Goal: Task Accomplishment & Management: Manage account settings

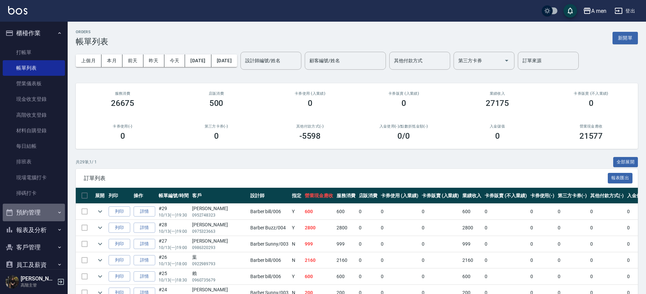
click at [38, 218] on button "預約管理" at bounding box center [34, 213] width 62 height 18
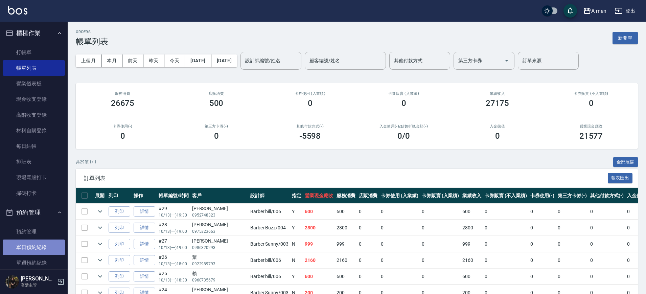
click at [40, 245] on link "單日預約紀錄" at bounding box center [34, 248] width 62 height 16
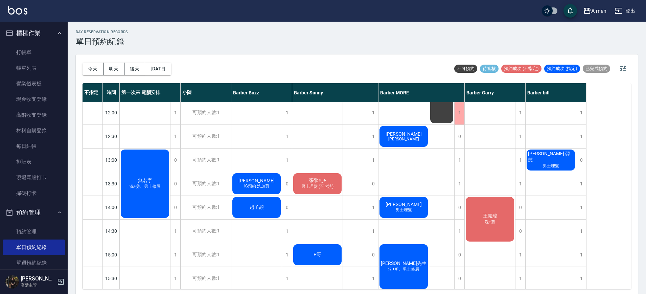
scroll to position [48, 0]
click at [154, 193] on div "無名字 洗+剪、男士修眉" at bounding box center [145, 184] width 50 height 70
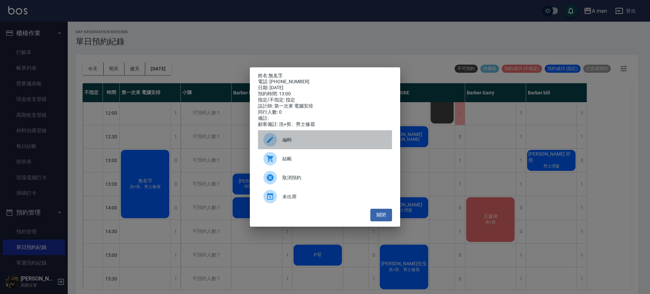
click at [297, 147] on div "編輯" at bounding box center [325, 139] width 134 height 19
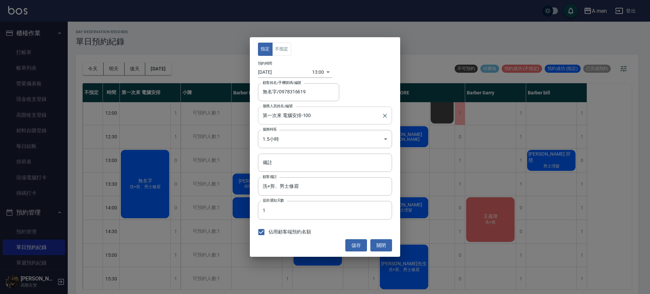
click at [319, 114] on input "第一次來 電腦安排-100" at bounding box center [320, 116] width 118 height 12
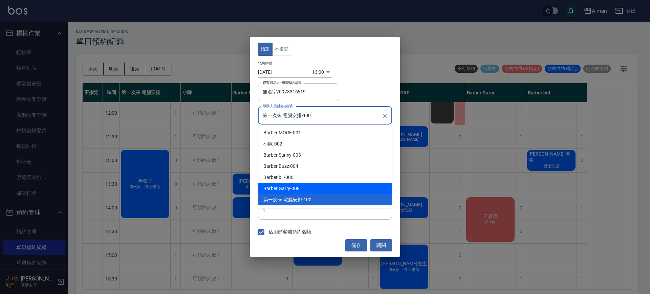
click at [293, 188] on div "Barber Garry -008" at bounding box center [325, 188] width 134 height 11
type input "Barber Garry-008"
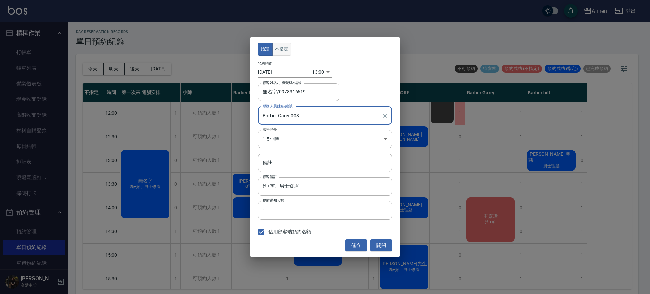
click at [282, 48] on button "不指定" at bounding box center [281, 49] width 19 height 13
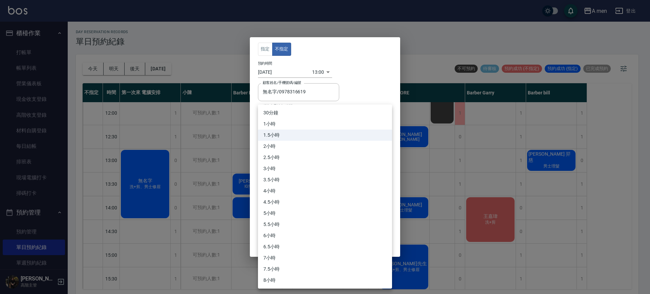
click at [300, 135] on body "A men 登出 櫃檯作業 打帳單 帳單列表 營業儀表板 現金收支登錄 高階收支登錄 材料自購登錄 每日結帳 排班表 現場電腦打卡 掃碼打卡 預約管理 預約管…" at bounding box center [325, 148] width 650 height 296
click at [294, 125] on li "1小時" at bounding box center [325, 123] width 134 height 11
type input "2"
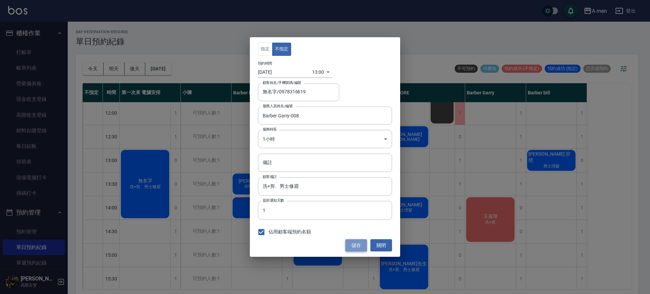
click at [354, 248] on button "儲存" at bounding box center [356, 245] width 22 height 13
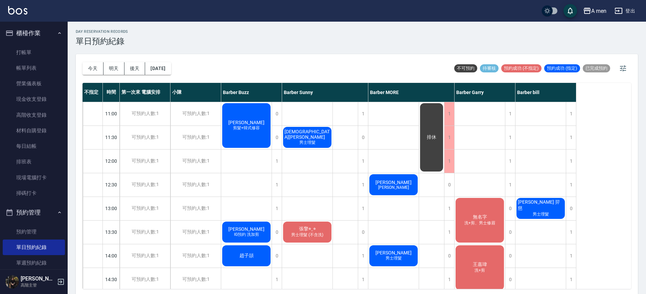
scroll to position [0, 0]
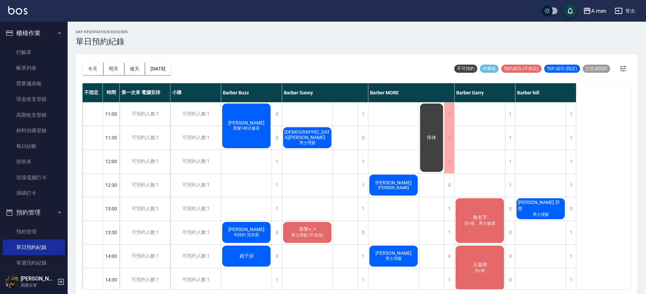
click at [257, 120] on div "李延磬 剪髮+韓式修容" at bounding box center [246, 126] width 50 height 47
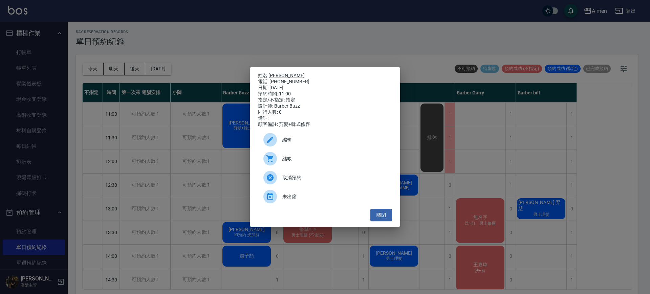
click at [238, 162] on div "姓名: 李延磬 電話: 0922919618 日期: 2025/10/14 預約時間: 11:00 指定/不指定: 指定 設計師: Barber Buzz 同…" at bounding box center [325, 147] width 650 height 294
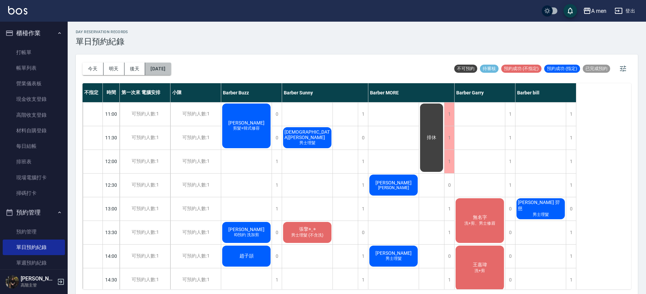
click at [171, 70] on button "[DATE]" at bounding box center [158, 69] width 26 height 13
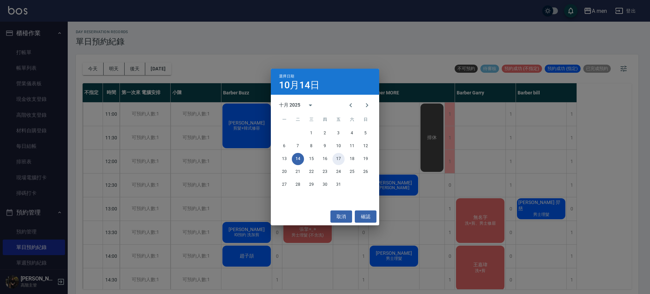
click at [339, 155] on button "17" at bounding box center [338, 159] width 12 height 12
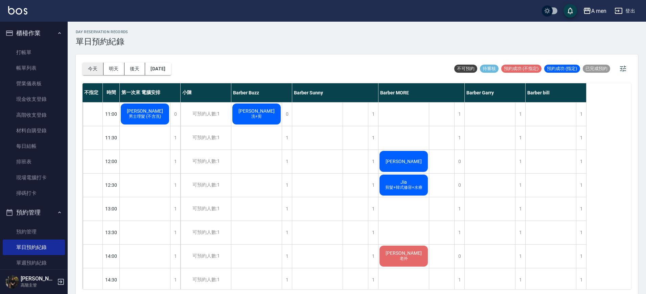
click at [96, 69] on button "今天" at bounding box center [93, 69] width 21 height 13
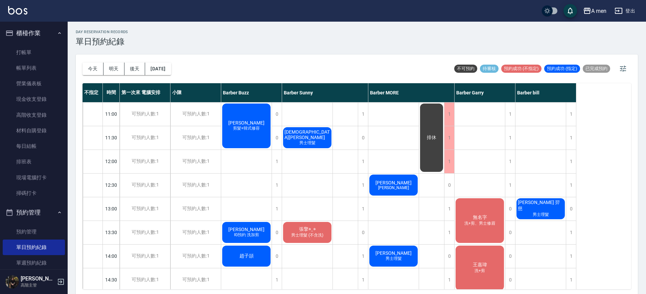
click at [256, 125] on div "李延磬 剪髮+韓式修容" at bounding box center [246, 126] width 50 height 47
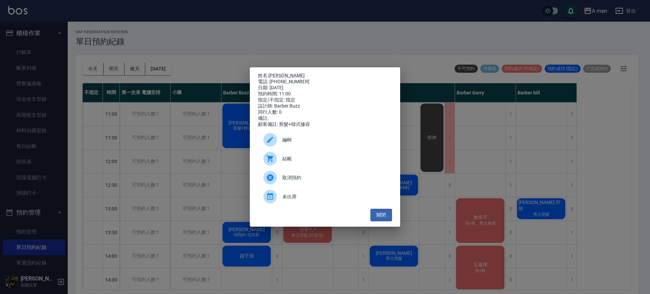
click at [280, 68] on div "姓名: 李延磬 電話: 0922919618 日期: 2025/10/14 預約時間: 11:00 指定/不指定: 指定 設計師: Barber Buzz 同…" at bounding box center [325, 146] width 150 height 159
click at [279, 73] on link "李延磬" at bounding box center [286, 75] width 36 height 5
click at [382, 220] on button "關閉" at bounding box center [381, 215] width 22 height 13
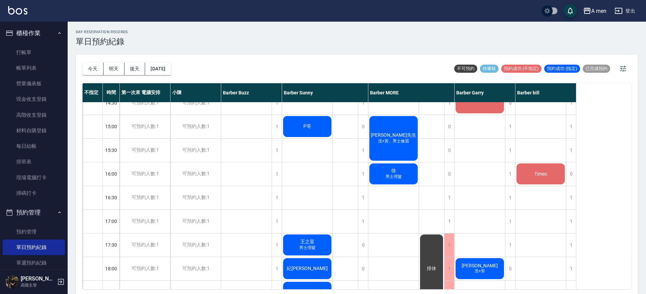
scroll to position [208, 0]
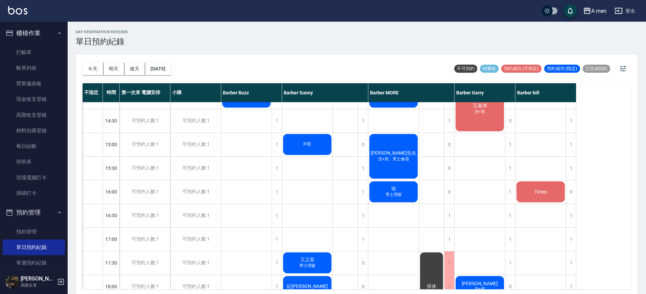
scroll to position [158, 0]
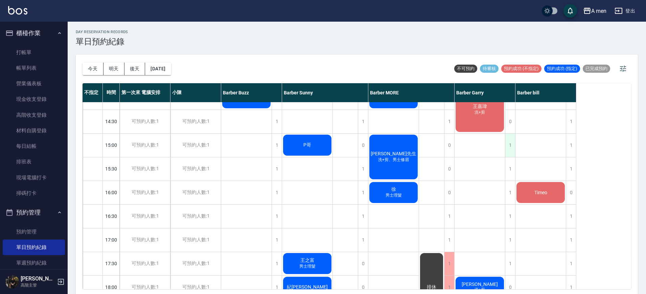
click at [508, 147] on div "1" at bounding box center [510, 145] width 10 height 23
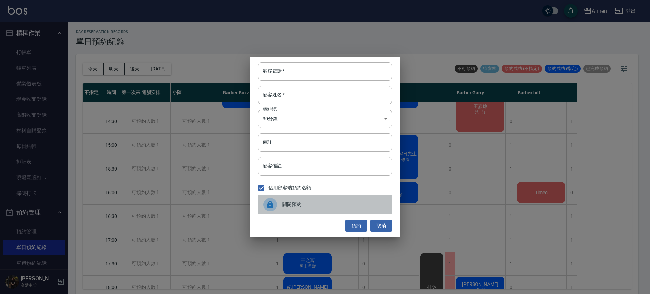
click at [335, 206] on span "關閉預約" at bounding box center [334, 204] width 104 height 7
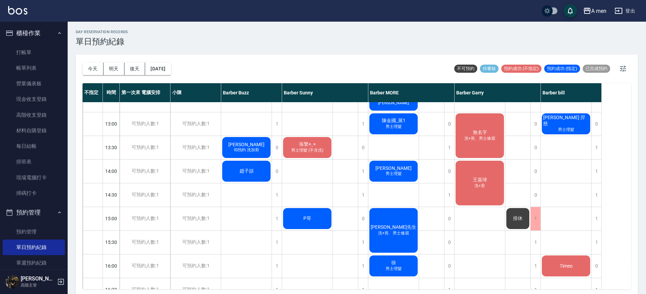
scroll to position [92, 0]
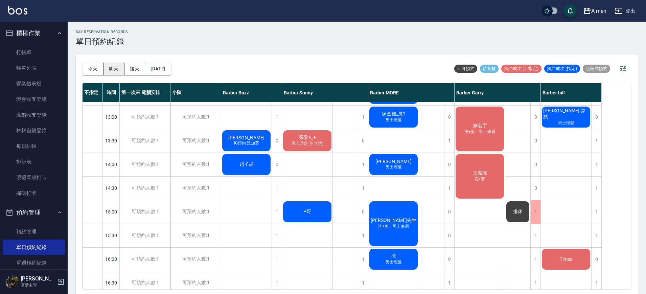
click at [119, 64] on button "明天" at bounding box center [114, 69] width 21 height 13
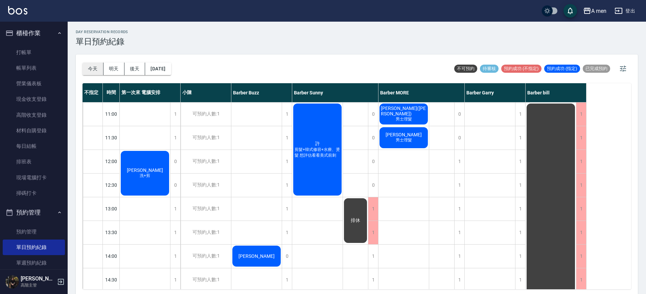
click at [98, 64] on button "今天" at bounding box center [93, 69] width 21 height 13
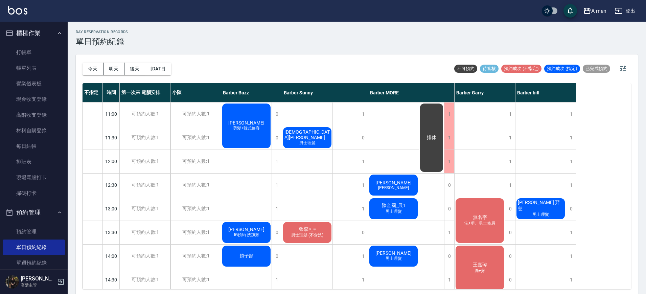
click at [267, 114] on div "李延磬 剪髮+韓式修容" at bounding box center [246, 126] width 50 height 47
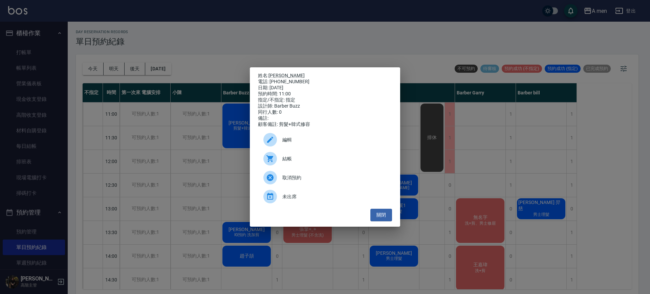
click at [292, 160] on span "結帳" at bounding box center [334, 158] width 104 height 7
click at [380, 218] on button "關閉" at bounding box center [381, 215] width 22 height 13
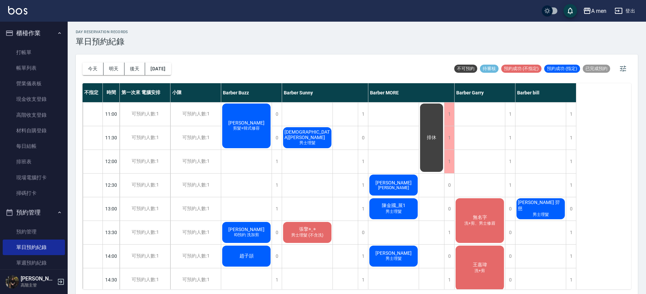
click at [412, 183] on div "郭義夫 王浩宇朋友" at bounding box center [394, 185] width 50 height 23
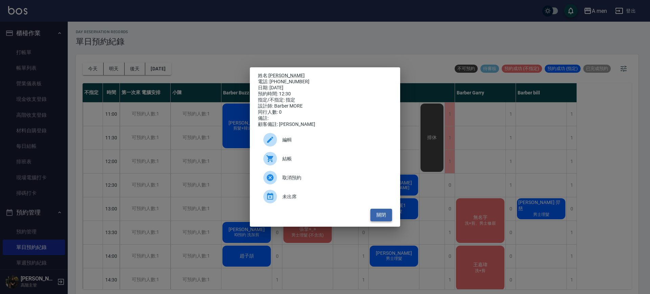
click at [383, 221] on button "關閉" at bounding box center [381, 215] width 22 height 13
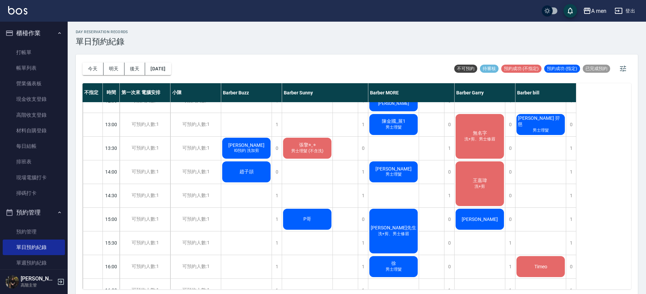
scroll to position [74, 0]
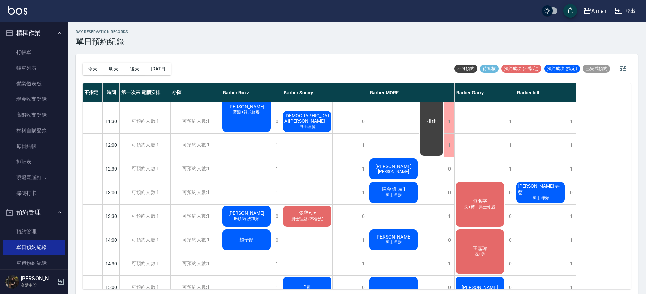
scroll to position [0, 0]
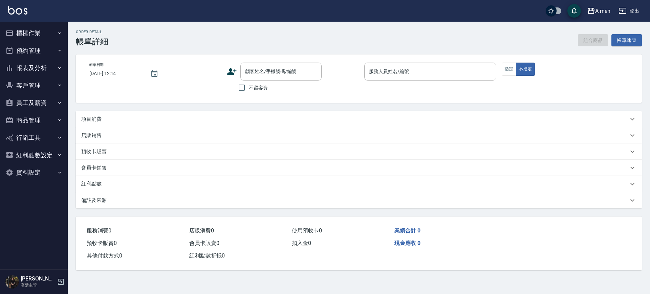
type input "[DATE] 11:00"
type input "Barber Buzz-004"
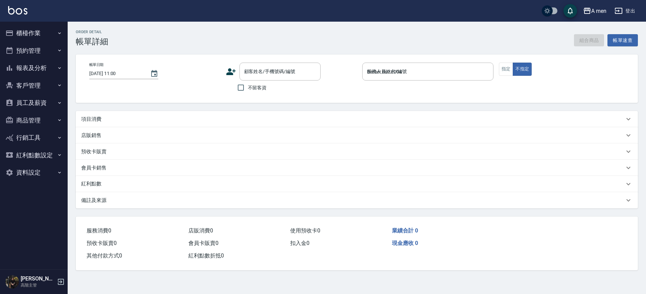
type input "李延磬/0922919618/null"
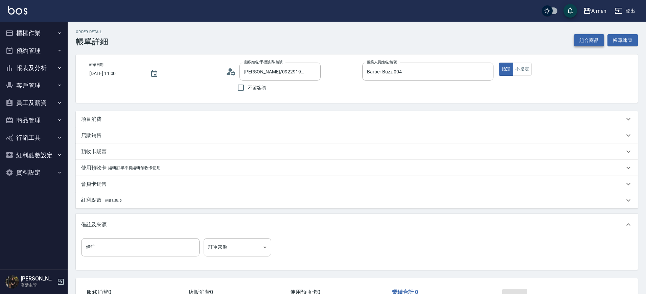
click at [579, 40] on button "組合商品" at bounding box center [589, 40] width 30 height 13
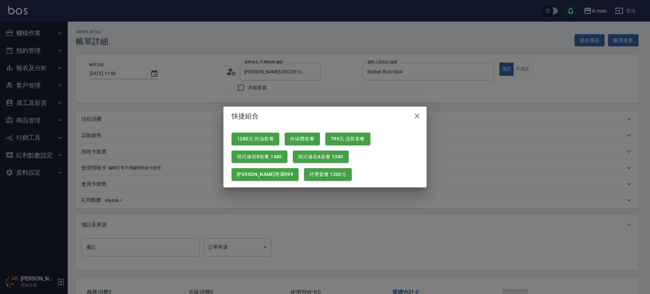
click at [268, 157] on button "韓式修容B套餐 1480" at bounding box center [259, 157] width 56 height 13
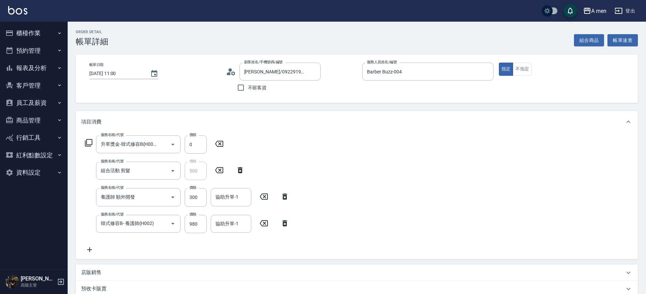
click at [284, 198] on icon at bounding box center [284, 197] width 17 height 8
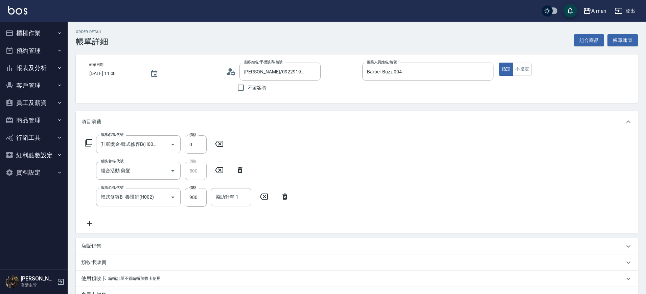
click at [242, 198] on input "協助升單-1" at bounding box center [231, 197] width 35 height 12
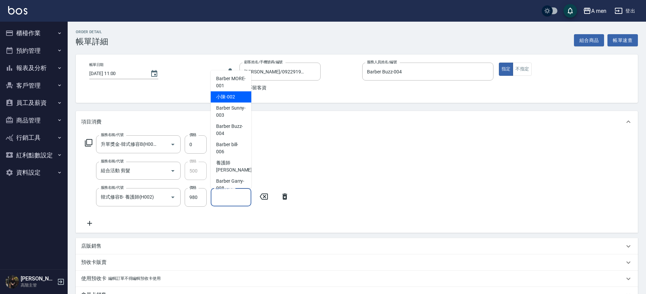
click at [231, 97] on span "小陳 -002" at bounding box center [225, 96] width 19 height 7
type input "小陳-002"
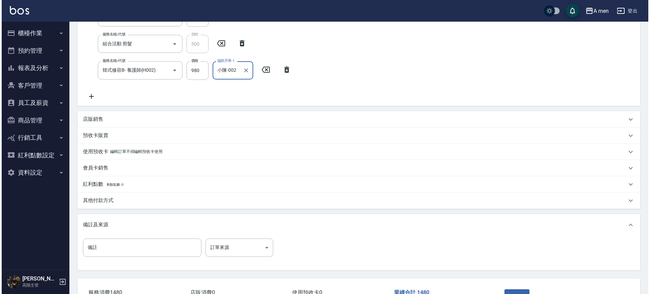
scroll to position [176, 0]
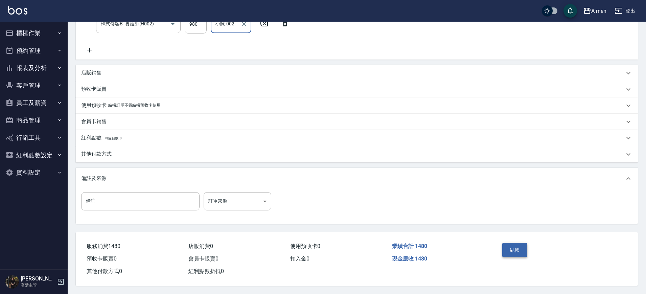
click at [517, 249] on button "結帳" at bounding box center [515, 250] width 25 height 14
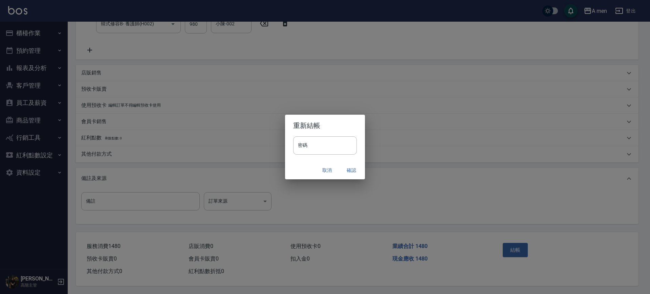
click at [354, 170] on button "確認" at bounding box center [351, 170] width 22 height 13
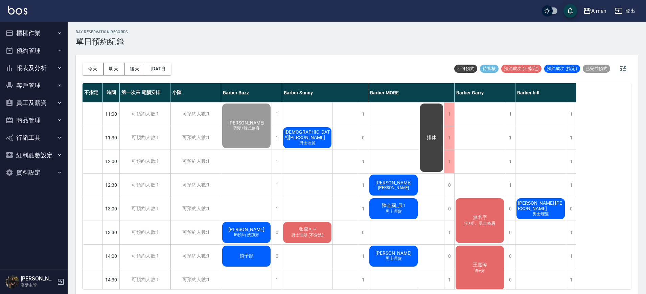
click at [192, 33] on div "day Reservation records 單日預約紀錄" at bounding box center [357, 38] width 562 height 17
click at [302, 136] on span "阿派Pai" at bounding box center [307, 134] width 48 height 11
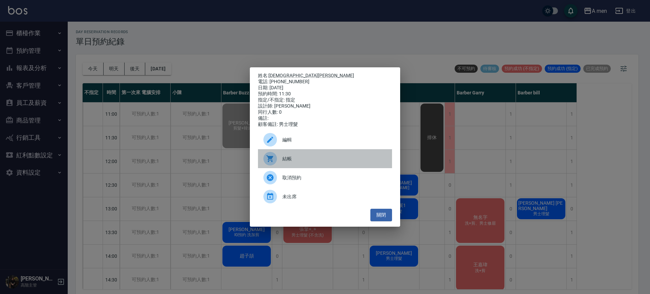
click at [299, 168] on div "結帳" at bounding box center [325, 158] width 134 height 19
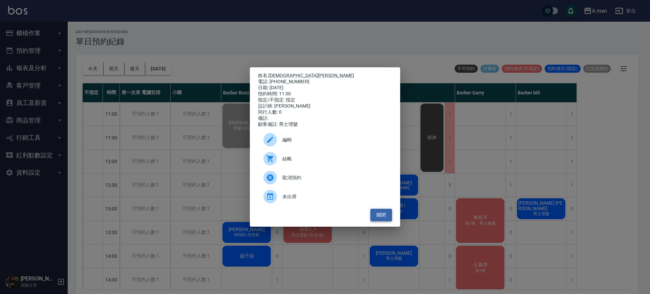
click at [384, 219] on button "關閉" at bounding box center [381, 215] width 22 height 13
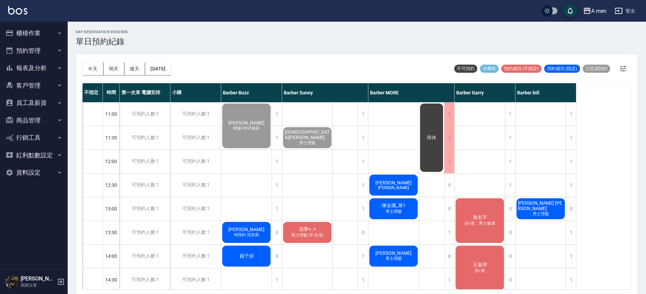
scroll to position [42, 0]
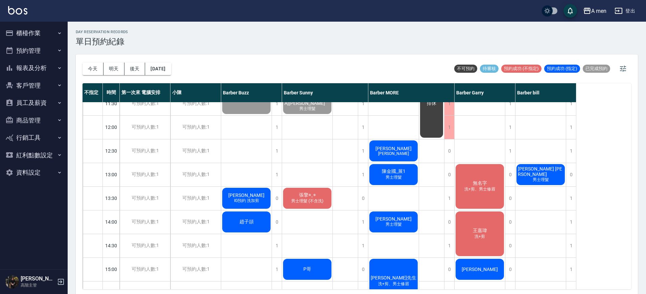
scroll to position [34, 0]
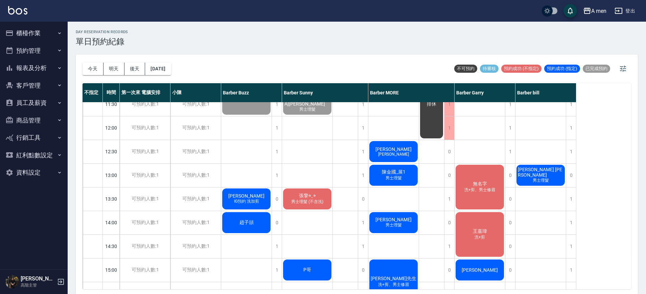
click at [393, 154] on span "王浩宇朋友" at bounding box center [394, 154] width 34 height 5
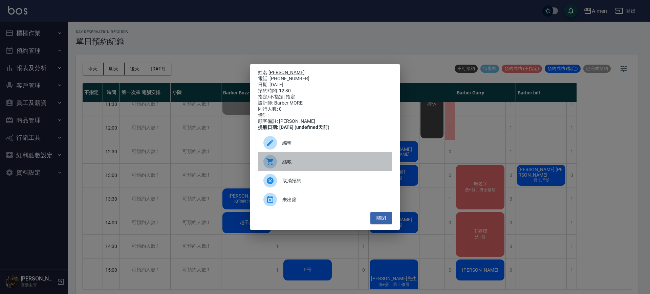
click at [362, 165] on span "結帳" at bounding box center [334, 161] width 104 height 7
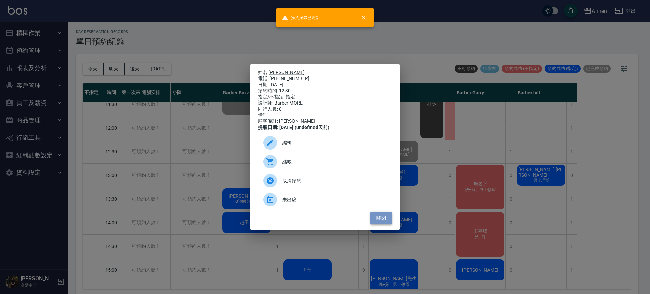
click at [387, 224] on button "關閉" at bounding box center [381, 218] width 22 height 13
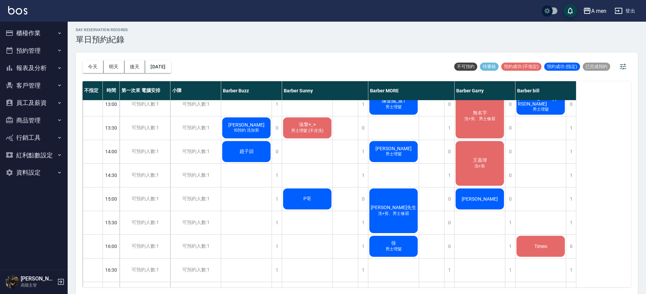
scroll to position [87, 0]
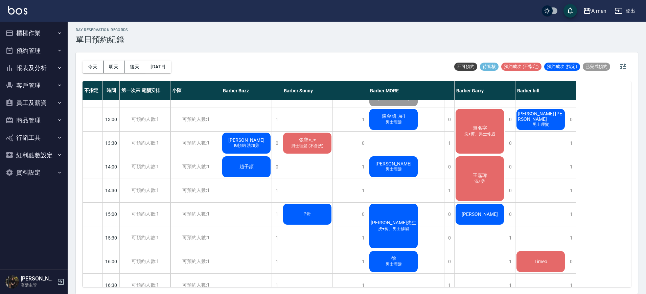
click at [479, 140] on div "無名字 洗+剪、男士修眉" at bounding box center [480, 131] width 50 height 47
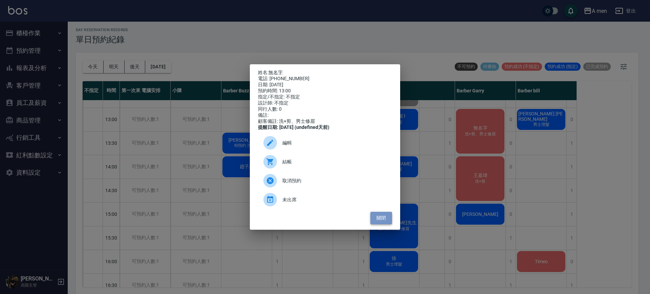
click at [375, 221] on button "關閉" at bounding box center [381, 218] width 22 height 13
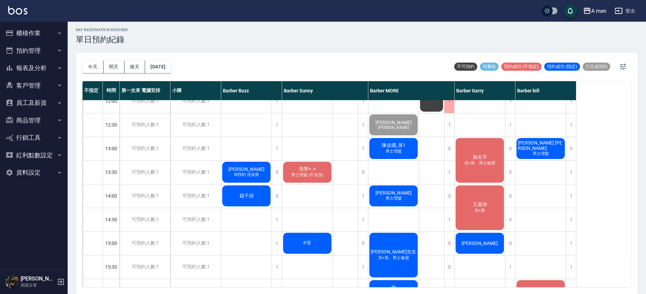
scroll to position [45, 0]
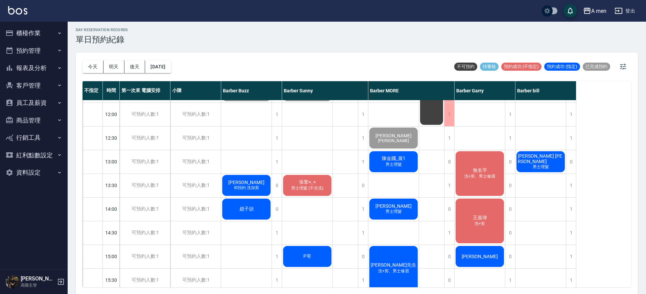
click at [404, 163] on div "陳金國_展1 男士理髮" at bounding box center [394, 161] width 50 height 23
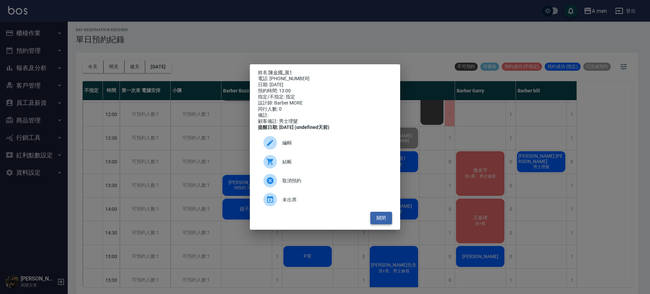
click at [386, 221] on button "關閉" at bounding box center [381, 218] width 22 height 13
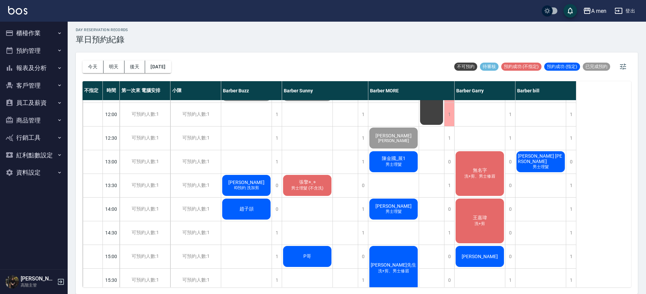
click at [494, 160] on div "無名字 洗+剪、男士修眉" at bounding box center [480, 173] width 50 height 47
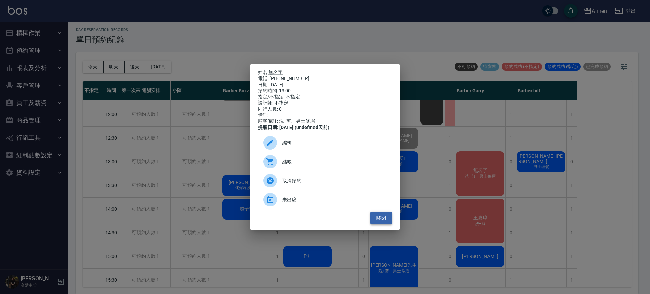
click at [380, 224] on button "關閉" at bounding box center [381, 218] width 22 height 13
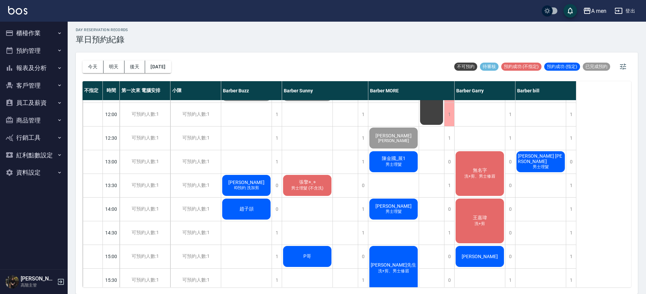
click at [482, 174] on div "無名字 洗+剪、男士修眉" at bounding box center [480, 173] width 50 height 47
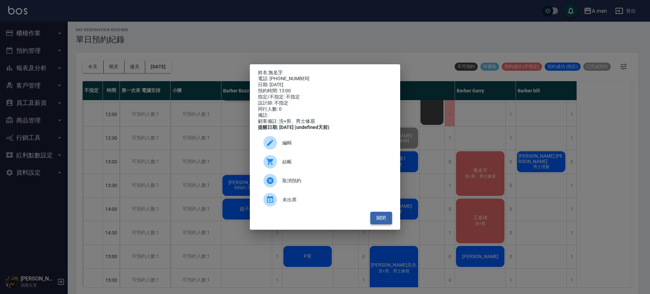
click at [391, 224] on button "關閉" at bounding box center [381, 218] width 22 height 13
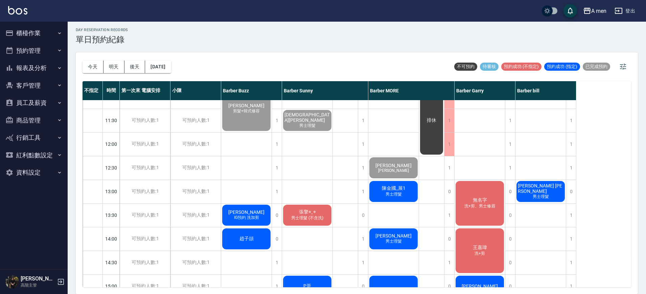
scroll to position [3, 0]
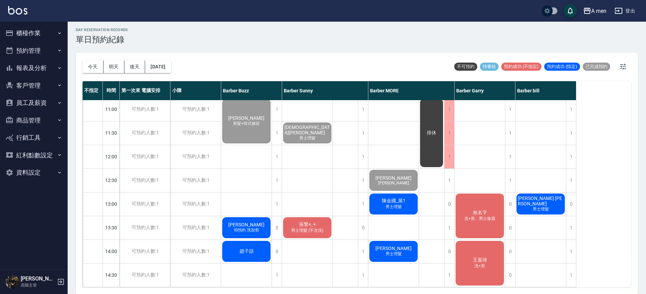
click at [383, 205] on div "陳金國_展1 男士理髮" at bounding box center [394, 204] width 50 height 23
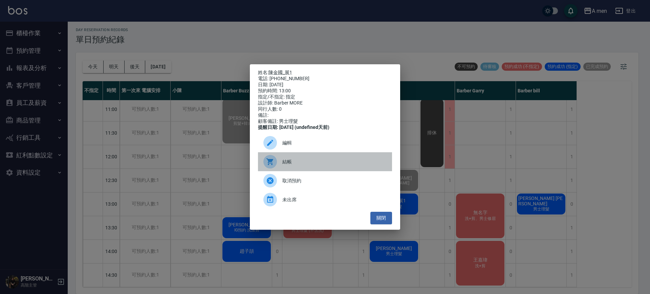
click at [317, 160] on div "結帳" at bounding box center [325, 161] width 134 height 19
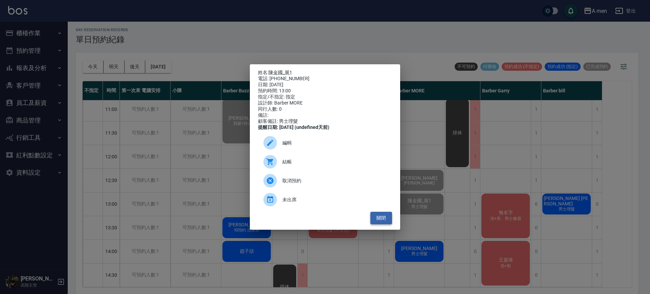
click at [378, 222] on button "關閉" at bounding box center [381, 218] width 22 height 13
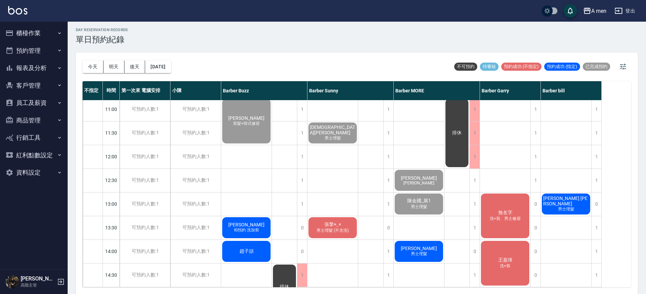
click at [259, 226] on span "Vava Isingkaunan" at bounding box center [246, 224] width 39 height 5
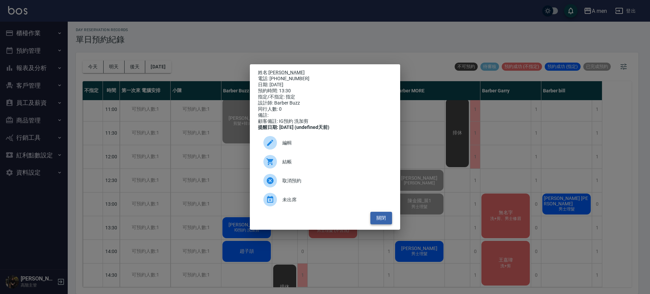
click at [385, 219] on button "關閉" at bounding box center [381, 218] width 22 height 13
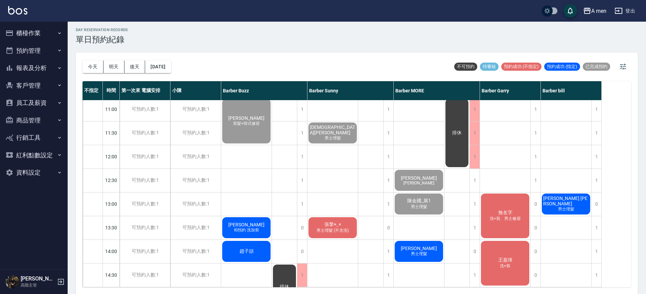
click at [253, 227] on span "IG預約 洗加剪" at bounding box center [247, 230] width 28 height 6
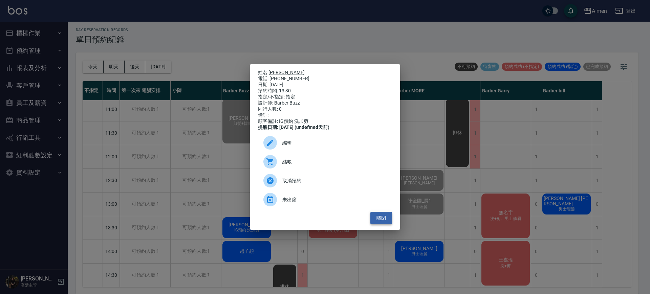
click at [385, 223] on button "關閉" at bounding box center [381, 218] width 22 height 13
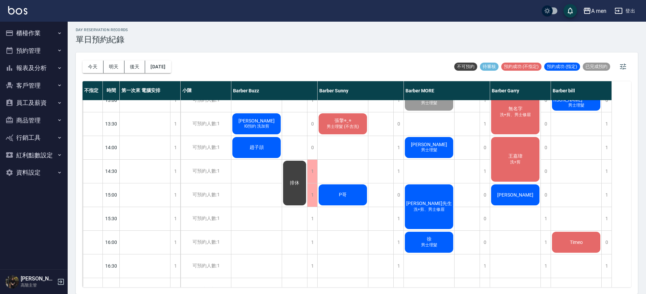
scroll to position [106, 0]
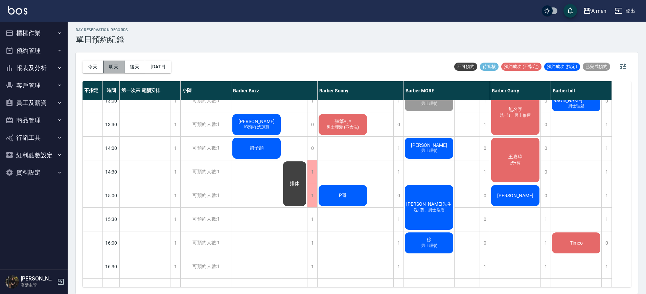
click at [106, 66] on button "明天" at bounding box center [114, 67] width 21 height 13
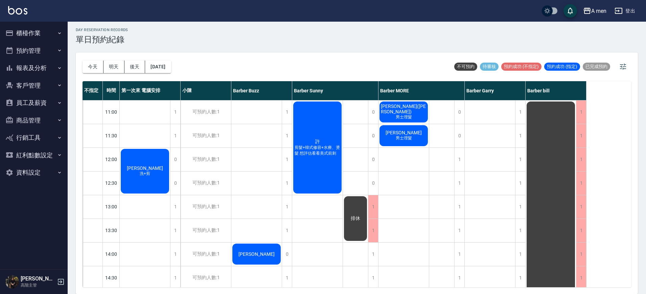
click at [158, 173] on div "Jason 洗+剪" at bounding box center [145, 171] width 50 height 47
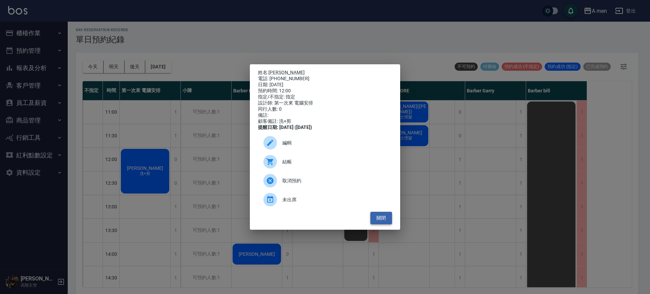
click at [381, 216] on button "關閉" at bounding box center [381, 218] width 22 height 13
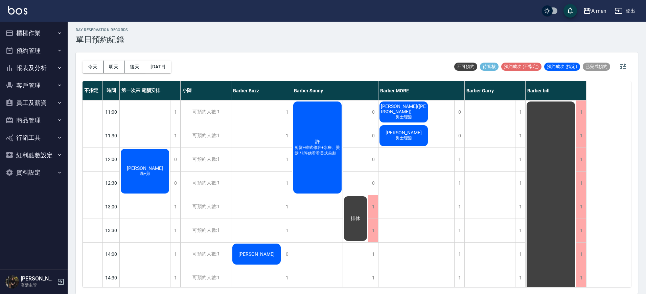
click at [141, 172] on span "洗+剪" at bounding box center [144, 174] width 13 height 6
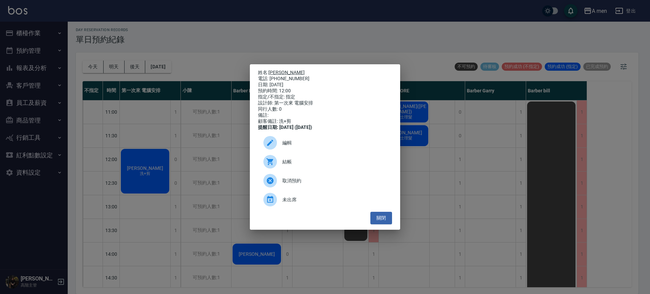
click at [274, 71] on link "Jason" at bounding box center [286, 72] width 36 height 5
click at [387, 224] on button "關閉" at bounding box center [381, 218] width 22 height 13
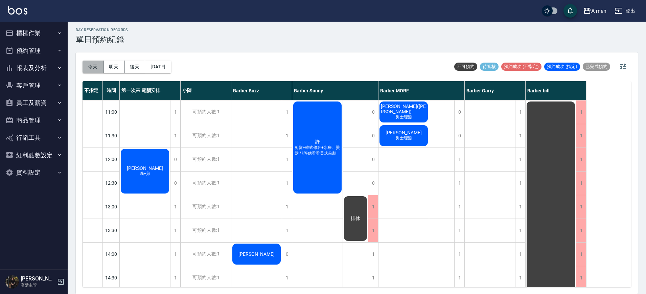
click at [102, 66] on button "今天" at bounding box center [93, 67] width 21 height 13
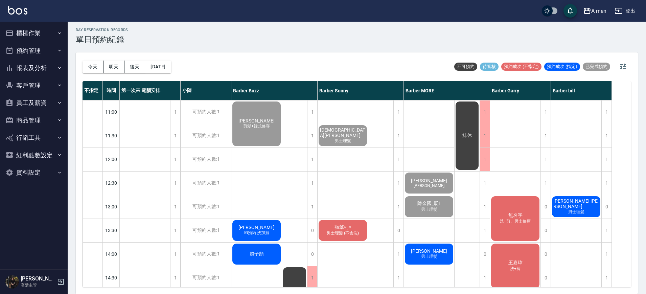
click at [348, 231] on span "男士理髮 (不含洗)" at bounding box center [343, 233] width 35 height 6
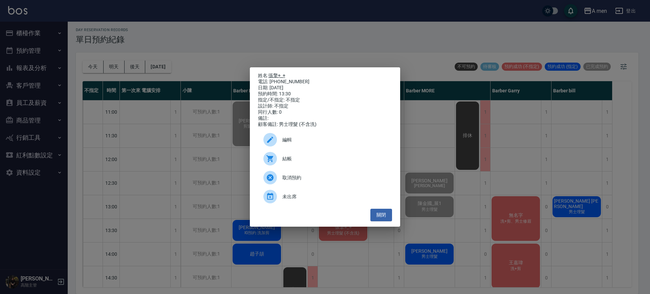
click at [283, 73] on link "張擎◉‿◉" at bounding box center [276, 75] width 17 height 5
click at [379, 221] on button "關閉" at bounding box center [381, 215] width 22 height 13
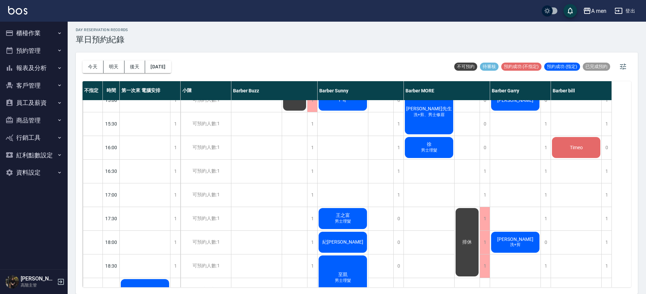
scroll to position [201, 0]
click at [111, 72] on button "明天" at bounding box center [114, 67] width 21 height 13
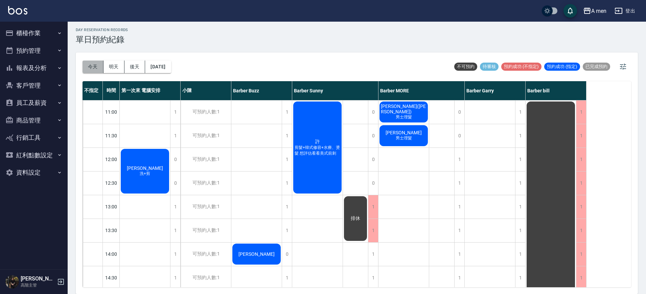
click at [96, 65] on button "今天" at bounding box center [93, 67] width 21 height 13
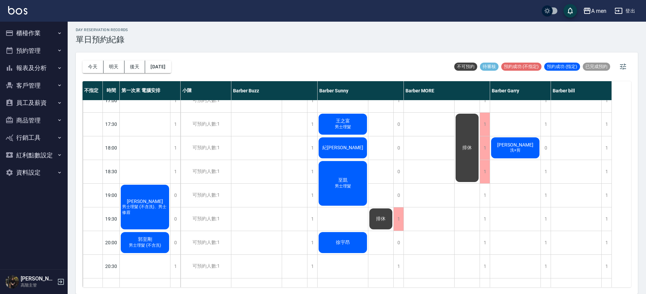
scroll to position [296, 0]
click at [162, 209] on span "男士理髮 (不含洗)、男士修眉" at bounding box center [145, 210] width 48 height 12
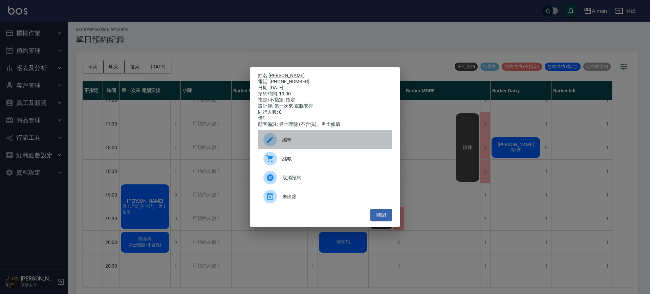
click at [286, 143] on span "編輯" at bounding box center [334, 139] width 104 height 7
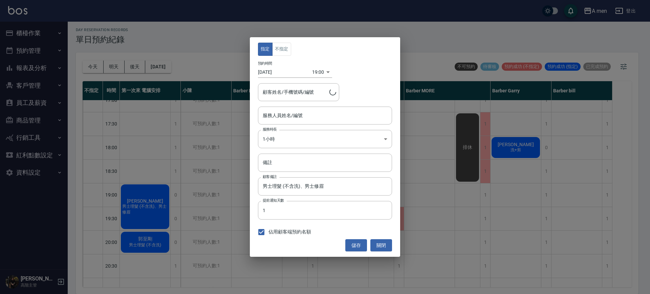
type input "第一次來 電腦安排-100"
type input "張藺云/0958591655"
click at [283, 51] on button "不指定" at bounding box center [281, 49] width 19 height 13
click at [377, 244] on button "關閉" at bounding box center [381, 245] width 22 height 13
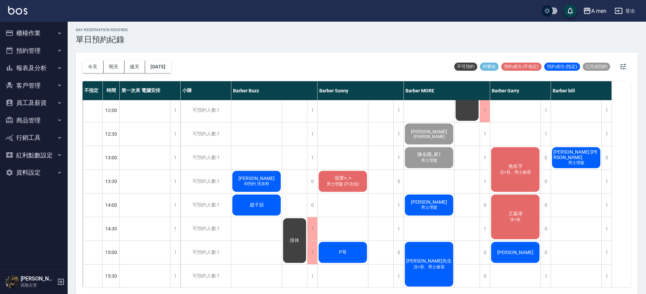
scroll to position [48, 0]
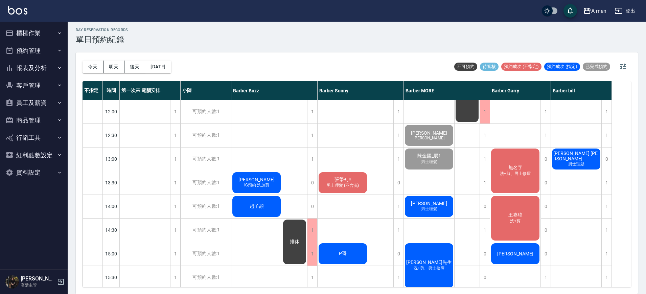
click at [239, 177] on span "Vava Isingkaunan" at bounding box center [256, 179] width 39 height 5
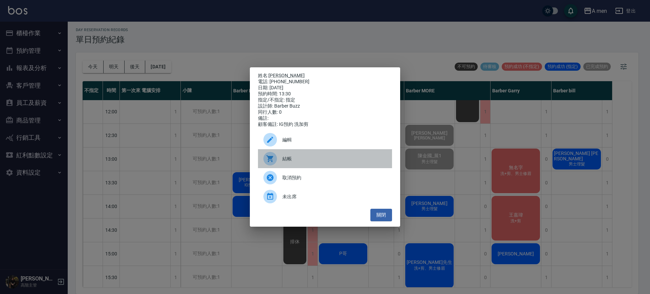
click at [271, 160] on icon at bounding box center [269, 158] width 7 height 7
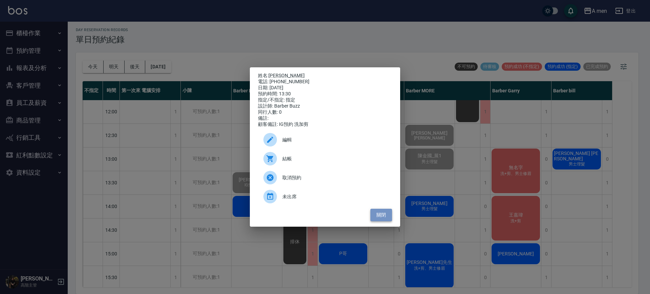
click at [382, 218] on button "關閉" at bounding box center [381, 215] width 22 height 13
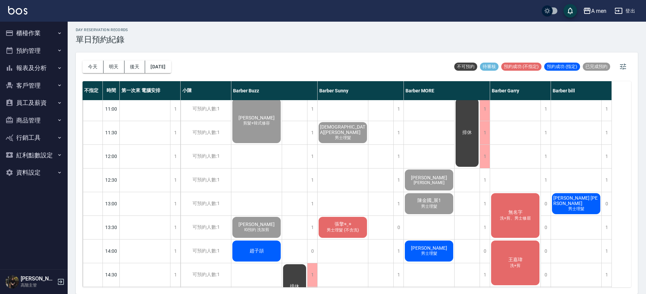
scroll to position [0, 0]
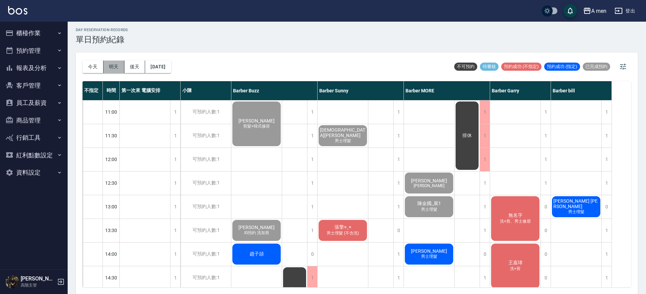
click at [108, 63] on button "明天" at bounding box center [114, 67] width 21 height 13
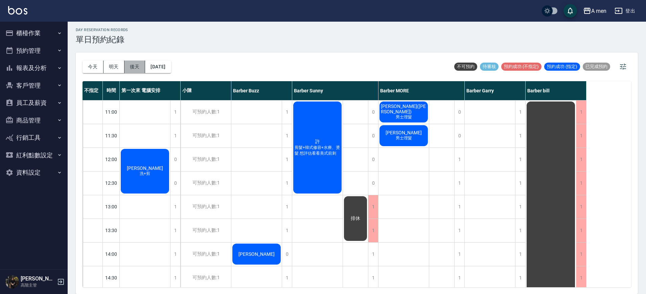
click at [135, 61] on button "後天" at bounding box center [135, 67] width 21 height 13
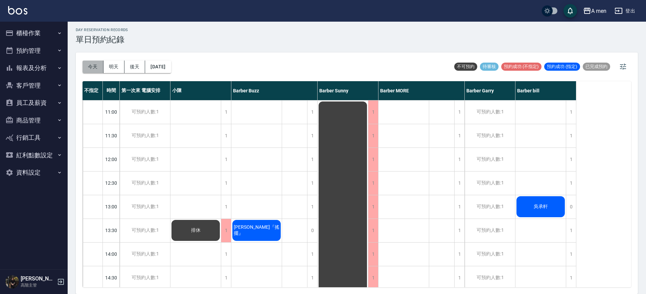
click at [85, 61] on button "今天" at bounding box center [93, 67] width 21 height 13
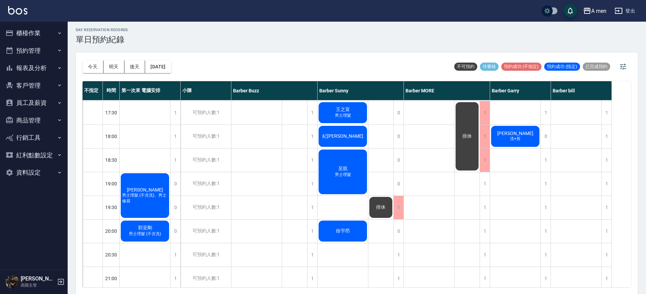
scroll to position [318, 0]
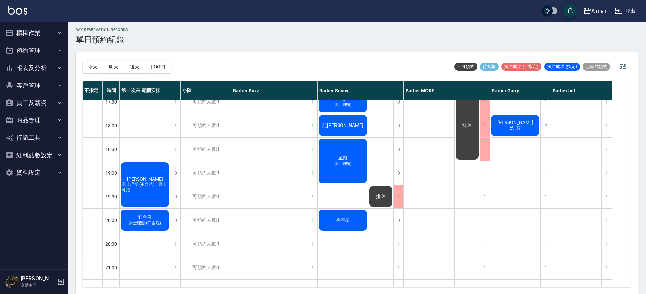
click at [139, 219] on span "郭至剛" at bounding box center [145, 217] width 17 height 6
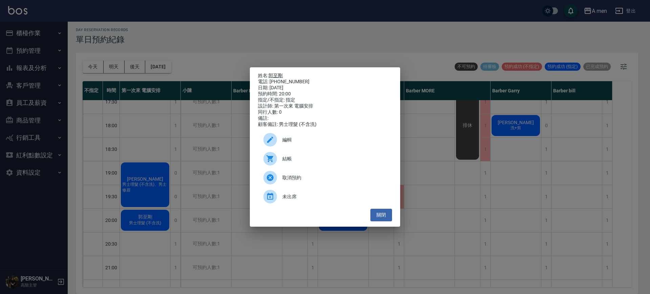
click at [276, 73] on link "郭至剛" at bounding box center [275, 75] width 14 height 5
click at [376, 217] on button "關閉" at bounding box center [381, 215] width 22 height 13
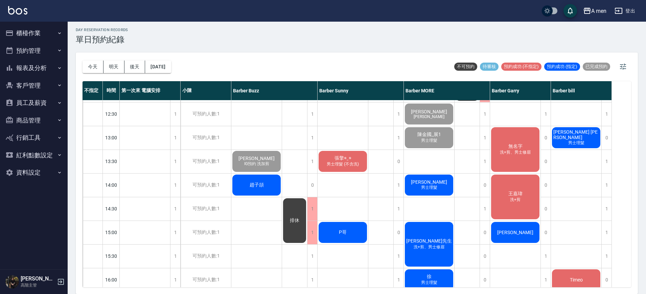
scroll to position [69, 0]
click at [353, 156] on span "張擎◉‿◉" at bounding box center [342, 159] width 19 height 6
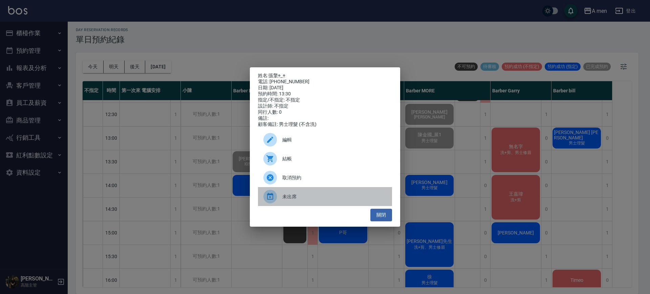
click at [308, 200] on span "未出席" at bounding box center [334, 196] width 104 height 7
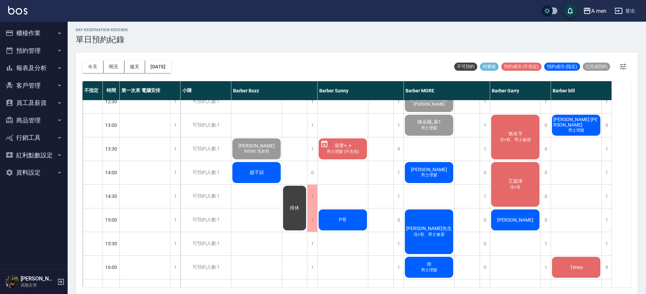
scroll to position [78, 0]
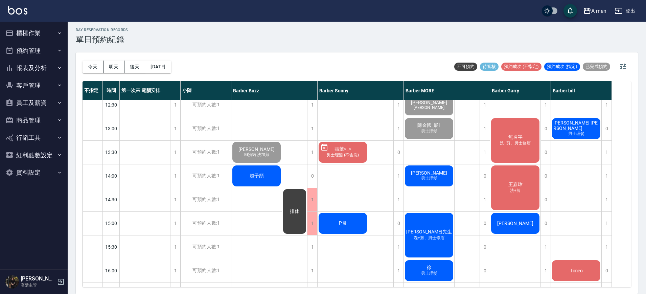
click at [346, 153] on span "男士理髮 (不含洗)" at bounding box center [343, 155] width 35 height 6
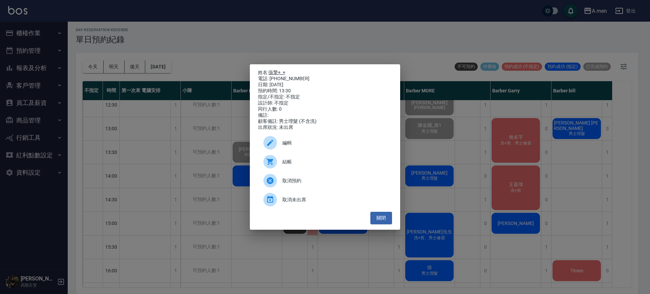
click at [275, 70] on link "張擎◉‿◉" at bounding box center [276, 72] width 17 height 5
drag, startPoint x: 388, startPoint y: 224, endPoint x: 377, endPoint y: 222, distance: 10.6
click at [377, 222] on button "關閉" at bounding box center [381, 218] width 22 height 13
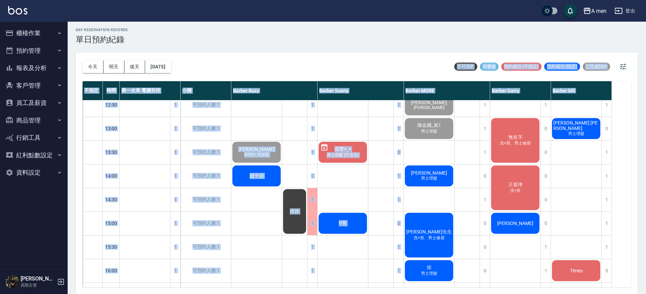
scroll to position [0, 0]
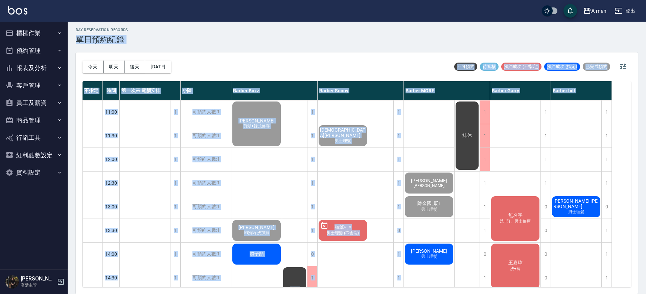
drag, startPoint x: 377, startPoint y: 222, endPoint x: 393, endPoint y: 9, distance: 213.4
click at [393, 9] on div "A men 登出 櫃檯作業 打帳單 帳單列表 營業儀表板 現金收支登錄 高階收支登錄 材料自購登錄 每日結帳 排班表 現場電腦打卡 掃碼打卡 預約管理 預約管…" at bounding box center [323, 146] width 646 height 296
click at [263, 62] on div "今天 明天 後天 2025/10/14 不可預約 待審核 預約成功 (不指定) 預約成功 (指定) 已完成預約" at bounding box center [357, 66] width 549 height 29
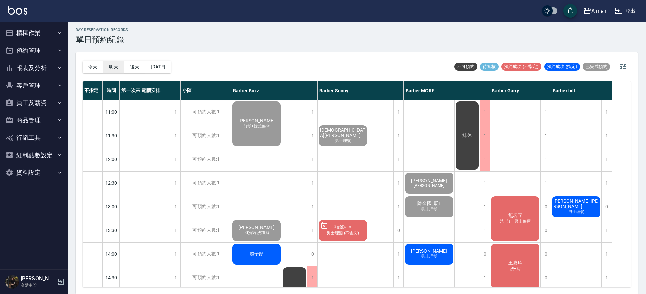
click at [114, 63] on button "明天" at bounding box center [114, 67] width 21 height 13
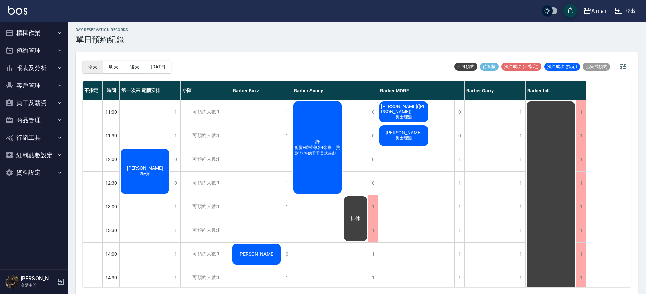
click at [96, 66] on button "今天" at bounding box center [93, 67] width 21 height 13
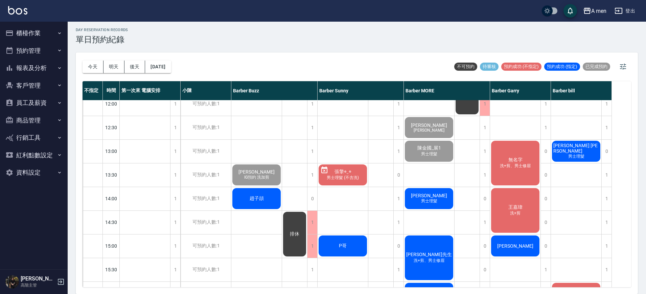
scroll to position [42, 0]
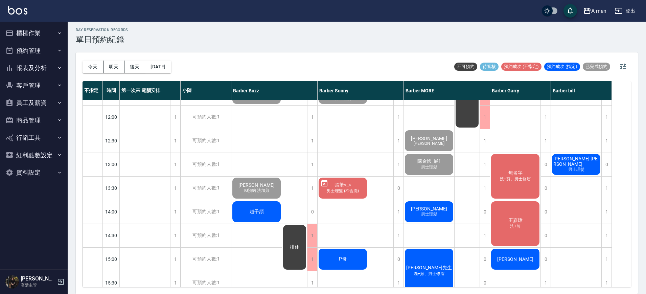
click at [518, 180] on span "洗+剪、男士修眉" at bounding box center [516, 179] width 34 height 6
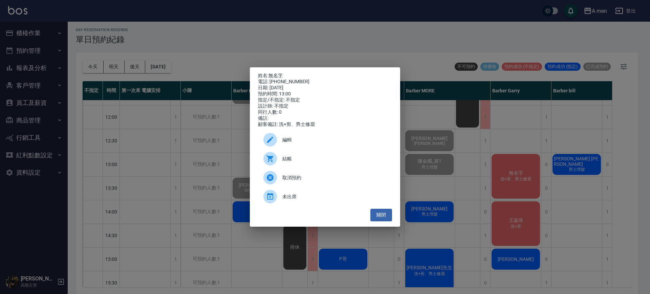
click at [280, 162] on div at bounding box center [272, 159] width 19 height 14
click at [383, 219] on button "關閉" at bounding box center [381, 215] width 22 height 13
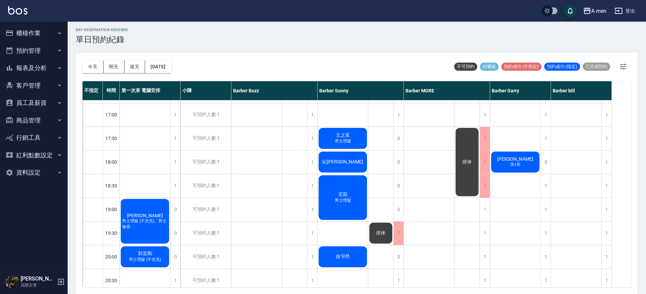
scroll to position [296, 0]
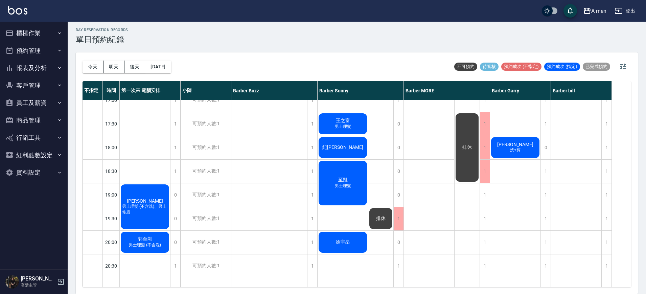
click at [157, 220] on div "張藺云 男士理髮 (不含洗)、男士修眉" at bounding box center [145, 206] width 50 height 47
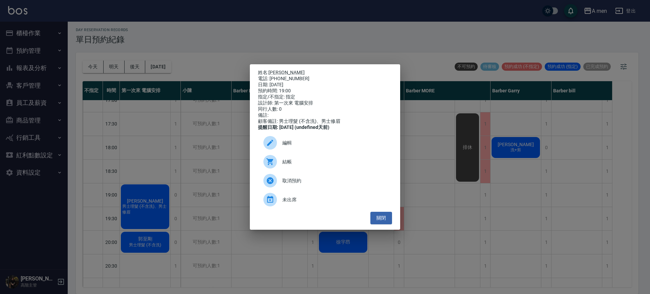
click at [301, 144] on span "編輯" at bounding box center [334, 142] width 104 height 7
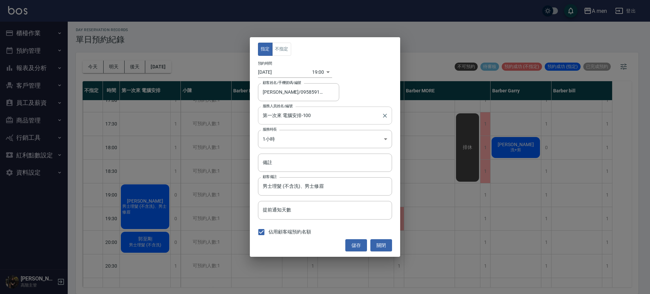
click at [322, 110] on input "第一次來 電腦安排-100" at bounding box center [320, 116] width 118 height 12
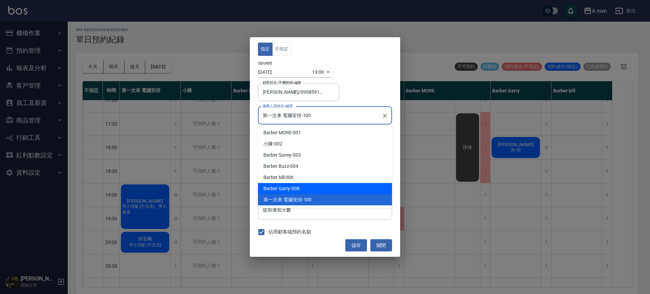
click at [313, 187] on div "Barber Garry -008" at bounding box center [325, 188] width 134 height 11
type input "Barber Garry-008"
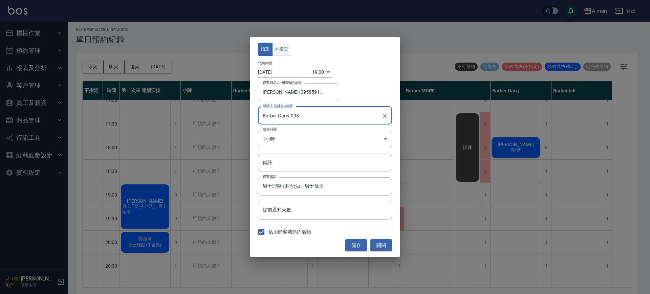
click at [285, 53] on button "不指定" at bounding box center [281, 49] width 19 height 13
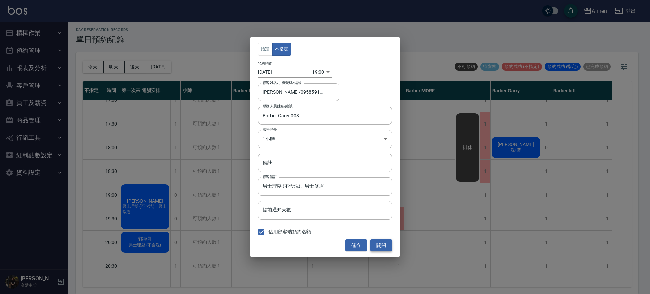
click at [376, 246] on button "關閉" at bounding box center [381, 245] width 22 height 13
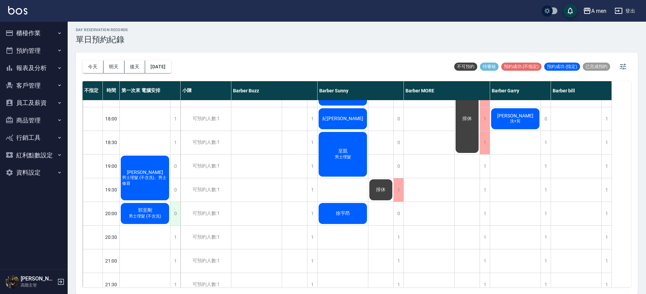
scroll to position [338, 0]
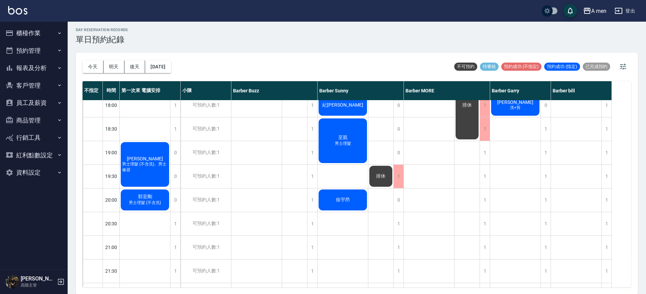
click at [152, 165] on span "男士理髮 (不含洗)、男士修眉" at bounding box center [145, 167] width 48 height 12
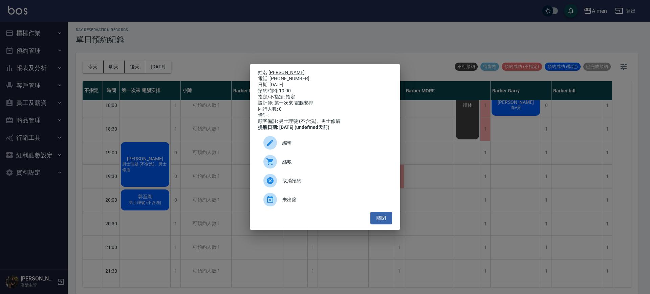
click at [272, 150] on div at bounding box center [270, 143] width 14 height 14
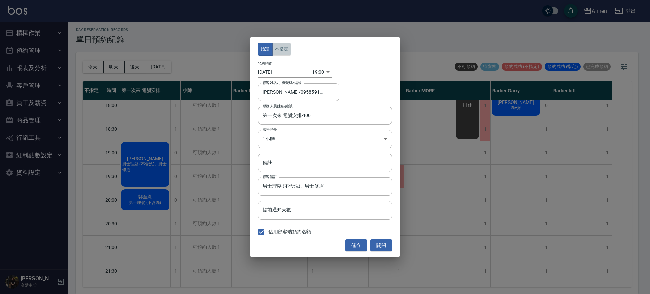
click at [282, 45] on button "不指定" at bounding box center [281, 49] width 19 height 13
click at [311, 117] on input "第一次來 電腦安排-100" at bounding box center [320, 116] width 118 height 12
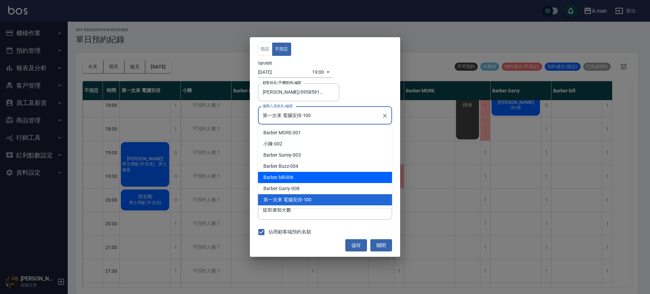
click at [333, 177] on div "Barber bill -006" at bounding box center [325, 177] width 134 height 11
type input "Barber bill-006"
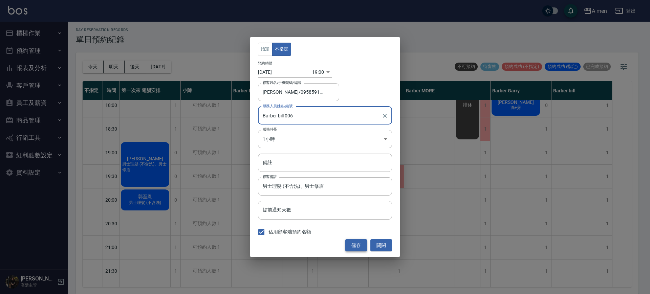
click at [366, 250] on button "儲存" at bounding box center [356, 245] width 22 height 13
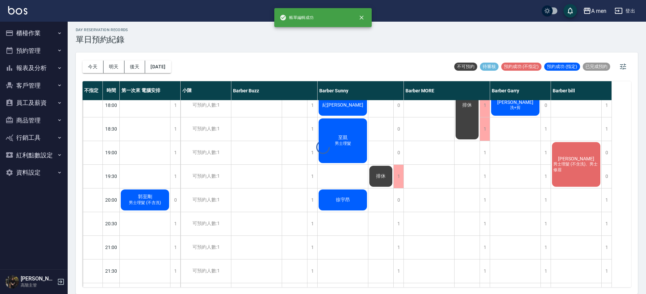
click at [148, 204] on div at bounding box center [323, 147] width 646 height 294
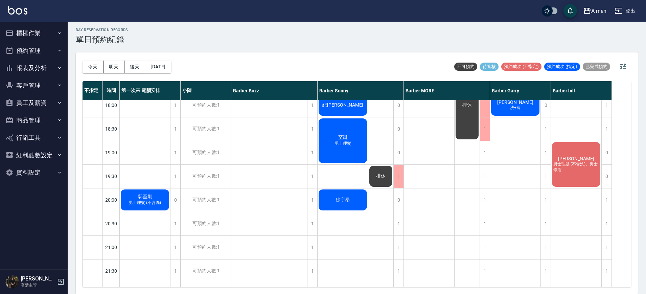
click at [141, 197] on span "郭至剛" at bounding box center [145, 197] width 17 height 6
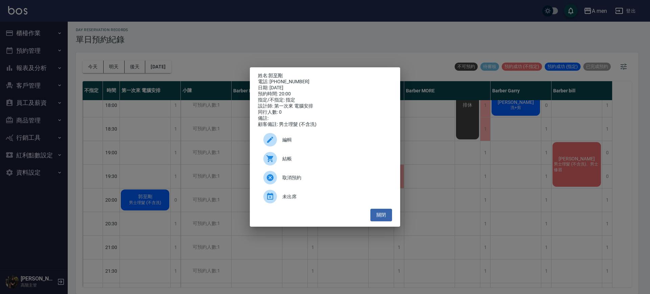
click at [278, 140] on div at bounding box center [272, 140] width 19 height 14
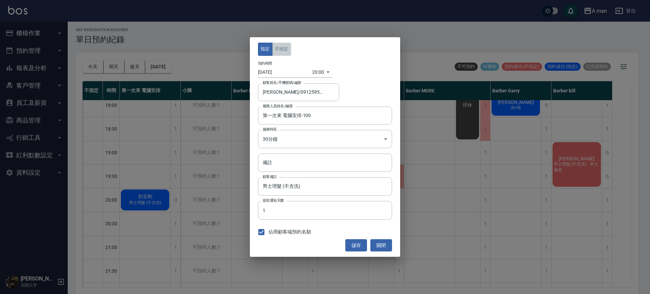
click at [281, 50] on button "不指定" at bounding box center [281, 49] width 19 height 13
click at [301, 114] on input "第一次來 電腦安排-100" at bounding box center [320, 116] width 118 height 12
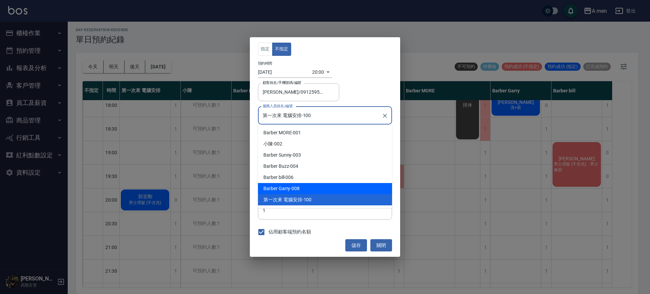
click at [305, 187] on div "Barber Garry -008" at bounding box center [325, 188] width 134 height 11
type input "Barber Garry-008"
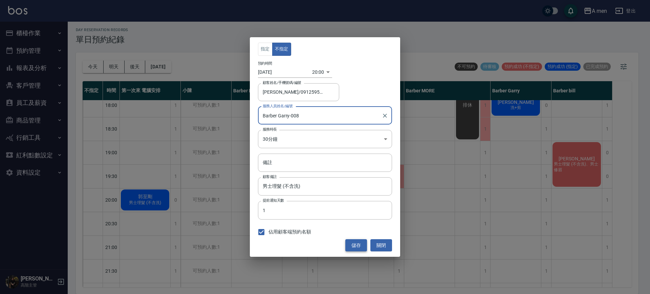
click at [361, 248] on button "儲存" at bounding box center [356, 245] width 22 height 13
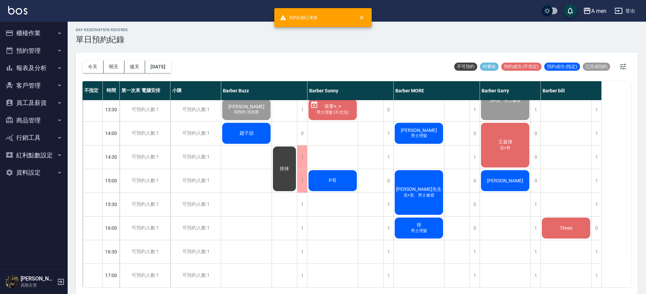
scroll to position [85, 0]
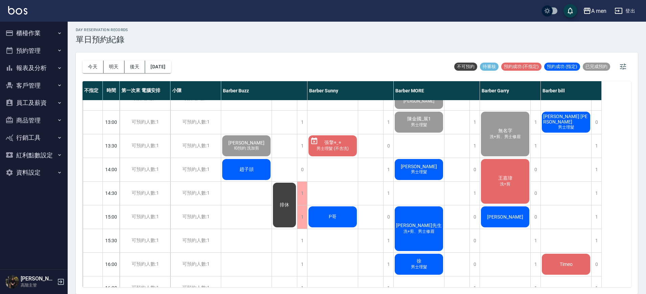
click at [251, 169] on span "趙子頡" at bounding box center [246, 170] width 17 height 6
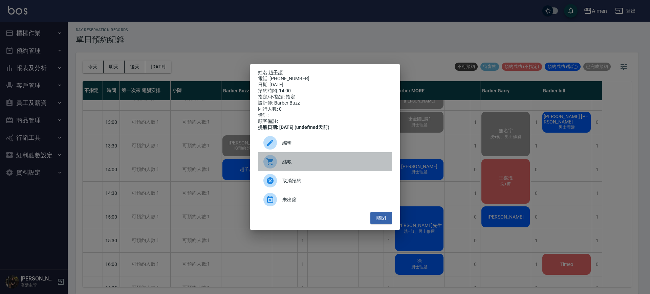
click at [279, 164] on div at bounding box center [272, 162] width 19 height 14
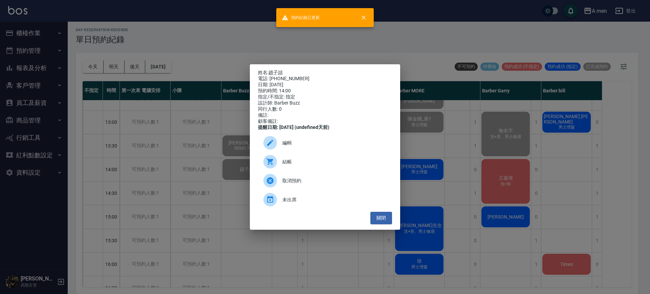
click at [209, 132] on div "姓名: 趙子頡 電話: 0909282003 日期: 2025/10/14 預約時間: 14:00 指定/不指定: 指定 設計師: Barber Buzz 同…" at bounding box center [325, 147] width 650 height 294
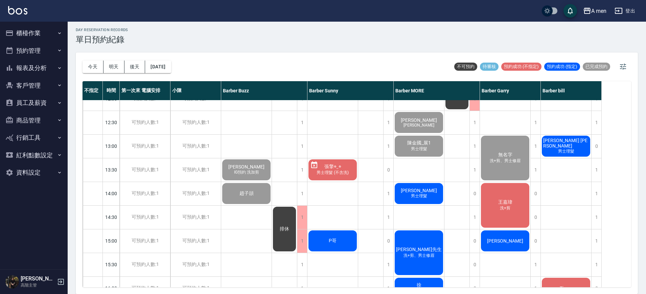
scroll to position [0, 0]
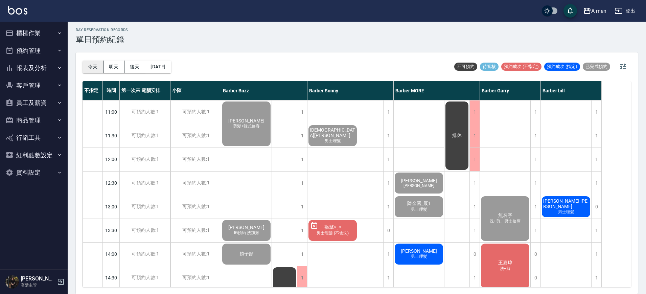
drag, startPoint x: 90, startPoint y: 61, endPoint x: 94, endPoint y: 64, distance: 5.4
click at [91, 63] on button "今天" at bounding box center [93, 67] width 21 height 13
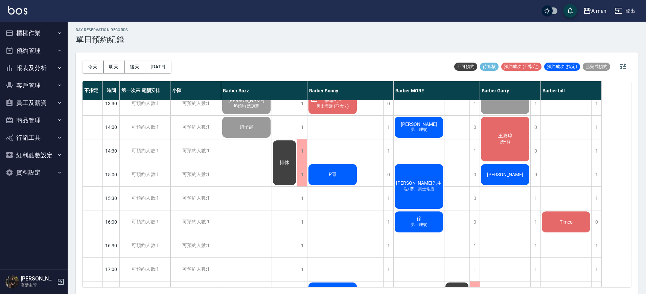
drag, startPoint x: 32, startPoint y: 79, endPoint x: 36, endPoint y: 98, distance: 18.9
click at [33, 79] on button "客戶管理" at bounding box center [34, 86] width 62 height 18
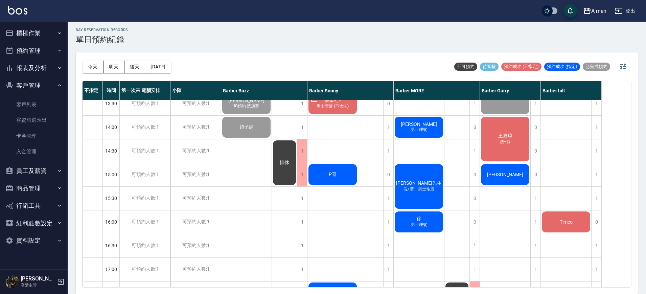
drag, startPoint x: 37, startPoint y: 106, endPoint x: 69, endPoint y: 84, distance: 39.0
click at [38, 106] on link "客戶列表" at bounding box center [34, 105] width 62 height 16
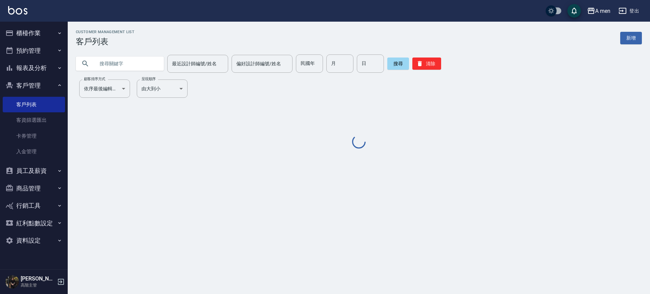
click at [124, 66] on input "text" at bounding box center [127, 63] width 64 height 18
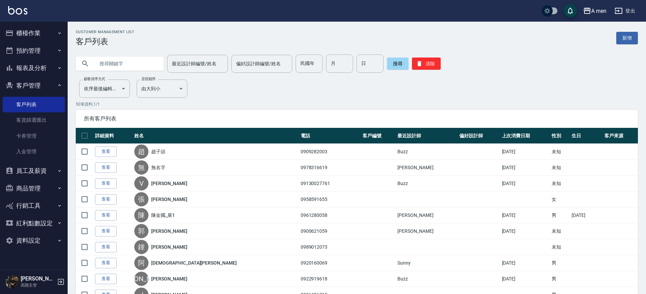
paste input "0976028726"
type input "0976028726"
click at [396, 65] on button "搜尋" at bounding box center [398, 64] width 22 height 12
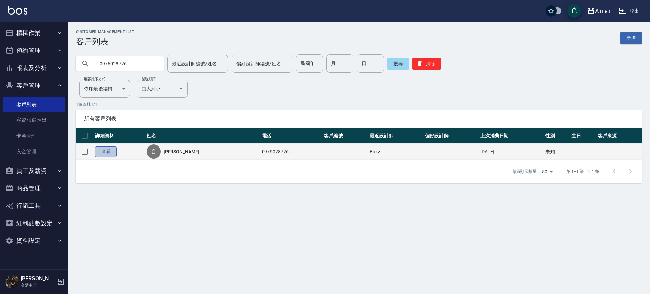
click at [114, 152] on link "查看" at bounding box center [106, 152] width 22 height 10
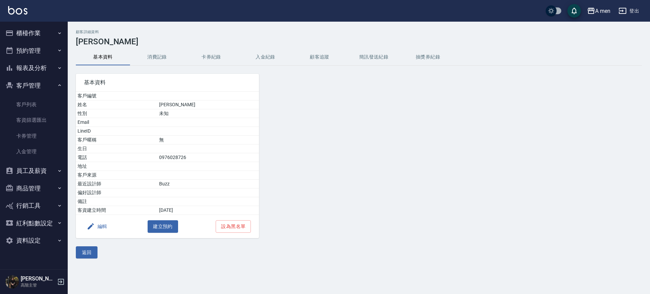
click at [177, 56] on button "消費記錄" at bounding box center [157, 57] width 54 height 16
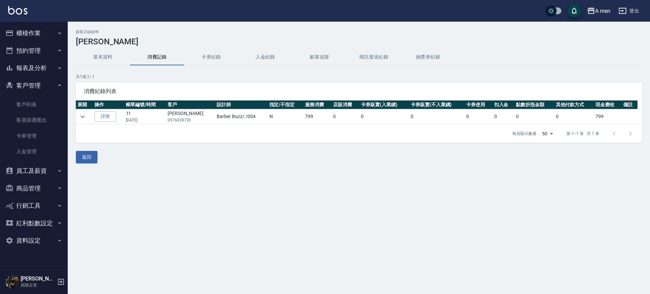
click at [175, 56] on button "消費記錄" at bounding box center [157, 57] width 54 height 16
click at [39, 51] on button "預約管理" at bounding box center [34, 51] width 62 height 18
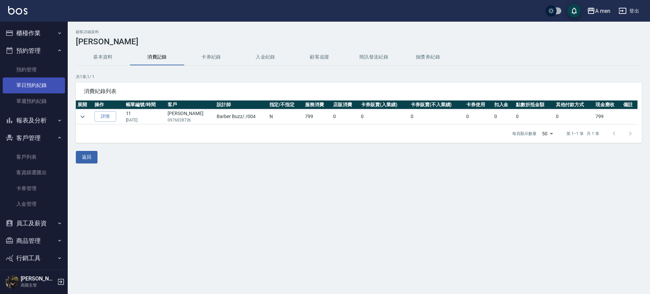
click at [55, 84] on link "單日預約紀錄" at bounding box center [34, 85] width 62 height 16
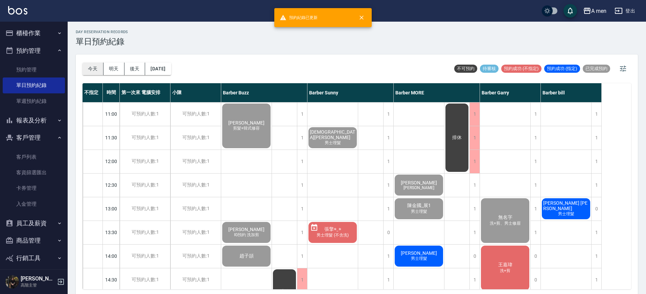
click at [92, 71] on button "今天" at bounding box center [93, 69] width 21 height 13
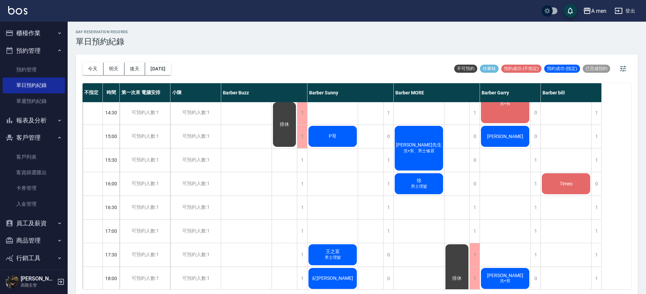
scroll to position [169, 0]
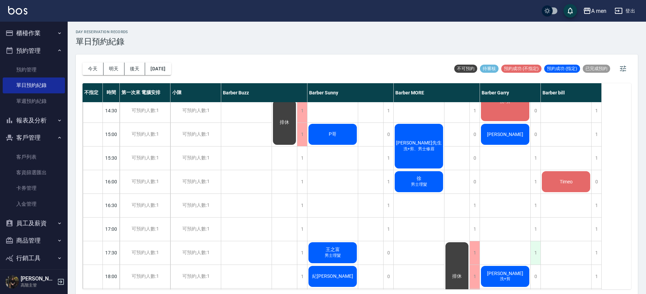
click at [537, 252] on div "1" at bounding box center [536, 252] width 10 height 23
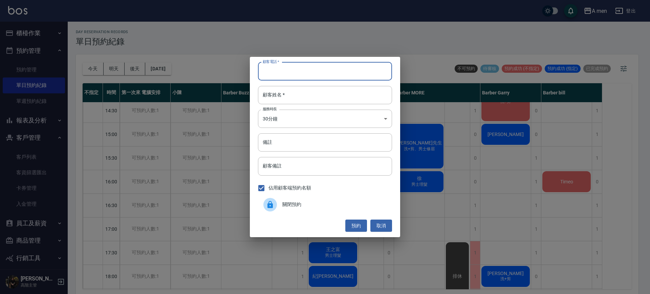
paste input "0976028726"
type input "0976028726"
click at [336, 81] on div "顧客電話   * 0976028726 顧客電話   * 顧客姓名   * 顧客姓名   * 服務時長 30分鐘 1 服務時長 備註 備註 顧客備註 顧客備註…" at bounding box center [325, 147] width 150 height 180
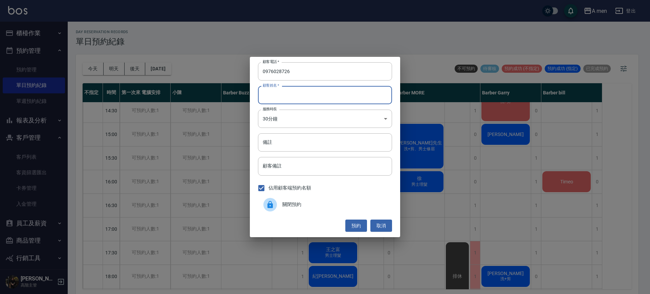
click at [342, 91] on input "顧客姓名   *" at bounding box center [325, 95] width 134 height 18
click at [320, 177] on div "顧客電話   * 0976028726 顧客電話   * 顧客姓名   * 顧客姓名   * 服務時長 30分鐘 1 服務時長 備註 備註 顧客備註 顧客備註…" at bounding box center [325, 147] width 150 height 180
click at [324, 170] on input "顧客備註" at bounding box center [325, 166] width 134 height 18
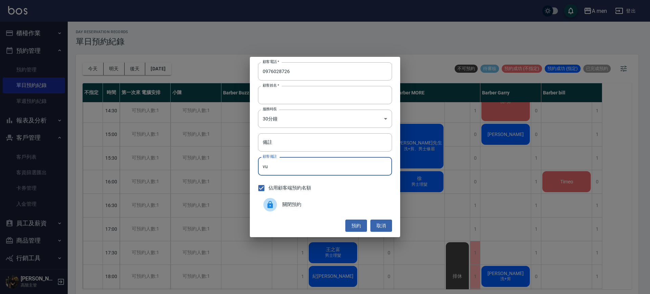
type input "v"
type input "洗加剪"
click at [352, 223] on button "預約" at bounding box center [356, 226] width 22 height 13
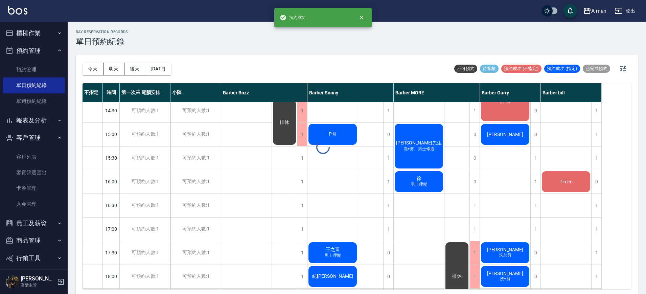
click at [516, 252] on span "Chenson" at bounding box center [505, 249] width 39 height 5
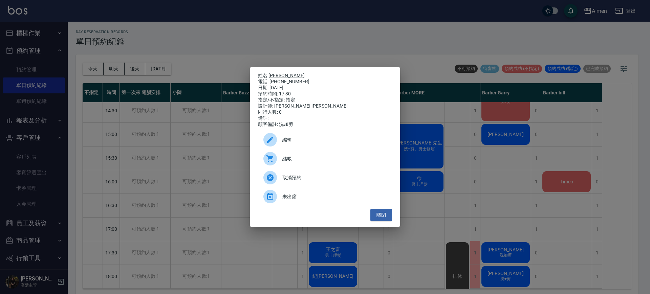
click at [353, 134] on div "編輯" at bounding box center [325, 139] width 134 height 19
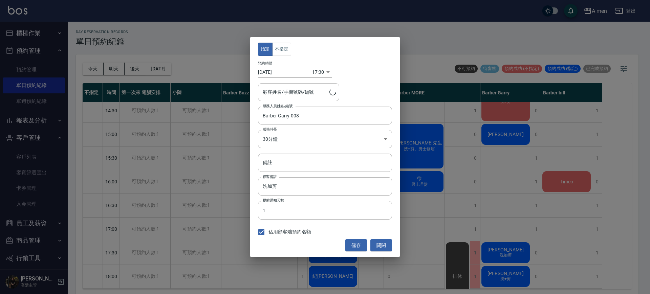
type input "Chenson/0976028726"
click at [284, 44] on button "不指定" at bounding box center [281, 49] width 19 height 13
click at [355, 244] on button "儲存" at bounding box center [356, 245] width 22 height 13
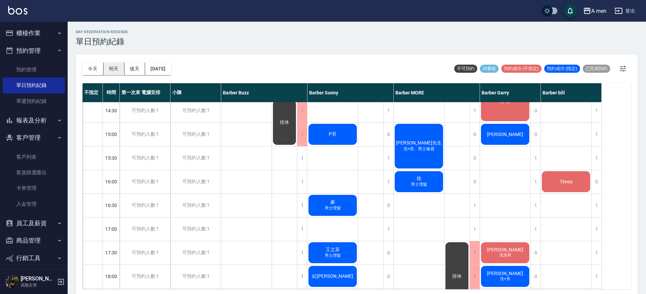
click at [115, 67] on button "明天" at bounding box center [114, 69] width 21 height 13
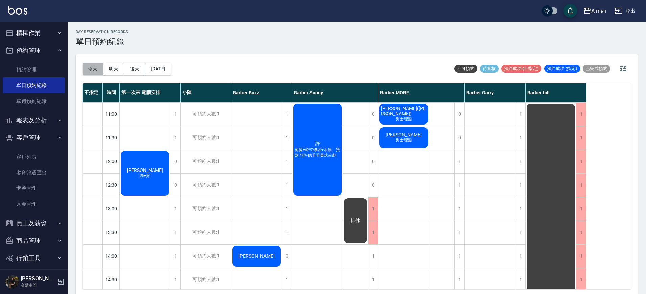
click at [90, 68] on button "今天" at bounding box center [93, 69] width 21 height 13
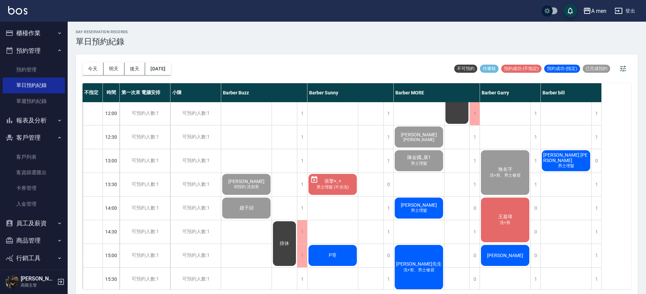
scroll to position [42, 0]
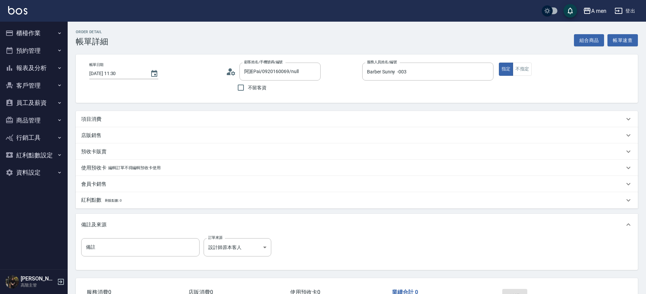
click at [223, 117] on div "項目消費" at bounding box center [352, 119] width 543 height 7
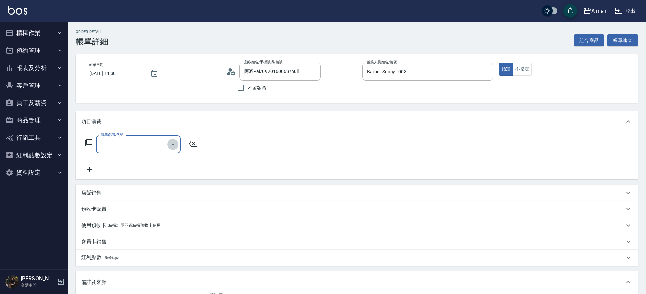
click at [170, 144] on icon "Open" at bounding box center [173, 144] width 8 height 8
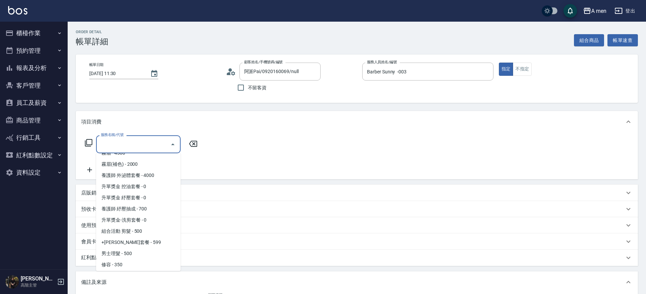
scroll to position [97, 0]
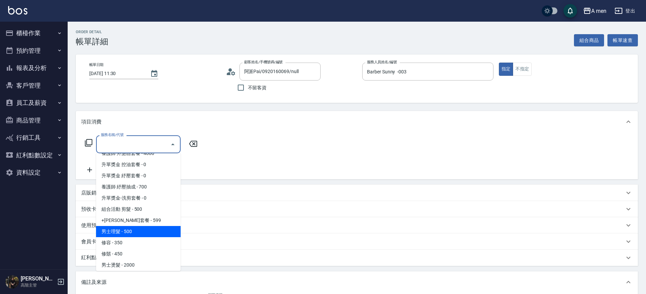
click at [139, 236] on span "男士理髮 - 500" at bounding box center [138, 231] width 85 height 11
type input "男士理髮(A01)"
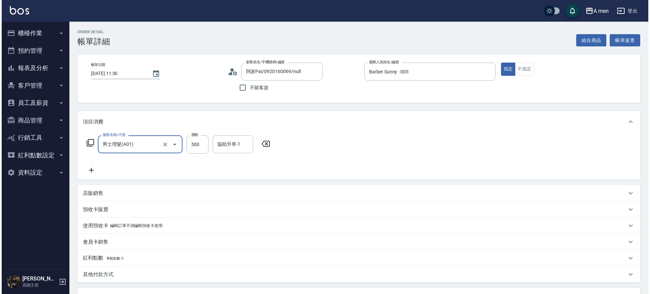
scroll to position [123, 0]
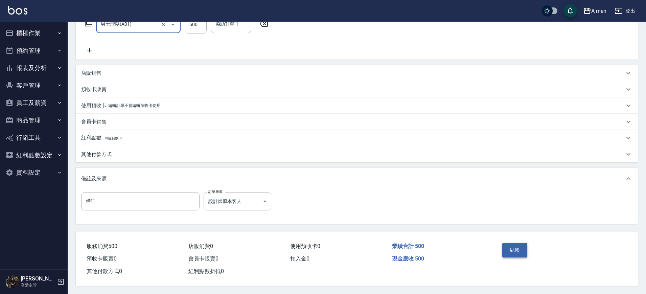
click at [513, 243] on button "結帳" at bounding box center [515, 250] width 25 height 14
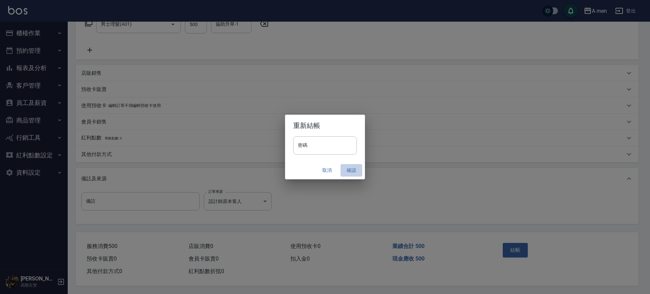
click at [354, 167] on button "確認" at bounding box center [351, 170] width 22 height 13
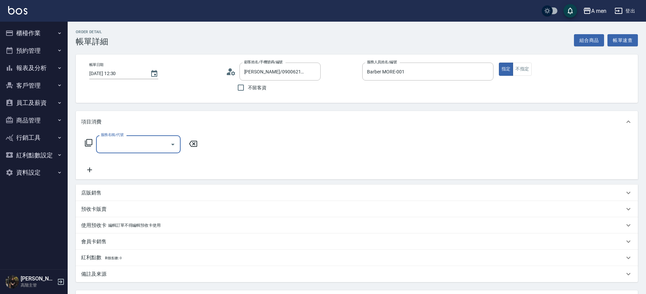
click at [169, 142] on button "Open" at bounding box center [173, 144] width 11 height 11
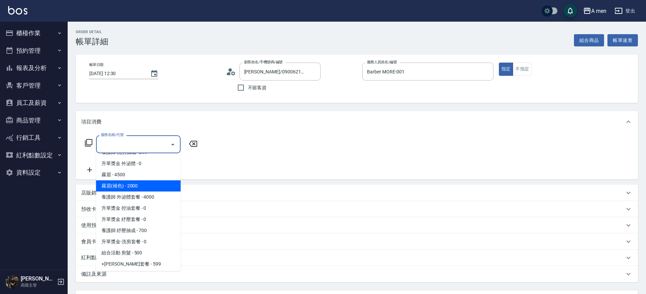
scroll to position [127, 0]
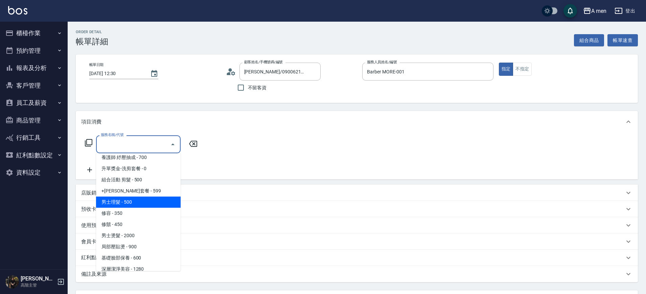
click at [143, 198] on span "男士理髮 - 500" at bounding box center [138, 202] width 85 height 11
type input "男士理髮(A01)"
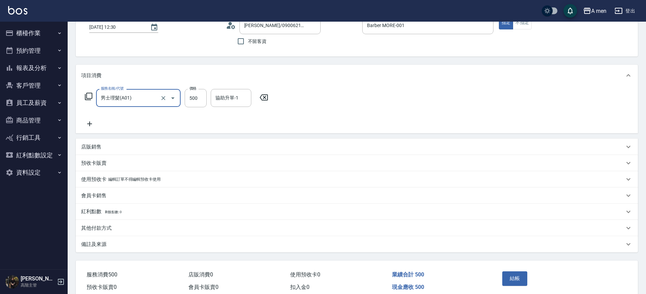
scroll to position [78, 0]
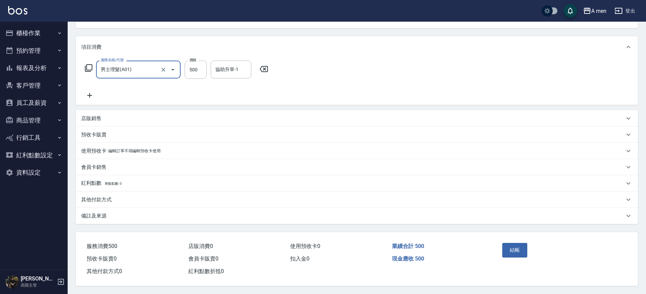
click at [121, 192] on div "其他付款方式" at bounding box center [357, 200] width 562 height 16
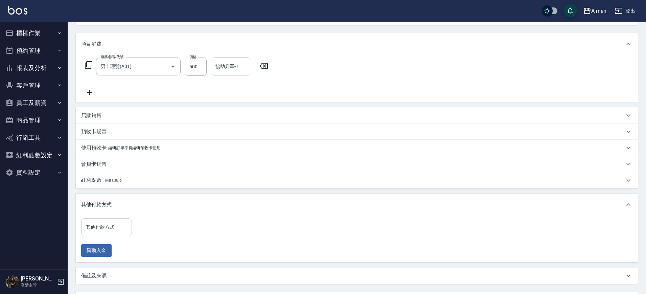
click at [106, 222] on div "其他付款方式 其他付款方式" at bounding box center [106, 227] width 51 height 18
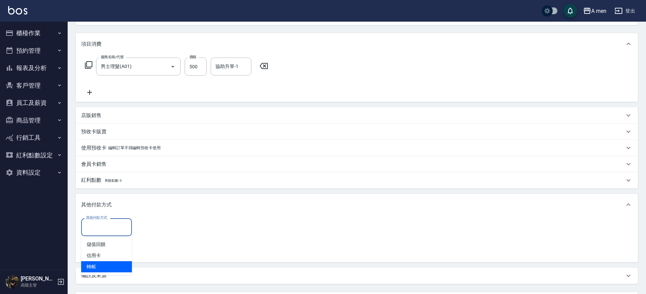
click at [113, 266] on span "轉帳" at bounding box center [106, 266] width 51 height 11
type input "轉帳"
click at [146, 235] on input "0" at bounding box center [161, 227] width 51 height 18
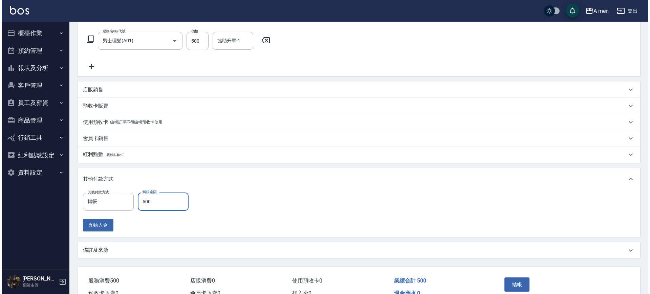
scroll to position [141, 0]
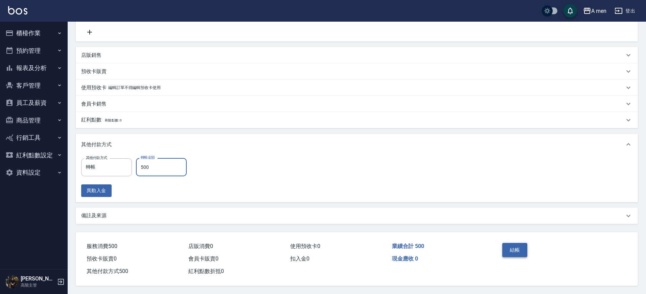
type input "500"
click at [524, 249] on button "結帳" at bounding box center [515, 250] width 25 height 14
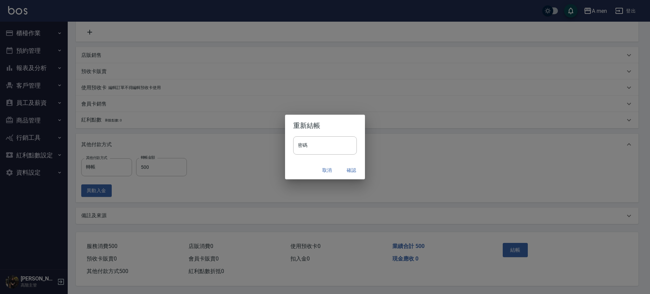
click at [356, 172] on button "確認" at bounding box center [351, 170] width 22 height 13
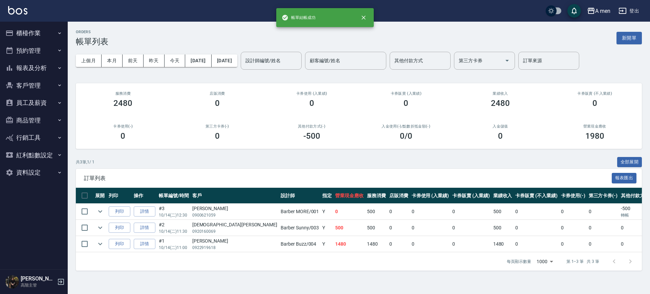
click at [436, 150] on div "ORDERS 帳單列表 新開單 上個月 本月 [DATE] [DATE] [DATE] [DATE] [DATE] 設計師編號/姓名 設計師編號/姓名 顧客編…" at bounding box center [359, 150] width 582 height 257
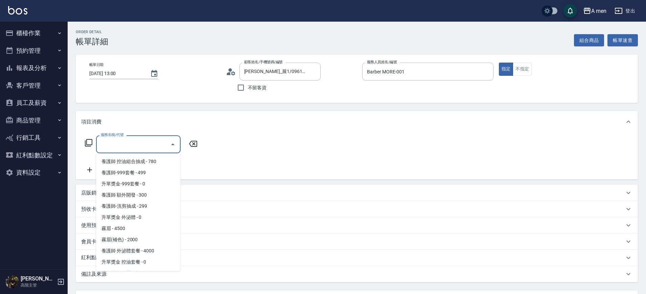
scroll to position [127, 0]
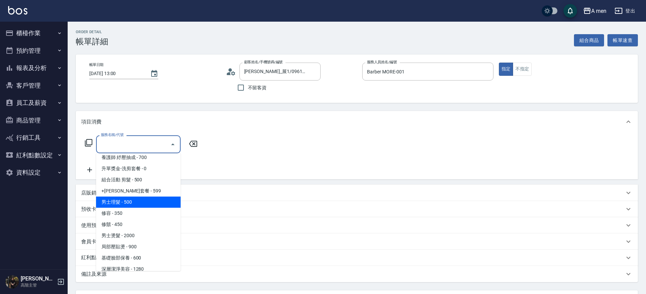
click at [148, 203] on span "男士理髮 - 500" at bounding box center [138, 202] width 85 height 11
type input "男士理髮(A01)"
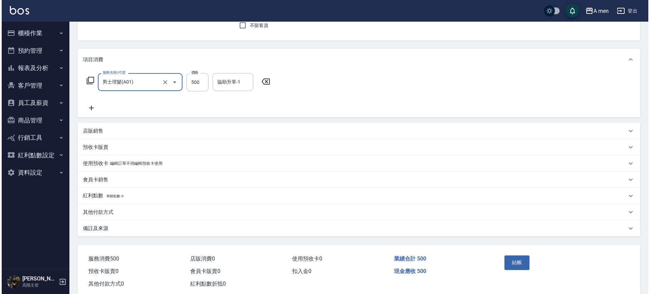
scroll to position [78, 0]
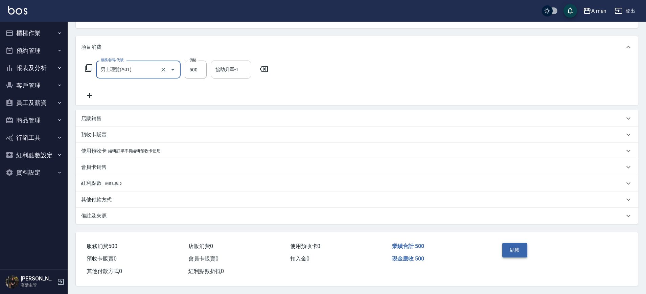
click at [510, 246] on button "結帳" at bounding box center [515, 250] width 25 height 14
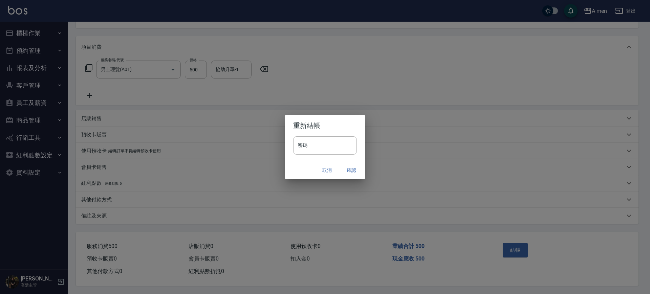
click at [348, 171] on button "確認" at bounding box center [351, 170] width 22 height 13
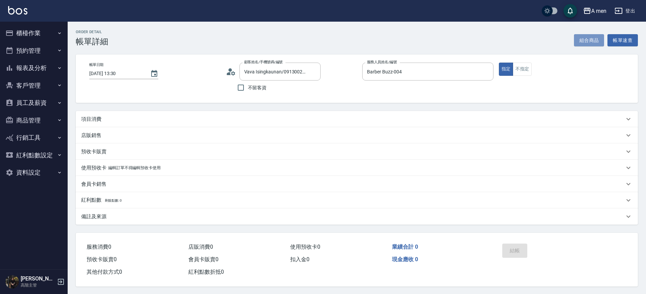
click at [587, 39] on button "組合商品" at bounding box center [589, 40] width 30 height 13
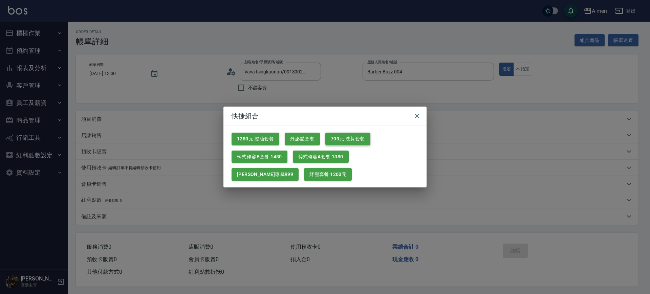
click at [338, 143] on button "799元 洗剪套餐" at bounding box center [347, 139] width 45 height 13
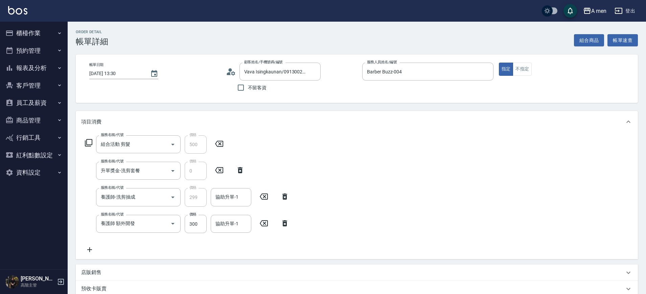
click at [266, 222] on icon at bounding box center [264, 223] width 8 height 6
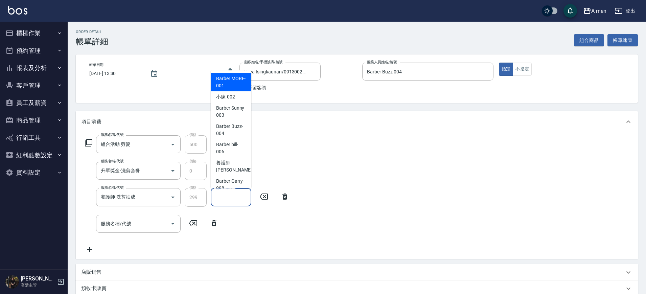
click at [239, 198] on input "協助升單-1" at bounding box center [231, 197] width 35 height 12
click at [230, 130] on span "Barber Buzz -004" at bounding box center [231, 130] width 30 height 14
type input "Barber Buzz-004"
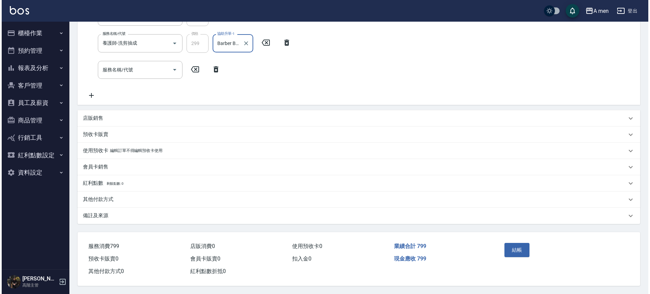
scroll to position [157, 0]
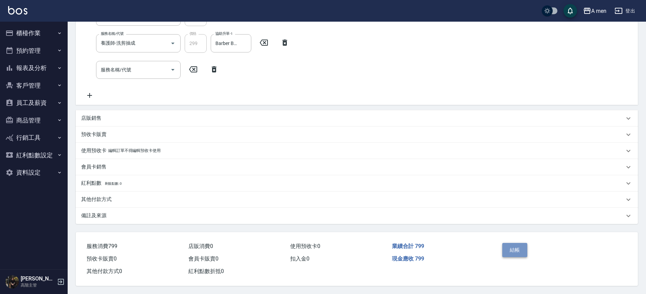
click at [517, 245] on button "結帳" at bounding box center [515, 250] width 25 height 14
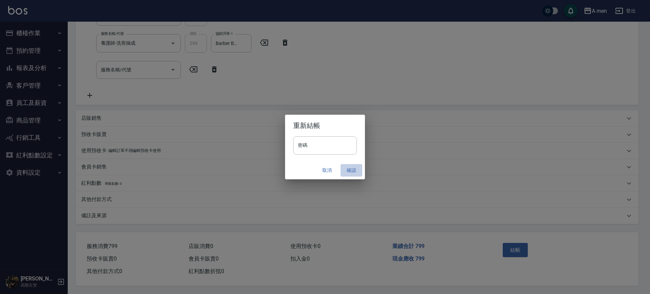
click at [354, 175] on button "確認" at bounding box center [351, 170] width 22 height 13
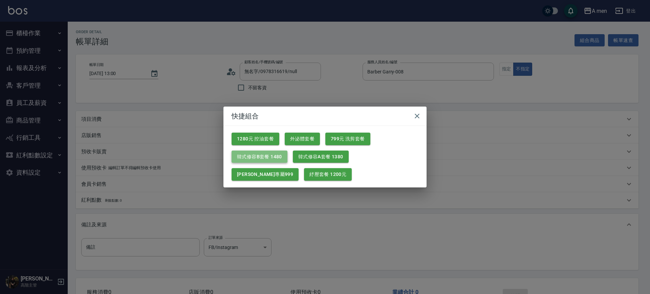
click at [281, 154] on button "韓式修容B套餐 1480" at bounding box center [259, 157] width 56 height 13
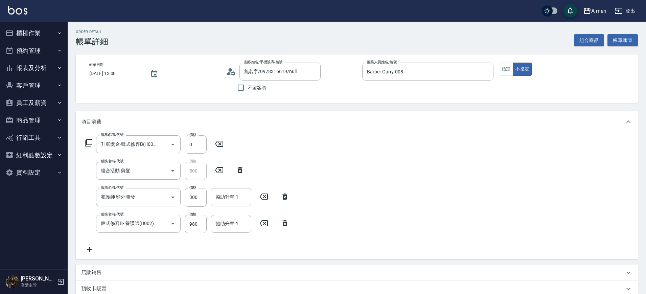
click at [282, 198] on icon at bounding box center [284, 197] width 17 height 8
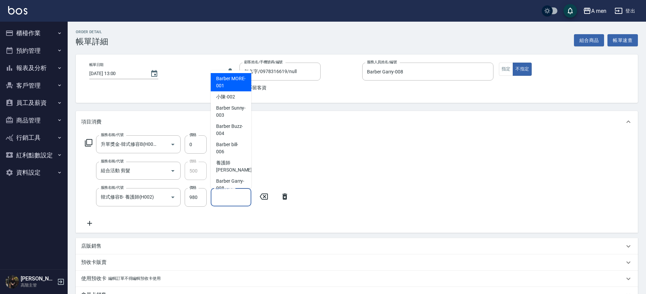
click at [234, 195] on div "協助升單-1 協助升單-1" at bounding box center [231, 197] width 41 height 18
click at [236, 93] on div "小陳 -002" at bounding box center [231, 96] width 41 height 11
type input "小陳-002"
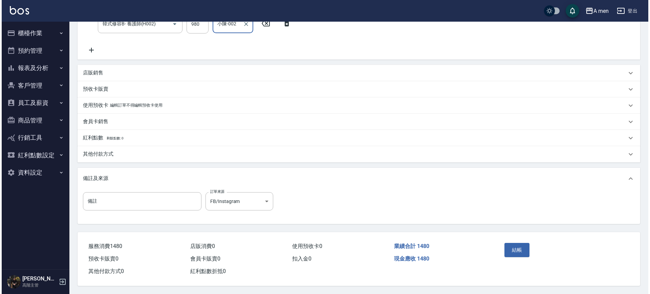
scroll to position [176, 0]
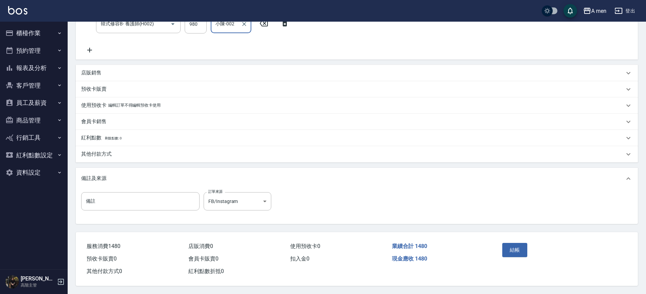
click at [479, 235] on div "服務消費 1480 店販消費 0 使用預收卡 0 業績合計 1480 預收卡販賣 0 會員卡販賣 0 扣入金 0 現金應收 1480 其他付款方式 0 紅利點…" at bounding box center [284, 255] width 416 height 46
click at [521, 248] on button "結帳" at bounding box center [515, 250] width 25 height 14
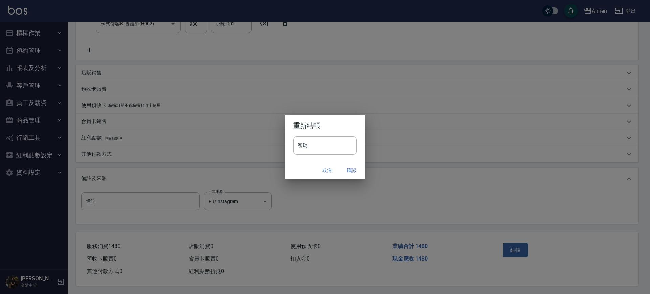
click at [343, 167] on button "確認" at bounding box center [351, 170] width 22 height 13
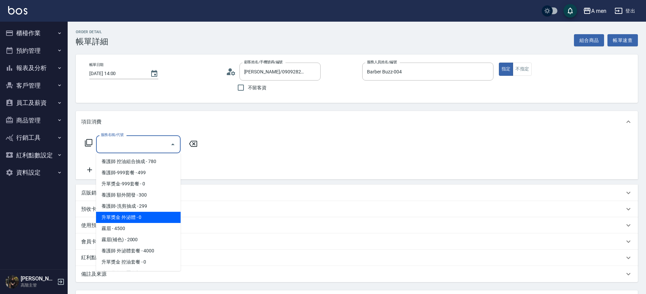
scroll to position [70, 0]
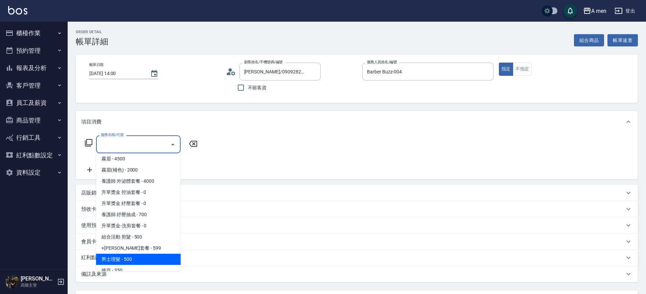
click at [137, 262] on span "男士理髮 - 500" at bounding box center [138, 259] width 85 height 11
type input "男士理髮(A01)"
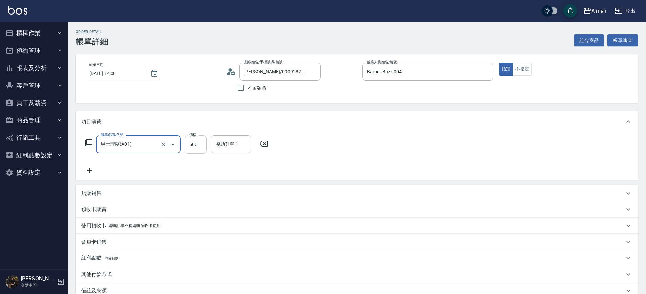
click at [201, 144] on input "500" at bounding box center [196, 144] width 22 height 18
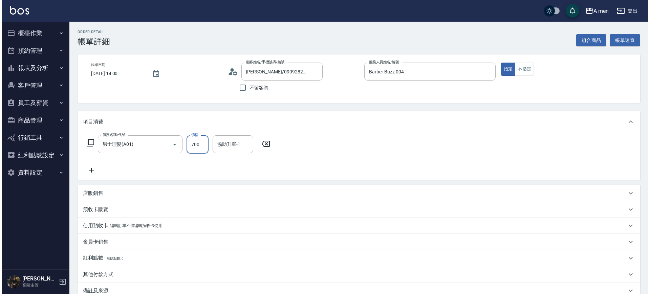
scroll to position [78, 0]
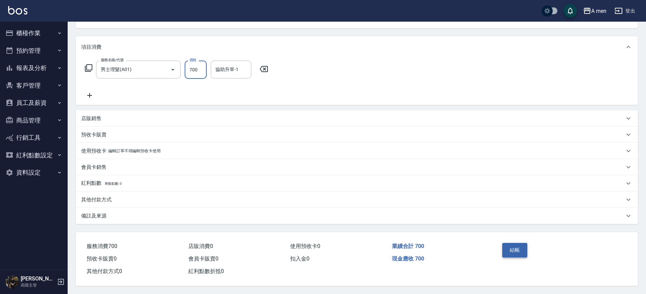
type input "700"
click at [517, 246] on button "結帳" at bounding box center [515, 250] width 25 height 14
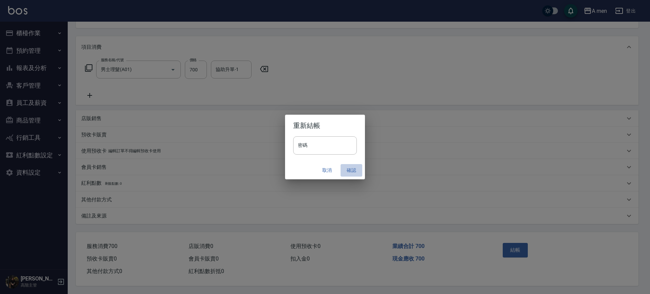
click at [355, 171] on button "確認" at bounding box center [351, 170] width 22 height 13
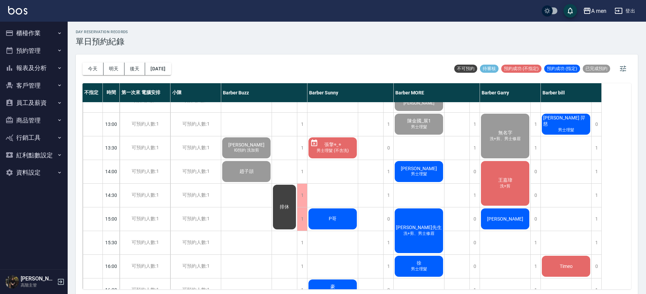
scroll to position [88, 0]
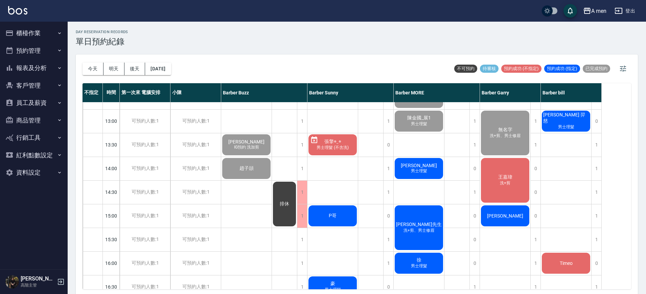
click at [498, 179] on span "王嘉瑋" at bounding box center [505, 177] width 17 height 6
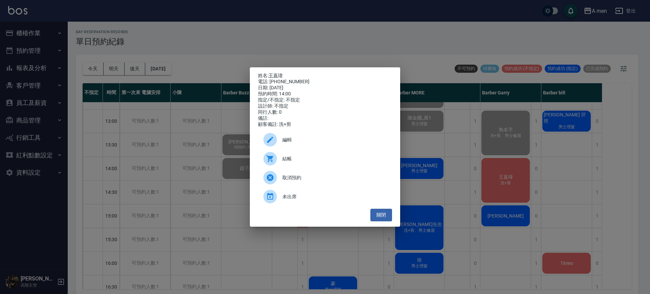
click at [291, 168] on div "結帳" at bounding box center [325, 158] width 134 height 19
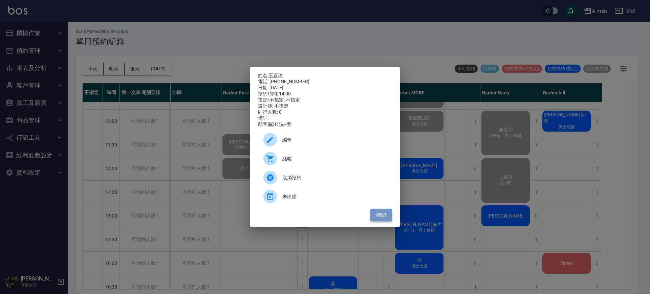
click at [380, 221] on button "關閉" at bounding box center [381, 215] width 22 height 13
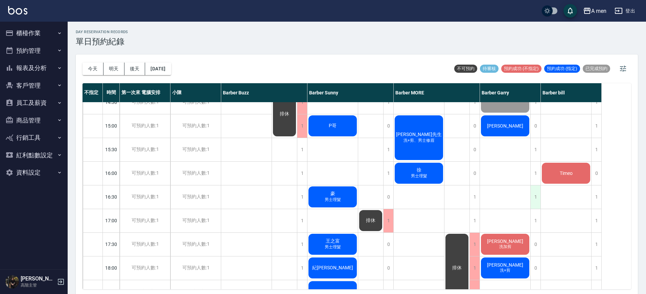
scroll to position [177, 0]
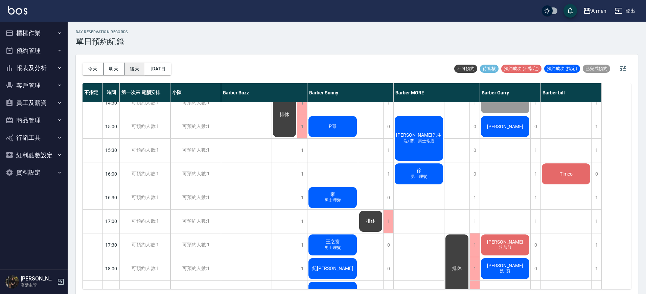
click at [139, 71] on button "後天" at bounding box center [135, 69] width 21 height 13
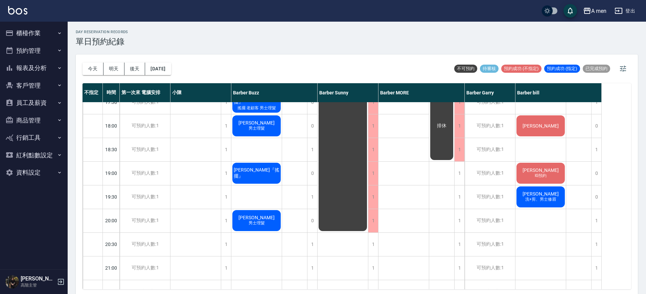
scroll to position [313, 0]
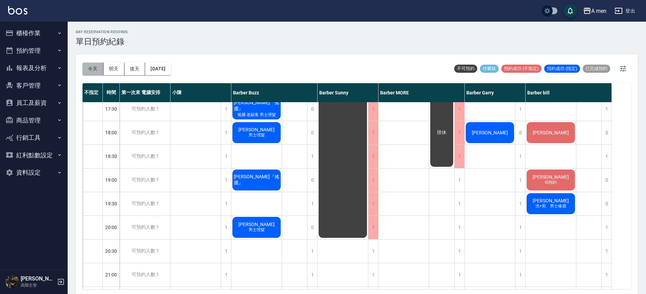
click at [95, 73] on button "今天" at bounding box center [93, 69] width 21 height 13
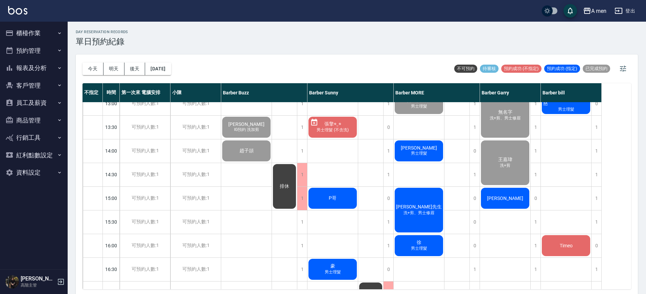
scroll to position [104, 0]
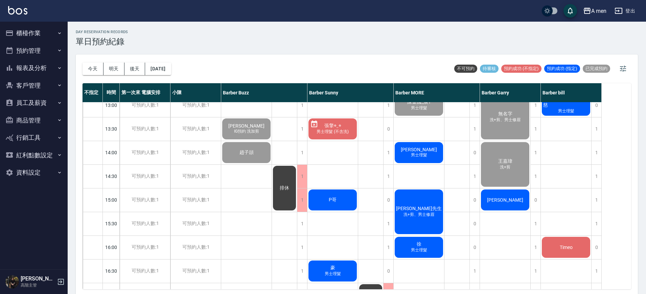
click at [432, 203] on div "吳先生 洗+剪、男士修眉" at bounding box center [419, 211] width 50 height 47
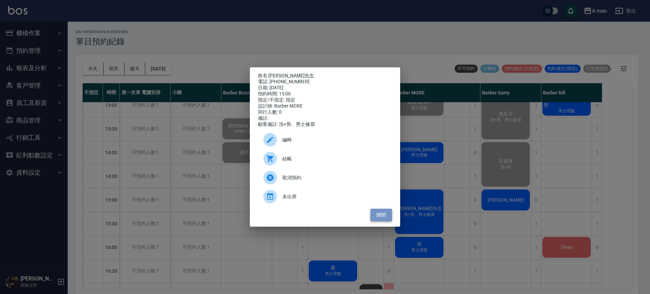
click at [382, 221] on button "關閉" at bounding box center [381, 215] width 22 height 13
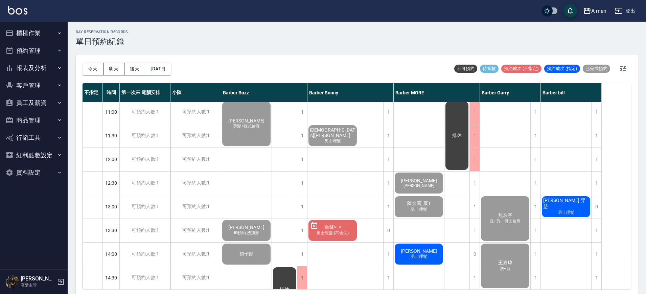
scroll to position [0, 0]
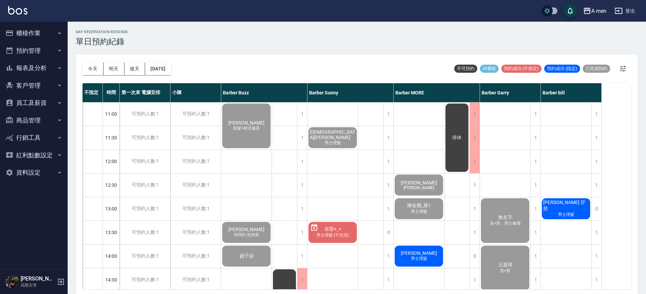
click at [339, 234] on span "男士理髮 (不含洗)" at bounding box center [332, 235] width 35 height 6
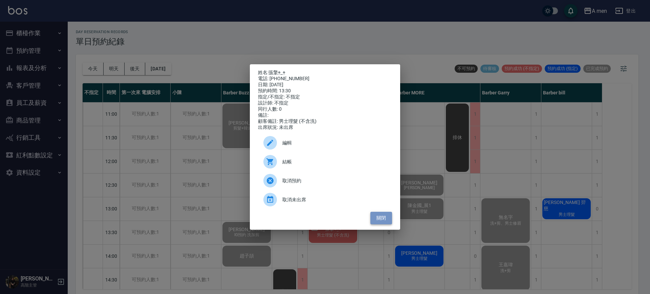
click at [384, 222] on button "關閉" at bounding box center [381, 218] width 22 height 13
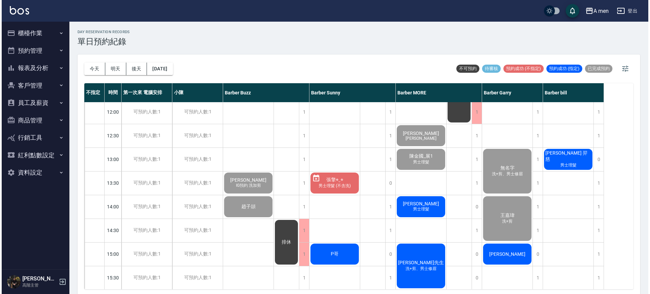
scroll to position [85, 0]
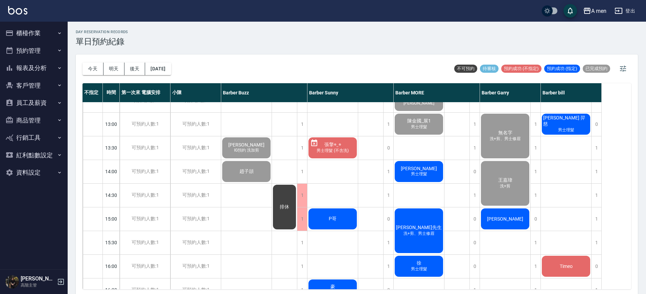
click at [335, 152] on span "男士理髮 (不含洗)" at bounding box center [332, 151] width 35 height 6
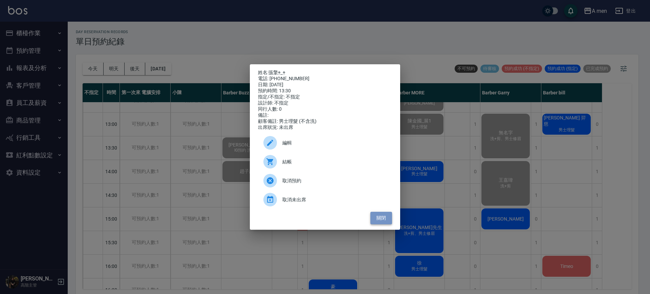
click at [385, 222] on button "關閉" at bounding box center [381, 218] width 22 height 13
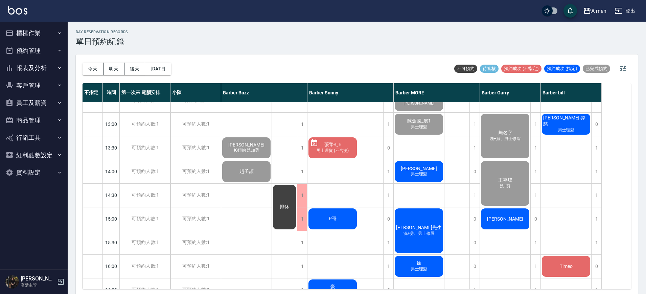
click at [342, 143] on span "張擎◉‿◉" at bounding box center [332, 145] width 19 height 6
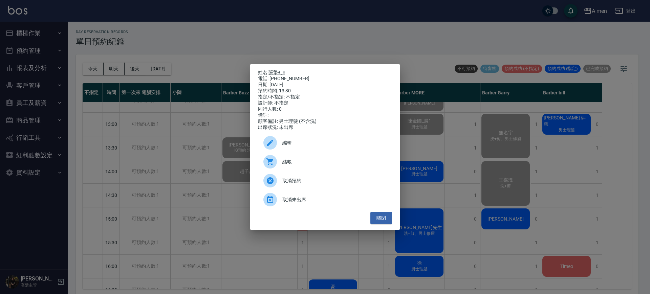
click at [349, 140] on div "編輯" at bounding box center [325, 142] width 134 height 19
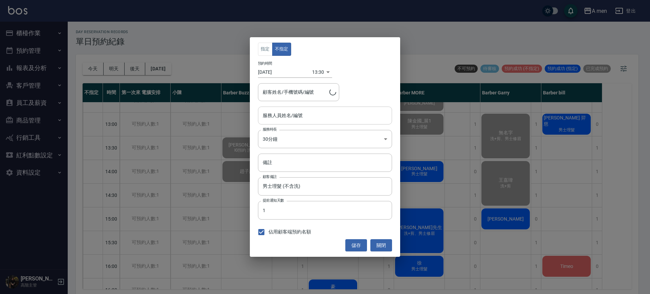
type input "Barber Sunny -003"
type input "張擎◉‿◉/0908035803"
click at [325, 113] on input "Barber Sunny -003" at bounding box center [320, 116] width 118 height 12
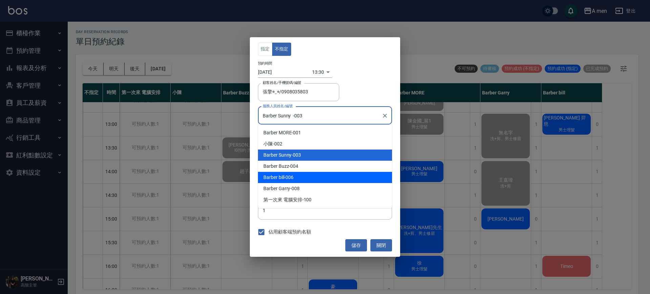
click at [334, 176] on div "Barber bill -006" at bounding box center [325, 177] width 134 height 11
type input "Barber bill-006"
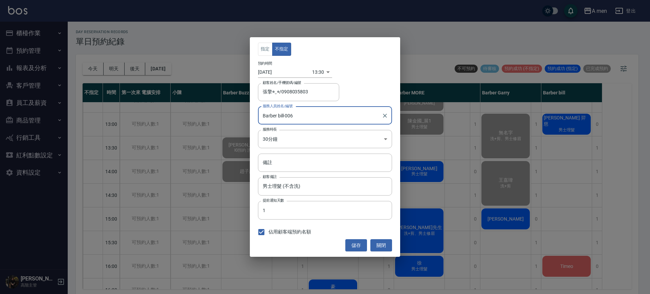
click at [320, 69] on body "A men 登出 櫃檯作業 打帳單 帳單列表 營業儀表板 現金收支登錄 高階收支登錄 材料自購登錄 每日結帳 排班表 現場電腦打卡 掃碼打卡 預約管理 預約管…" at bounding box center [325, 148] width 650 height 296
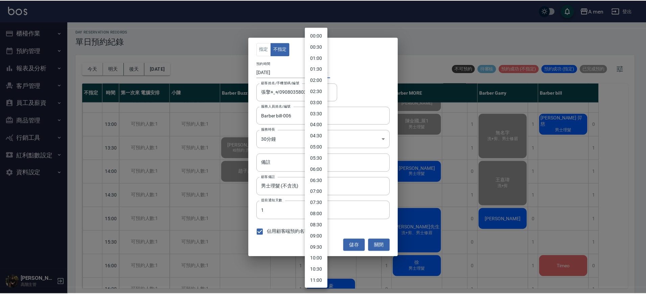
scroll to position [179, 0]
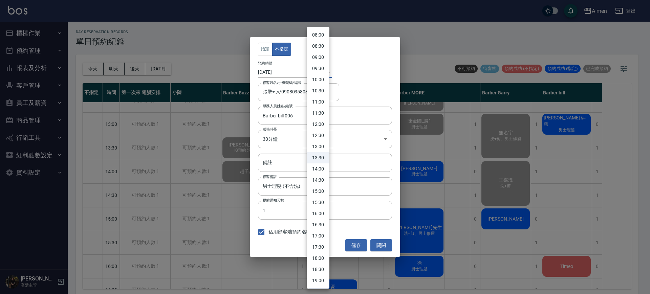
click at [325, 193] on li "15:00" at bounding box center [318, 191] width 23 height 11
type input "1760425200000"
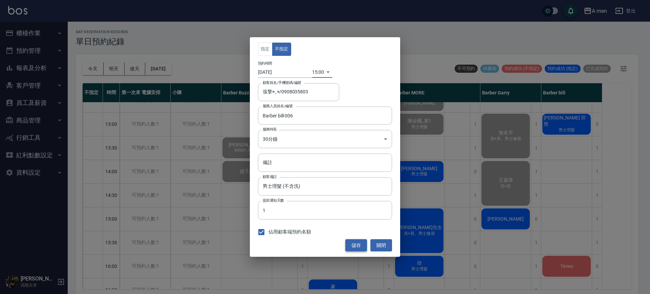
click at [353, 244] on button "儲存" at bounding box center [356, 245] width 22 height 13
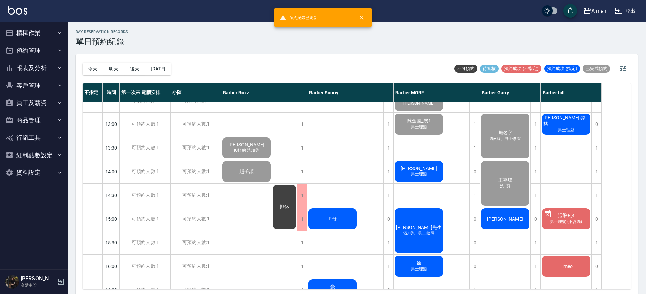
click at [561, 225] on span "男士理髮 (不含洗)" at bounding box center [566, 222] width 35 height 6
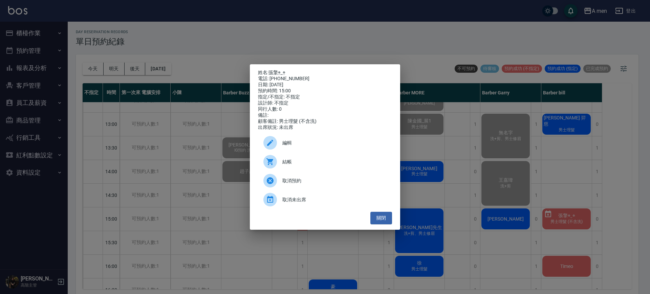
click at [333, 200] on span "取消未出席" at bounding box center [334, 199] width 104 height 7
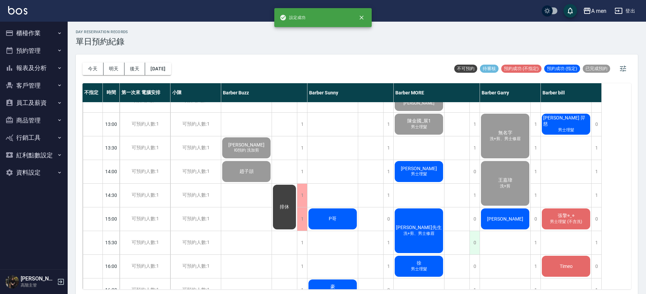
click at [474, 245] on div "0" at bounding box center [475, 242] width 10 height 23
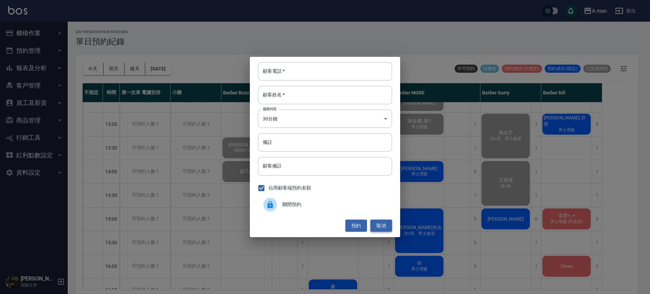
click at [386, 225] on button "取消" at bounding box center [381, 226] width 22 height 13
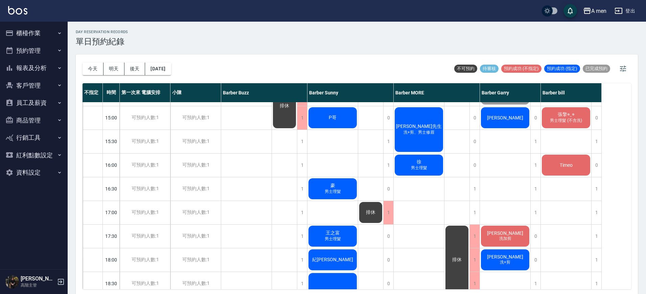
scroll to position [186, 0]
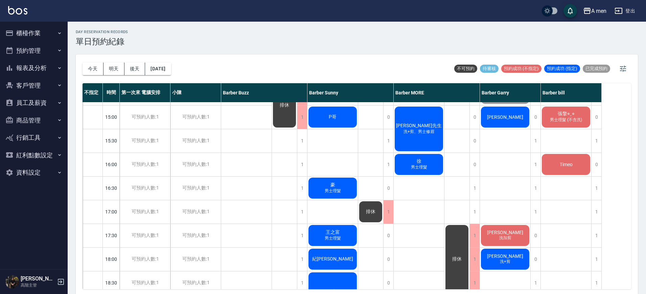
drag, startPoint x: 424, startPoint y: 115, endPoint x: 401, endPoint y: 130, distance: 28.2
click at [401, 130] on div "吳先生 洗+剪、男士修眉" at bounding box center [419, 129] width 50 height 47
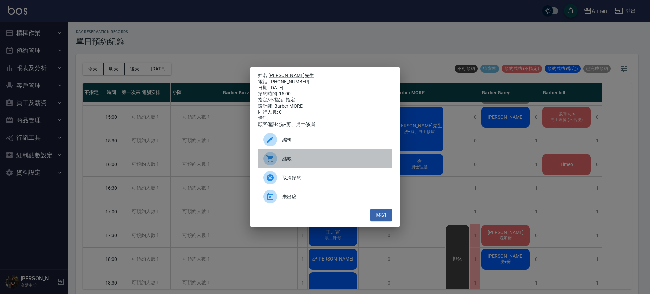
click at [325, 168] on div "結帳" at bounding box center [325, 158] width 134 height 19
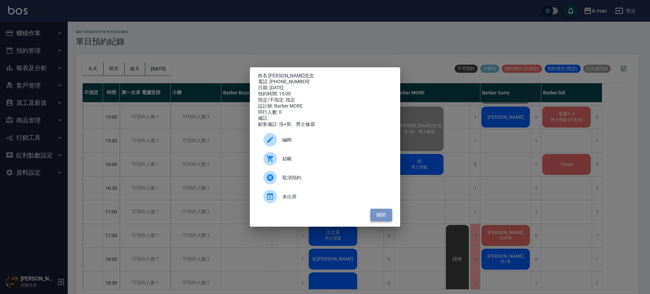
click at [390, 221] on button "關閉" at bounding box center [381, 215] width 22 height 13
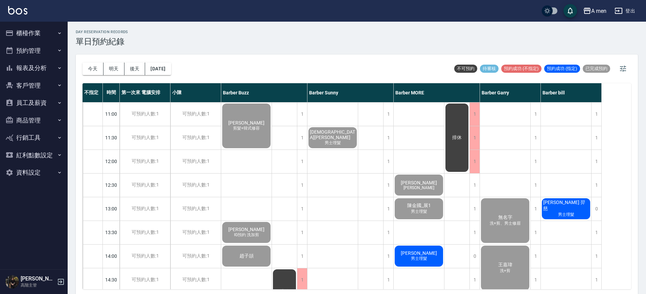
scroll to position [41, 0]
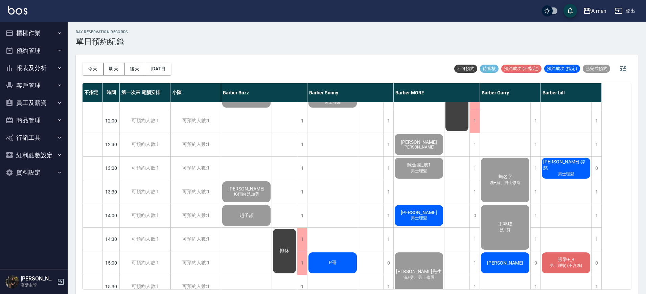
click at [413, 212] on span "[PERSON_NAME]" at bounding box center [419, 212] width 39 height 5
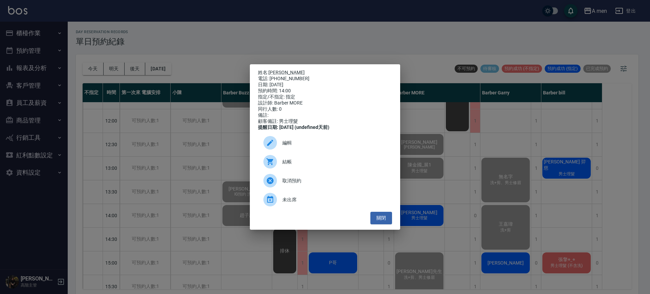
click at [316, 169] on div "結帳" at bounding box center [325, 161] width 134 height 19
click at [380, 221] on button "關閉" at bounding box center [381, 218] width 22 height 13
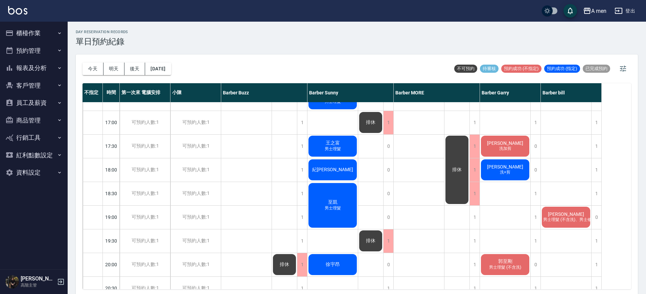
scroll to position [357, 0]
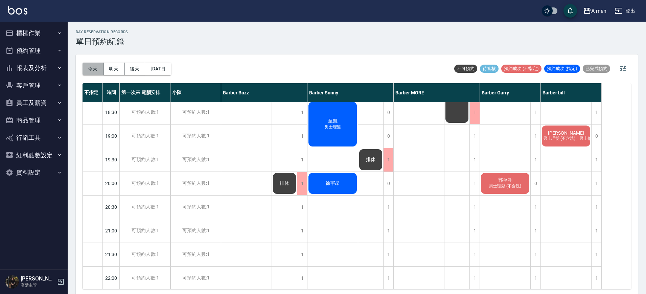
click at [93, 66] on button "今天" at bounding box center [93, 69] width 21 height 13
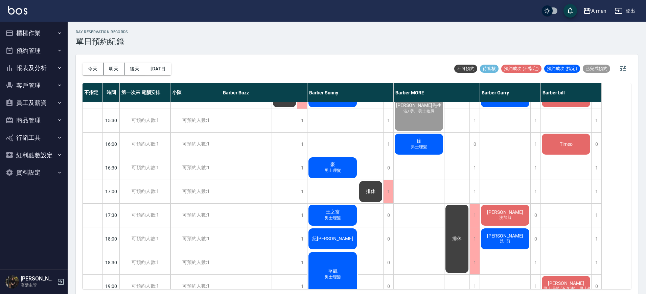
scroll to position [188, 0]
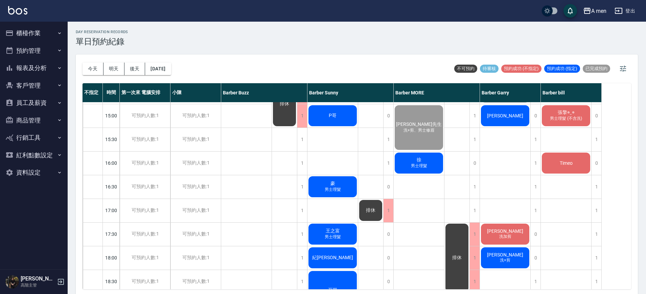
click at [572, 163] on span "Timeo" at bounding box center [567, 162] width 16 height 5
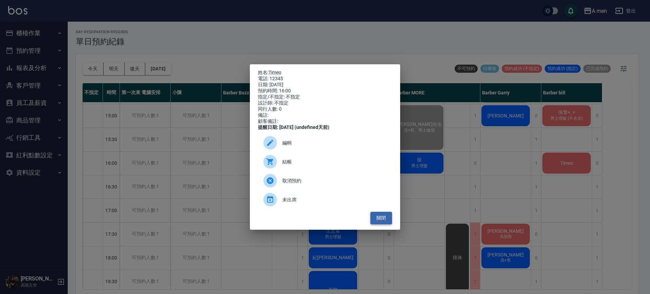
click at [388, 223] on button "關閉" at bounding box center [381, 218] width 22 height 13
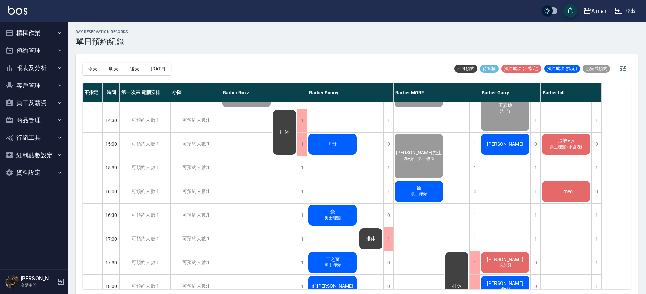
scroll to position [146, 0]
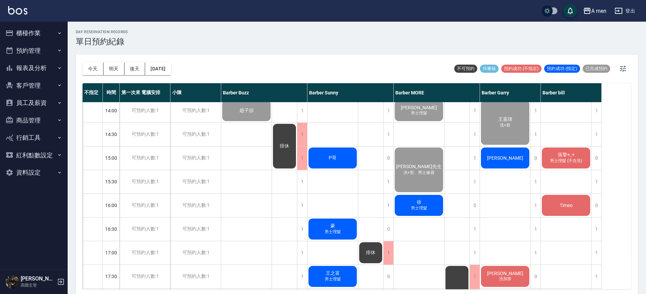
click at [575, 228] on div "Ray Scofield 羿慈 男士理髮 張擎◉‿◉ 男士理髮 (不含洗) Timeo 張藺云 男士理髮 (不含洗)、男士修眉" at bounding box center [566, 253] width 51 height 592
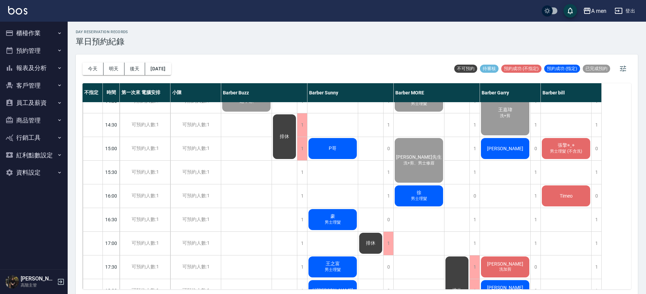
scroll to position [149, 0]
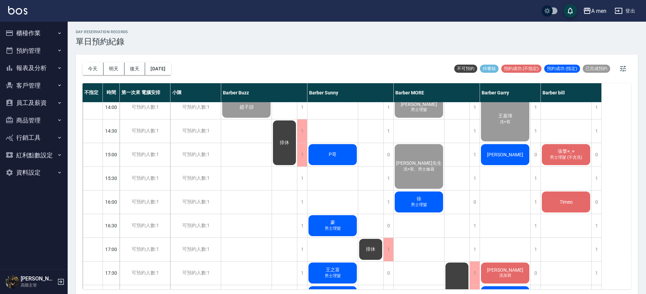
click at [497, 155] on span "陳先生" at bounding box center [505, 154] width 39 height 5
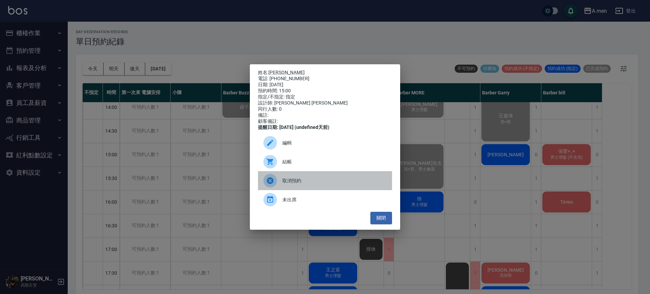
click at [339, 184] on span "取消預約" at bounding box center [334, 180] width 104 height 7
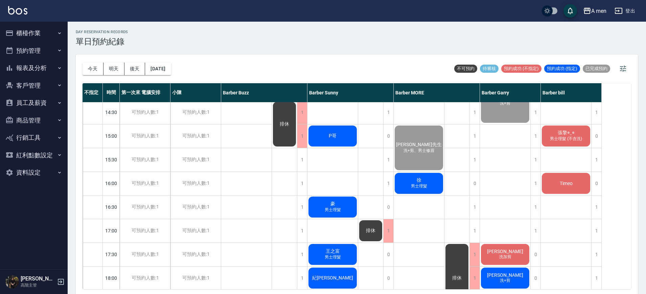
scroll to position [166, 0]
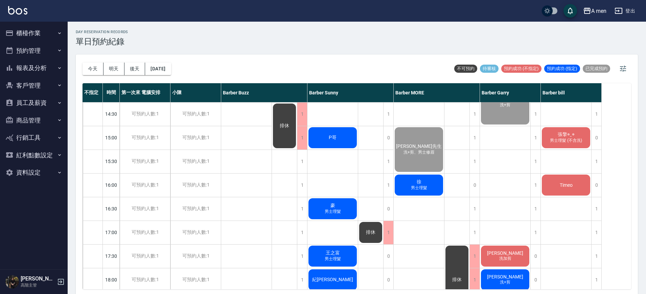
click at [341, 139] on div "P哥" at bounding box center [333, 137] width 50 height 23
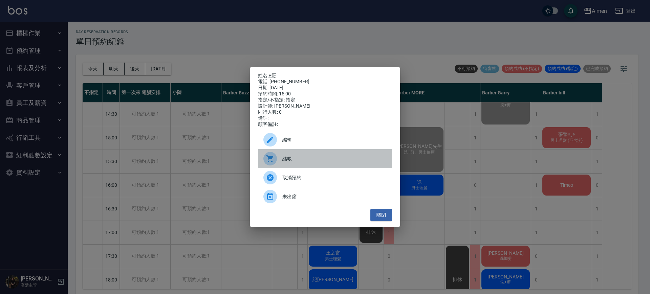
click at [333, 162] on span "結帳" at bounding box center [334, 158] width 104 height 7
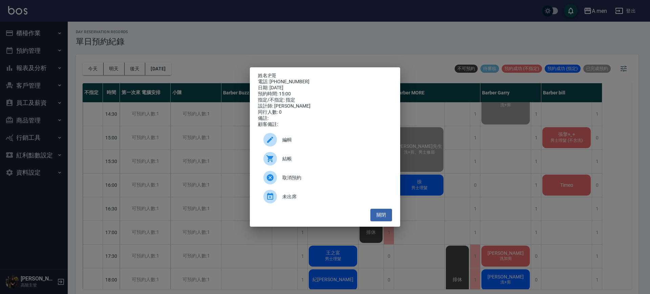
click at [587, 156] on div "姓名: P哥 電話: 0971682125 日期: 2025/10/14 預約時間: 15:00 指定/不指定: 指定 設計師: Barber Sunny 同…" at bounding box center [325, 147] width 650 height 294
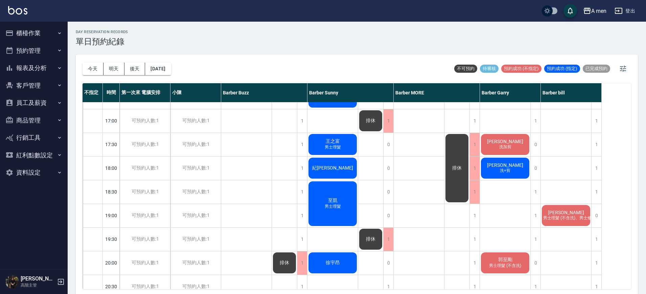
scroll to position [272, 0]
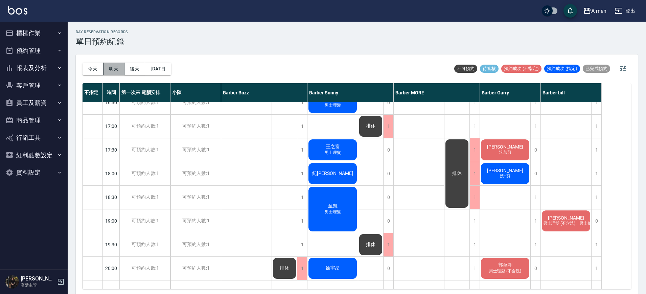
click at [109, 67] on button "明天" at bounding box center [114, 69] width 21 height 13
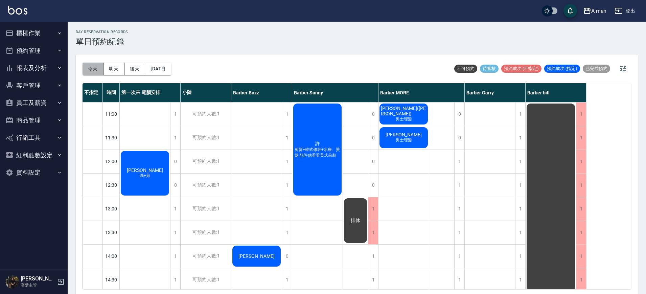
click at [95, 68] on button "今天" at bounding box center [93, 69] width 21 height 13
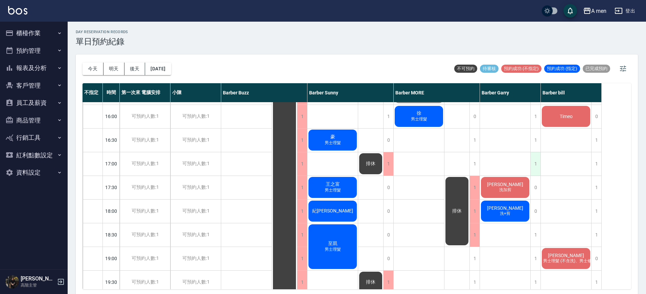
scroll to position [212, 0]
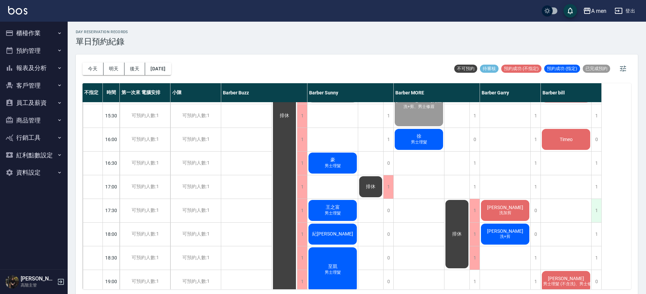
click at [599, 214] on div "1" at bounding box center [597, 210] width 10 height 23
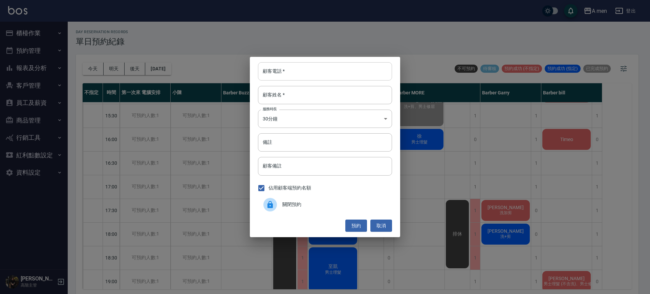
click at [373, 75] on input "顧客電話   *" at bounding box center [325, 71] width 134 height 18
type input "0917380523"
click at [341, 102] on input "顧客姓名   *" at bounding box center [325, 95] width 134 height 18
type input "鄭"
click at [296, 169] on input "顧客備註" at bounding box center [325, 166] width 134 height 18
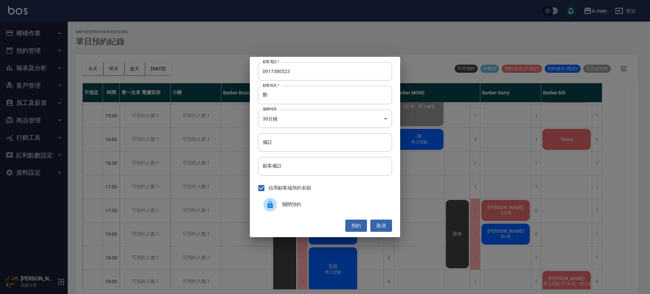
click at [391, 189] on div "佔用顧客端預約名額" at bounding box center [325, 188] width 134 height 14
click at [359, 221] on button "預約" at bounding box center [356, 226] width 22 height 13
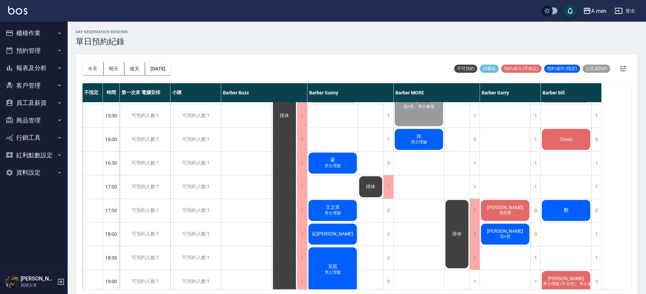
click at [582, 203] on div "鄭" at bounding box center [566, 210] width 50 height 23
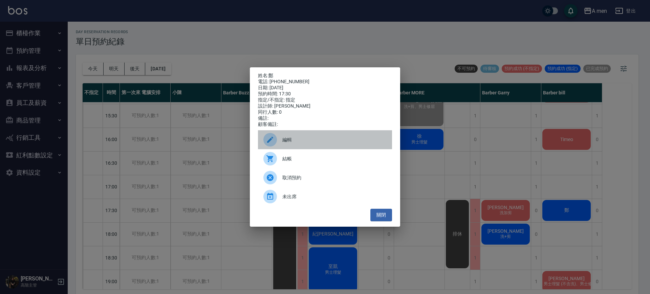
click at [353, 146] on div "編輯" at bounding box center [325, 139] width 134 height 19
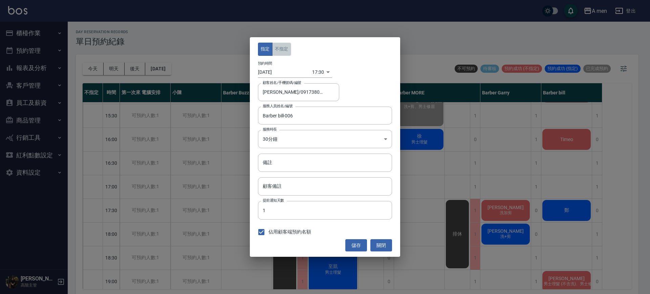
click at [278, 50] on button "不指定" at bounding box center [281, 49] width 19 height 13
click at [356, 243] on button "儲存" at bounding box center [356, 245] width 22 height 13
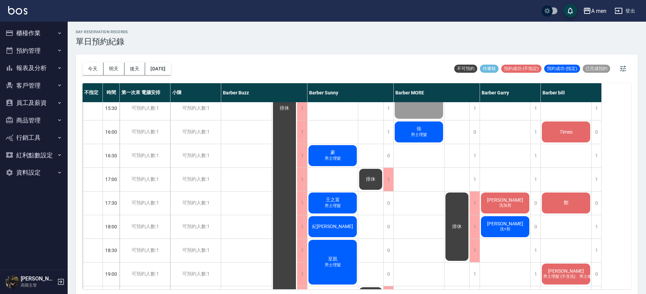
scroll to position [224, 0]
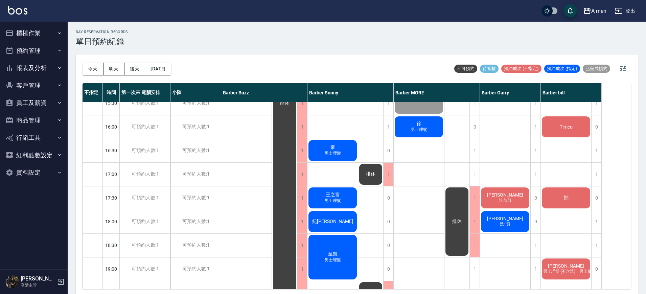
click at [564, 169] on div "Ray Scofield 羿慈 男士理髮 張擎◉‿◉ 男士理髮 (不含洗) Timeo 鄭 張藺云 男士理髮 (不含洗)、男士修眉" at bounding box center [566, 174] width 51 height 592
click at [418, 121] on span "徐" at bounding box center [419, 124] width 7 height 6
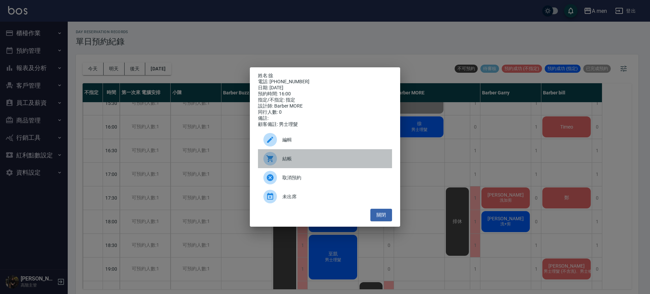
click at [341, 159] on span "結帳" at bounding box center [334, 158] width 104 height 7
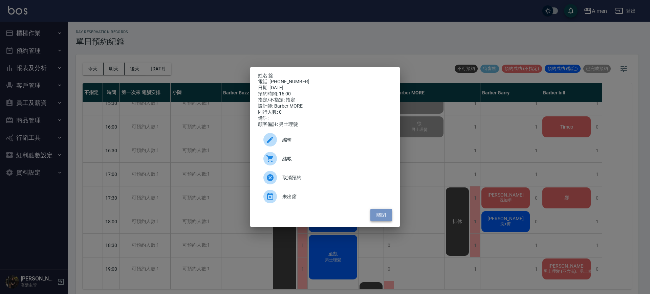
click at [388, 214] on button "關閉" at bounding box center [381, 215] width 22 height 13
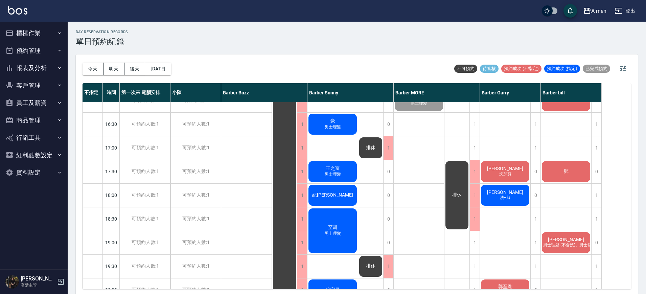
scroll to position [305, 0]
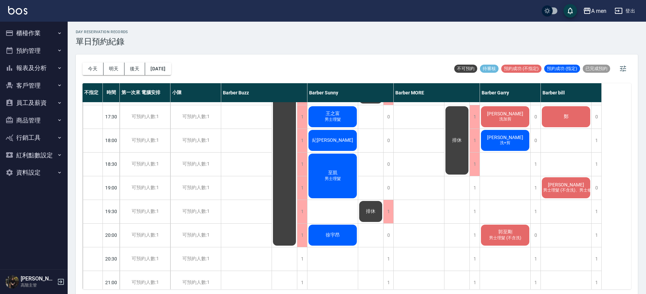
click at [502, 172] on div "無名字 洗+剪、男士修眉 王嘉瑋 洗+剪 Chenson 洗加剪 Bruce 洗+剪 郭至剛 男士理髮 (不含洗)" at bounding box center [505, 93] width 51 height 592
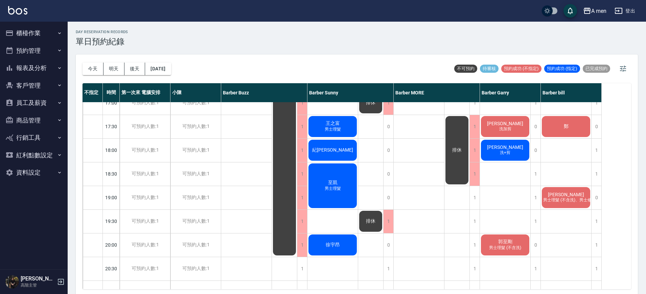
scroll to position [297, 0]
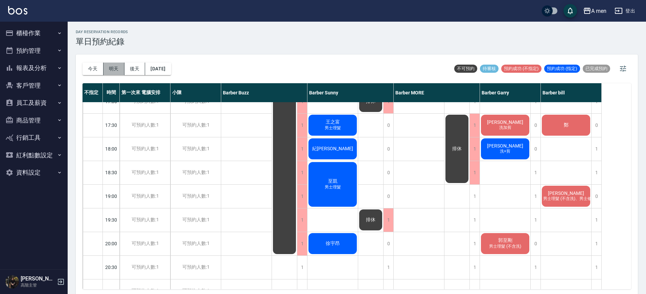
click at [113, 68] on button "明天" at bounding box center [114, 69] width 21 height 13
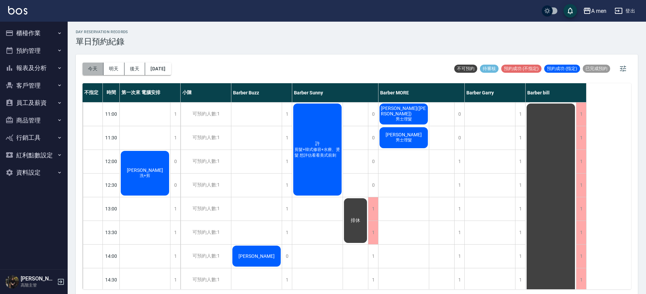
click at [92, 64] on button "今天" at bounding box center [93, 69] width 21 height 13
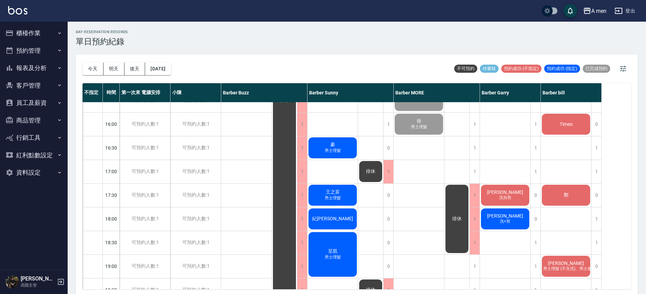
scroll to position [226, 0]
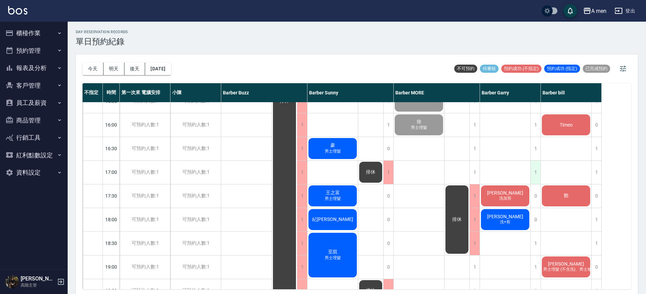
click at [538, 162] on div "1" at bounding box center [536, 172] width 10 height 23
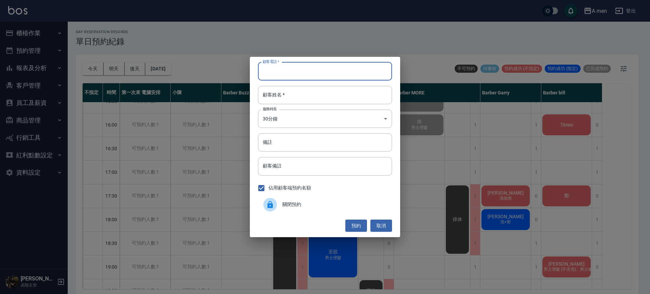
click at [348, 73] on input "顧客電話   *" at bounding box center [325, 71] width 134 height 18
type input "0935536879"
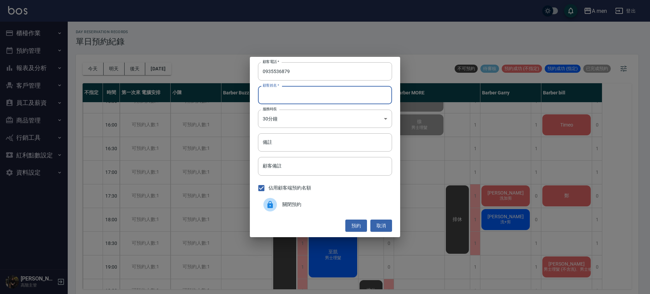
click at [347, 87] on input "顧客姓名   *" at bounding box center [325, 95] width 134 height 18
type input "x"
type input "林"
click at [357, 222] on button "預約" at bounding box center [356, 226] width 22 height 13
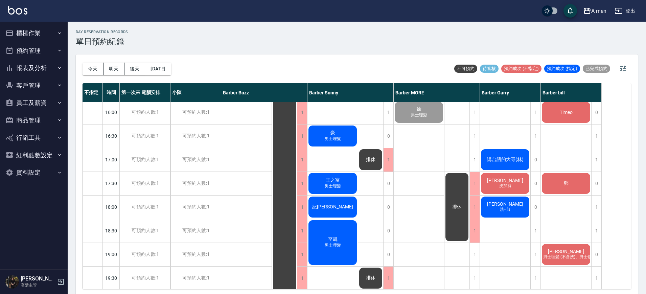
scroll to position [248, 0]
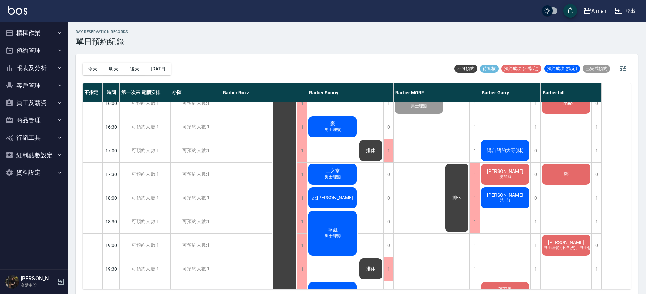
click at [556, 179] on div "鄭" at bounding box center [566, 174] width 50 height 23
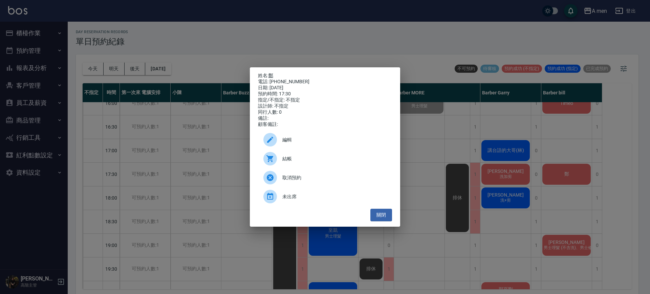
click at [270, 73] on link "鄭" at bounding box center [270, 75] width 5 height 5
click at [531, 170] on div "姓名: 鄭 電話: 0917380523 日期: 2025/10/14 預約時間: 17:30 指定/不指定: 不指定 設計師: 不指定 同行人數: 0 備註…" at bounding box center [325, 147] width 650 height 294
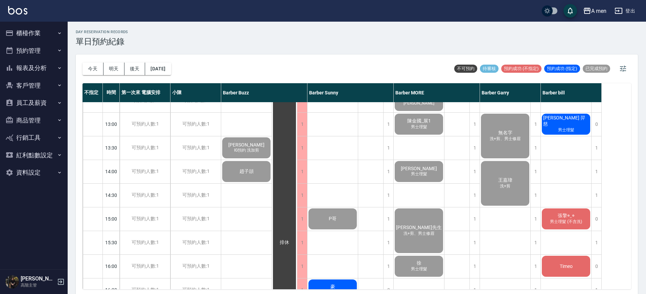
scroll to position [127, 0]
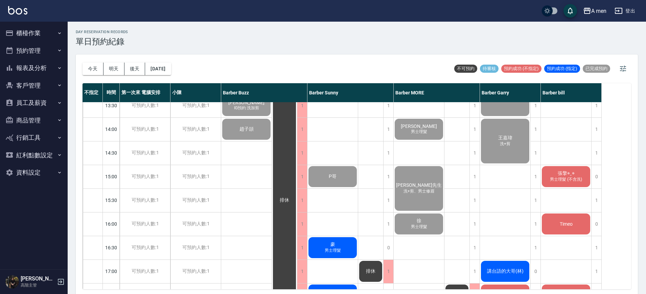
click at [567, 175] on span "張擎◉‿◉" at bounding box center [566, 174] width 19 height 6
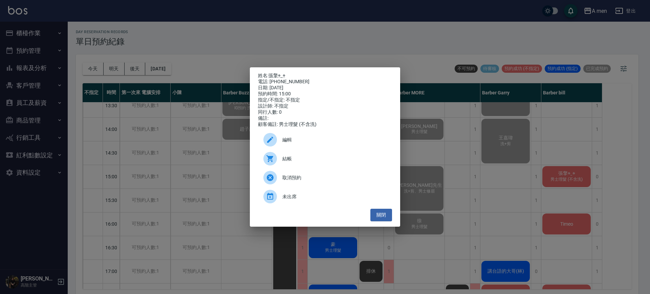
click at [369, 162] on span "結帳" at bounding box center [334, 158] width 104 height 7
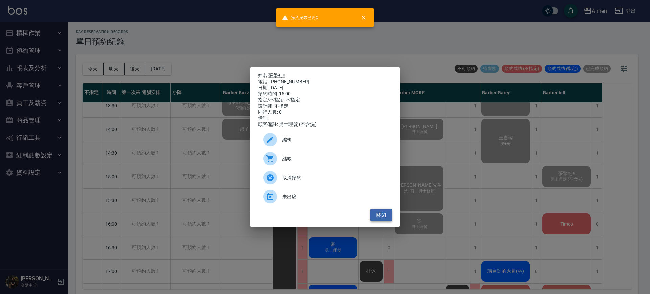
click at [384, 219] on button "關閉" at bounding box center [381, 215] width 22 height 13
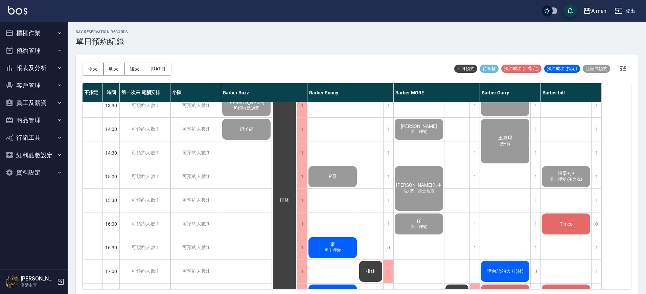
click at [336, 243] on span "豪" at bounding box center [332, 245] width 7 height 6
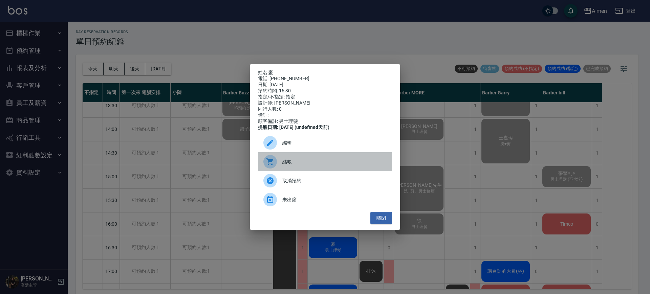
click at [301, 163] on span "結帳" at bounding box center [334, 161] width 104 height 7
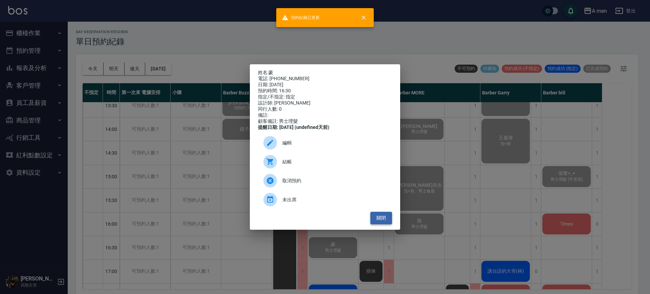
click at [386, 221] on button "關閉" at bounding box center [381, 218] width 22 height 13
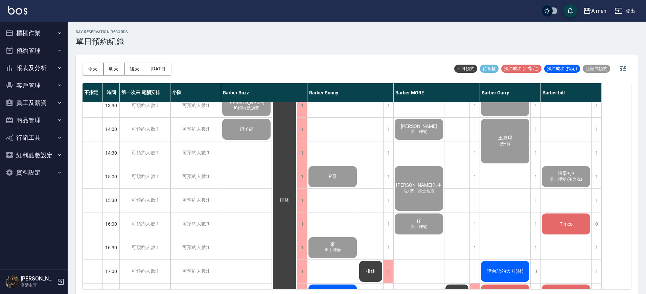
click at [566, 226] on span "Timeo" at bounding box center [567, 223] width 16 height 5
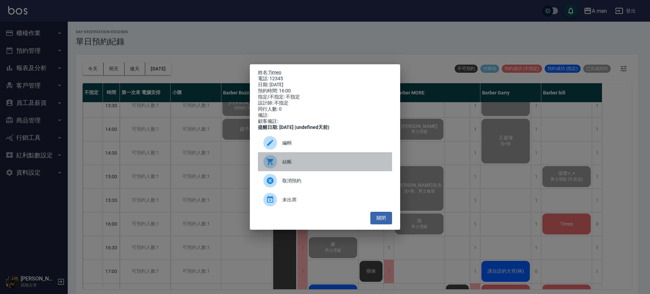
click at [343, 169] on div "結帳" at bounding box center [325, 161] width 134 height 19
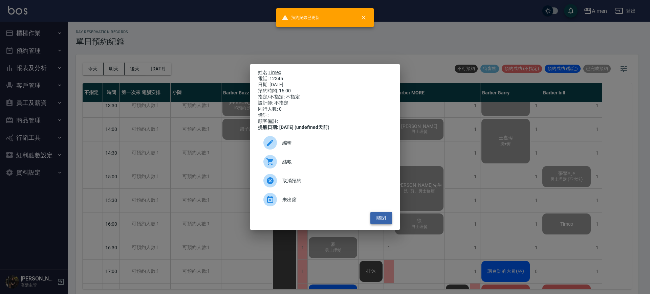
click at [377, 224] on button "關閉" at bounding box center [381, 218] width 22 height 13
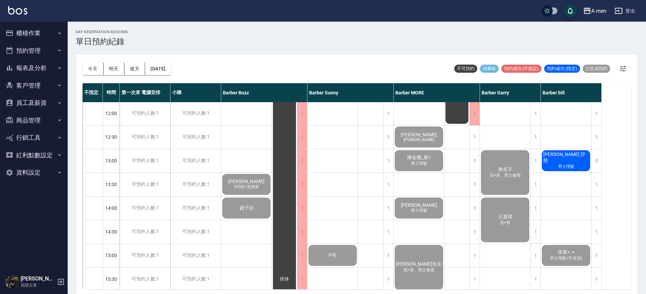
scroll to position [0, 0]
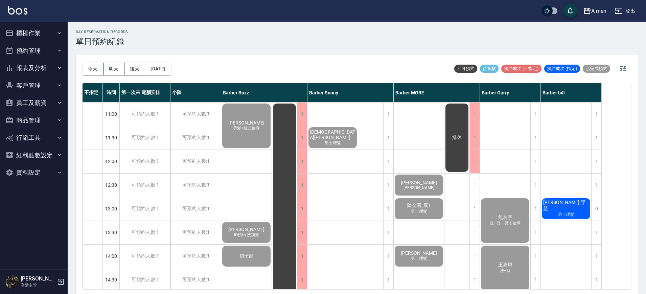
click at [563, 213] on span "男士理髮" at bounding box center [566, 215] width 19 height 6
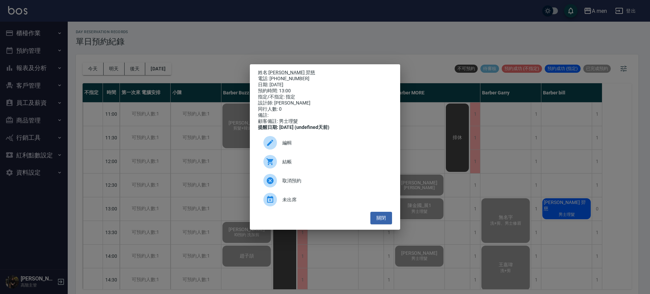
click at [291, 163] on span "結帳" at bounding box center [334, 161] width 104 height 7
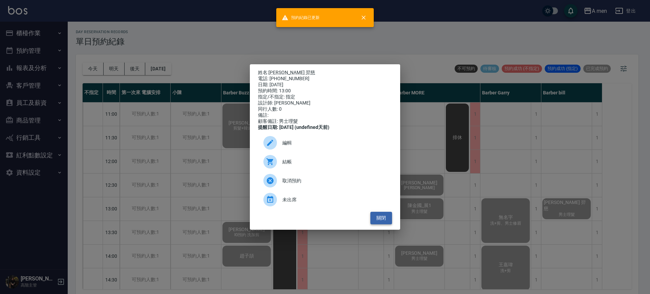
click at [378, 221] on button "關閉" at bounding box center [381, 218] width 22 height 13
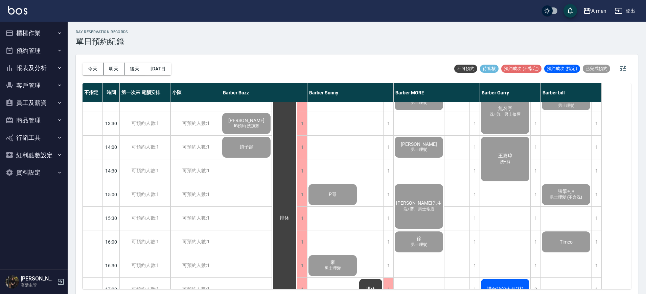
scroll to position [212, 0]
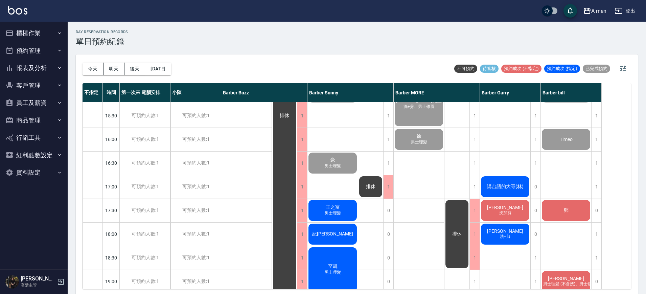
click at [452, 180] on div "排休 排休" at bounding box center [457, 187] width 25 height 592
click at [341, 208] on span "王之富" at bounding box center [333, 207] width 17 height 6
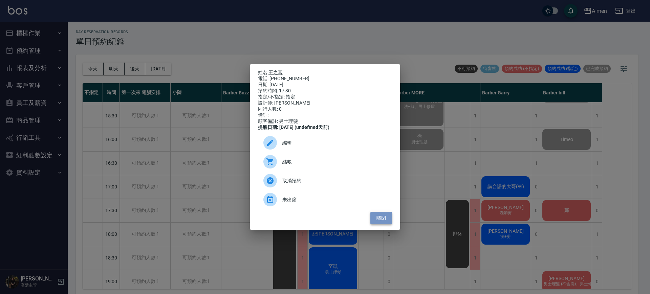
click at [384, 223] on button "關閉" at bounding box center [381, 218] width 22 height 13
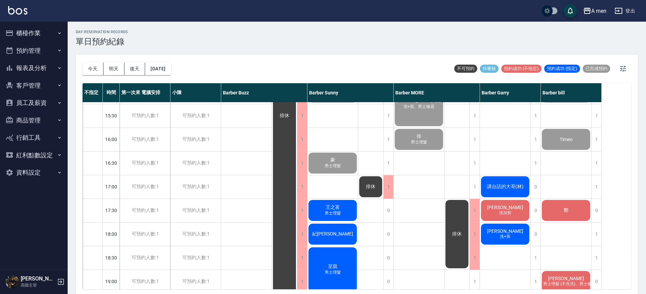
click at [411, 217] on div "郭義夫 王浩宇朋友 陳金國_展1 男士理髮 kevin hu 男士理髮 吳先生 洗+剪、男士修眉 徐 男士理髮" at bounding box center [419, 187] width 51 height 592
click at [412, 215] on div "郭義夫 王浩宇朋友 陳金國_展1 男士理髮 kevin hu 男士理髮 吳先生 洗+剪、男士修眉 徐 男士理髮" at bounding box center [419, 187] width 51 height 592
click at [495, 212] on div "Chenson 洗加剪" at bounding box center [505, 210] width 50 height 23
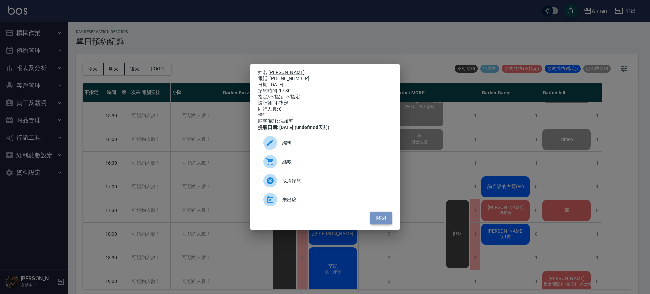
click at [381, 224] on button "關閉" at bounding box center [381, 218] width 22 height 13
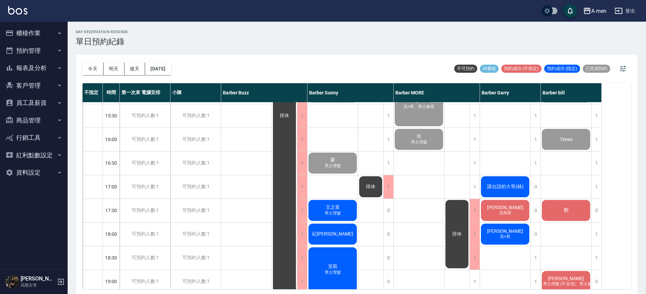
click at [411, 161] on div "郭義夫 王浩宇朋友 陳金國_展1 男士理髮 kevin hu 男士理髮 吳先生 洗+剪、男士修眉 徐 男士理髮" at bounding box center [419, 187] width 51 height 592
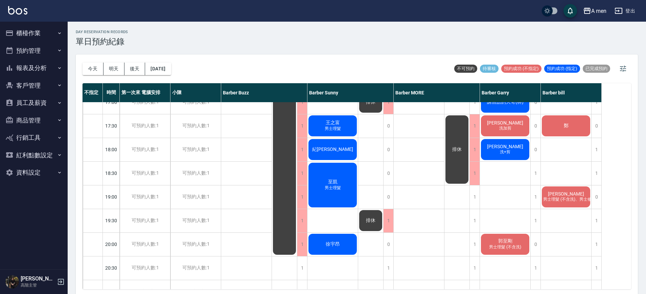
scroll to position [254, 0]
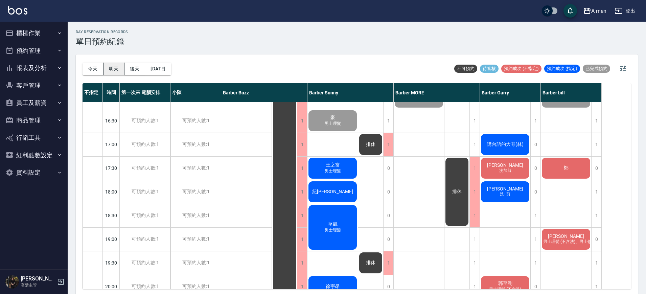
click at [109, 69] on button "明天" at bounding box center [114, 69] width 21 height 13
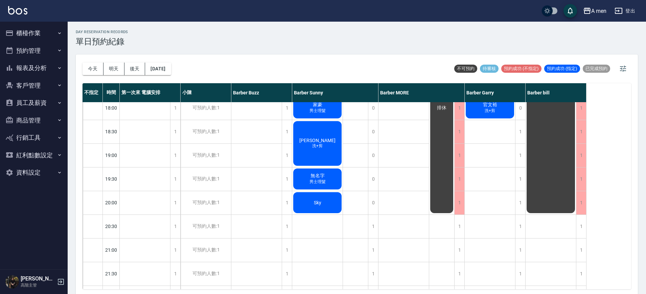
scroll to position [338, 0]
click at [96, 69] on button "今天" at bounding box center [93, 69] width 21 height 13
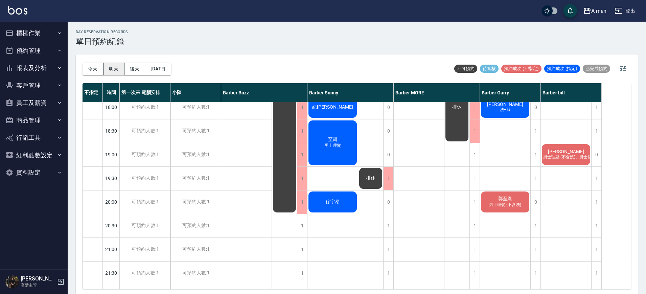
click at [120, 69] on button "明天" at bounding box center [114, 69] width 21 height 13
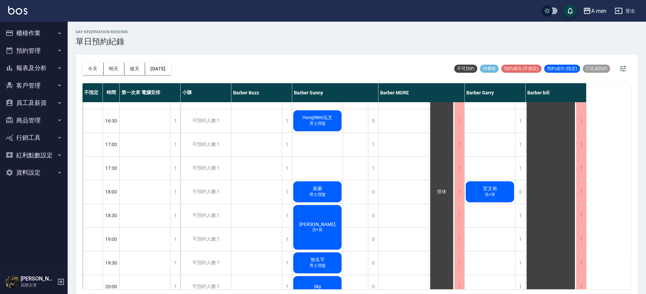
scroll to position [296, 0]
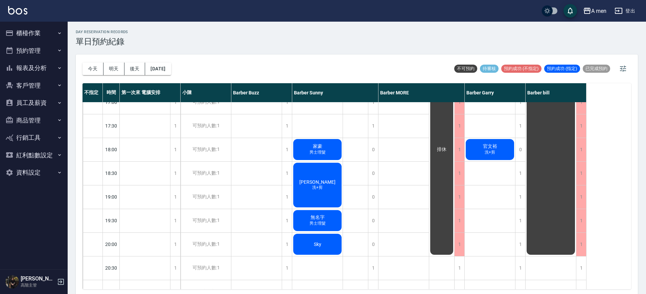
click at [200, 61] on div "今天 明天 後天 2025/10/15 不可預約 待審核 預約成功 (不指定) 預約成功 (指定) 已完成預約" at bounding box center [357, 68] width 549 height 29
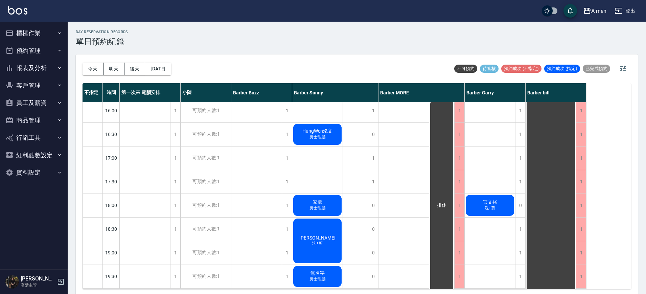
scroll to position [212, 0]
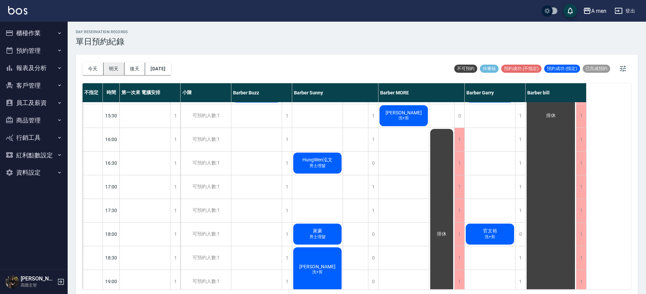
click at [118, 68] on button "明天" at bounding box center [114, 69] width 21 height 13
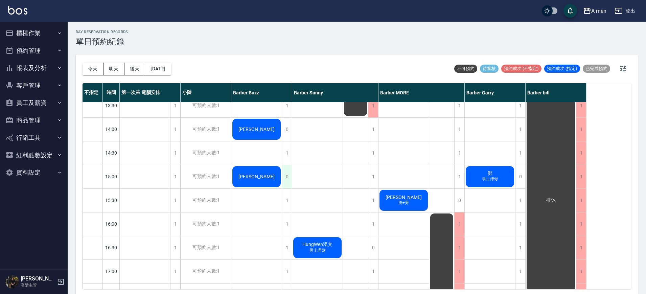
scroll to position [0, 0]
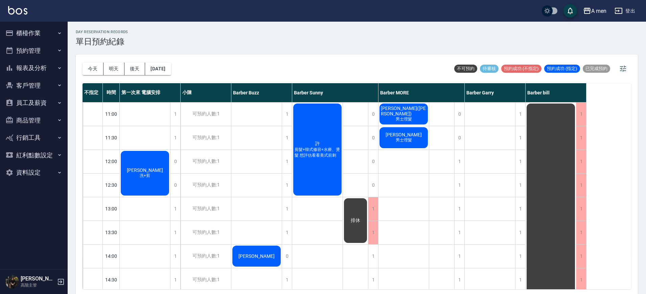
click at [286, 69] on div "今天 明天 後天 2025/10/15 不可預約 待審核 預約成功 (不指定) 預約成功 (指定) 已完成預約" at bounding box center [357, 68] width 549 height 29
click at [101, 68] on button "今天" at bounding box center [93, 69] width 21 height 13
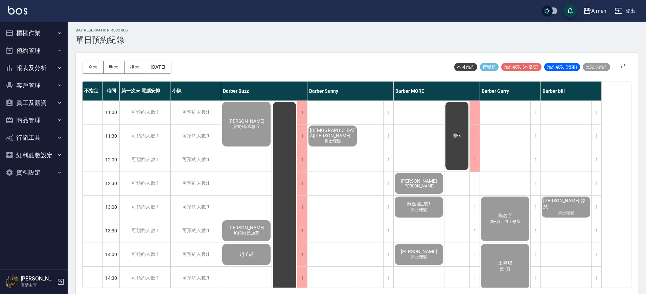
scroll to position [2, 0]
click at [224, 90] on div "Barber Buzz" at bounding box center [264, 90] width 86 height 19
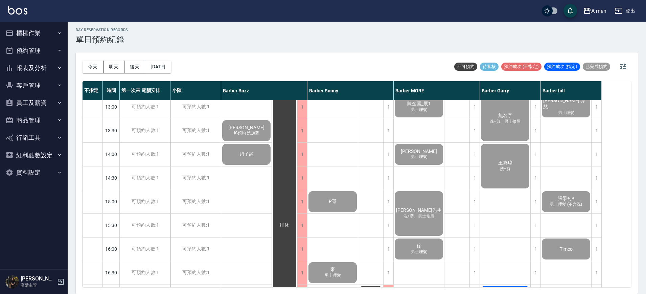
scroll to position [169, 0]
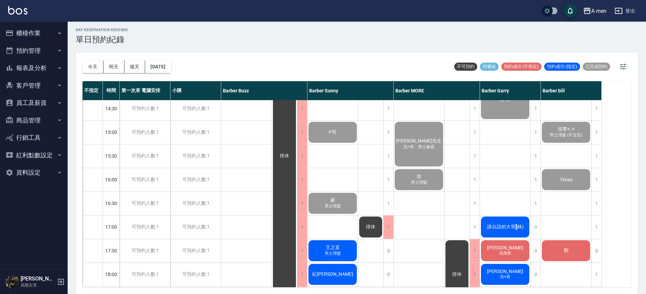
click at [515, 222] on div "講台語的大哥(林)" at bounding box center [505, 227] width 50 height 23
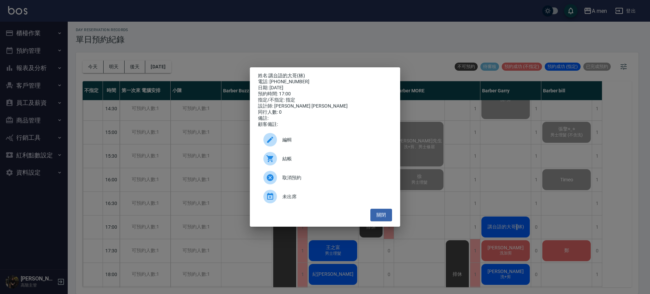
click at [345, 159] on span "結帳" at bounding box center [334, 158] width 104 height 7
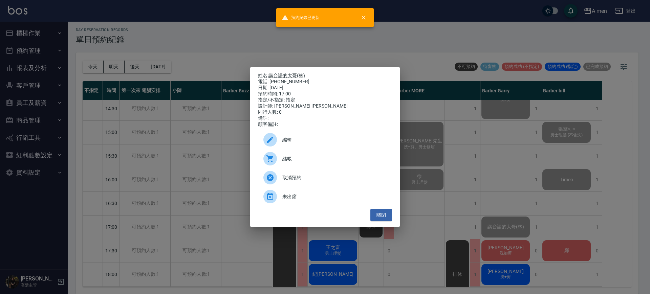
click at [392, 219] on div "姓名: 講台語的大哥(林) 電話: 0935536879 日期: 2025/10/14 預約時間: 17:00 指定/不指定: 指定 設計師: Barber …" at bounding box center [325, 146] width 150 height 159
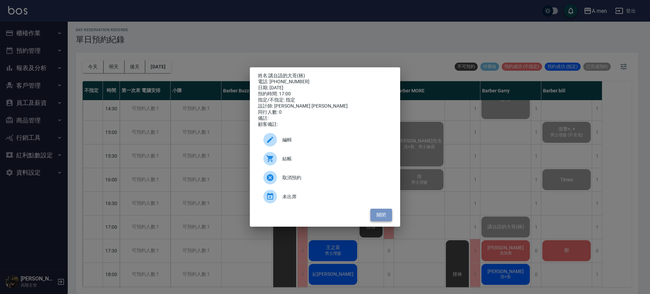
click at [387, 220] on button "關閉" at bounding box center [381, 215] width 22 height 13
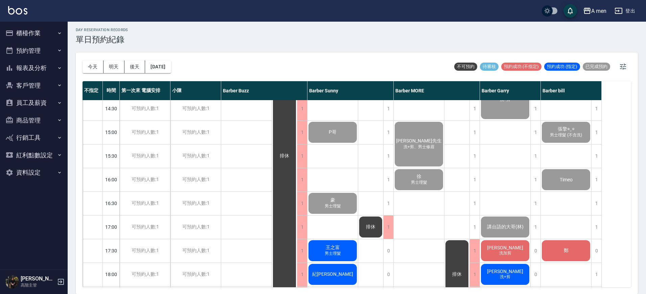
click at [582, 251] on div "鄭" at bounding box center [566, 250] width 50 height 23
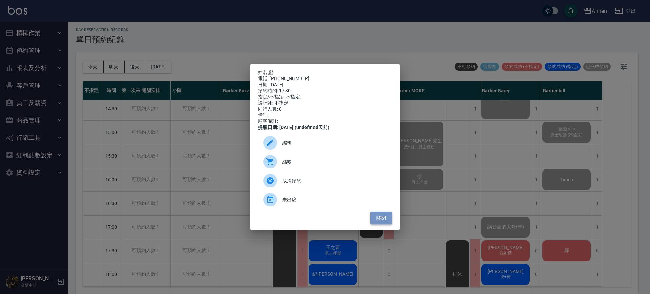
click at [382, 224] on button "關閉" at bounding box center [381, 218] width 22 height 13
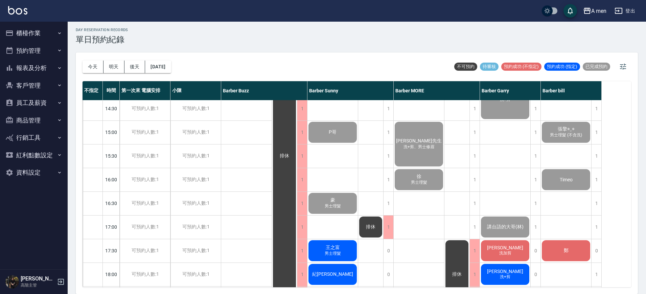
click at [409, 217] on div "郭義夫 王浩宇朋友 陳金國_展1 男士理髮 kevin hu 男士理髮 吳先生 洗+剪、男士修眉 徐 男士理髮" at bounding box center [419, 227] width 51 height 592
click at [501, 170] on div "無名字 洗+剪、男士修眉 王嘉瑋 洗+剪 講台語的大哥(林) Chenson 洗加剪 Bruce 洗+剪 郭至剛 男士理髮 (不含洗)" at bounding box center [505, 227] width 51 height 592
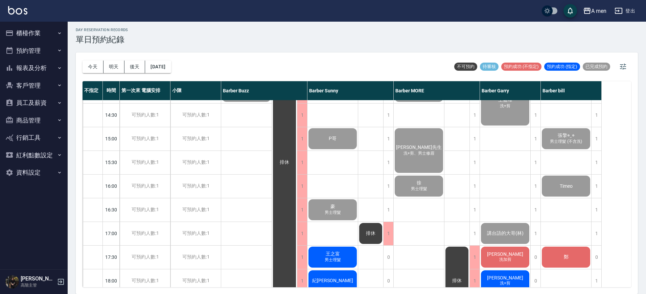
scroll to position [212, 0]
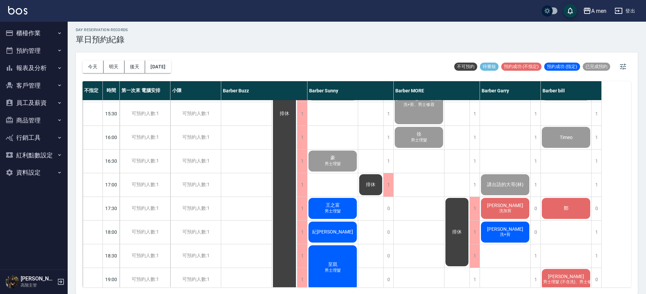
click at [514, 153] on div "無名字 洗+剪、男士修眉 王嘉瑋 洗+剪 講台語的大哥(林) Chenson 洗加剪 Bruce 洗+剪 郭至剛 男士理髮 (不含洗)" at bounding box center [505, 185] width 51 height 592
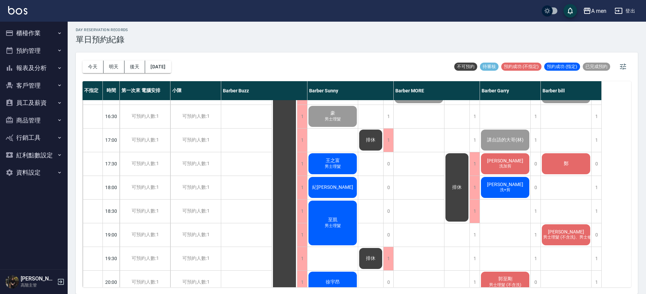
scroll to position [270, 0]
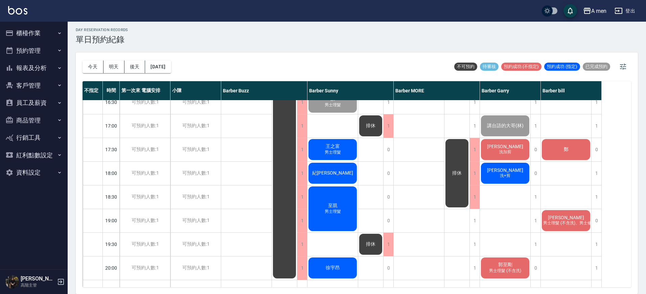
click at [578, 175] on div "Ray Scofield 羿慈 男士理髮 張擎◉‿◉ 男士理髮 (不含洗) Timeo 鄭 張藺云 男士理髮 (不含洗)、男士修眉" at bounding box center [566, 126] width 51 height 592
click at [598, 179] on div "1" at bounding box center [597, 173] width 10 height 23
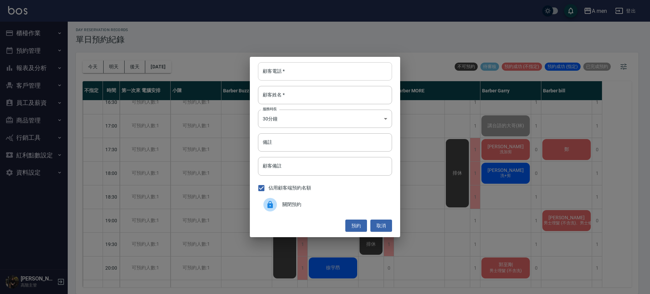
click at [374, 65] on input "顧客電話   *" at bounding box center [325, 71] width 134 height 18
type input "0912548543"
drag, startPoint x: 366, startPoint y: 94, endPoint x: 374, endPoint y: 94, distance: 7.8
click at [366, 94] on input "顧客姓名   *" at bounding box center [325, 95] width 134 height 18
type input "j"
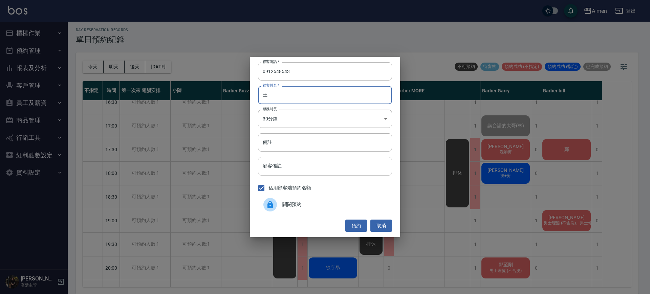
type input "王"
click at [335, 170] on input "顧客備註" at bounding box center [325, 166] width 134 height 18
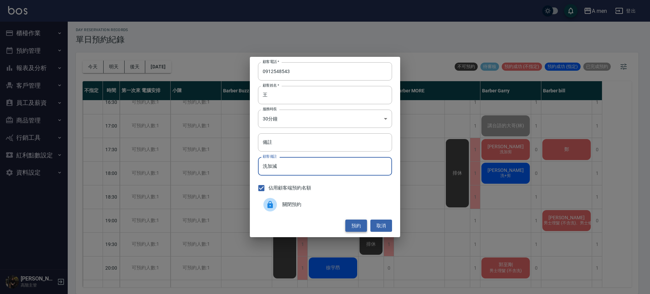
type input "洗加減"
click at [361, 228] on button "預約" at bounding box center [356, 226] width 22 height 13
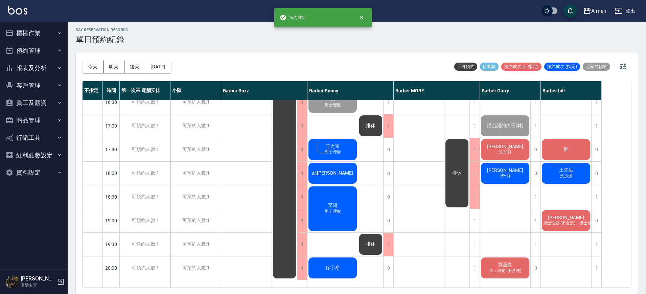
click at [561, 172] on div at bounding box center [323, 147] width 646 height 294
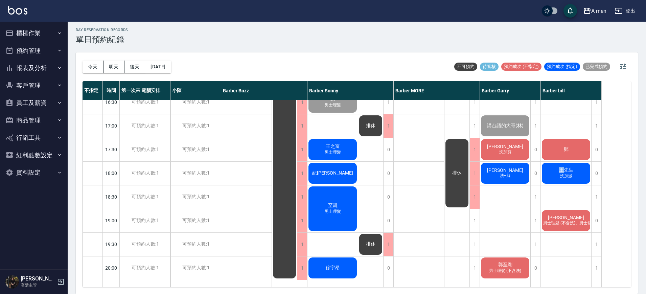
click at [561, 172] on span "王先生" at bounding box center [566, 170] width 17 height 6
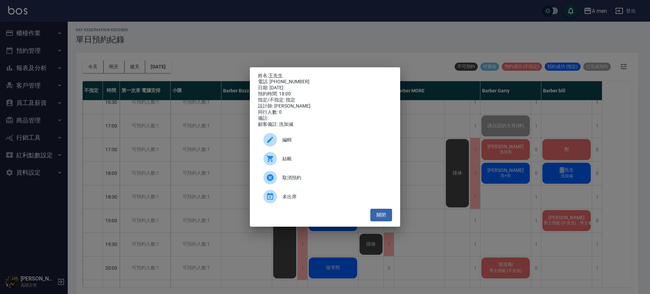
click at [338, 141] on span "編輯" at bounding box center [334, 139] width 104 height 7
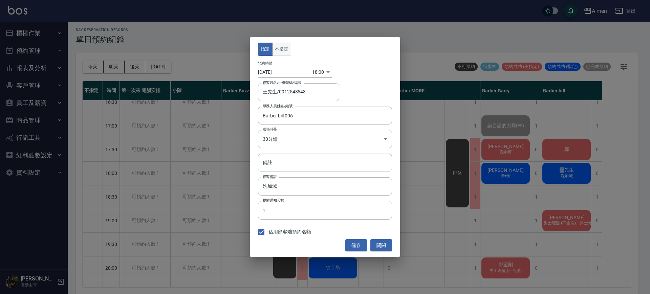
click at [286, 50] on button "不指定" at bounding box center [281, 49] width 19 height 13
click at [348, 241] on button "儲存" at bounding box center [356, 245] width 22 height 13
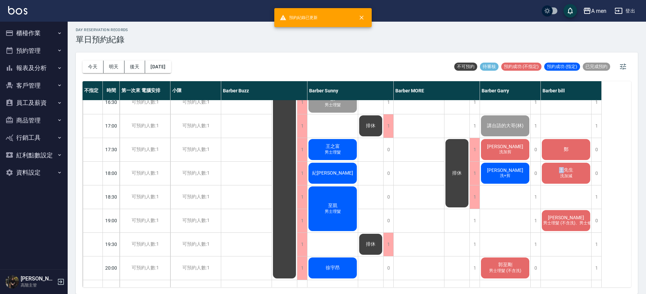
click at [558, 172] on span "王先生" at bounding box center [566, 170] width 17 height 6
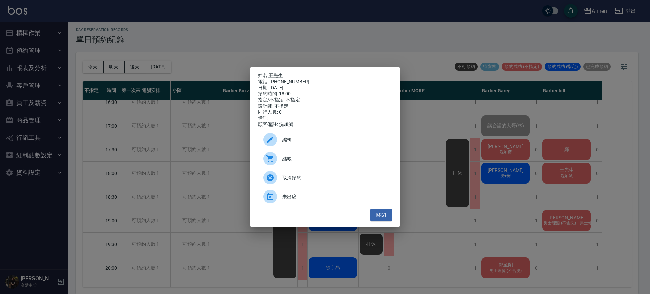
click at [357, 143] on span "編輯" at bounding box center [334, 139] width 104 height 7
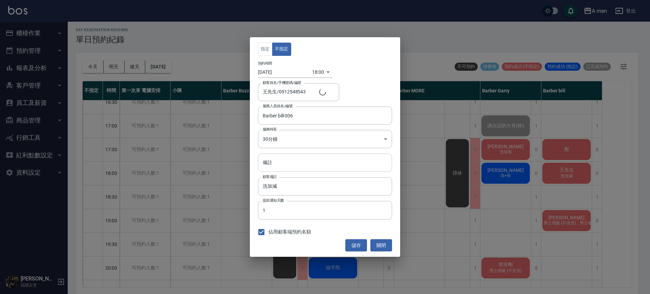
click at [345, 165] on input "備註" at bounding box center [325, 163] width 134 height 18
type input "電話預約"
click at [359, 243] on button "儲存" at bounding box center [356, 245] width 22 height 13
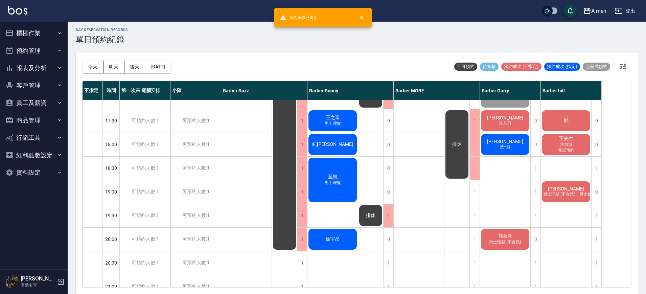
scroll to position [313, 0]
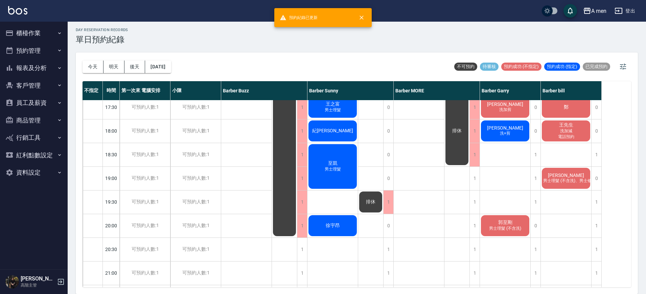
click at [500, 203] on div "無名字 洗+剪、男士修眉 王嘉瑋 洗+剪 講台語的大哥(林) Chenson 洗加剪 Bruce 洗+剪 郭至剛 男士理髮 (不含洗)" at bounding box center [505, 83] width 51 height 592
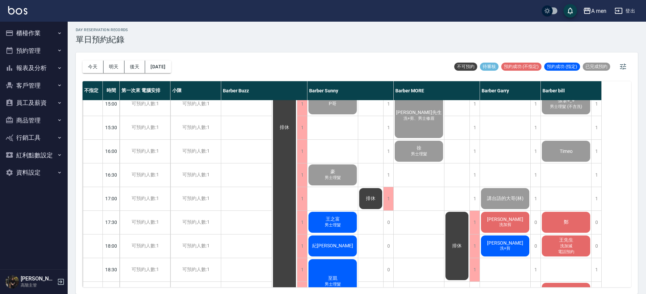
scroll to position [186, 0]
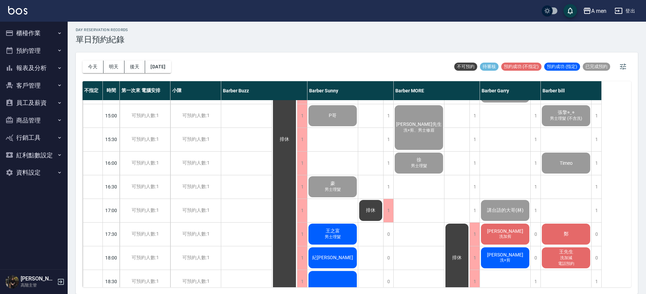
click at [340, 229] on span "王之富" at bounding box center [333, 231] width 17 height 6
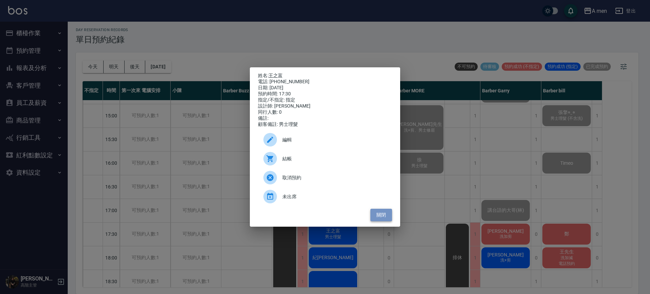
click at [375, 216] on button "關閉" at bounding box center [381, 215] width 22 height 13
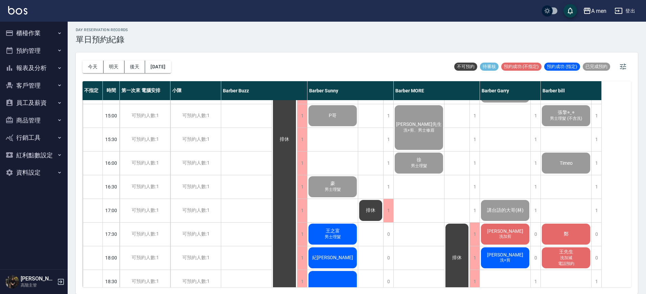
click at [341, 234] on span "男士理髮" at bounding box center [333, 237] width 19 height 6
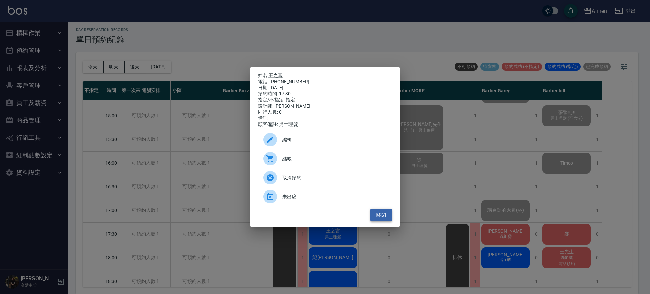
click at [382, 217] on button "關閉" at bounding box center [381, 215] width 22 height 13
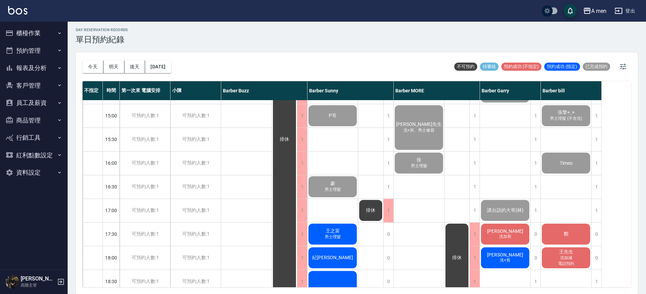
click at [337, 239] on span "男士理髮" at bounding box center [333, 237] width 19 height 6
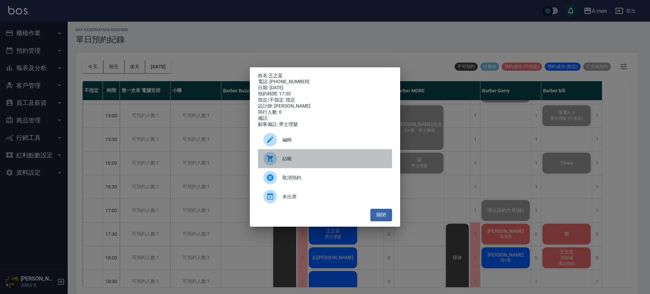
click at [329, 161] on span "結帳" at bounding box center [334, 158] width 104 height 7
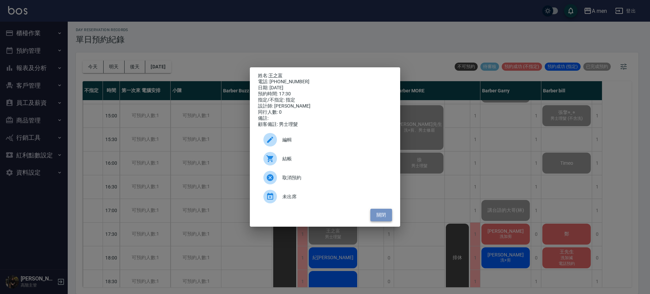
click at [382, 219] on button "關閉" at bounding box center [381, 215] width 22 height 13
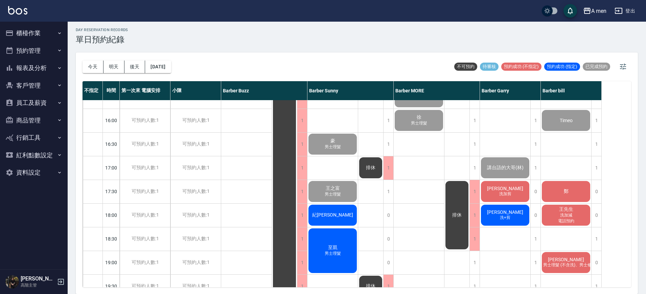
scroll to position [229, 0]
click at [546, 218] on div "王先生 洗加減 電話預約" at bounding box center [566, 214] width 50 height 23
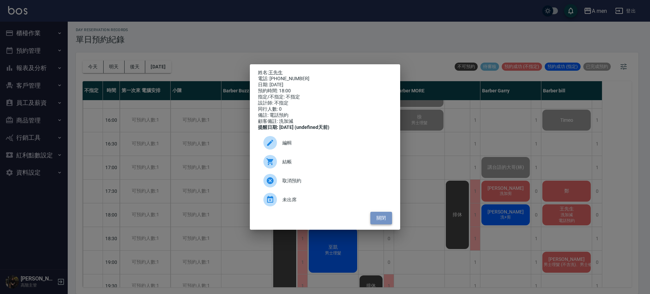
click at [379, 224] on button "關閉" at bounding box center [381, 218] width 22 height 13
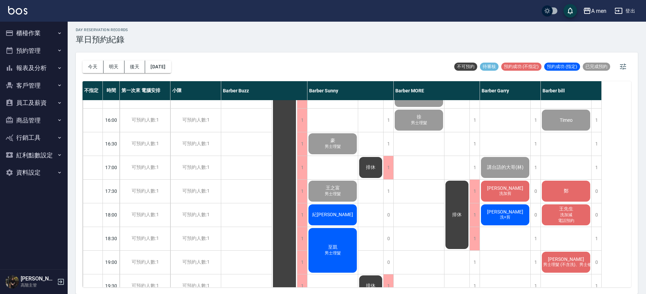
click at [483, 218] on div "Bruce 洗+剪" at bounding box center [505, 214] width 50 height 23
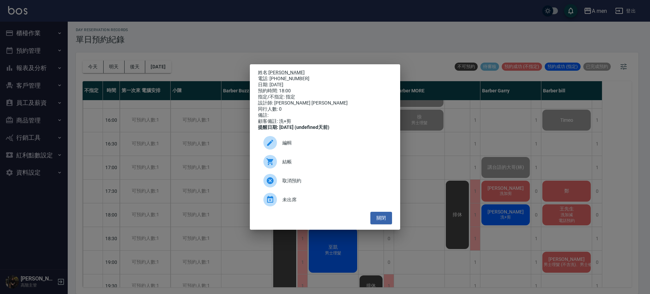
click at [537, 123] on div "姓名: Bruce 電話: 0958255558 日期: 2025/10/14 預約時間: 18:00 指定/不指定: 指定 設計師: Barber Garr…" at bounding box center [325, 147] width 650 height 294
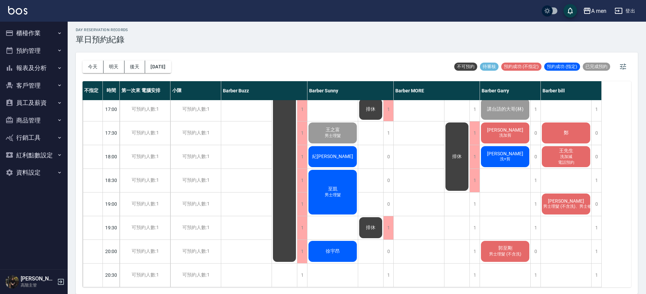
scroll to position [287, 0]
click at [577, 159] on div "王先生 洗加減 電話預約" at bounding box center [566, 156] width 50 height 23
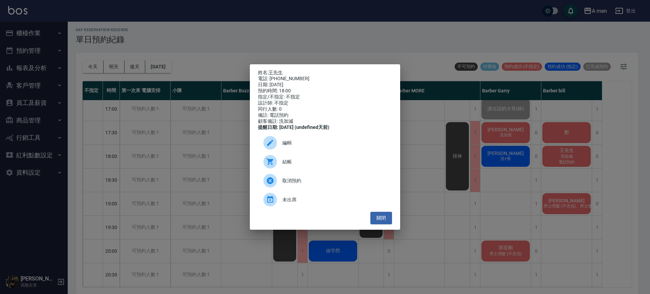
click at [577, 159] on div "姓名: 王先生 電話: 0912548543 日期: 2025/10/14 預約時間: 18:00 指定/不指定: 不指定 設計師: 不指定 同行人數: 0 …" at bounding box center [325, 147] width 650 height 294
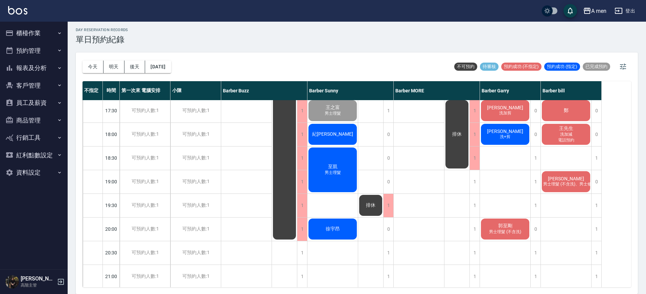
scroll to position [310, 0]
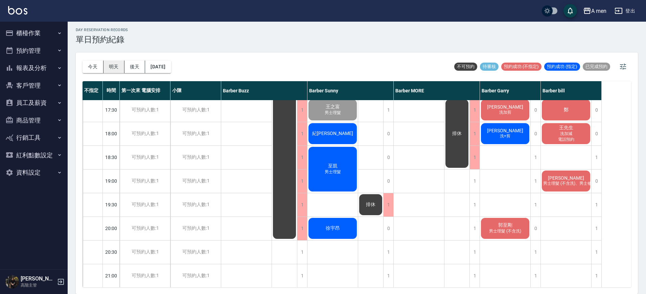
click at [115, 64] on button "明天" at bounding box center [114, 67] width 21 height 13
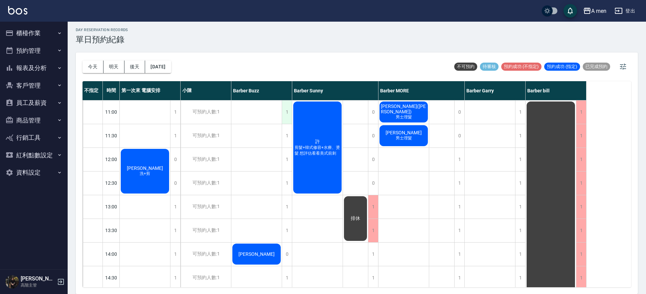
click at [286, 112] on div "1" at bounding box center [287, 112] width 10 height 23
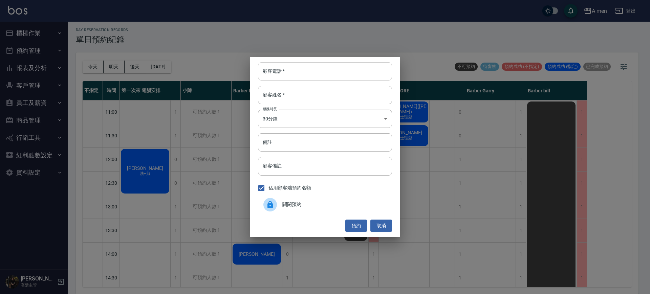
click at [296, 72] on input "顧客電話   *" at bounding box center [325, 71] width 134 height 18
type input "0979049054"
click at [292, 95] on input "顧客姓名   *" at bounding box center [325, 95] width 134 height 18
click at [352, 225] on button "預約" at bounding box center [356, 226] width 22 height 13
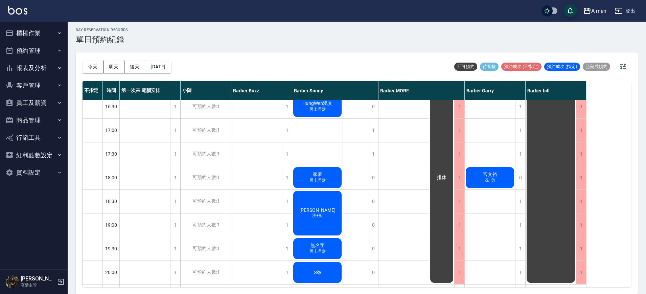
scroll to position [266, 0]
click at [87, 65] on button "今天" at bounding box center [93, 67] width 21 height 13
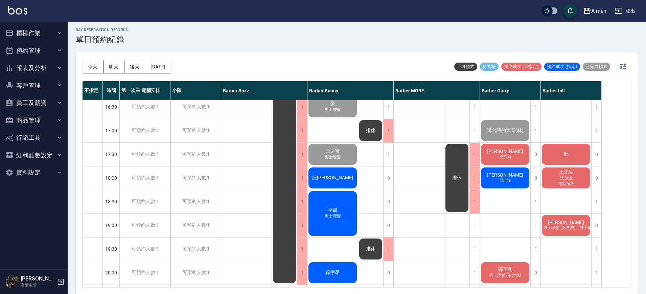
click at [524, 154] on div "Chenson 洗加剪" at bounding box center [505, 154] width 50 height 23
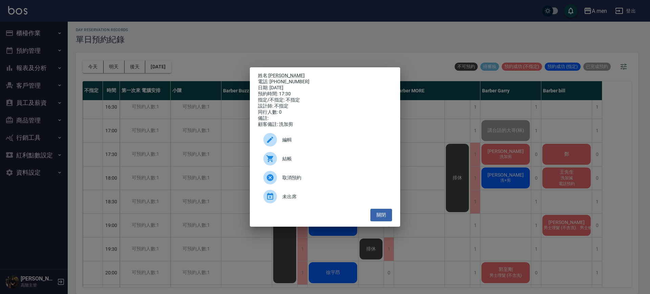
click at [317, 162] on span "結帳" at bounding box center [334, 158] width 104 height 7
click at [375, 220] on button "關閉" at bounding box center [381, 215] width 22 height 13
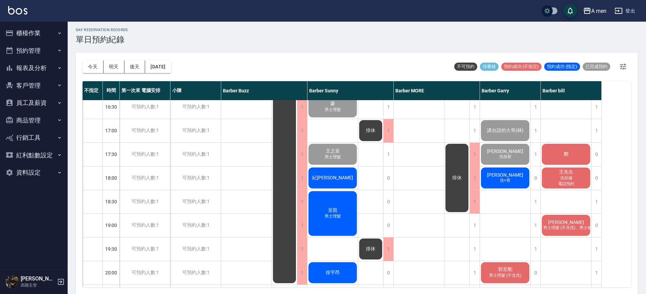
click at [350, 213] on div "至凱 男士理髮" at bounding box center [333, 213] width 50 height 47
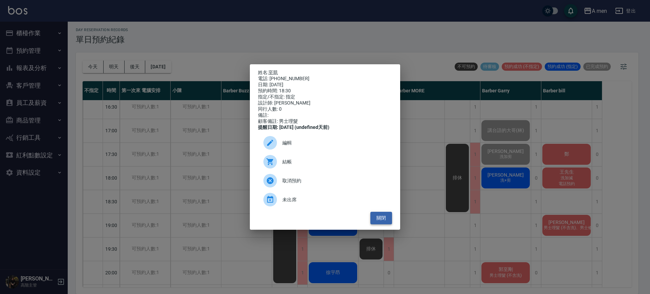
click at [380, 224] on button "關閉" at bounding box center [381, 218] width 22 height 13
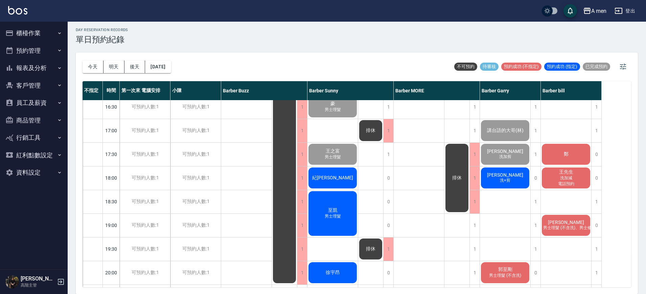
click at [339, 178] on span "紀[PERSON_NAME]" at bounding box center [333, 178] width 44 height 6
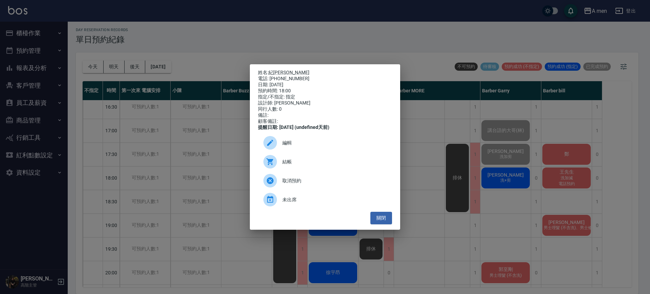
click at [292, 161] on div "結帳" at bounding box center [325, 161] width 134 height 19
click at [389, 222] on button "關閉" at bounding box center [381, 218] width 22 height 13
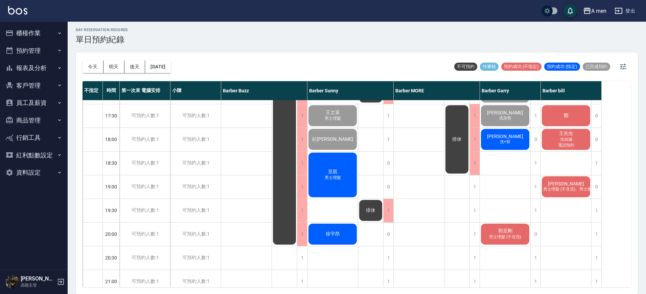
scroll to position [341, 0]
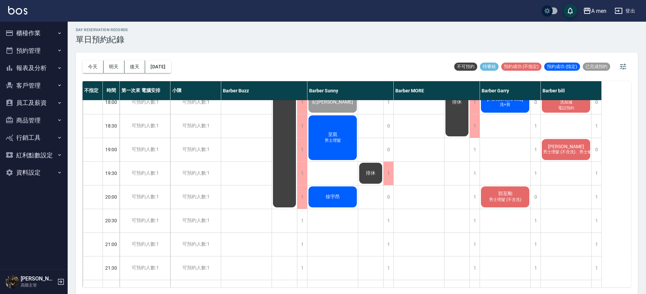
click at [429, 119] on div "郭義夫 王浩宇朋友 陳金國_展1 男士理髮 kevin hu 男士理髮 吳先生 洗+剪、男士修眉 徐 男士理髮" at bounding box center [419, 55] width 51 height 592
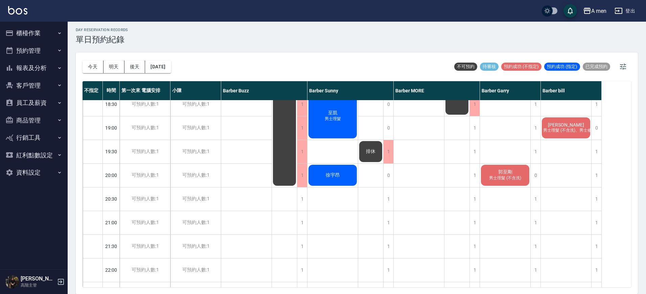
scroll to position [363, 0]
click at [119, 65] on button "明天" at bounding box center [114, 67] width 21 height 13
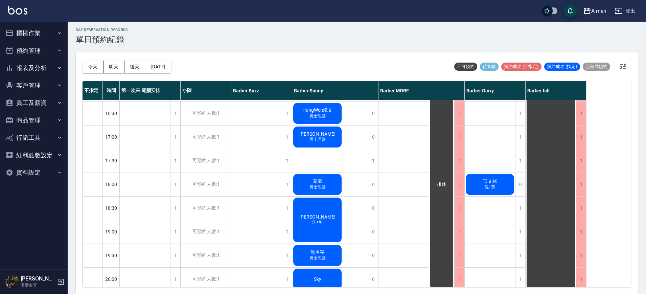
scroll to position [214, 0]
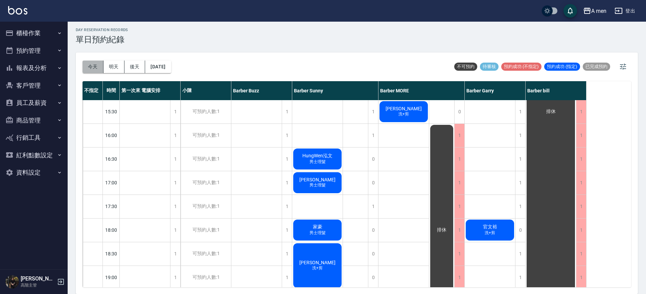
click at [92, 68] on button "今天" at bounding box center [93, 67] width 21 height 13
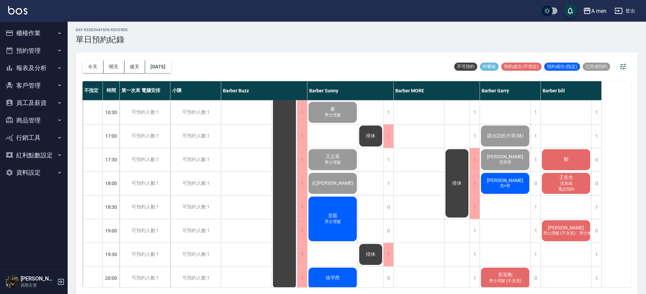
scroll to position [330, 0]
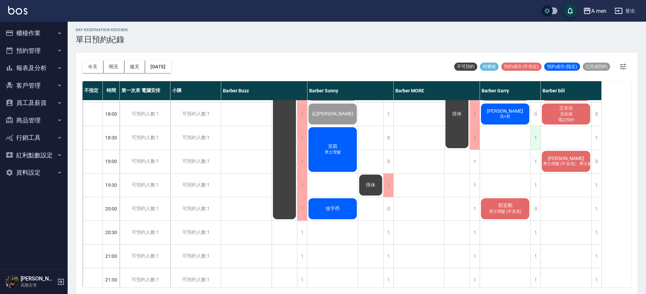
click at [539, 135] on div "1" at bounding box center [536, 137] width 10 height 23
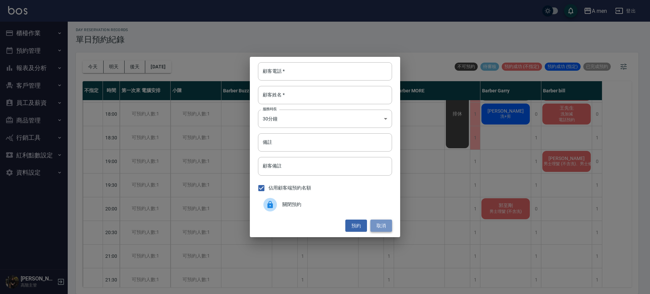
click at [380, 228] on button "取消" at bounding box center [381, 226] width 22 height 13
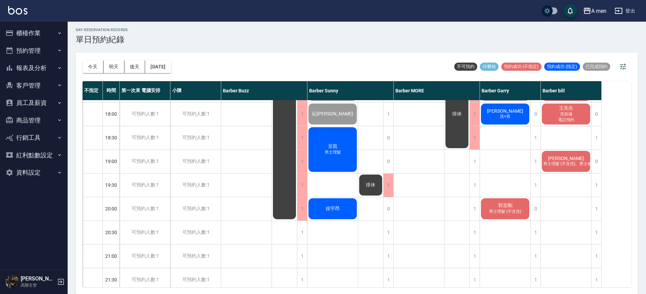
click at [513, 114] on div "Bruce 洗+剪" at bounding box center [505, 114] width 50 height 23
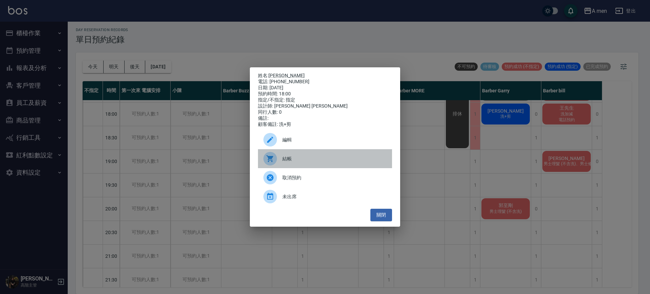
click at [369, 162] on span "結帳" at bounding box center [334, 158] width 104 height 7
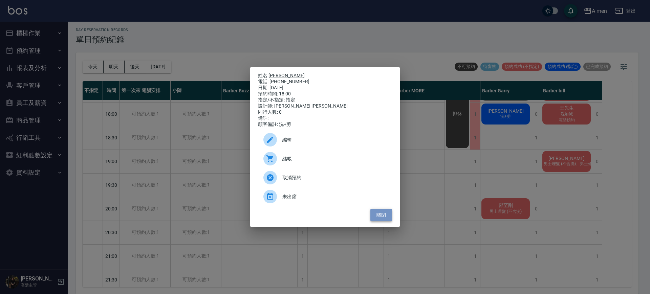
click at [389, 220] on button "關閉" at bounding box center [381, 215] width 22 height 13
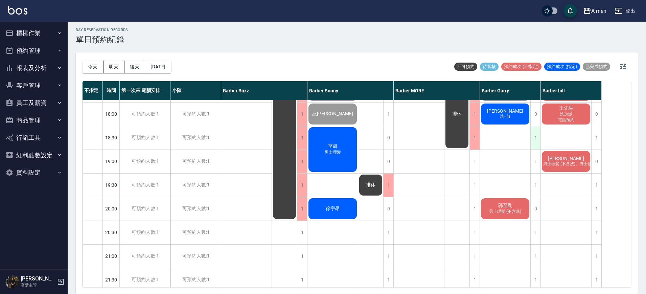
click at [536, 139] on div "1" at bounding box center [536, 137] width 10 height 23
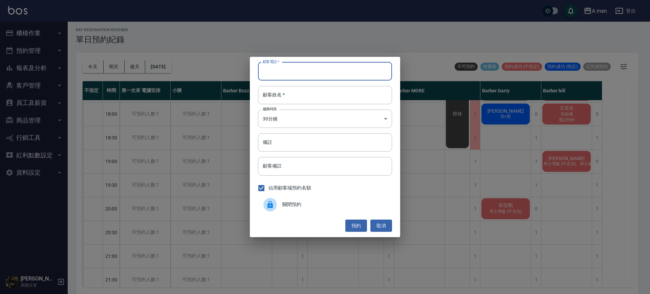
click at [342, 76] on input "顧客電話   *" at bounding box center [325, 71] width 134 height 18
type input "0966005570"
click at [319, 94] on input "顧客姓名   *" at bounding box center [325, 95] width 134 height 18
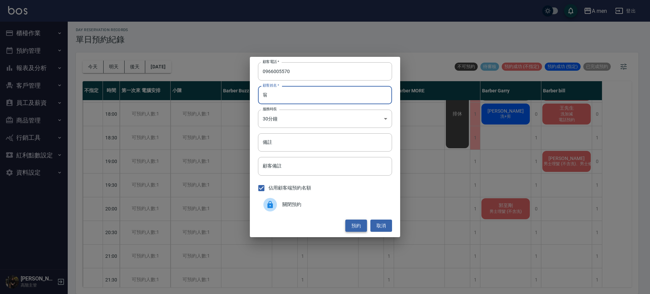
type input "翁"
click at [354, 222] on button "預約" at bounding box center [356, 226] width 22 height 13
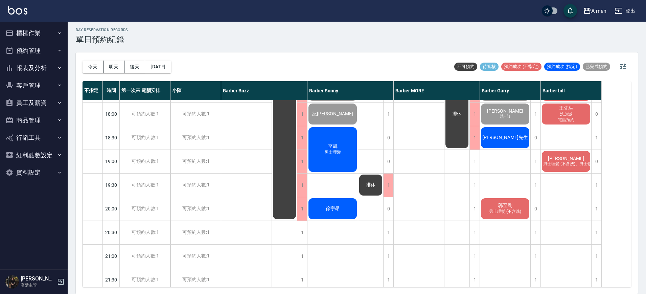
click at [496, 142] on div "[PERSON_NAME]先生" at bounding box center [505, 137] width 50 height 23
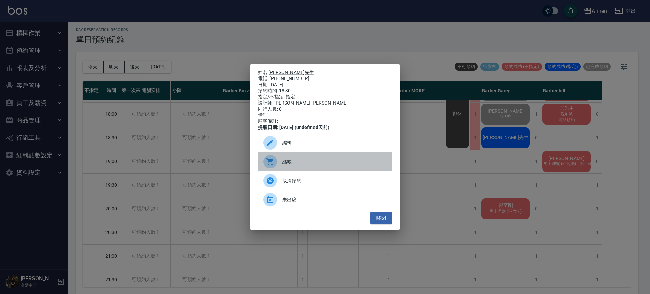
click at [314, 165] on span "結帳" at bounding box center [334, 161] width 104 height 7
click at [296, 160] on div "結帳" at bounding box center [325, 161] width 134 height 19
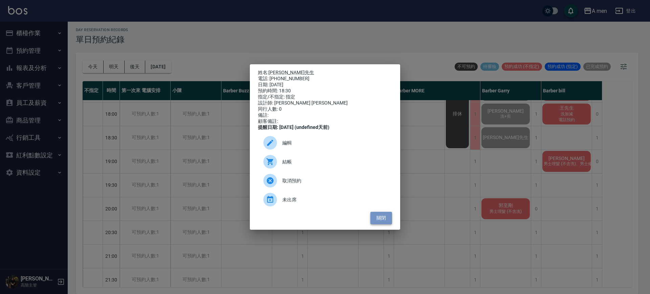
click at [379, 222] on button "關閉" at bounding box center [381, 218] width 22 height 13
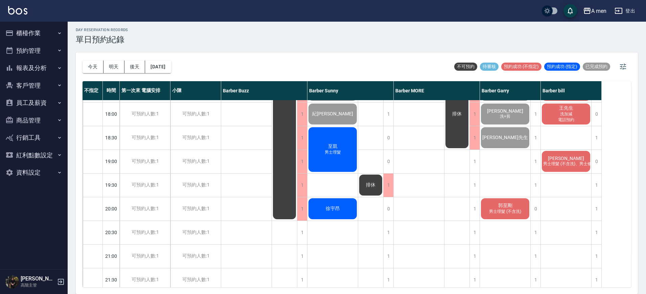
drag, startPoint x: 334, startPoint y: 153, endPoint x: 322, endPoint y: 151, distance: 12.1
click at [322, 151] on div "至凱 男士理髮" at bounding box center [333, 149] width 50 height 47
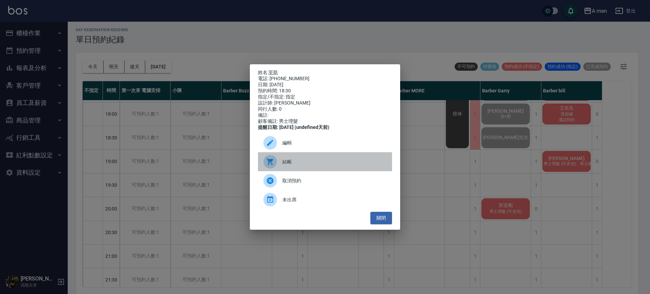
click at [314, 165] on span "結帳" at bounding box center [334, 161] width 104 height 7
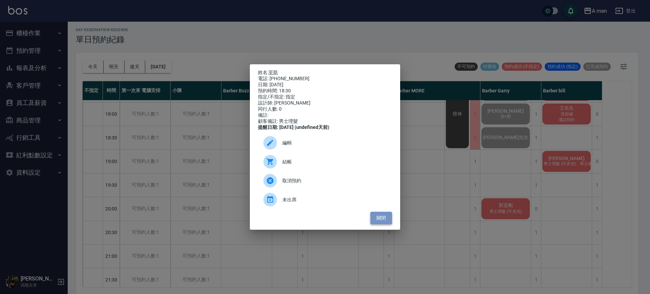
click at [380, 219] on button "關閉" at bounding box center [381, 218] width 22 height 13
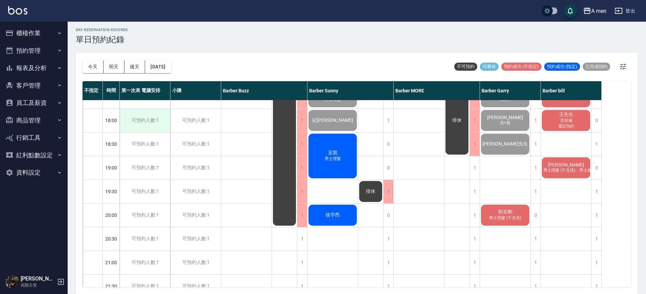
scroll to position [323, 0]
click at [94, 65] on button "今天" at bounding box center [93, 67] width 21 height 13
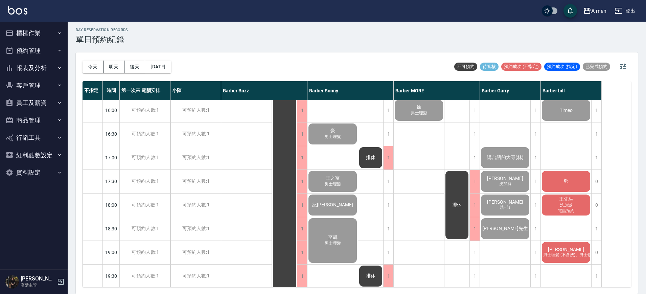
scroll to position [281, 0]
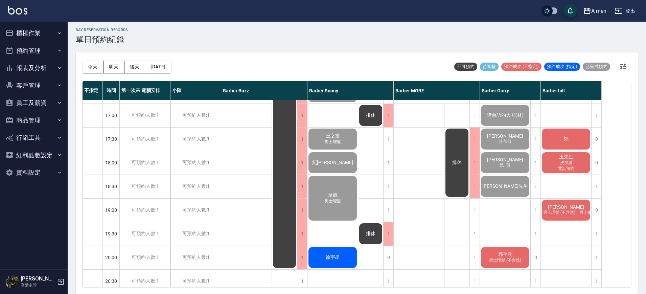
click at [565, 133] on div "鄭" at bounding box center [566, 139] width 50 height 23
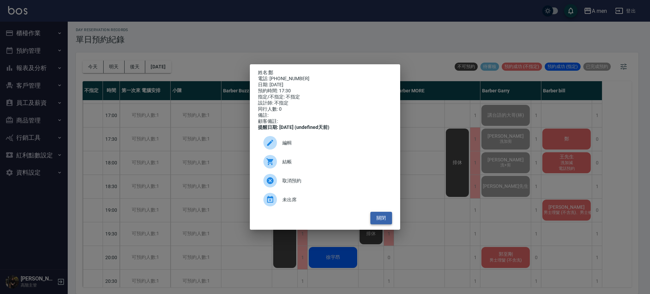
click at [386, 222] on button "關閉" at bounding box center [381, 218] width 22 height 13
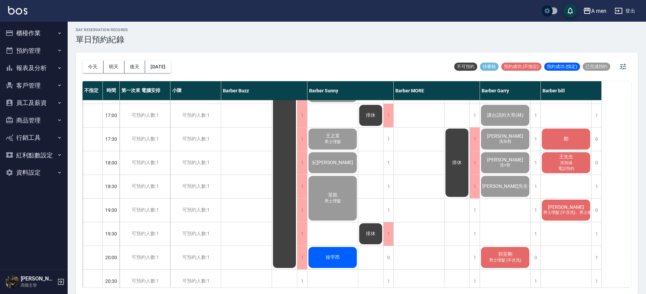
click at [337, 124] on div "阿派Pai 男士理髮 P哥 豪 男士理髮 王之富 男士理髮 紀綮翊 至凱 男士理髮 徐宇昂" at bounding box center [333, 115] width 51 height 592
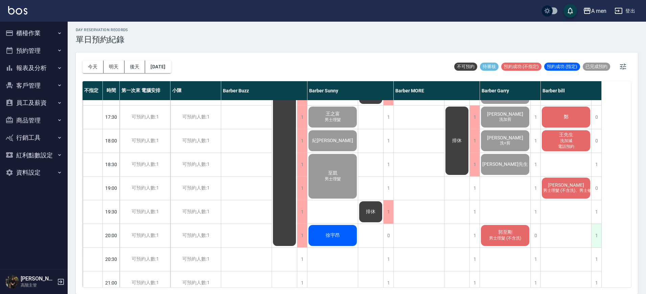
scroll to position [323, 0]
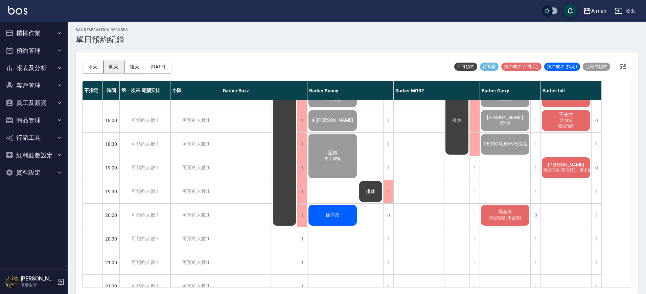
click at [119, 69] on button "明天" at bounding box center [114, 67] width 21 height 13
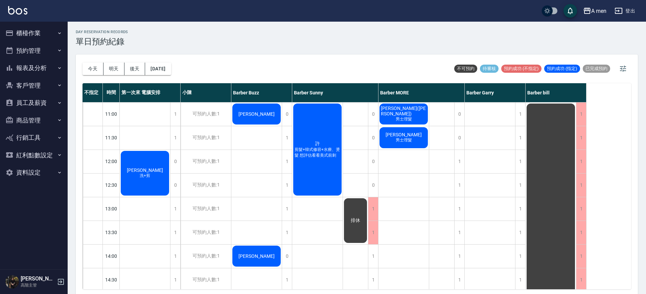
click at [253, 115] on span "陳㵆" at bounding box center [256, 113] width 39 height 5
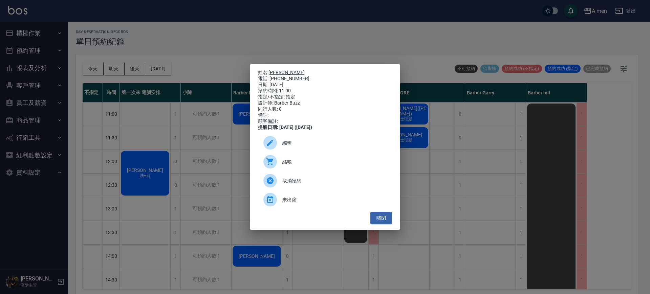
click at [275, 72] on link "陳㵆" at bounding box center [286, 72] width 36 height 5
click at [388, 224] on button "關閉" at bounding box center [381, 218] width 22 height 13
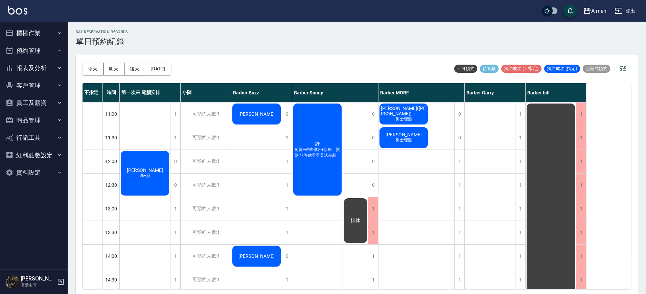
click at [99, 65] on button "今天" at bounding box center [93, 69] width 21 height 13
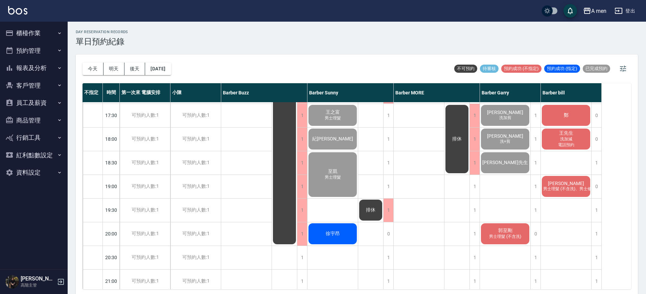
scroll to position [338, 0]
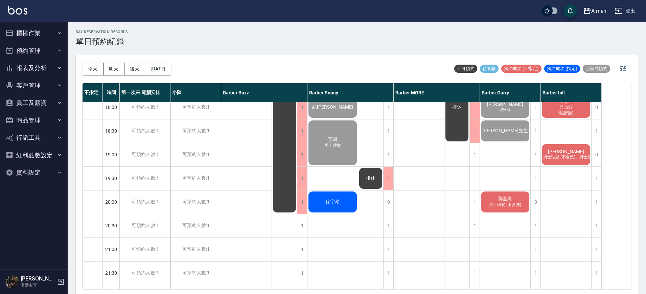
click at [568, 108] on span "洗加減" at bounding box center [566, 108] width 15 height 6
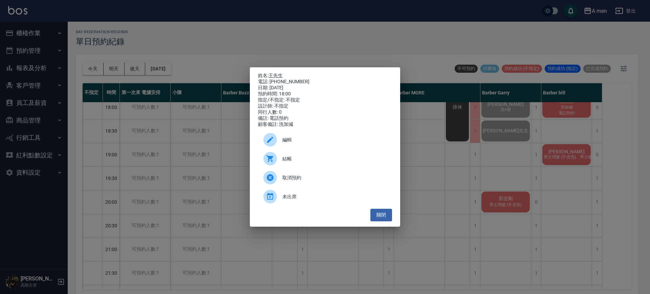
click at [347, 162] on span "結帳" at bounding box center [334, 158] width 104 height 7
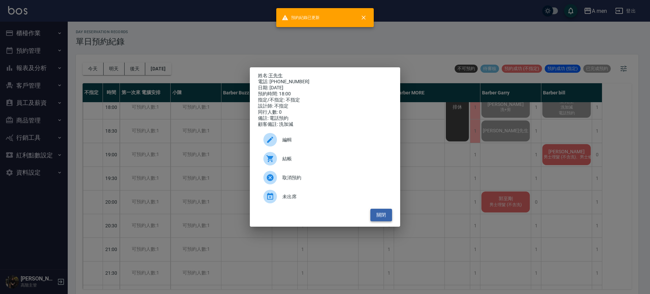
click at [383, 219] on button "關閉" at bounding box center [381, 215] width 22 height 13
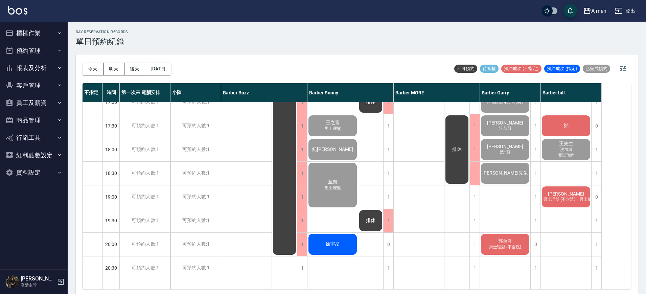
scroll to position [254, 0]
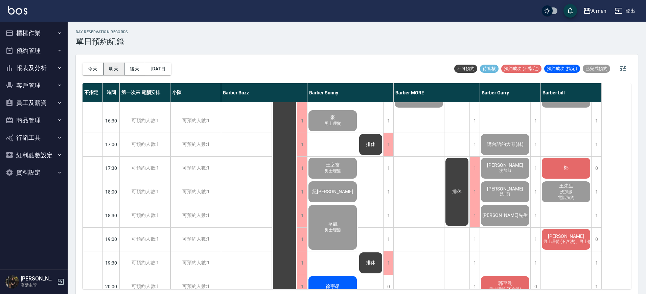
click at [108, 66] on button "明天" at bounding box center [114, 69] width 21 height 13
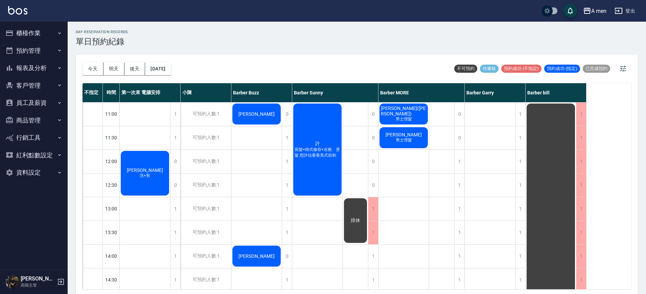
click at [151, 175] on span "洗+剪" at bounding box center [144, 176] width 13 height 6
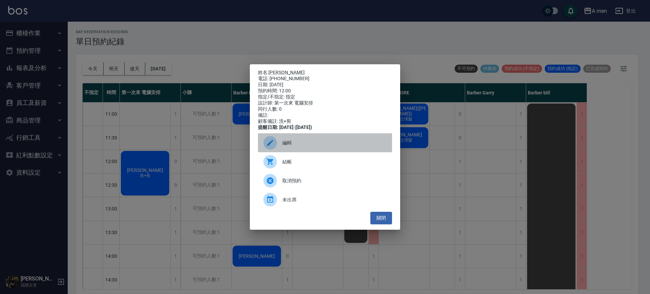
click at [278, 150] on div at bounding box center [272, 143] width 19 height 14
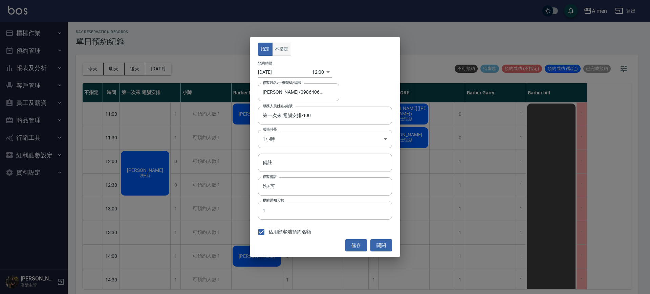
click at [282, 50] on button "不指定" at bounding box center [281, 49] width 19 height 13
click at [323, 118] on input "第一次來 電腦安排-100" at bounding box center [320, 116] width 118 height 12
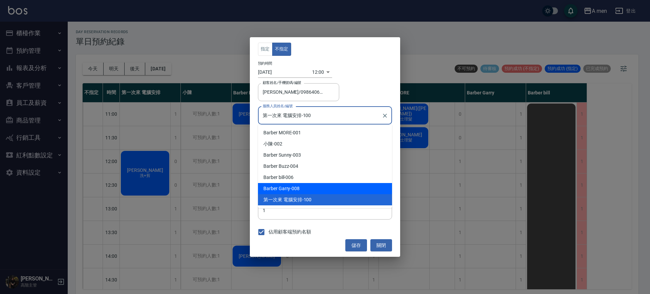
click at [320, 185] on div "Barber Garry -008" at bounding box center [325, 188] width 134 height 11
type input "Barber Garry-008"
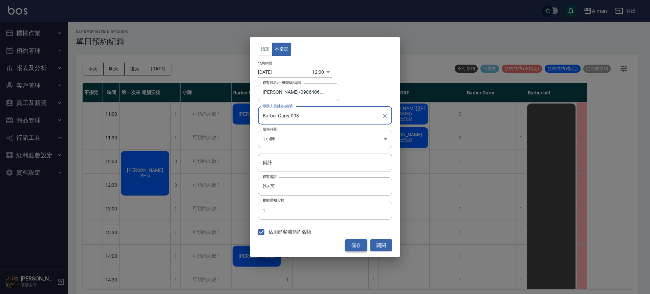
click at [349, 245] on button "儲存" at bounding box center [356, 245] width 22 height 13
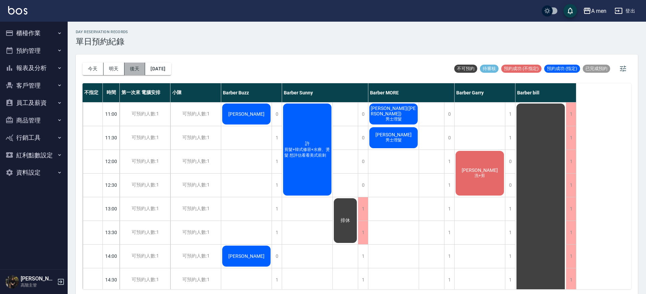
click at [132, 69] on button "後天" at bounding box center [135, 69] width 21 height 13
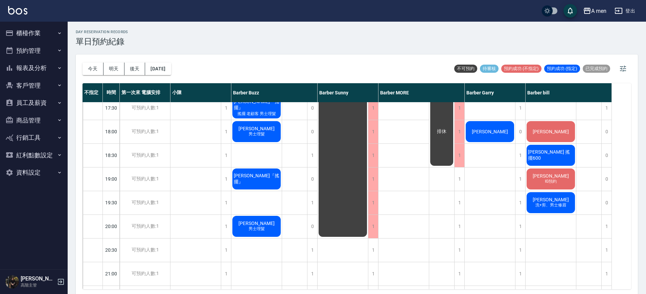
scroll to position [296, 0]
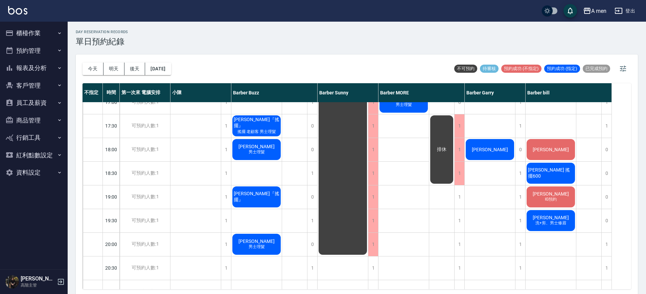
click at [543, 147] on div "Louis" at bounding box center [551, 149] width 50 height 23
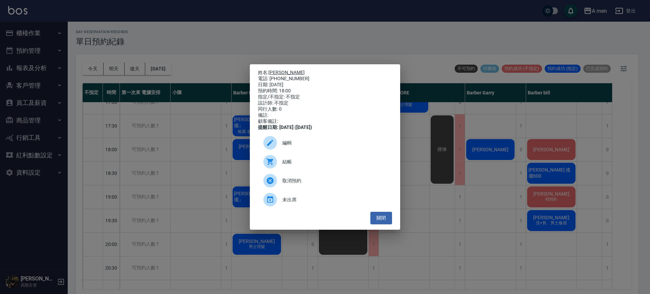
click at [275, 70] on link "Louis" at bounding box center [286, 72] width 36 height 5
click at [384, 217] on button "關閉" at bounding box center [381, 218] width 22 height 13
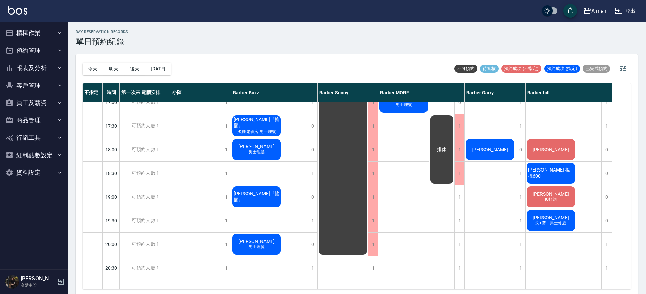
click at [539, 200] on div "山崎閒人 IG預約" at bounding box center [551, 196] width 50 height 23
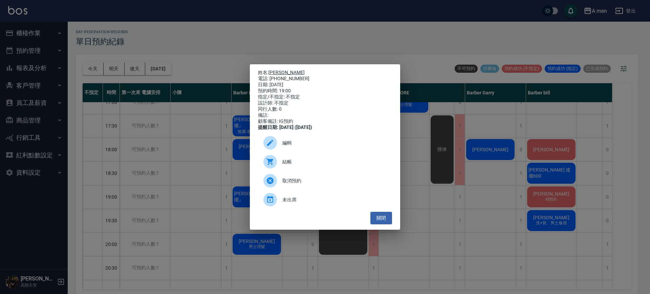
click at [285, 70] on link "山崎閒人" at bounding box center [286, 72] width 36 height 5
click at [380, 220] on button "關閉" at bounding box center [381, 218] width 22 height 13
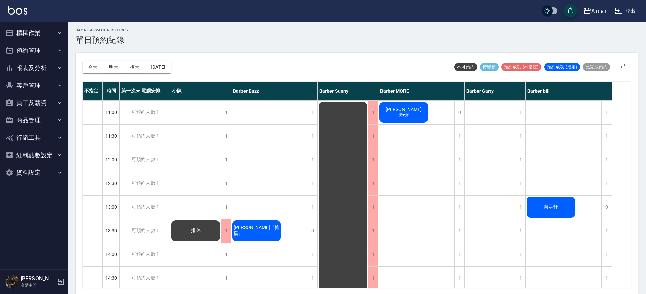
scroll to position [2, 0]
click at [104, 64] on button "明天" at bounding box center [114, 67] width 21 height 13
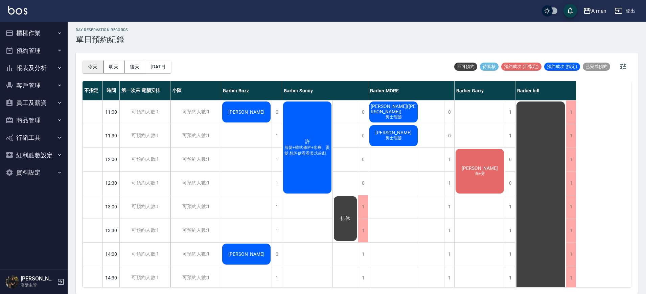
click at [88, 70] on button "今天" at bounding box center [93, 67] width 21 height 13
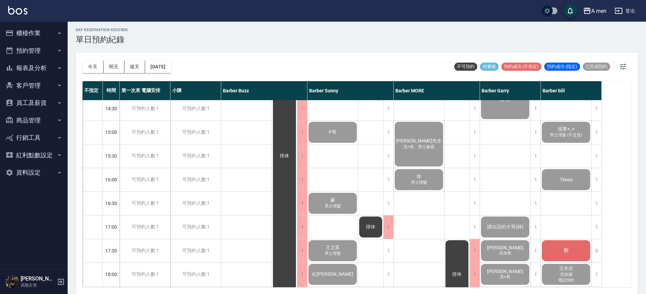
scroll to position [296, 0]
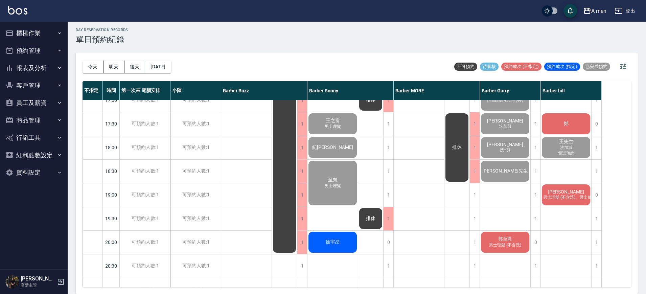
click at [565, 236] on div "Ray Scofield 羿慈 男士理髮 張擎◉‿◉ 男士理髮 (不含洗) Timeo 鄭 王先生 洗加減 電話預約 張藺云 男士理髮 (不含洗)、男士修眉" at bounding box center [566, 100] width 51 height 592
click at [567, 169] on div "Ray Scofield 羿慈 男士理髮 張擎◉‿◉ 男士理髮 (不含洗) Timeo 鄭 王先生 洗加減 電話預約 張藺云 男士理髮 (不含洗)、男士修眉" at bounding box center [566, 100] width 51 height 592
click at [593, 248] on div "1" at bounding box center [597, 242] width 10 height 23
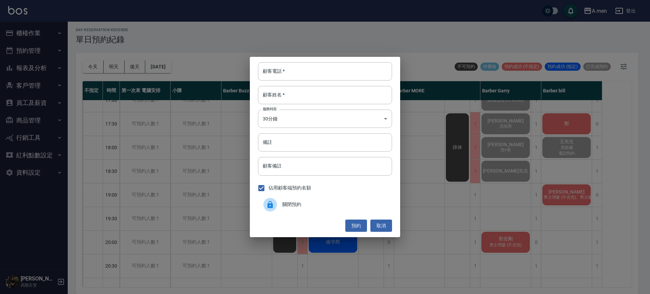
click at [338, 208] on div "關閉預約" at bounding box center [325, 204] width 134 height 19
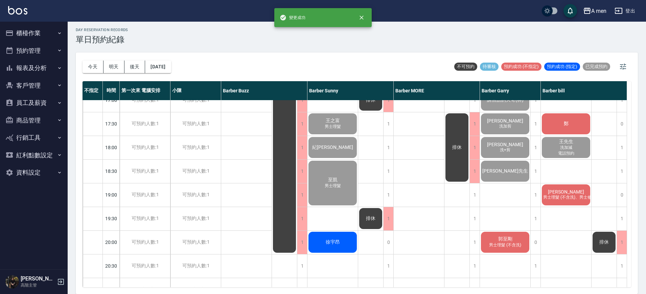
click at [421, 227] on div "郭義夫 王浩宇朋友 陳金國_展1 男士理髮 kevin hu 男士理髮 吳先生 洗+剪、男士修眉 徐 男士理髮" at bounding box center [419, 100] width 51 height 592
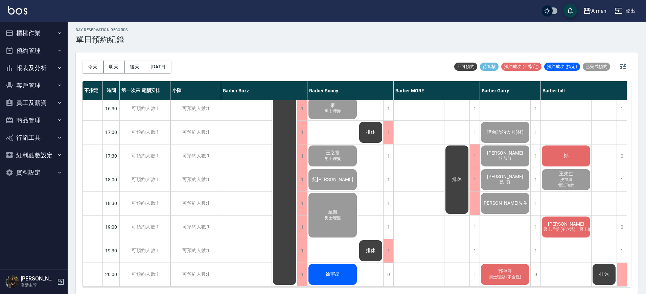
scroll to position [264, 0]
click at [576, 161] on div "鄭" at bounding box center [566, 156] width 50 height 23
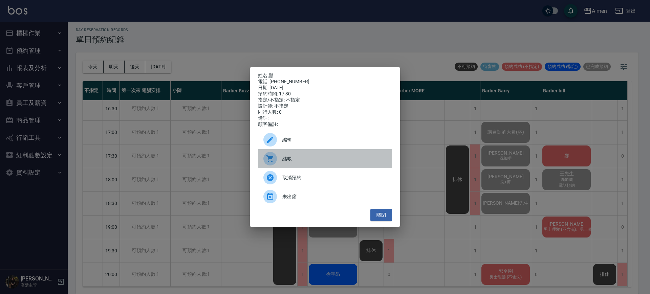
click at [324, 162] on span "結帳" at bounding box center [334, 158] width 104 height 7
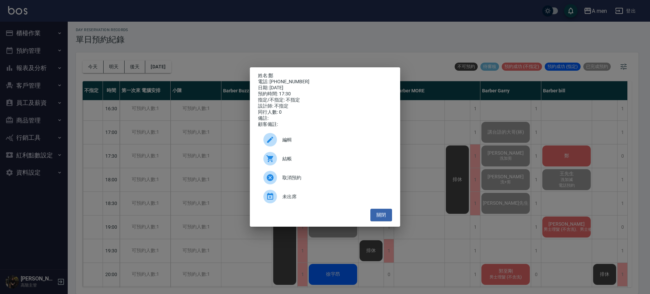
click at [509, 200] on div "姓名: 鄭 電話: 0917380523 日期: 2025/10/14 預約時間: 17:30 指定/不指定: 不指定 設計師: 不指定 同行人數: 0 備註…" at bounding box center [325, 147] width 650 height 294
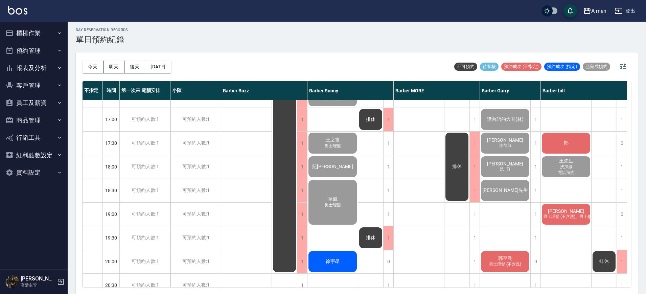
scroll to position [276, 0]
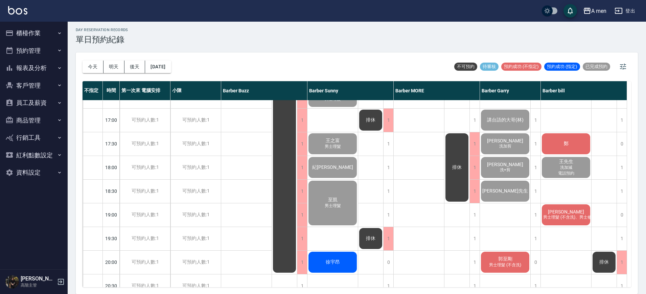
click at [553, 149] on div "鄭" at bounding box center [566, 143] width 50 height 23
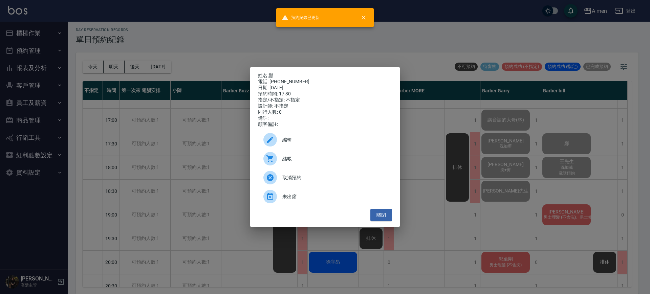
click at [566, 209] on div "姓名: 鄭 電話: 0917380523 日期: 2025/10/14 預約時間: 17:30 指定/不指定: 不指定 設計師: 不指定 同行人數: 0 備註…" at bounding box center [325, 147] width 650 height 294
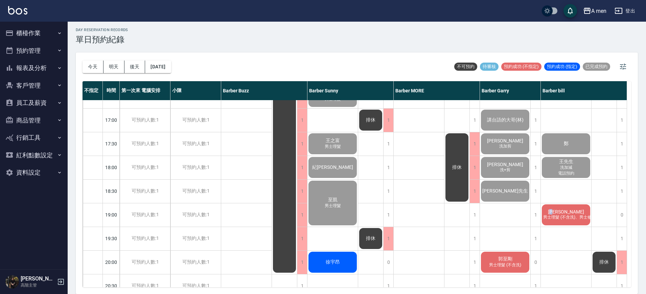
click at [566, 209] on span "[PERSON_NAME]" at bounding box center [566, 211] width 39 height 5
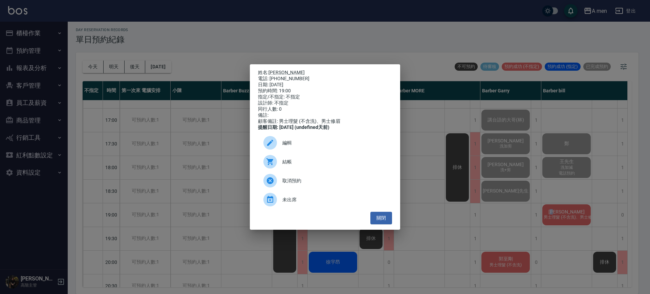
click at [295, 171] on div "結帳" at bounding box center [325, 161] width 134 height 19
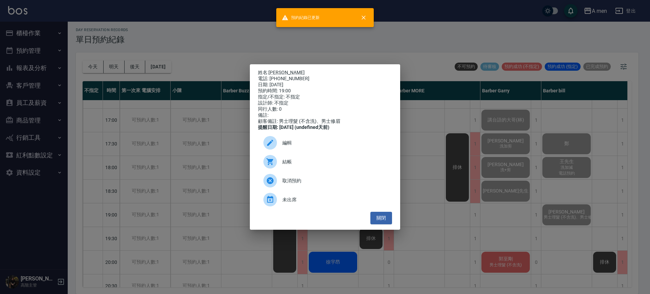
click at [639, 198] on div "姓名: 張藺云 電話: 0958591655 日期: 2025/10/14 預約時間: 19:00 指定/不指定: 不指定 設計師: 不指定 同行人數: 0 …" at bounding box center [325, 147] width 650 height 294
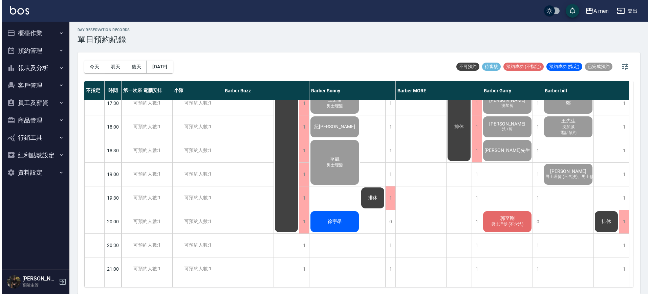
scroll to position [317, 0]
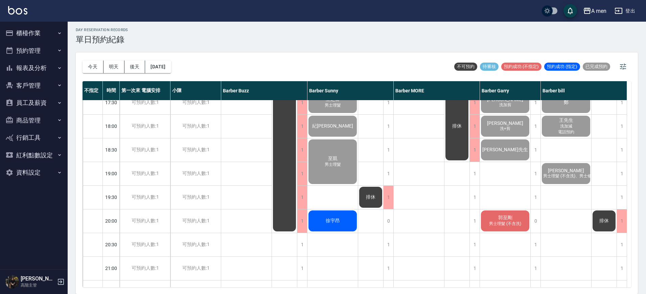
click at [491, 216] on div "郭至剛 男士理髮 (不含洗)" at bounding box center [505, 220] width 50 height 23
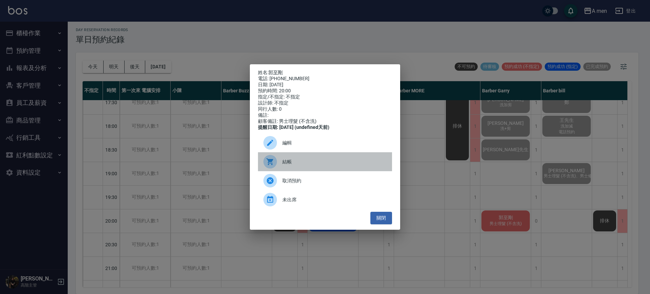
click at [308, 171] on div "結帳" at bounding box center [325, 161] width 134 height 19
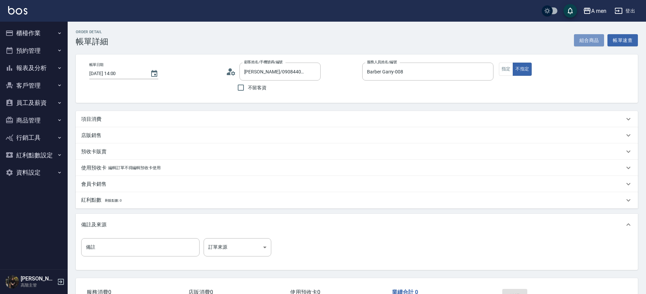
click at [583, 39] on button "組合商品" at bounding box center [589, 40] width 30 height 13
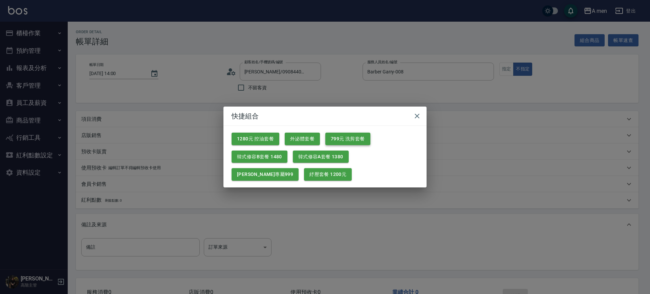
click at [345, 139] on button "799元 洗剪套餐" at bounding box center [347, 139] width 45 height 13
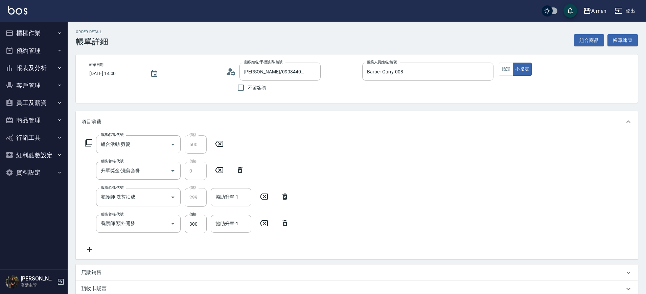
click at [267, 219] on icon at bounding box center [264, 223] width 17 height 8
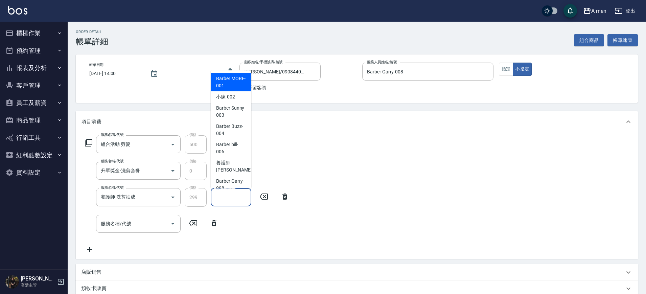
click at [234, 196] on input "協助升單-1" at bounding box center [231, 197] width 35 height 12
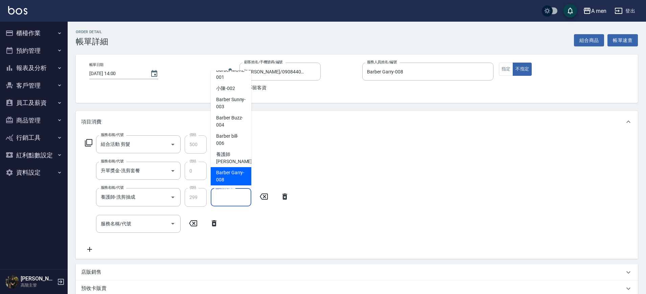
click at [231, 170] on span "Barber Garry -008" at bounding box center [231, 176] width 30 height 14
type input "Barber Garry-008"
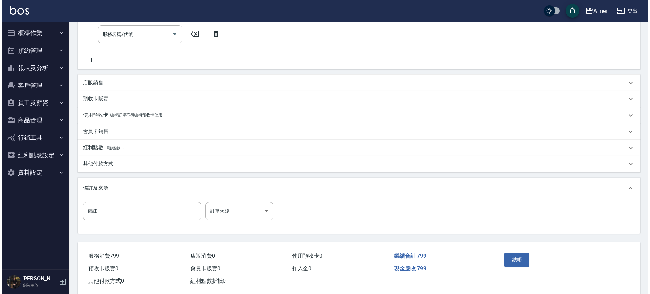
scroll to position [202, 0]
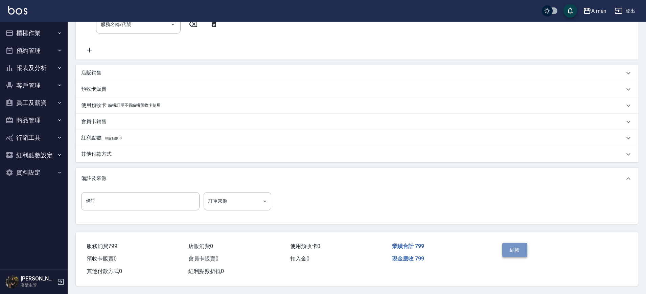
click at [525, 243] on button "結帳" at bounding box center [515, 250] width 25 height 14
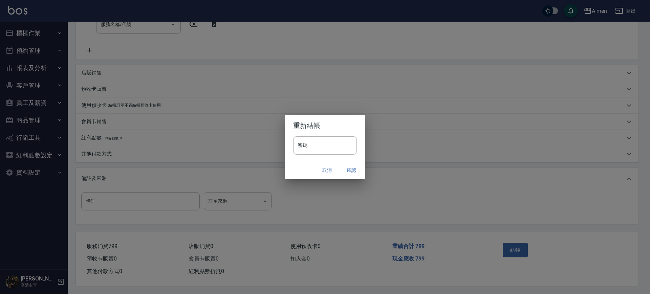
click at [342, 172] on button "確認" at bounding box center [351, 170] width 22 height 13
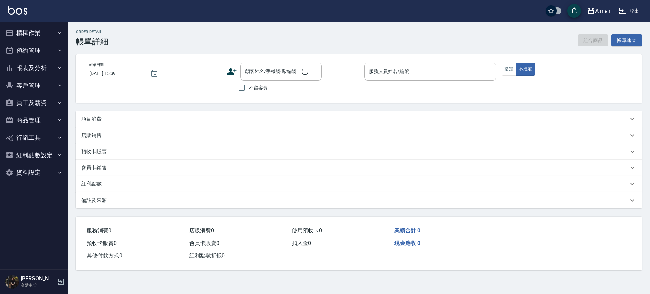
type input "2025/10/14 15:00"
type input "Barber MORE-001"
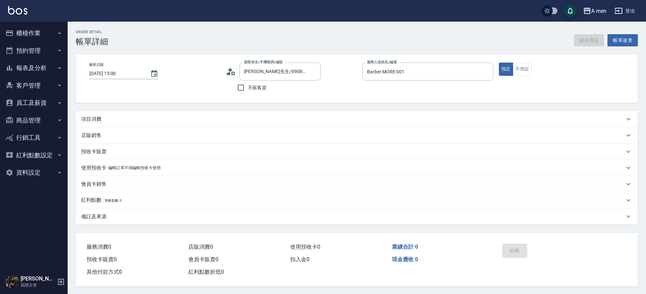
type input "吳先生/0908272025/null"
click at [134, 122] on div "項目消費" at bounding box center [352, 119] width 543 height 7
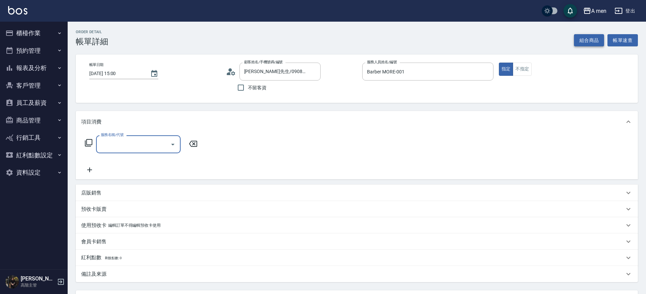
click at [578, 35] on button "組合商品" at bounding box center [589, 40] width 30 height 13
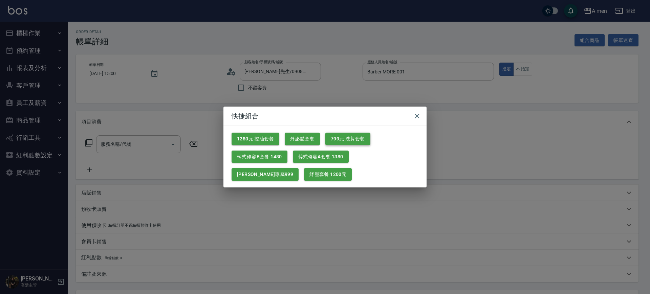
click at [329, 140] on button "799元 洗剪套餐" at bounding box center [347, 139] width 45 height 13
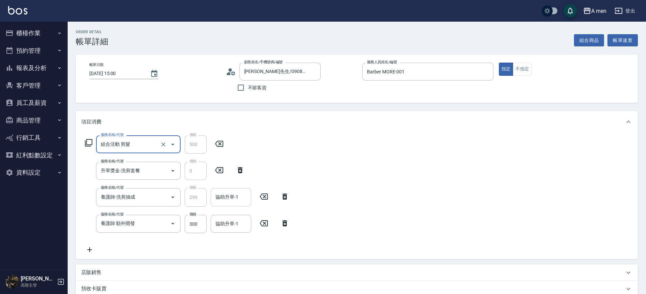
click at [221, 191] on div "協助升單-1 協助升單-1" at bounding box center [231, 197] width 41 height 18
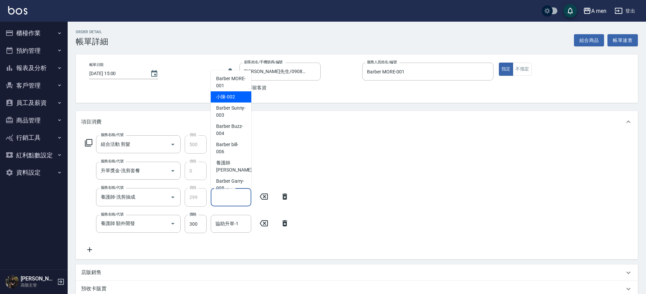
click at [232, 99] on span "小陳 -002" at bounding box center [225, 96] width 19 height 7
type input "小陳-002"
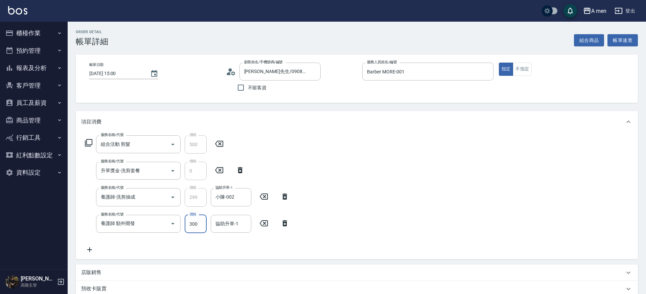
click at [195, 229] on input "300" at bounding box center [196, 224] width 22 height 18
type input "201"
click at [225, 224] on input "協助升單-1" at bounding box center [231, 224] width 35 height 12
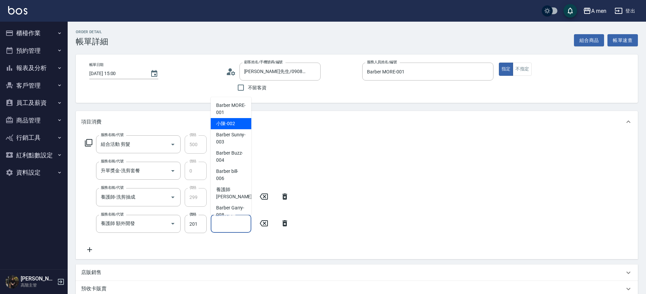
click at [228, 125] on span "小陳 -002" at bounding box center [225, 123] width 19 height 7
type input "小陳-002"
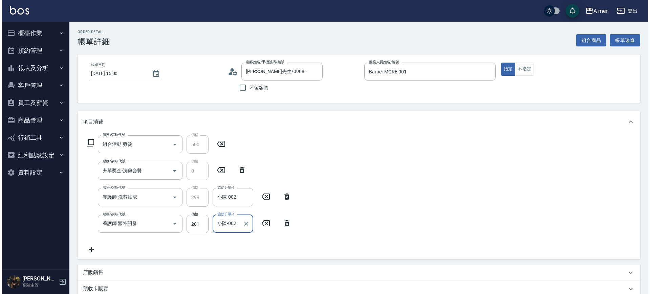
scroll to position [157, 0]
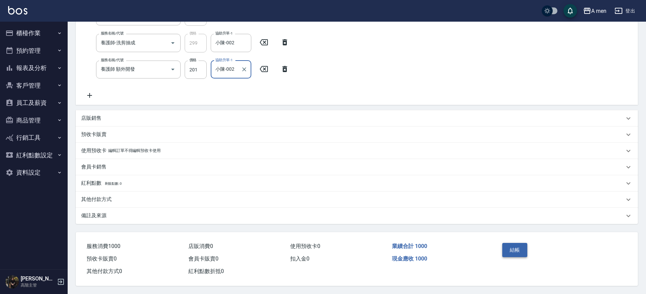
click at [521, 249] on button "結帳" at bounding box center [515, 250] width 25 height 14
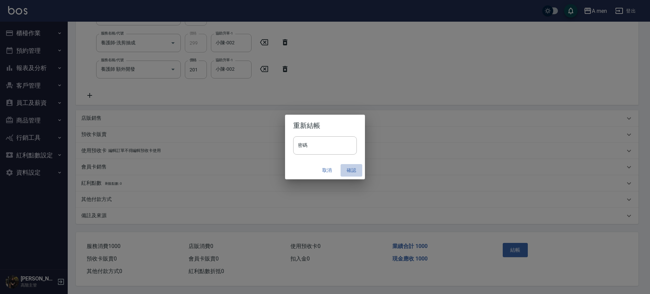
click at [358, 174] on button "確認" at bounding box center [351, 170] width 22 height 13
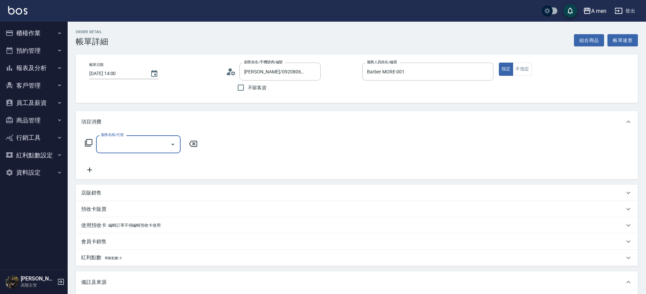
click at [143, 140] on input "服務名稱/代號" at bounding box center [133, 144] width 68 height 12
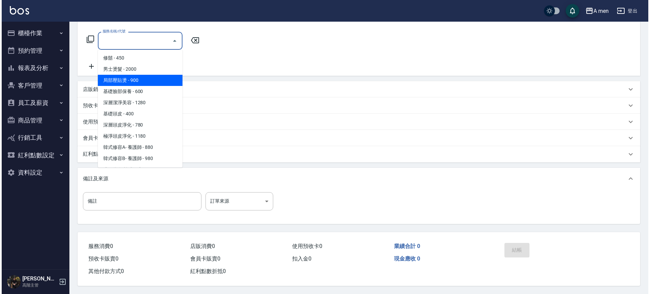
scroll to position [169, 0]
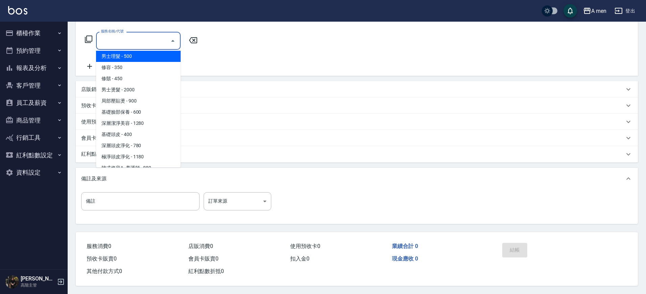
click at [151, 58] on span "男士理髮 - 500" at bounding box center [138, 56] width 85 height 11
type input "男士理髮(A01)"
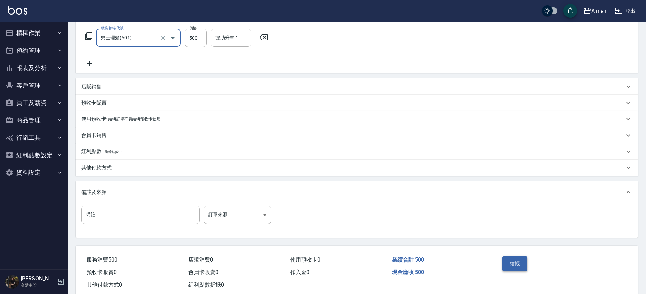
click at [511, 261] on button "結帳" at bounding box center [515, 264] width 25 height 14
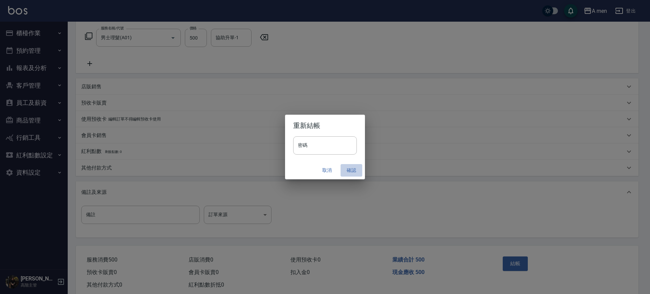
click at [356, 165] on button "確認" at bounding box center [351, 170] width 22 height 13
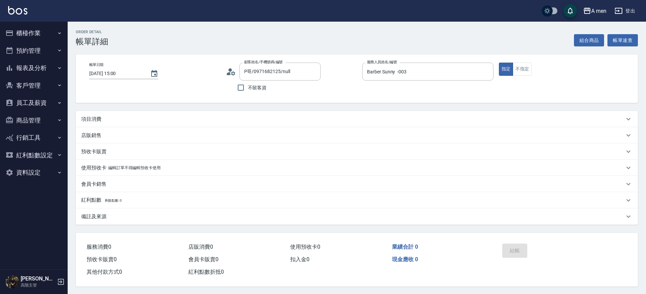
click at [250, 116] on div "項目消費" at bounding box center [352, 119] width 543 height 7
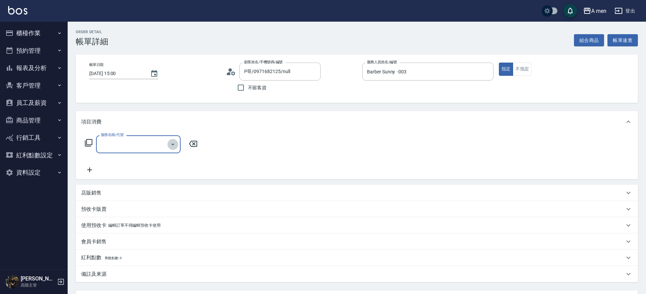
click at [169, 142] on button "Open" at bounding box center [173, 144] width 11 height 11
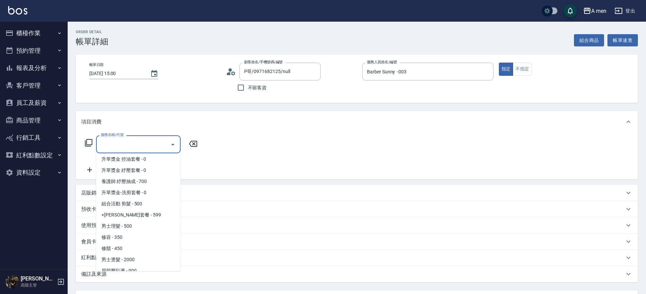
scroll to position [103, 0]
click at [145, 228] on span "男士理髮 - 500" at bounding box center [138, 225] width 85 height 11
type input "男士理髮(A01)"
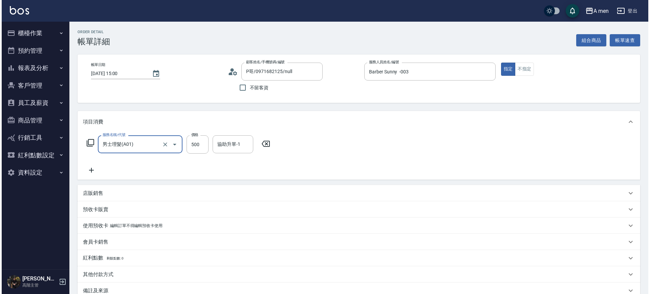
scroll to position [78, 0]
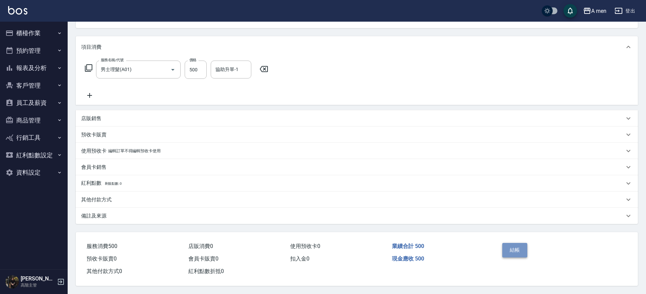
click at [510, 245] on button "結帳" at bounding box center [515, 250] width 25 height 14
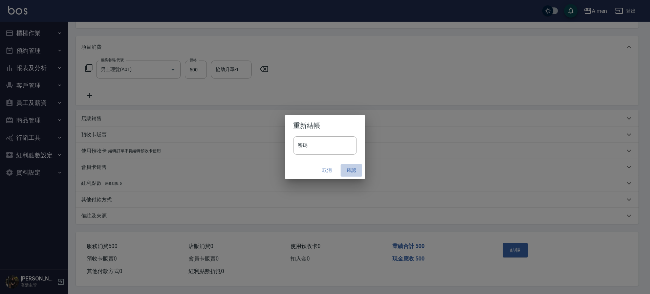
click at [354, 170] on button "確認" at bounding box center [351, 170] width 22 height 13
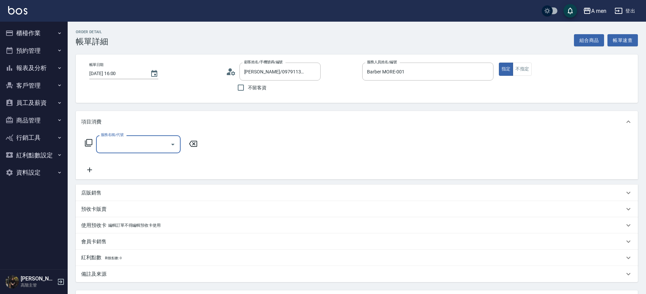
click at [129, 143] on input "服務名稱/代號" at bounding box center [133, 144] width 68 height 12
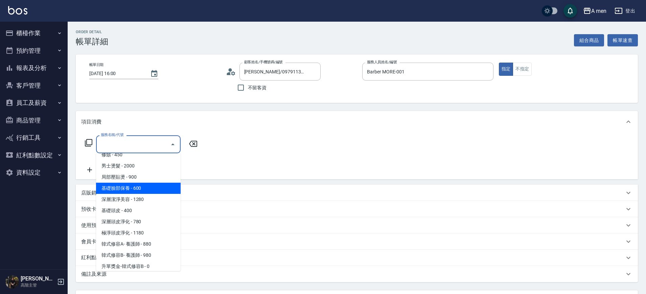
scroll to position [156, 0]
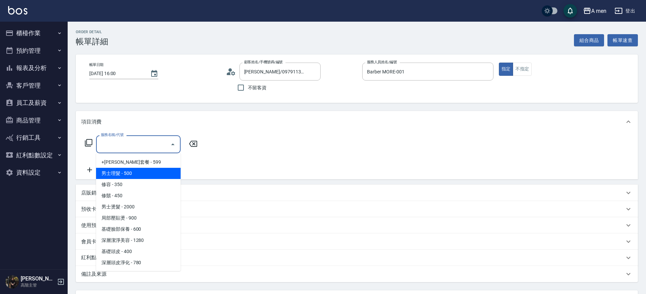
click at [130, 175] on span "男士理髮 - 500" at bounding box center [138, 173] width 85 height 11
type input "男士理髮(A01)"
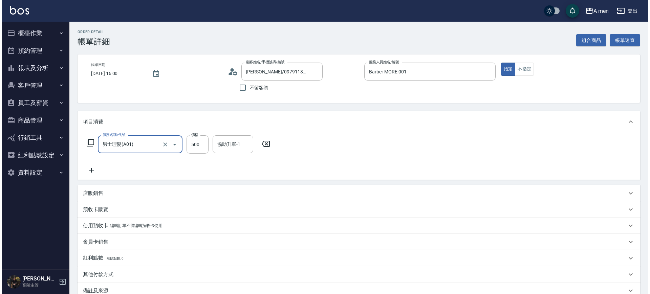
scroll to position [78, 0]
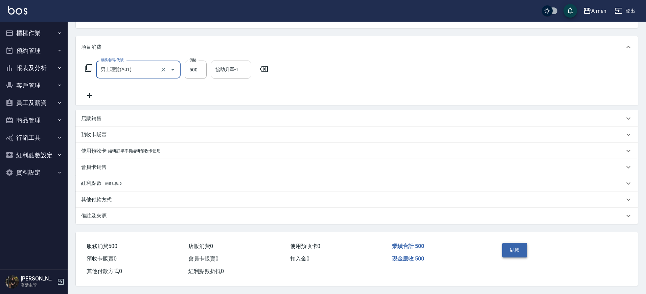
click at [517, 250] on button "結帳" at bounding box center [515, 250] width 25 height 14
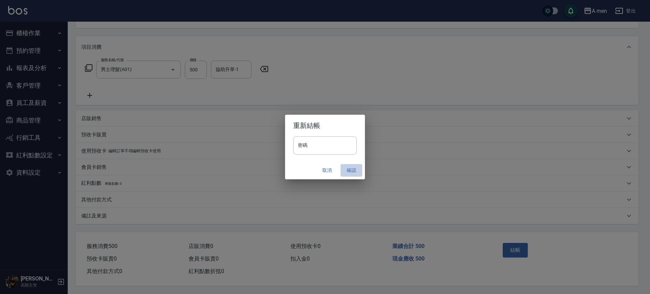
click at [358, 169] on button "確認" at bounding box center [351, 170] width 22 height 13
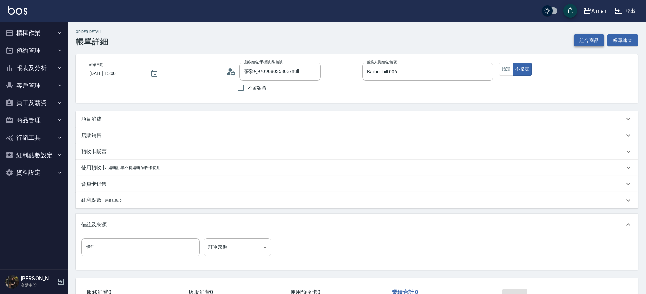
click at [583, 39] on button "組合商品" at bounding box center [589, 40] width 30 height 13
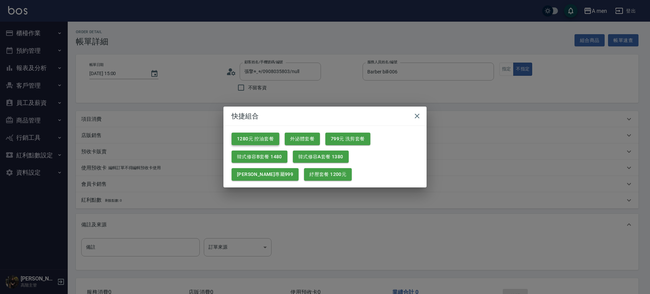
click at [270, 141] on button "1280元 控油套餐" at bounding box center [255, 139] width 48 height 13
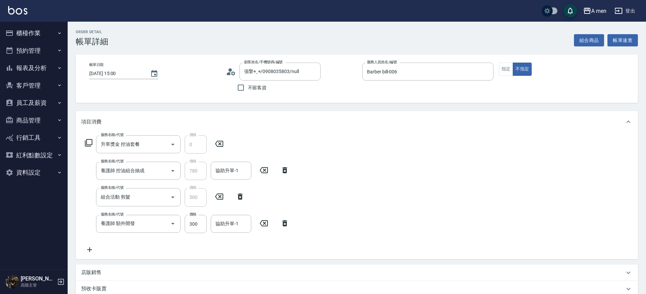
click at [288, 226] on icon at bounding box center [284, 223] width 17 height 8
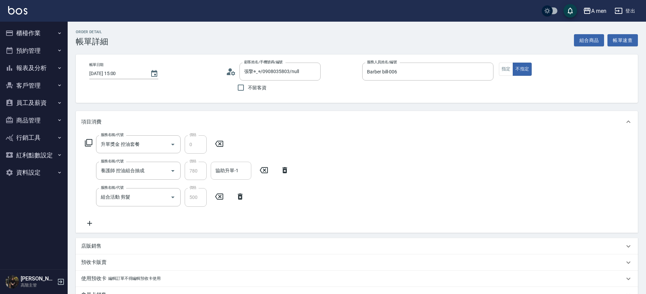
click at [239, 179] on div "協助升單-1" at bounding box center [231, 171] width 41 height 18
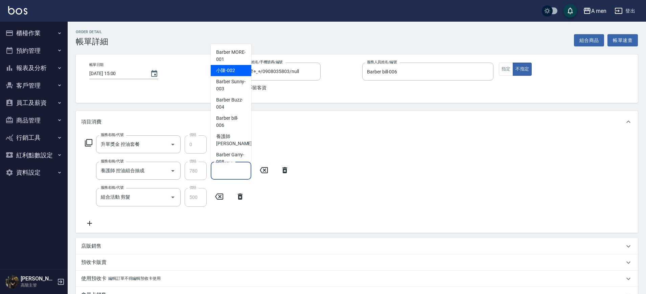
click at [235, 68] on div "小陳 -002" at bounding box center [231, 70] width 41 height 11
type input "小陳-002"
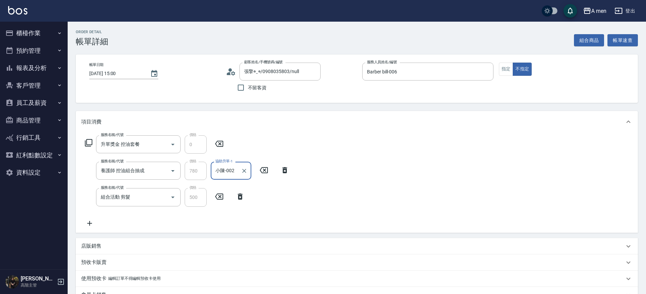
scroll to position [176, 0]
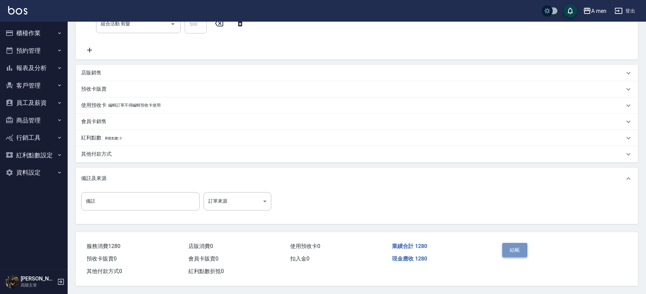
click at [522, 247] on button "結帳" at bounding box center [515, 250] width 25 height 14
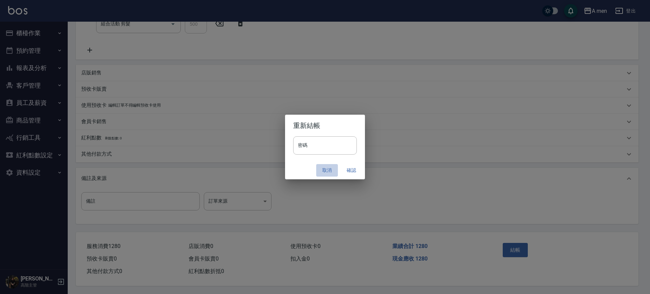
click at [326, 174] on button "取消" at bounding box center [327, 170] width 22 height 13
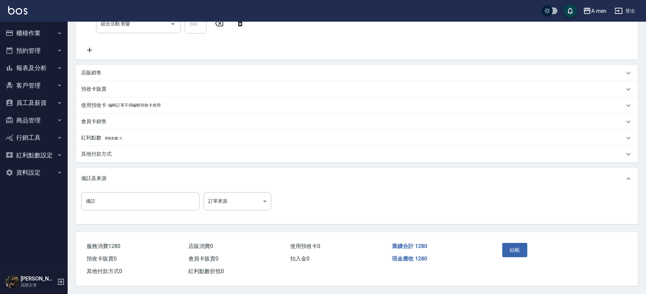
click at [161, 151] on div "其他付款方式" at bounding box center [352, 154] width 543 height 7
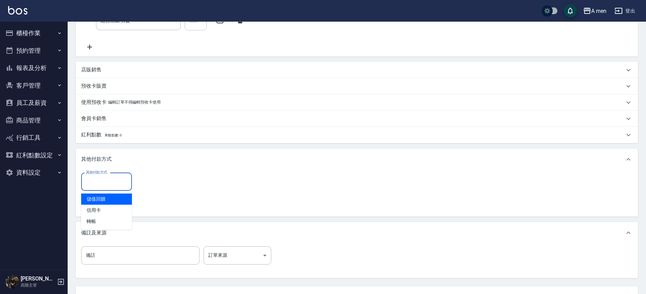
click at [117, 182] on input "其他付款方式" at bounding box center [106, 182] width 45 height 12
click at [112, 220] on span "轉帳" at bounding box center [106, 221] width 51 height 11
type input "轉帳"
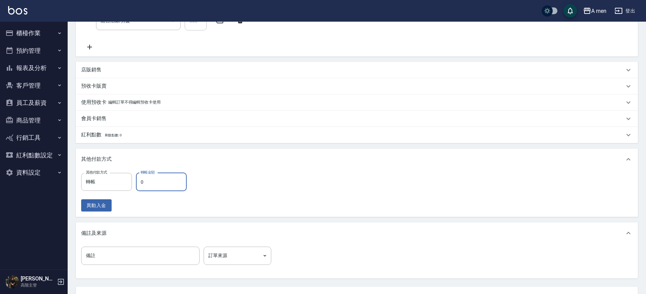
click at [152, 184] on input "0" at bounding box center [161, 182] width 51 height 18
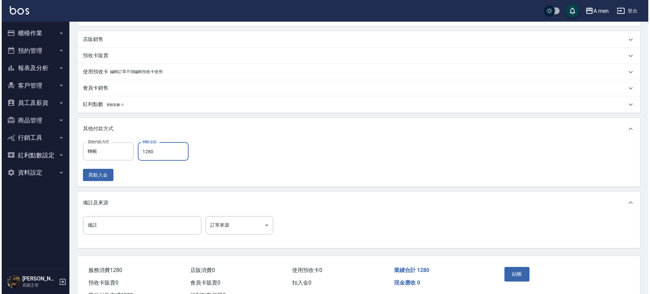
scroll to position [234, 0]
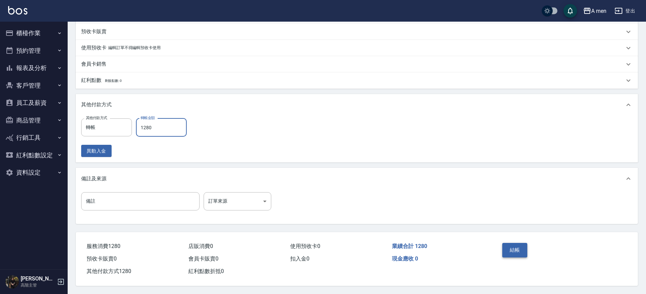
type input "1280"
click at [519, 243] on button "結帳" at bounding box center [515, 250] width 25 height 14
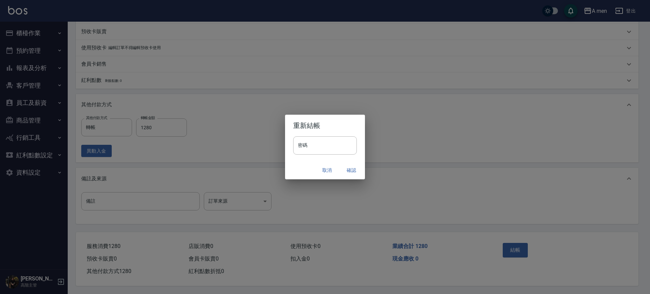
click at [354, 171] on button "確認" at bounding box center [351, 170] width 22 height 13
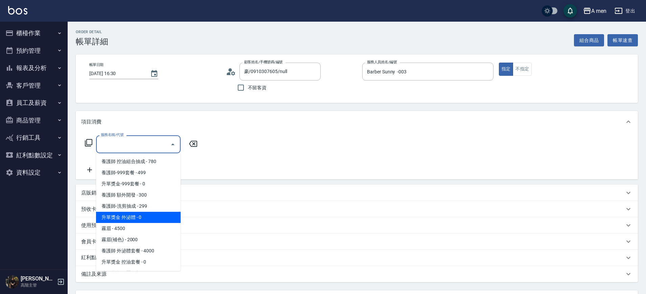
scroll to position [169, 0]
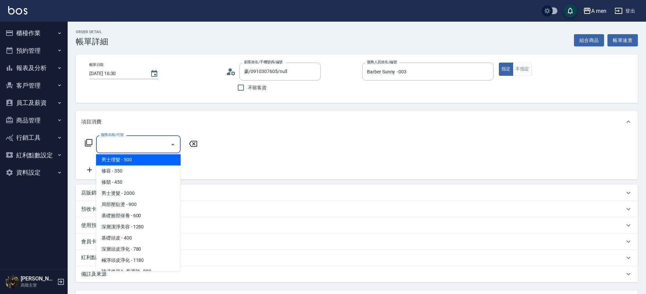
click at [132, 157] on span "男士理髮 - 500" at bounding box center [138, 159] width 85 height 11
type input "男士理髮(A01)"
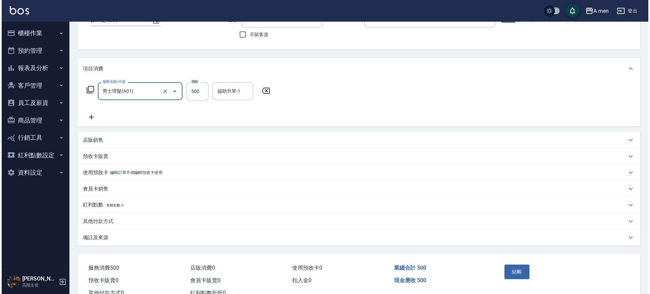
scroll to position [78, 0]
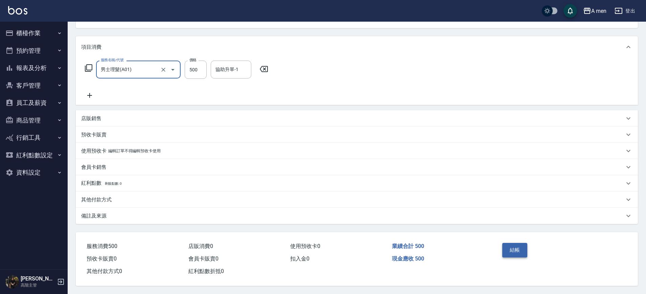
click at [512, 244] on button "結帳" at bounding box center [515, 250] width 25 height 14
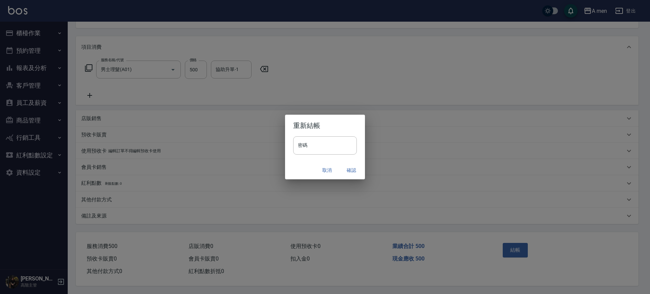
click at [354, 173] on button "確認" at bounding box center [351, 170] width 22 height 13
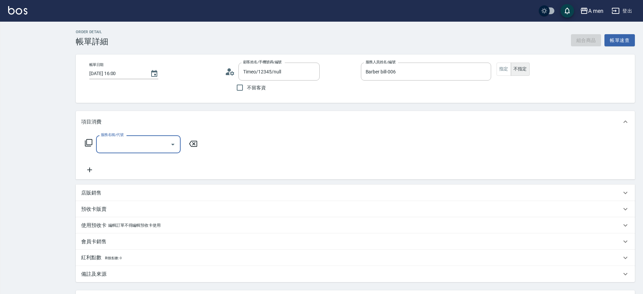
click at [154, 145] on input "服務名稱/代號" at bounding box center [133, 144] width 68 height 12
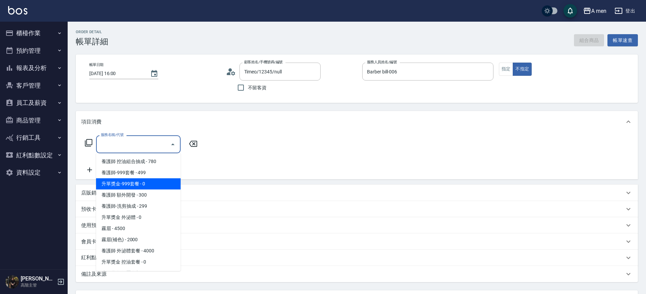
scroll to position [118, 0]
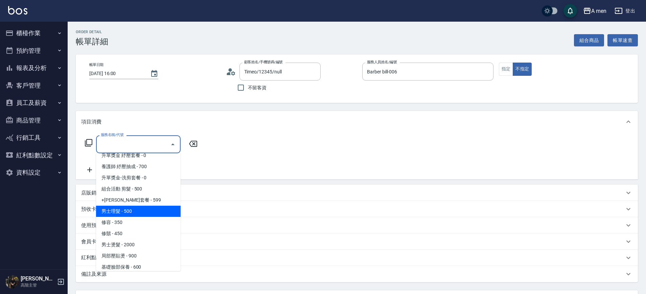
click at [148, 209] on span "男士理髮 - 500" at bounding box center [138, 211] width 85 height 11
type input "男士理髮(A01)"
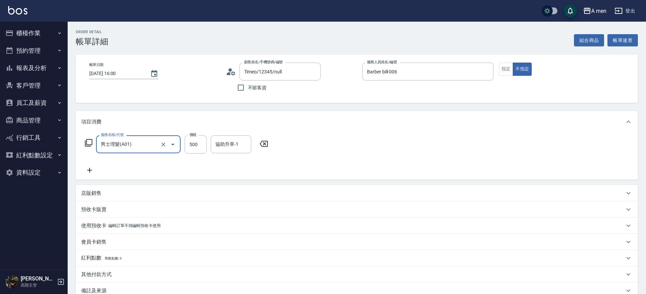
click at [294, 165] on div "服務名稱/代號 男士理髮(A01) 服務名稱/代號 價格 500 價格 協助升單-1 協助升單-1" at bounding box center [357, 156] width 562 height 47
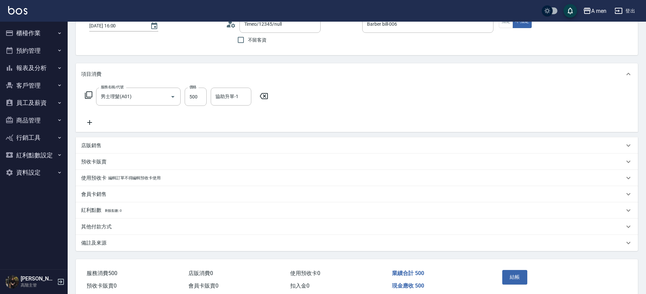
scroll to position [78, 0]
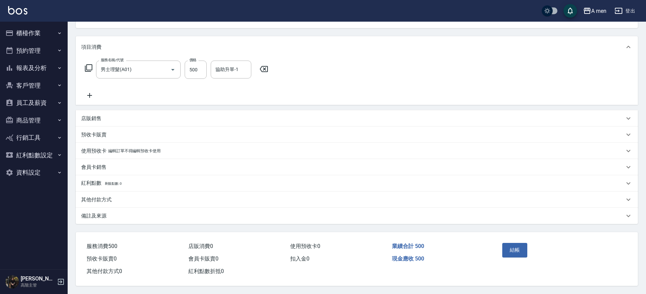
click at [95, 93] on icon at bounding box center [89, 95] width 17 height 8
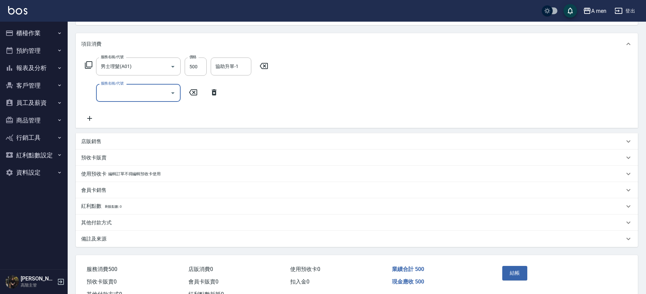
click at [155, 103] on div "服務名稱/代號 男士理髮(A01) 服務名稱/代號 價格 500 價格 協助升單-1 協助升單-1 服務名稱/代號 服務名稱/代號" at bounding box center [176, 90] width 191 height 65
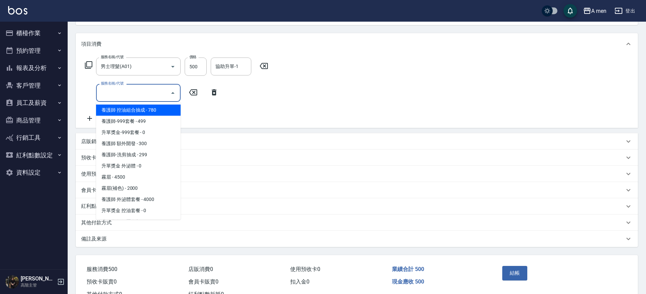
click at [159, 91] on input "服務名稱/代號" at bounding box center [133, 93] width 68 height 12
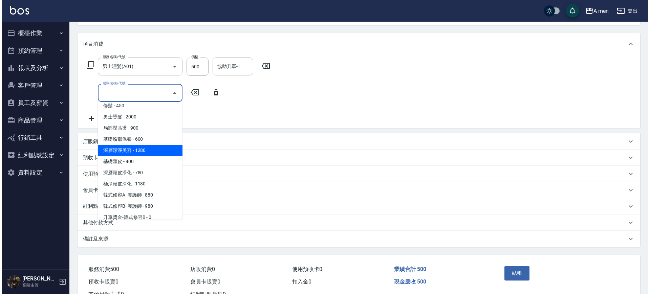
scroll to position [234, 0]
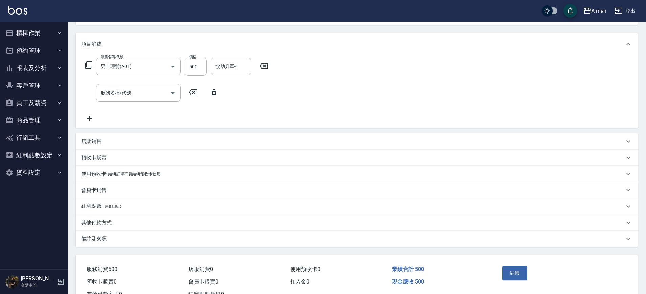
click at [270, 106] on div "服務名稱/代號 男士理髮(A01) 服務名稱/代號 價格 500 價格 協助升單-1 協助升單-1 服務名稱/代號 服務名稱/代號" at bounding box center [176, 90] width 191 height 65
drag, startPoint x: 214, startPoint y: 93, endPoint x: 305, endPoint y: 118, distance: 94.8
click at [214, 93] on icon at bounding box center [214, 92] width 17 height 8
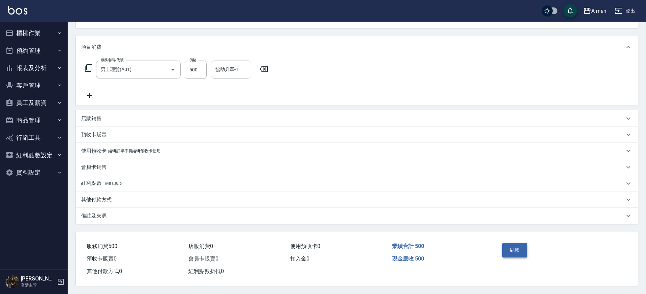
click at [513, 253] on button "結帳" at bounding box center [515, 250] width 25 height 14
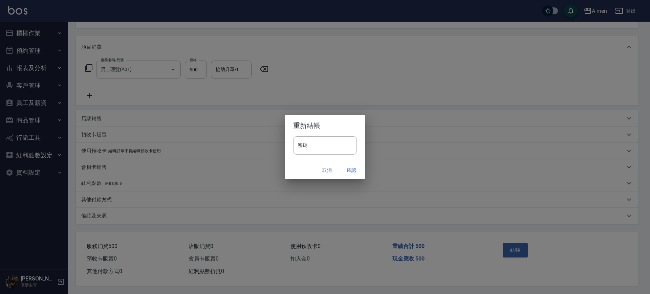
click at [350, 168] on button "確認" at bounding box center [351, 170] width 22 height 13
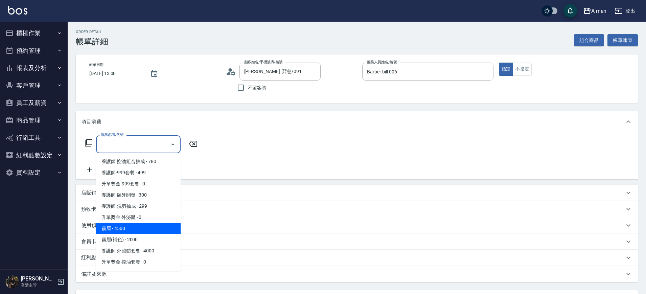
scroll to position [127, 0]
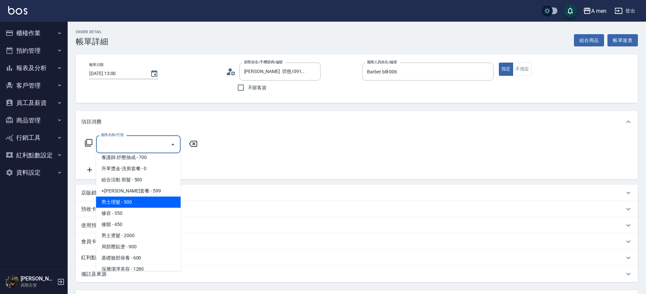
click at [136, 201] on span "男士理髮 - 500" at bounding box center [138, 202] width 85 height 11
type input "男士理髮(A01)"
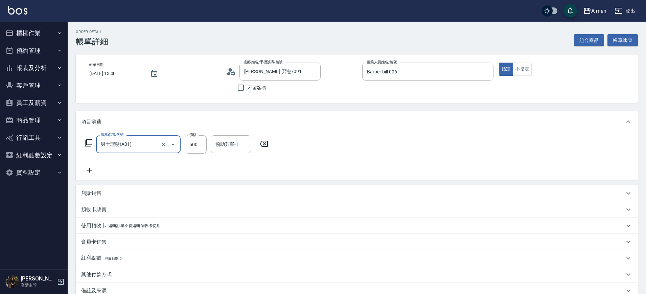
click at [284, 161] on div "服務名稱/代號 男士理髮(A01) 服務名稱/代號 價格 500 價格 協助升單-1 協助升單-1" at bounding box center [357, 156] width 562 height 47
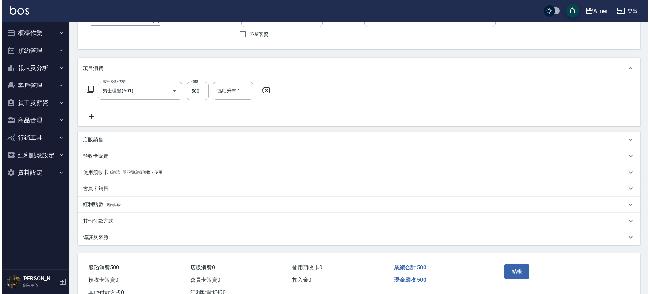
scroll to position [78, 0]
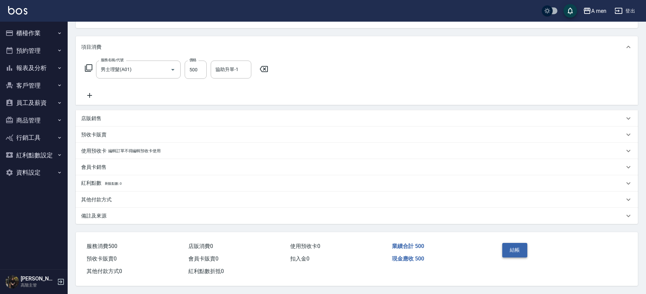
click at [500, 249] on div "結帳" at bounding box center [561, 255] width 139 height 46
click at [507, 250] on button "結帳" at bounding box center [515, 250] width 25 height 14
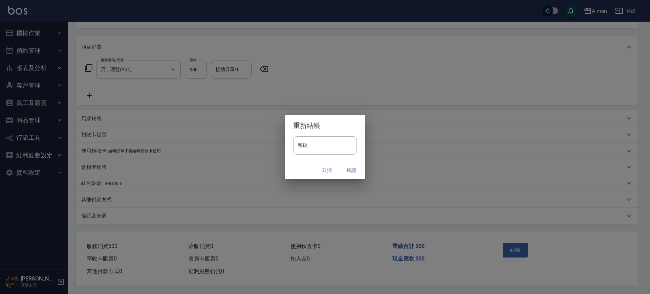
click at [353, 169] on button "確認" at bounding box center [351, 170] width 22 height 13
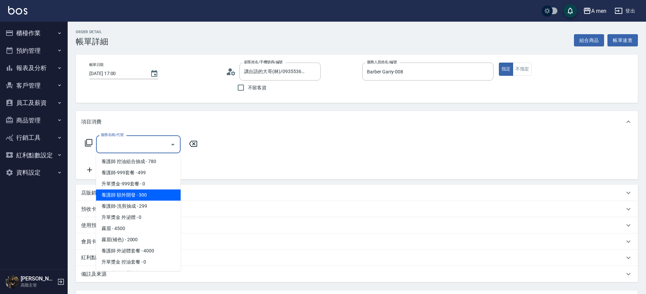
scroll to position [169, 0]
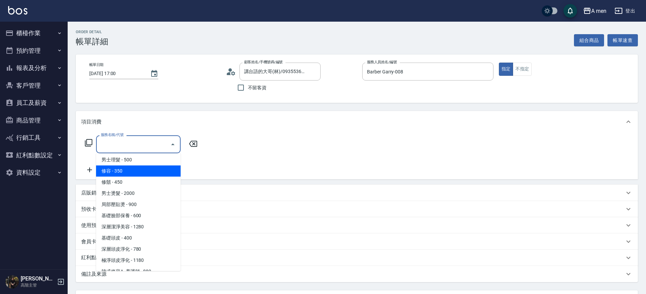
click at [142, 157] on span "男士理髮 - 500" at bounding box center [138, 159] width 85 height 11
type input "男士理髮(A01)"
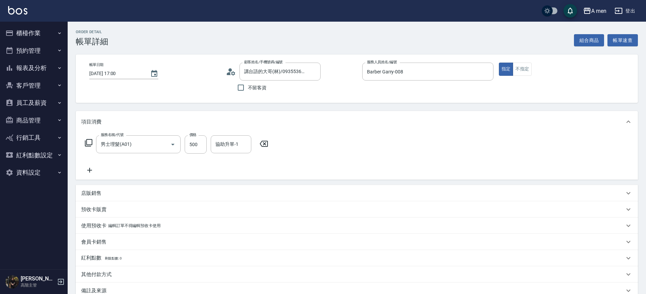
click at [120, 196] on div "店販銷售" at bounding box center [352, 193] width 543 height 7
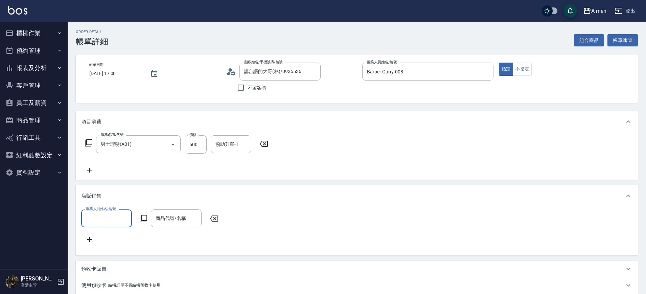
scroll to position [0, 0]
click at [133, 225] on form "服務人員姓名/編號 服務人員姓名/編號" at bounding box center [108, 218] width 55 height 18
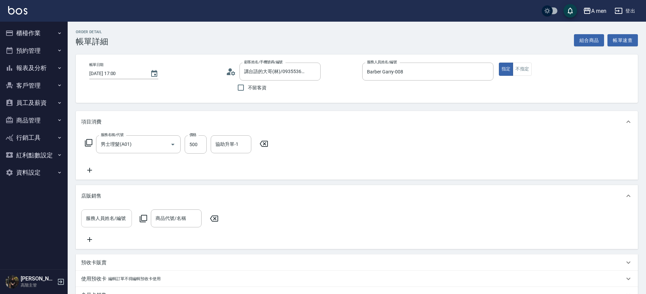
click at [125, 219] on input "服務人員姓名/編號" at bounding box center [106, 219] width 45 height 12
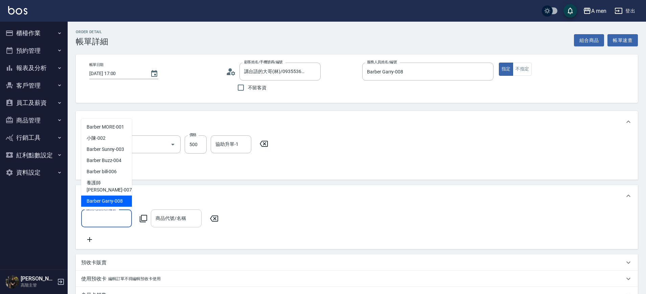
drag, startPoint x: 120, startPoint y: 198, endPoint x: 154, endPoint y: 220, distance: 39.9
click at [120, 199] on span "Barber Garry -008" at bounding box center [105, 201] width 36 height 7
type input "Barber Garry-008"
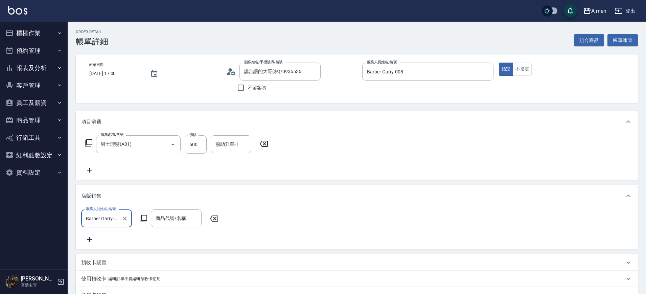
click at [173, 221] on div "商品代號/名稱 商品代號/名稱" at bounding box center [176, 218] width 51 height 18
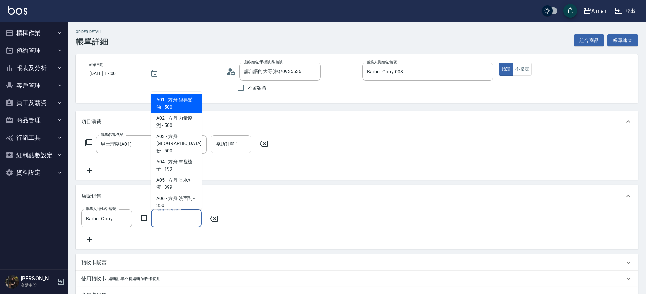
click at [169, 106] on span "A01 - 方舟 經典髮油 - 500" at bounding box center [176, 103] width 51 height 18
type input "方舟 經典髮油"
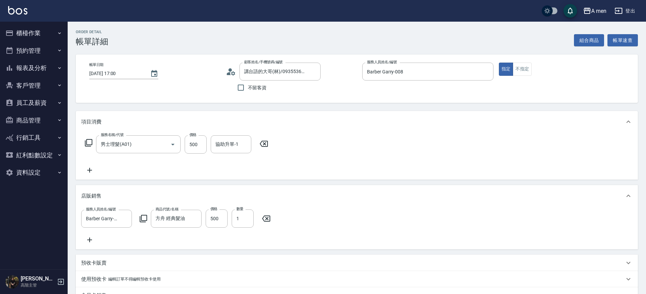
click at [91, 242] on icon at bounding box center [89, 240] width 17 height 8
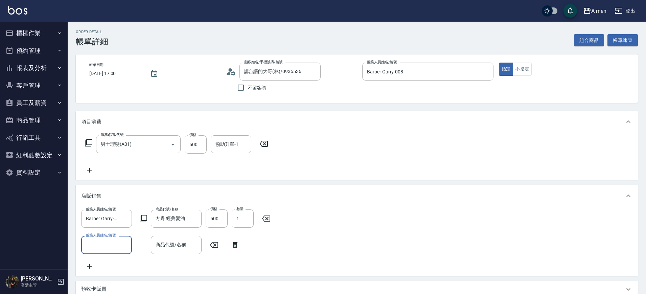
click at [108, 240] on input "服務人員姓名/編號" at bounding box center [106, 245] width 45 height 12
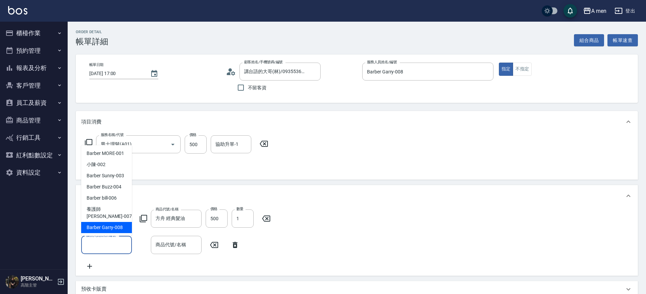
click at [120, 225] on span "Barber Garry -008" at bounding box center [105, 227] width 36 height 7
type input "Barber Garry-008"
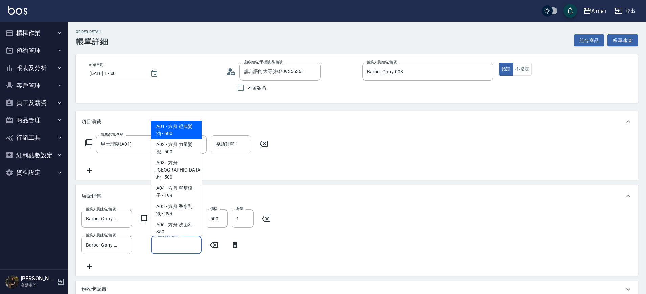
click at [161, 240] on div "商品代號/名稱 商品代號/名稱" at bounding box center [176, 245] width 51 height 18
click at [159, 148] on span "A02 - 方舟 力量髮泥 - 500" at bounding box center [176, 148] width 51 height 18
type input "方舟 力量髮泥"
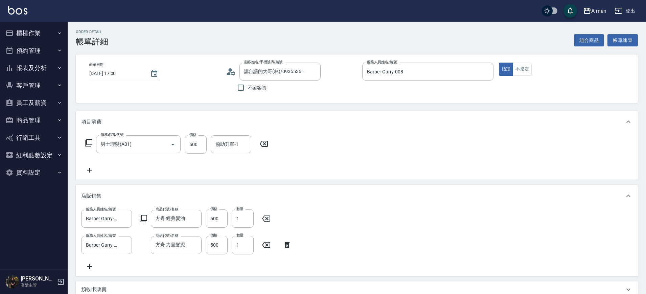
click at [310, 189] on div "店販銷售" at bounding box center [357, 196] width 562 height 22
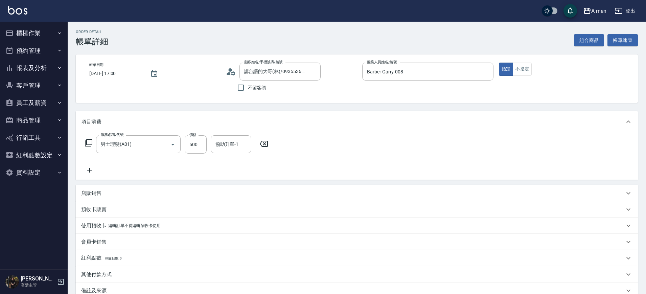
click at [221, 190] on div "店販銷售" at bounding box center [352, 193] width 543 height 7
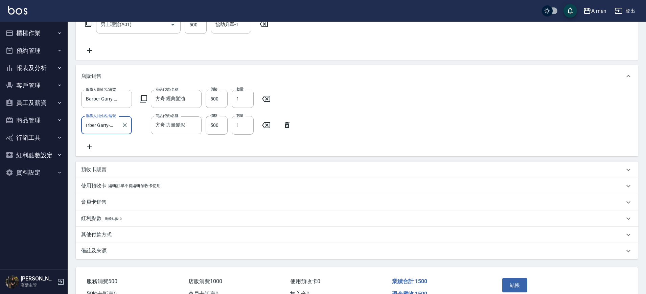
scroll to position [164, 0]
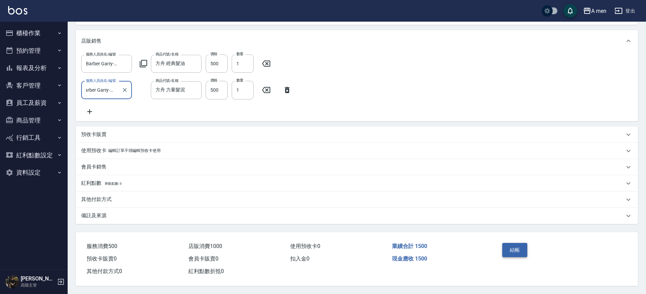
click at [515, 247] on button "結帳" at bounding box center [515, 250] width 25 height 14
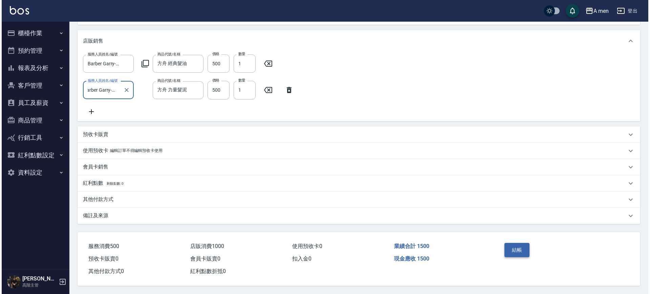
scroll to position [0, 0]
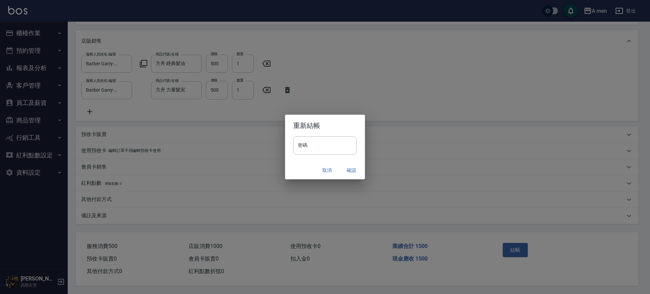
click at [351, 171] on button "確認" at bounding box center [351, 170] width 22 height 13
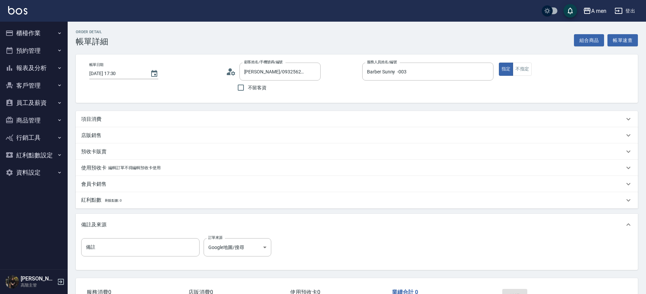
click at [271, 114] on div "項目消費" at bounding box center [357, 119] width 562 height 16
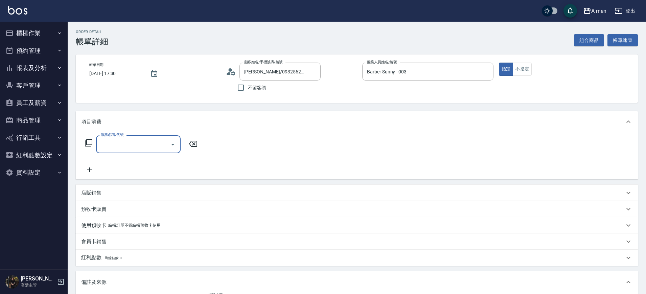
click at [151, 138] on div "服務名稱/代號" at bounding box center [138, 144] width 85 height 18
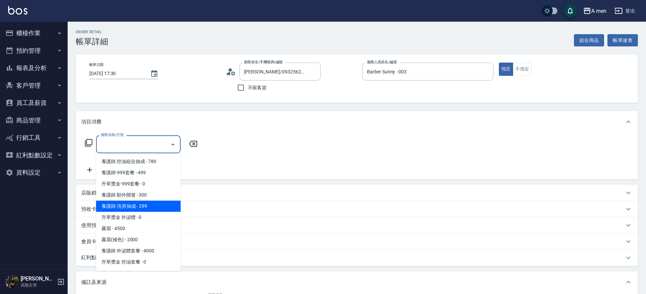
scroll to position [85, 0]
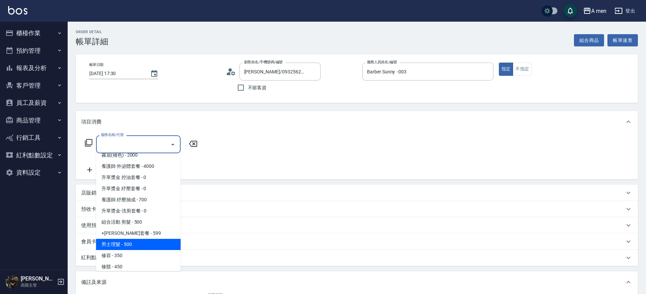
click at [148, 245] on span "男士理髮 - 500" at bounding box center [138, 244] width 85 height 11
type input "男士理髮(A01)"
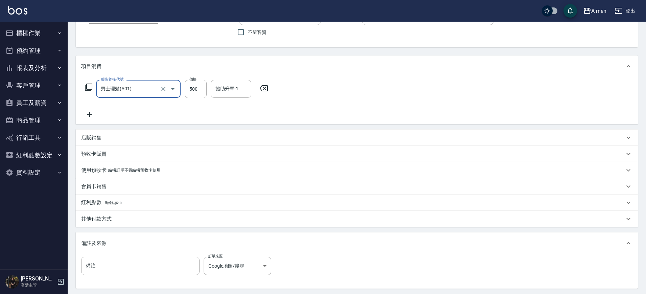
scroll to position [123, 0]
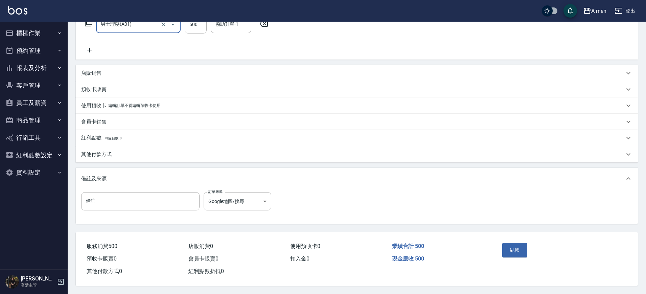
drag, startPoint x: 155, startPoint y: 145, endPoint x: 153, endPoint y: 151, distance: 6.5
click at [155, 147] on div "其他付款方式" at bounding box center [357, 154] width 562 height 16
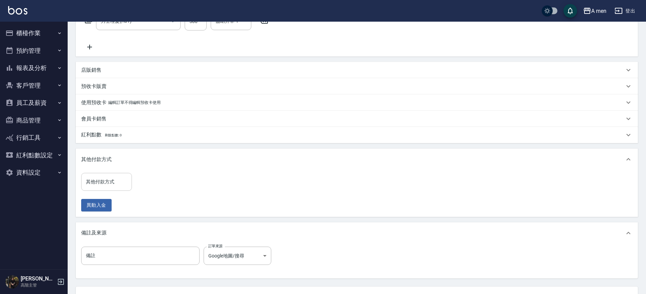
click at [118, 184] on input "其他付款方式" at bounding box center [106, 182] width 45 height 12
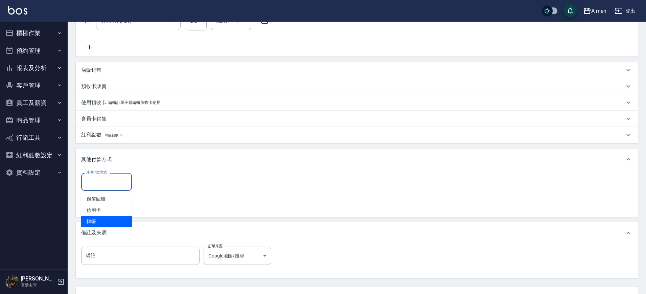
click at [112, 225] on span "轉帳" at bounding box center [106, 221] width 51 height 11
type input "轉帳"
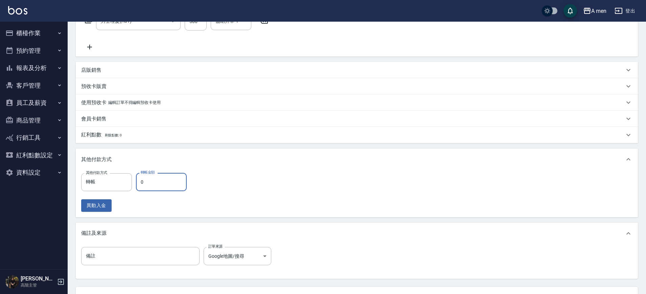
click at [158, 187] on input "0" at bounding box center [161, 182] width 51 height 18
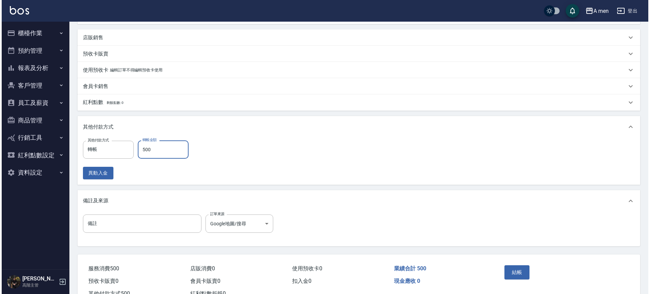
scroll to position [181, 0]
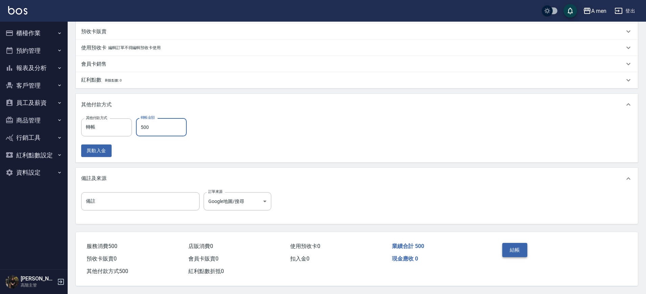
type input "500"
click at [522, 243] on button "結帳" at bounding box center [515, 250] width 25 height 14
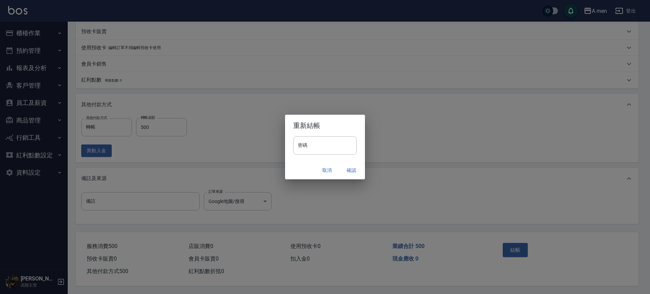
click at [352, 171] on button "確認" at bounding box center [351, 170] width 22 height 13
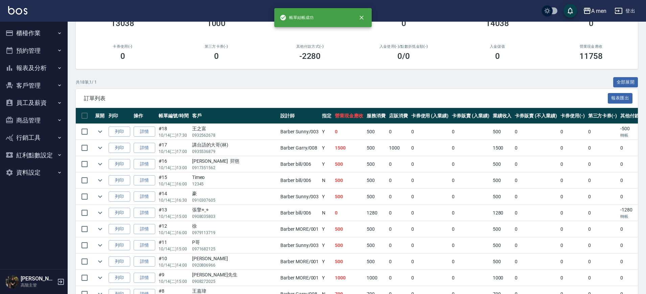
scroll to position [85, 0]
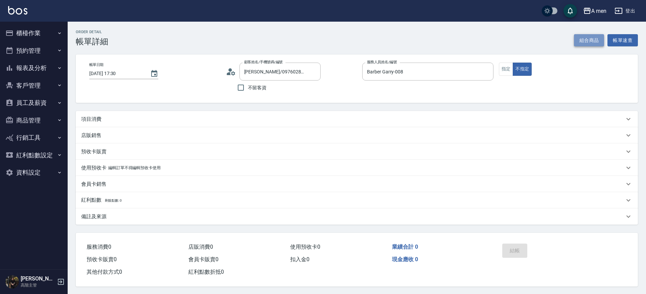
click at [588, 42] on button "組合商品" at bounding box center [589, 40] width 30 height 13
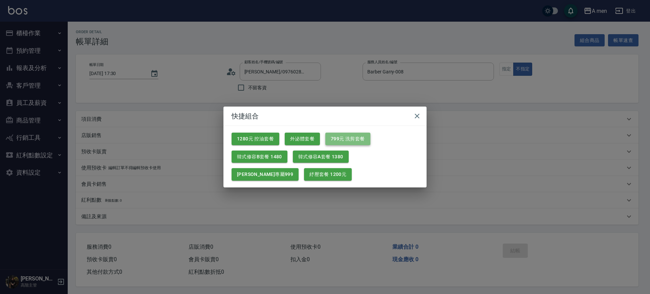
click at [337, 136] on button "799元 洗剪套餐" at bounding box center [347, 139] width 45 height 13
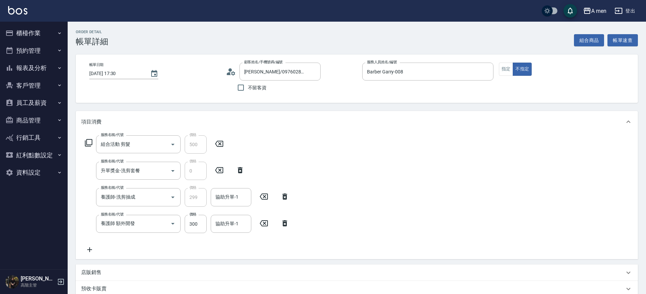
click at [266, 222] on icon at bounding box center [264, 223] width 8 height 6
click at [238, 196] on input "協助升單-1" at bounding box center [231, 197] width 35 height 12
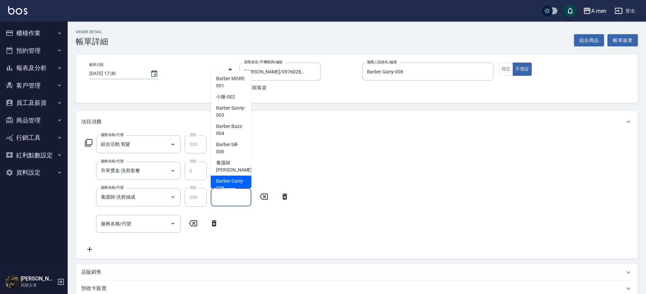
scroll to position [8, 0]
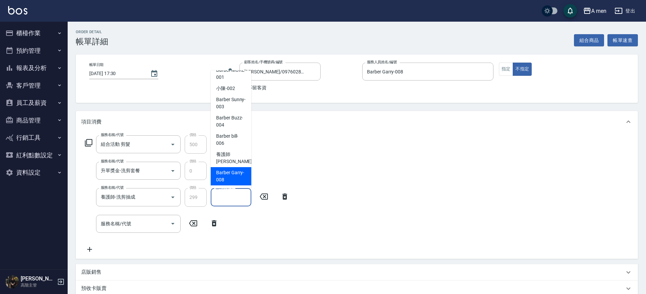
click at [233, 177] on span "Barber Garry -008" at bounding box center [231, 176] width 30 height 14
type input "Barber Garry-008"
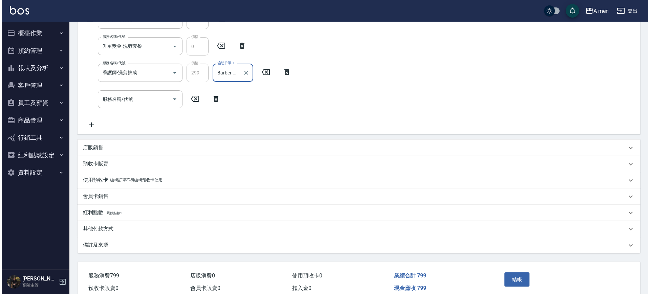
scroll to position [127, 0]
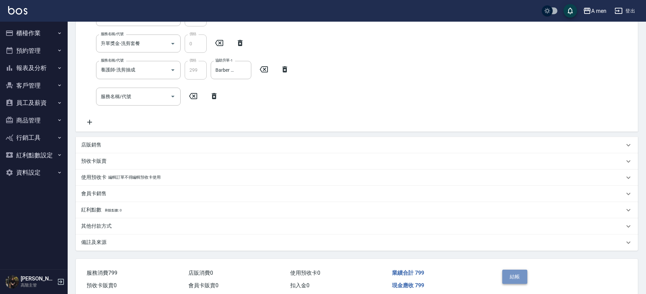
click at [516, 276] on button "結帳" at bounding box center [515, 277] width 25 height 14
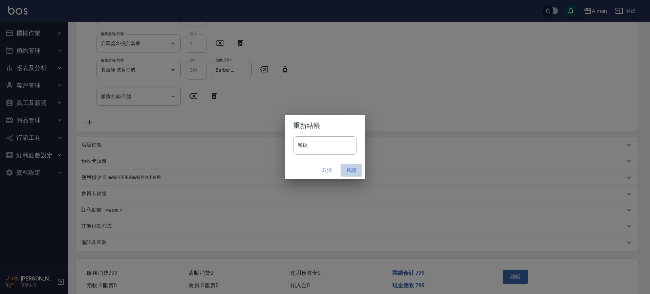
click at [349, 169] on button "確認" at bounding box center [351, 170] width 22 height 13
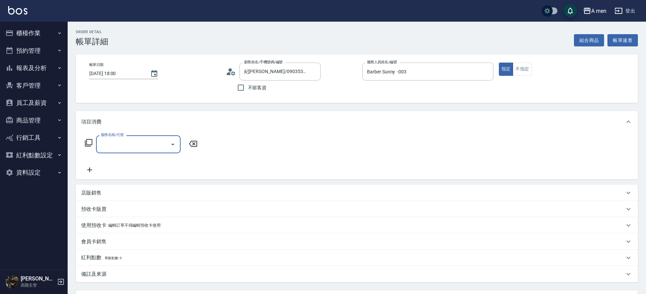
click at [171, 146] on icon "Open" at bounding box center [173, 144] width 8 height 8
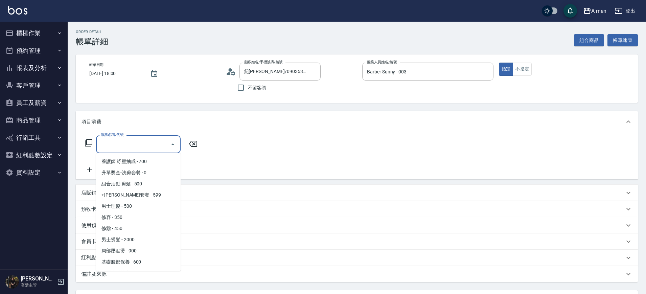
scroll to position [130, 0]
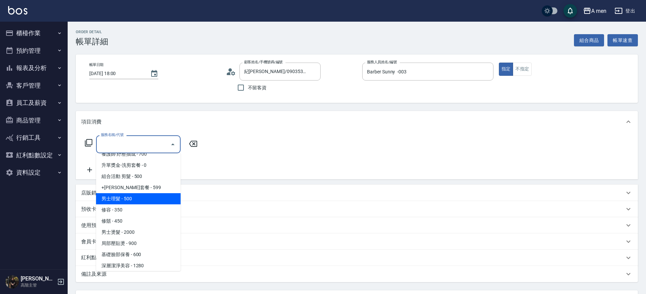
click at [138, 203] on span "男士理髮 - 500" at bounding box center [138, 198] width 85 height 11
type input "男士理髮(A01)"
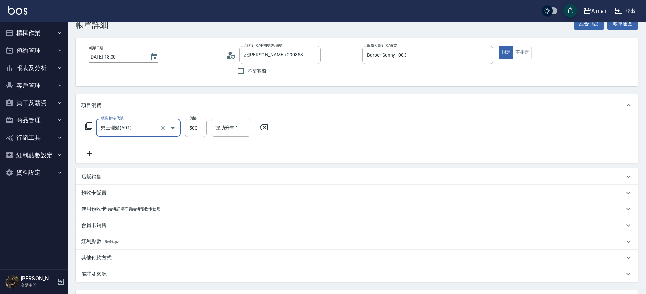
scroll to position [17, 0]
click at [197, 129] on input "500" at bounding box center [196, 127] width 22 height 18
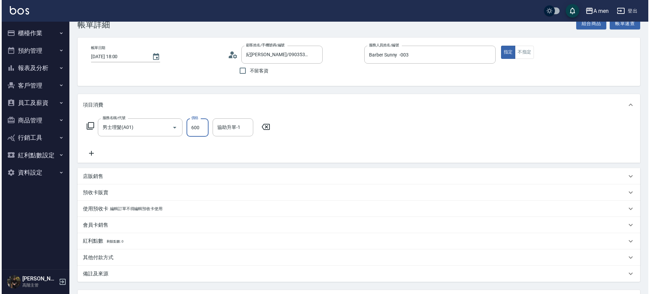
scroll to position [78, 0]
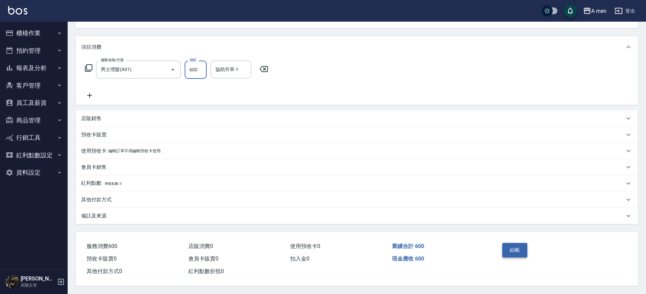
type input "600"
click at [513, 246] on button "結帳" at bounding box center [515, 250] width 25 height 14
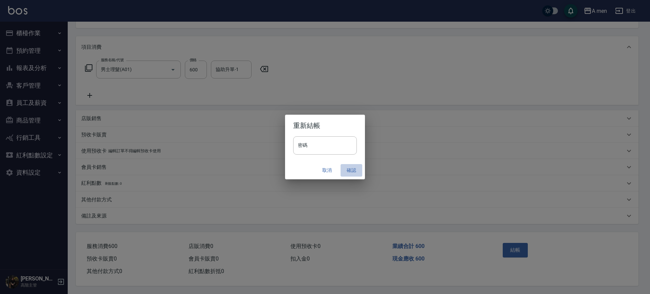
click at [353, 172] on button "確認" at bounding box center [351, 170] width 22 height 13
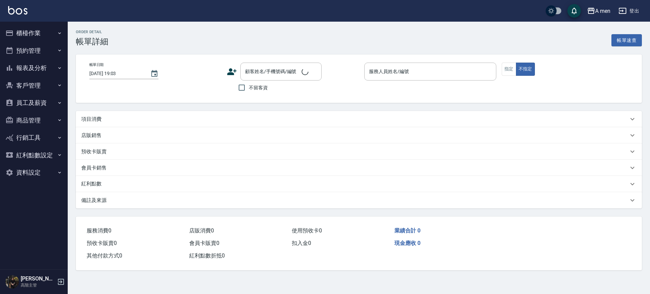
type input "[DATE] 18:00"
type input "Barber Garry-008"
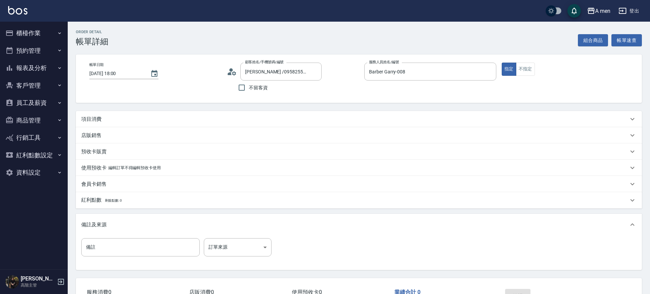
type input "[PERSON_NAME] /0958255558/null"
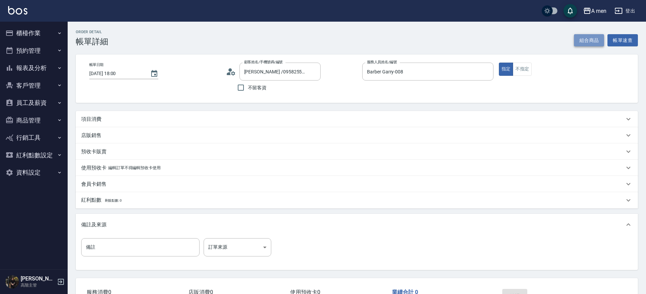
click at [583, 41] on button "組合商品" at bounding box center [589, 40] width 30 height 13
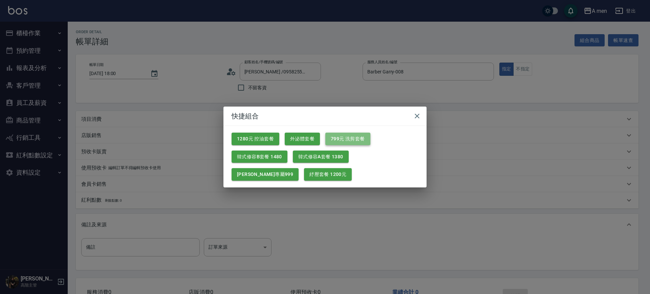
click at [338, 138] on button "799元 洗剪套餐" at bounding box center [347, 139] width 45 height 13
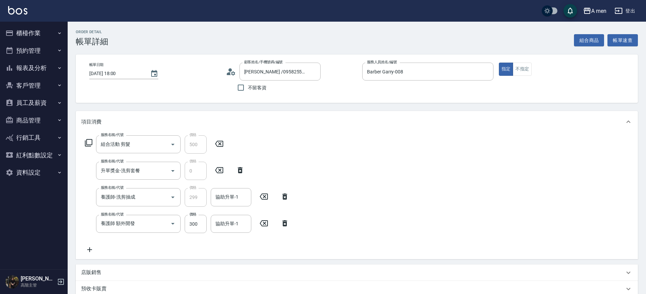
click at [265, 223] on icon at bounding box center [264, 223] width 8 height 6
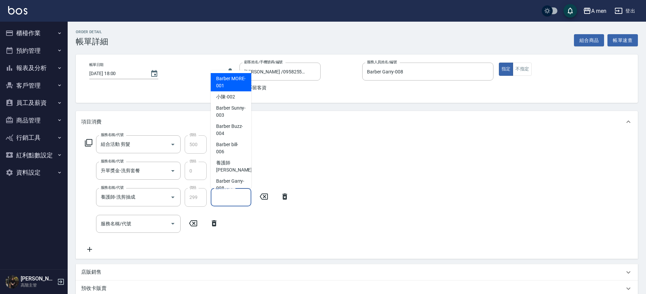
click at [244, 200] on input "協助升單-1" at bounding box center [231, 197] width 35 height 12
click at [229, 97] on span "小陳 -002" at bounding box center [225, 96] width 19 height 7
type input "小陳-002"
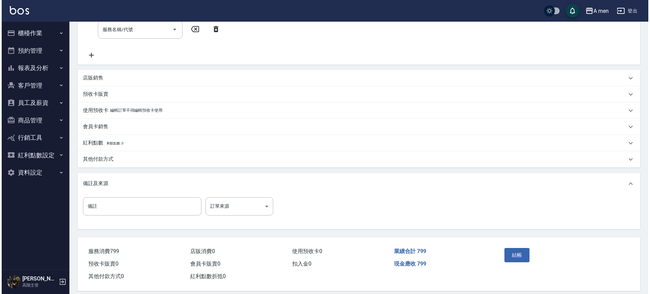
scroll to position [195, 0]
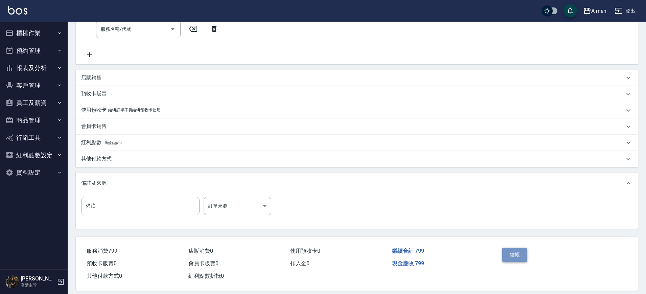
click at [518, 249] on button "結帳" at bounding box center [515, 255] width 25 height 14
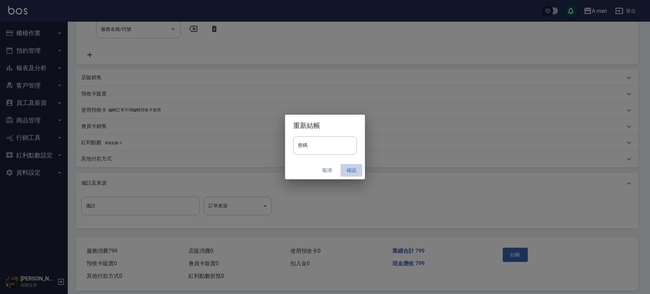
click at [346, 172] on button "確認" at bounding box center [351, 170] width 22 height 13
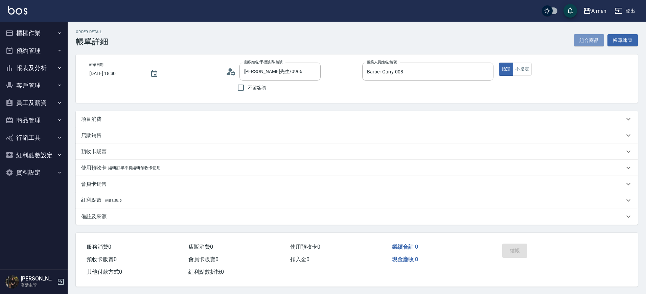
click at [591, 42] on button "組合商品" at bounding box center [589, 40] width 30 height 13
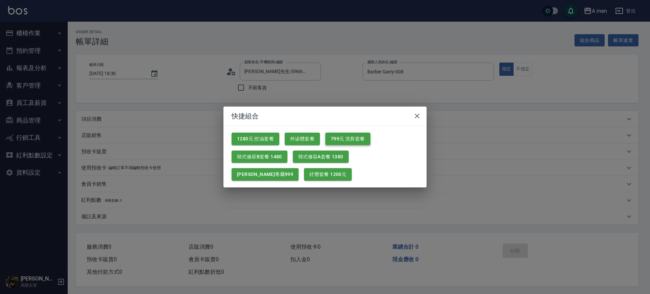
click at [348, 140] on button "799元 洗剪套餐" at bounding box center [347, 139] width 45 height 13
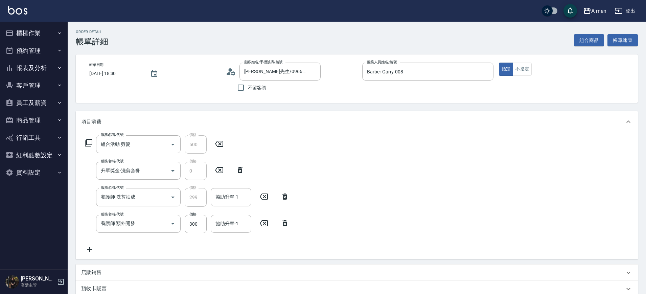
click at [266, 223] on icon at bounding box center [264, 223] width 17 height 8
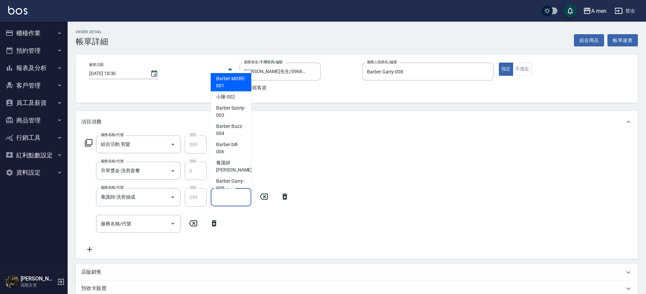
click at [228, 202] on input "協助升單-1" at bounding box center [231, 197] width 35 height 12
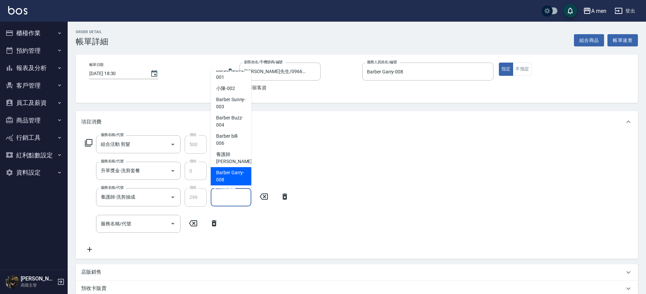
click at [224, 168] on div "Barber Garry -008" at bounding box center [231, 176] width 41 height 18
type input "Barber Garry-008"
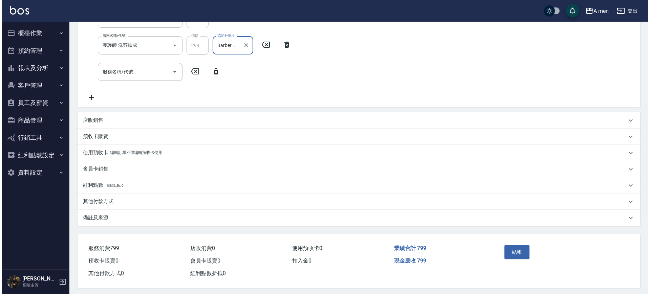
scroll to position [157, 0]
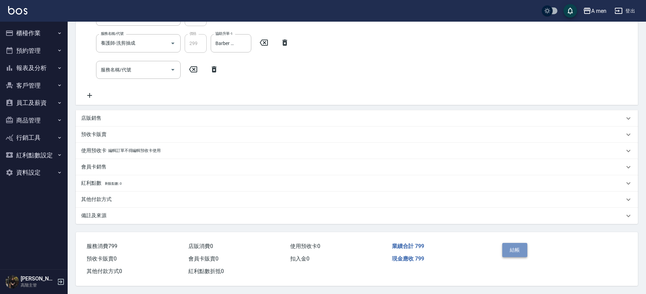
click at [520, 247] on button "結帳" at bounding box center [515, 250] width 25 height 14
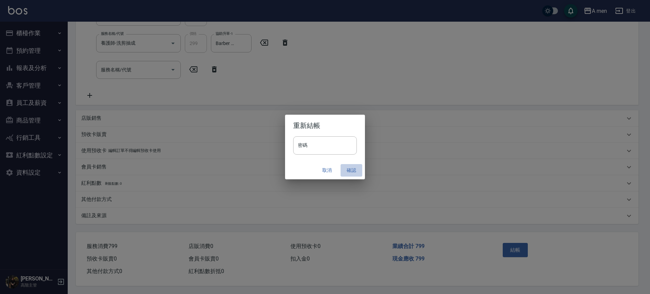
click at [355, 170] on button "確認" at bounding box center [351, 170] width 22 height 13
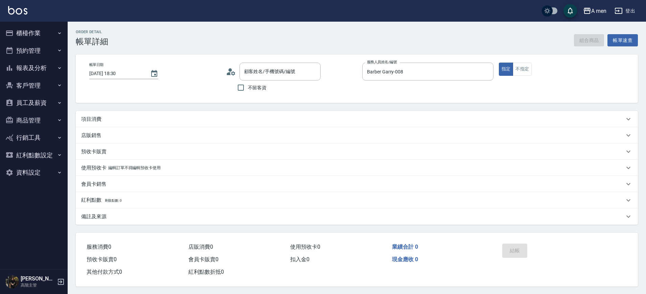
type input "翁先生/0966005570/null"
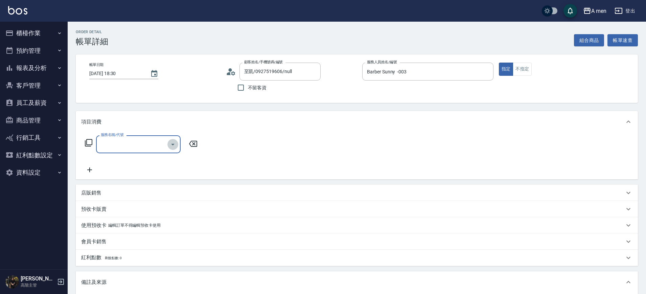
click at [171, 143] on icon "Open" at bounding box center [173, 144] width 8 height 8
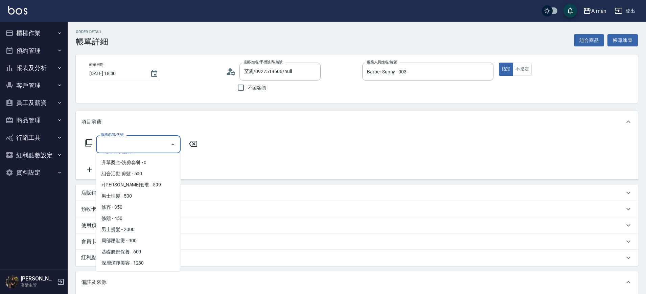
scroll to position [133, 0]
click at [142, 191] on span "男士理髮 - 500" at bounding box center [138, 195] width 85 height 11
type input "男士理髮(A01)"
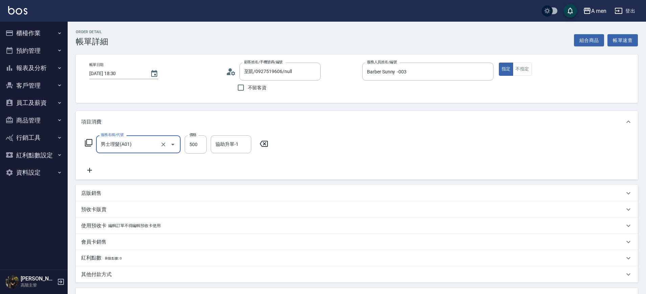
scroll to position [123, 0]
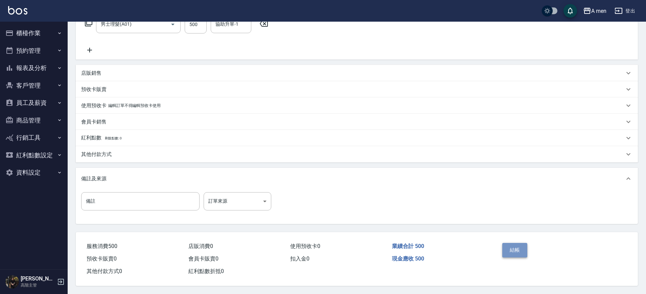
click at [511, 248] on button "結帳" at bounding box center [515, 250] width 25 height 14
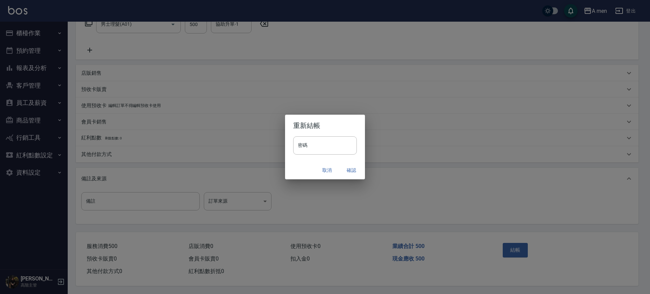
click at [326, 172] on button "取消" at bounding box center [327, 170] width 22 height 13
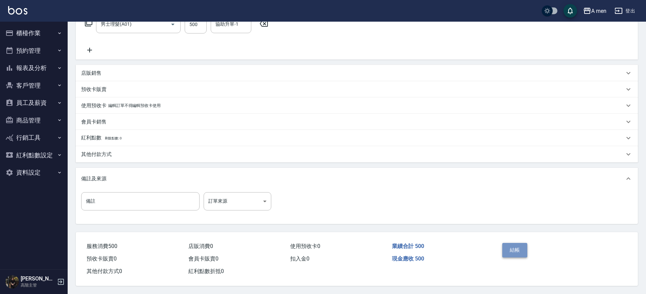
click at [507, 246] on button "結帳" at bounding box center [515, 250] width 25 height 14
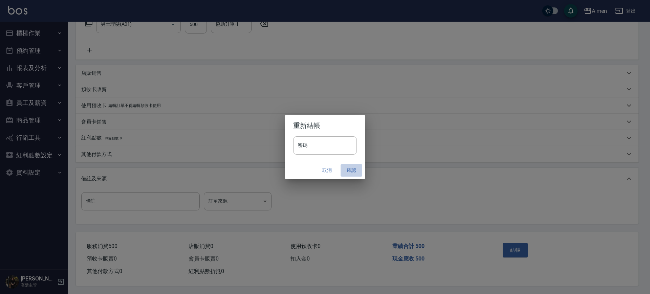
click at [352, 167] on button "確認" at bounding box center [351, 170] width 22 height 13
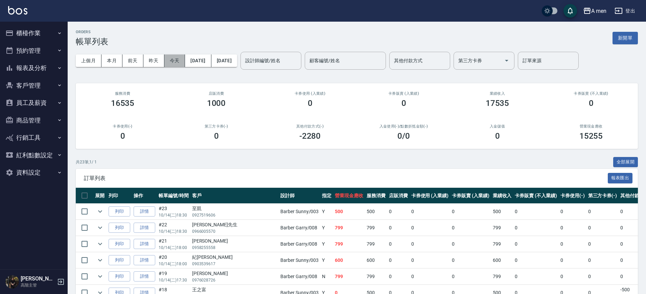
click at [175, 62] on button "今天" at bounding box center [174, 60] width 21 height 13
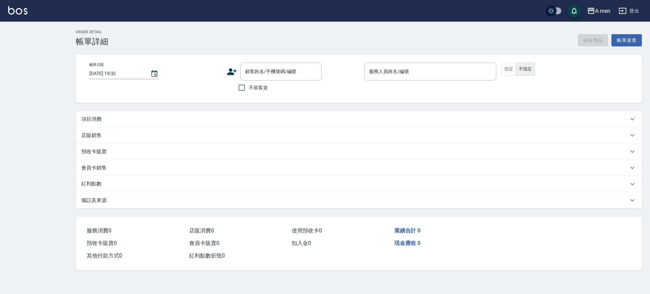
type input "2025/10/14 18:00"
type input "Barber bill-006"
type input "電話預約"
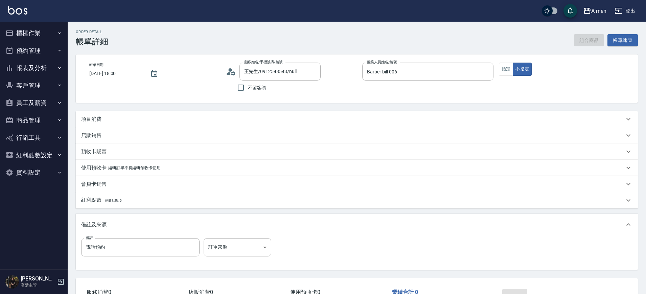
type input "王先生/0912548543/null"
click at [585, 39] on button "組合商品" at bounding box center [589, 40] width 30 height 13
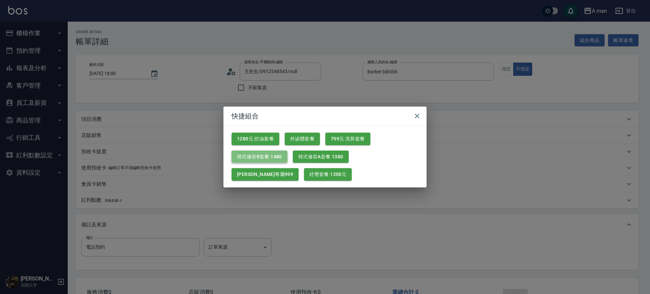
click at [267, 160] on button "韓式修容B套餐 1480" at bounding box center [259, 157] width 56 height 13
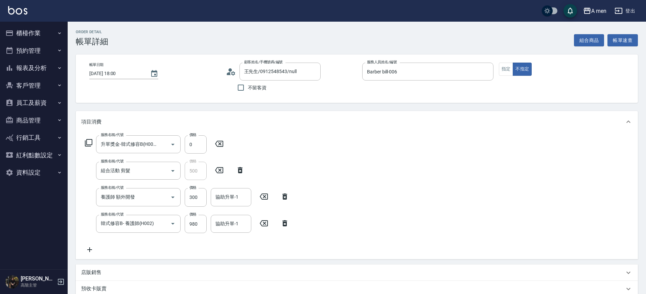
click at [266, 200] on icon at bounding box center [264, 197] width 17 height 8
click at [222, 228] on input "協助升單-1" at bounding box center [231, 224] width 35 height 12
click at [241, 221] on input "協助升單-1" at bounding box center [231, 224] width 35 height 12
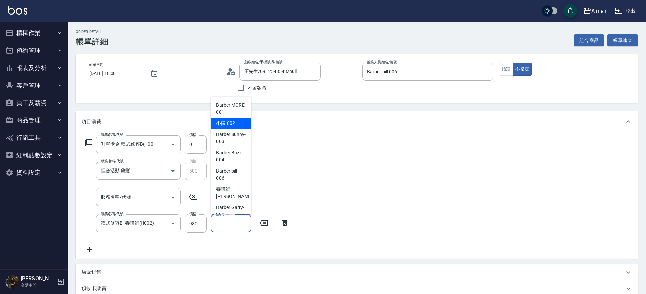
click at [226, 121] on span "小陳 -002" at bounding box center [225, 123] width 19 height 7
type input "小陳-002"
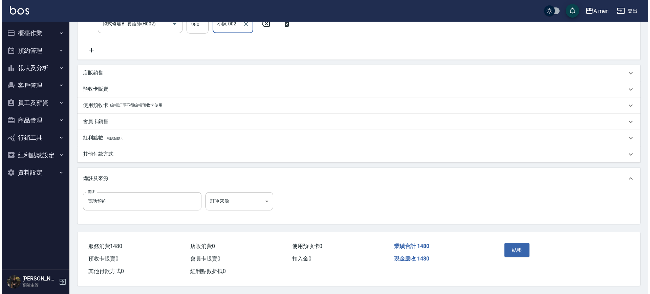
scroll to position [202, 0]
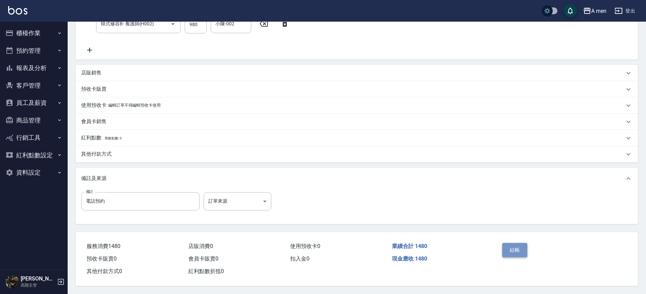
click at [509, 251] on button "結帳" at bounding box center [515, 250] width 25 height 14
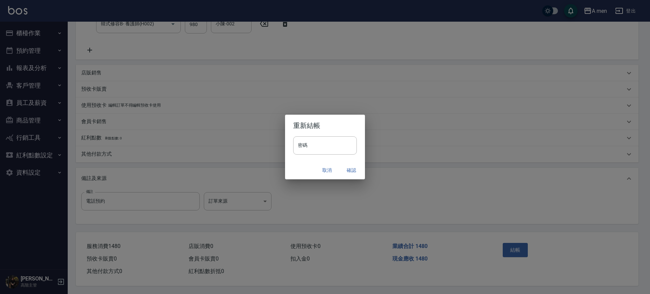
click at [353, 167] on button "確認" at bounding box center [351, 170] width 22 height 13
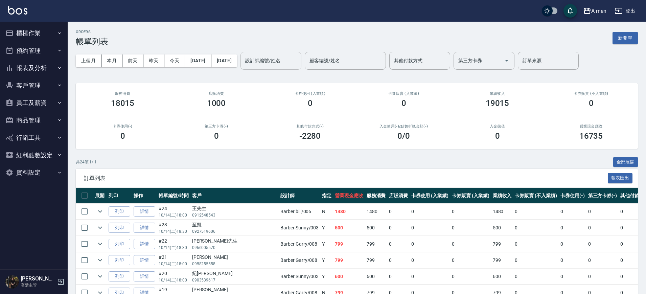
click at [291, 61] on input "設計師編號/姓名" at bounding box center [271, 61] width 55 height 12
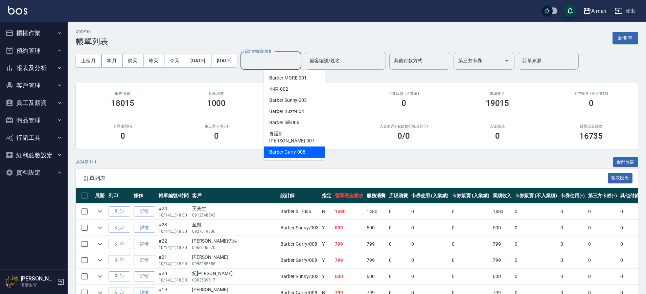
click at [307, 148] on div "Barber Garry -008" at bounding box center [294, 152] width 61 height 11
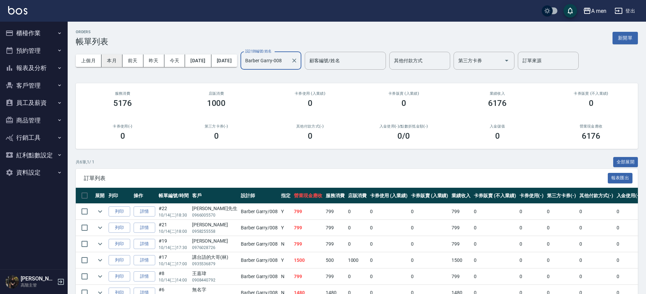
click at [107, 61] on button "本月" at bounding box center [112, 60] width 21 height 13
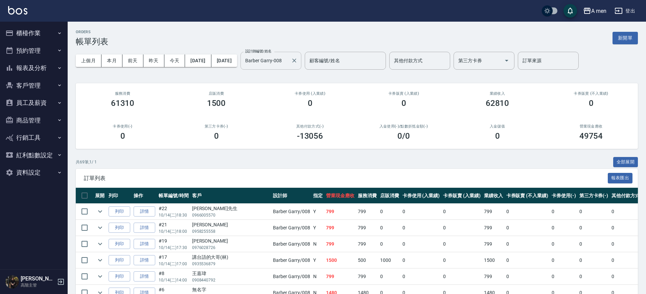
click at [288, 60] on input "Barber Garry-008" at bounding box center [266, 61] width 45 height 12
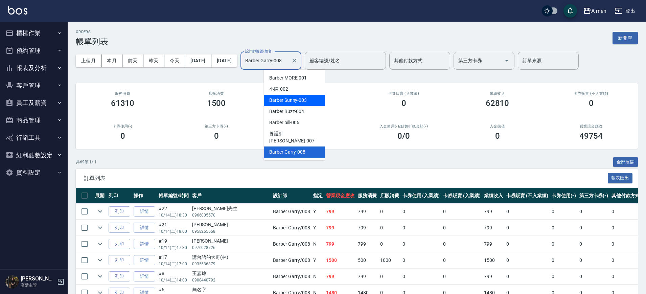
click at [291, 101] on span "Barber Sunny -003" at bounding box center [288, 100] width 38 height 7
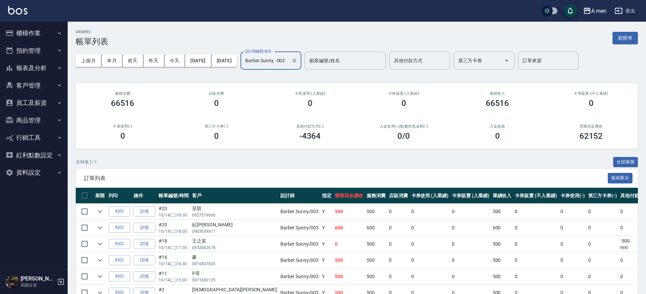
click at [288, 66] on input "Barber Sunny -003" at bounding box center [266, 61] width 45 height 12
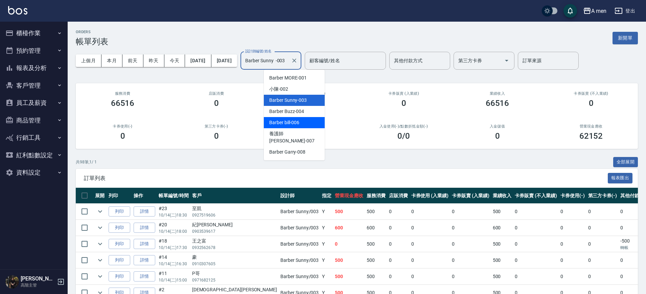
click at [298, 124] on span "Barber bill -006" at bounding box center [284, 122] width 30 height 7
type input "Barber bill-006"
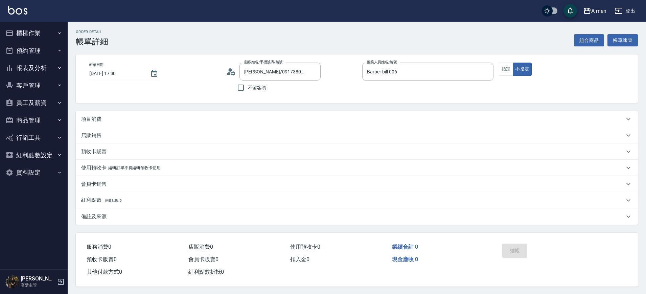
click at [269, 116] on div "項目消費" at bounding box center [352, 119] width 543 height 7
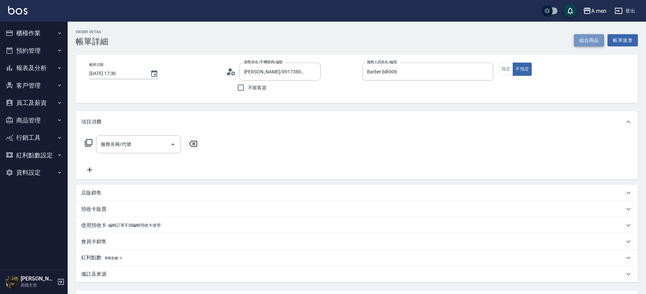
click at [580, 38] on button "組合商品" at bounding box center [589, 40] width 30 height 13
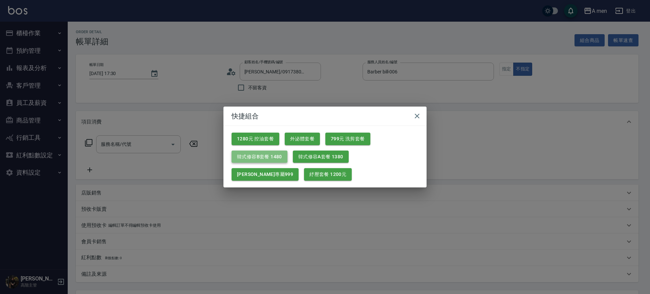
click at [277, 158] on button "韓式修容B套餐 1480" at bounding box center [259, 157] width 56 height 13
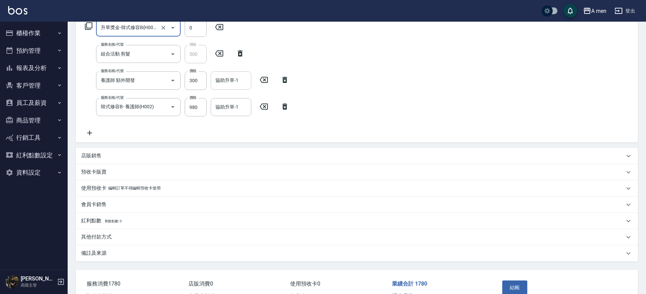
scroll to position [80, 0]
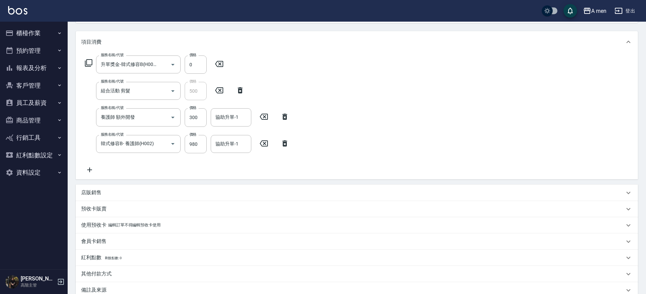
click at [283, 117] on icon at bounding box center [284, 117] width 17 height 8
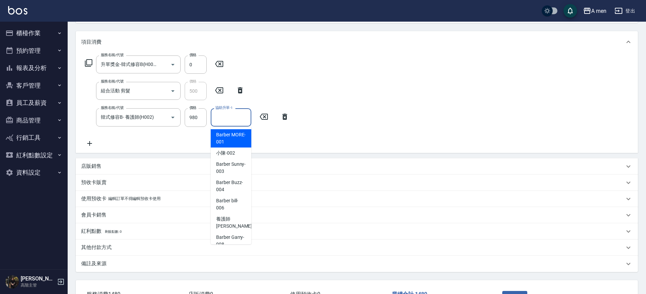
click at [219, 121] on input "協助升單-1" at bounding box center [231, 117] width 35 height 12
click at [229, 151] on span "小陳 -002" at bounding box center [225, 153] width 19 height 7
type input "小陳-002"
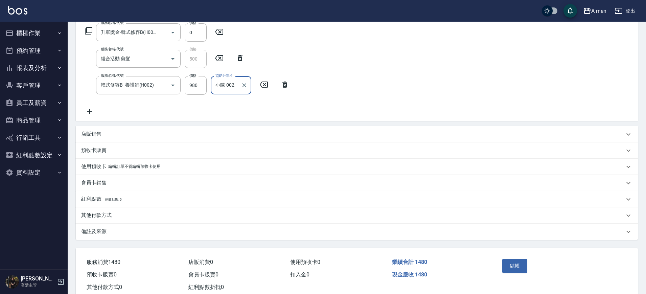
scroll to position [131, 0]
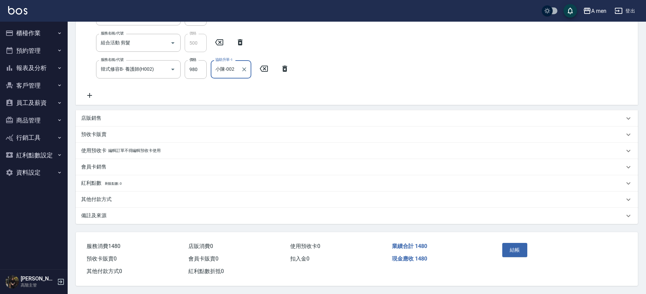
click at [155, 198] on div "其他付款方式" at bounding box center [352, 199] width 543 height 7
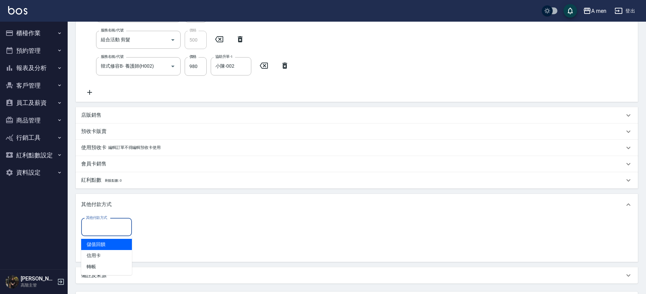
click at [115, 225] on input "其他付款方式" at bounding box center [106, 227] width 45 height 12
click at [105, 268] on span "轉帳" at bounding box center [106, 266] width 51 height 11
type input "轉帳"
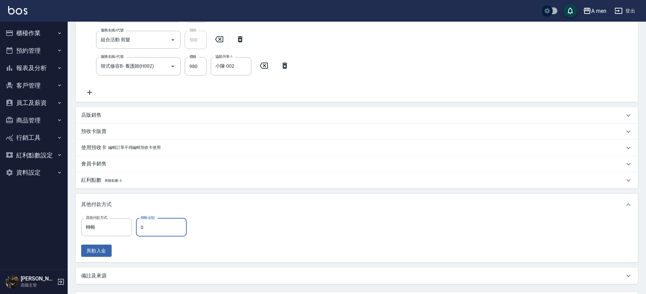
click at [171, 226] on input "0" at bounding box center [161, 227] width 51 height 18
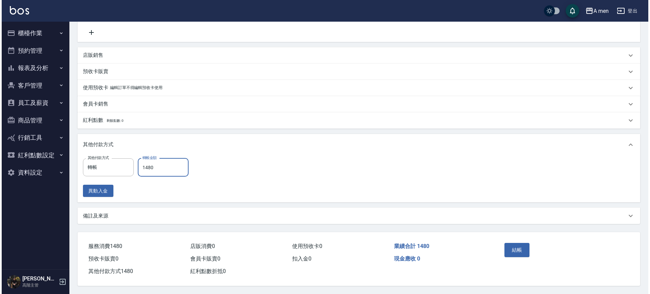
scroll to position [194, 0]
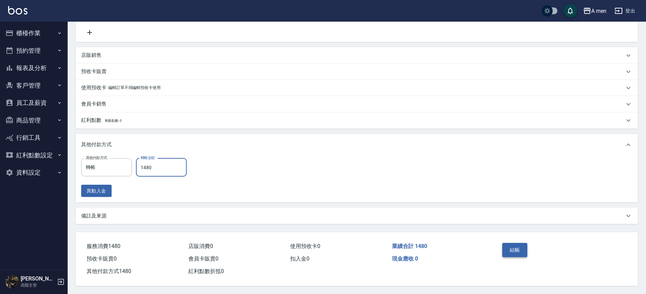
type input "1480"
click at [509, 248] on button "結帳" at bounding box center [515, 250] width 25 height 14
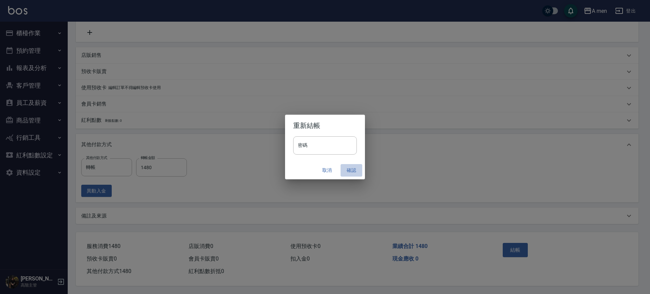
click at [356, 176] on button "確認" at bounding box center [351, 170] width 22 height 13
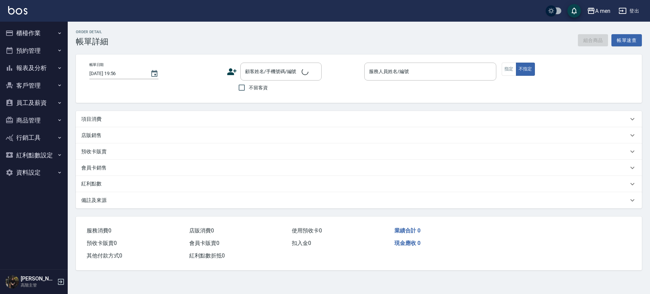
type input "[DATE] 19:00"
type input "Barber bill-006"
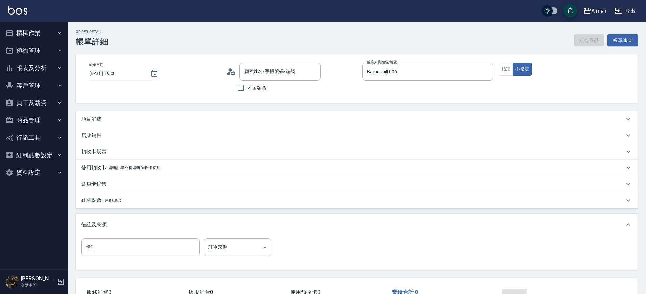
type input "[PERSON_NAME]/0958591655/null"
click at [151, 124] on div "項目消費" at bounding box center [357, 119] width 562 height 16
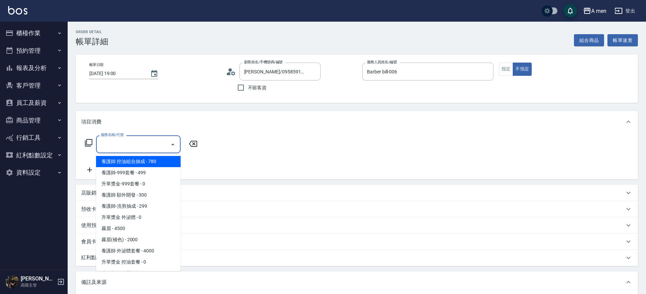
click at [163, 148] on input "服務名稱/代號" at bounding box center [133, 144] width 68 height 12
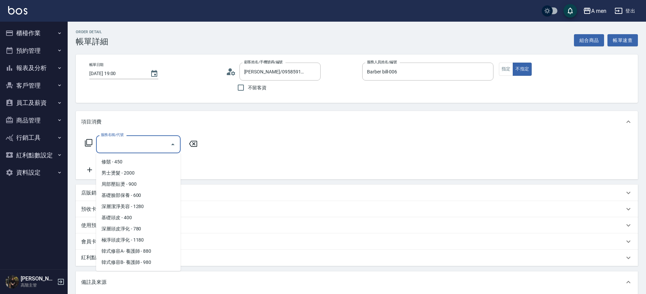
scroll to position [147, 0]
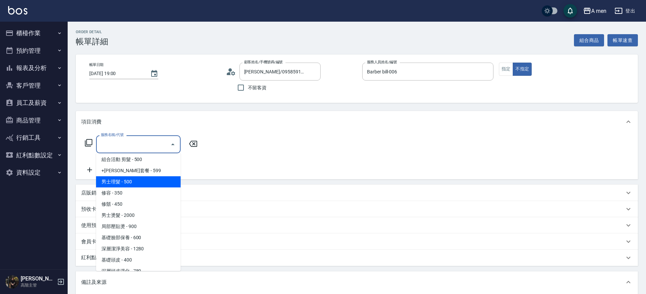
click at [157, 186] on span "男士理髮 - 500" at bounding box center [138, 181] width 85 height 11
type input "男士理髮(A01)"
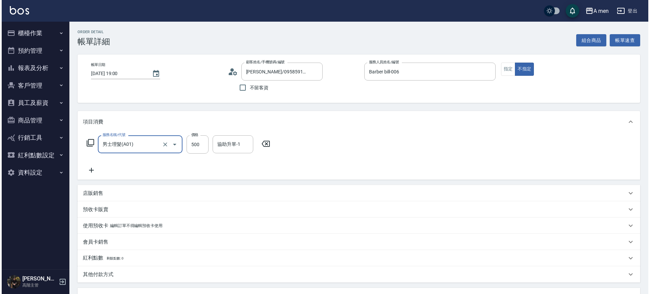
scroll to position [123, 0]
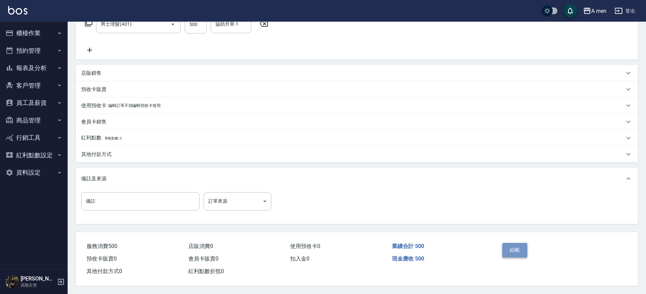
click at [519, 245] on button "結帳" at bounding box center [515, 250] width 25 height 14
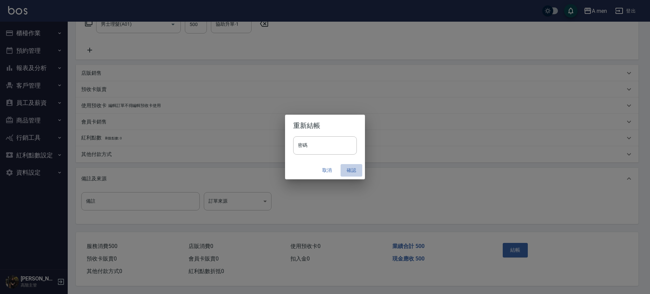
click at [358, 172] on button "確認" at bounding box center [351, 170] width 22 height 13
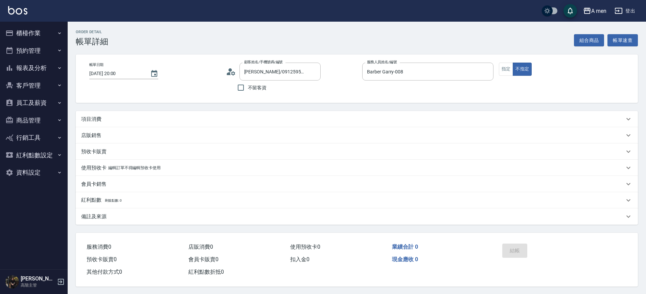
click at [137, 123] on div "項目消費" at bounding box center [357, 119] width 562 height 16
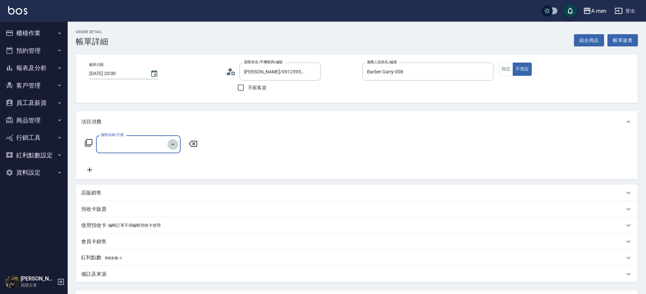
click at [174, 147] on icon "Open" at bounding box center [173, 144] width 8 height 8
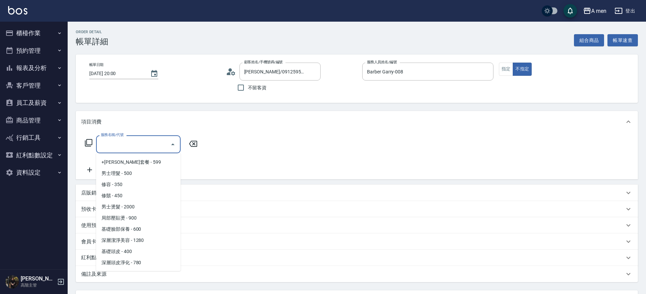
scroll to position [155, 0]
click at [114, 174] on span "男士理髮 - 500" at bounding box center [138, 173] width 85 height 11
type input "男士理髮(A01)"
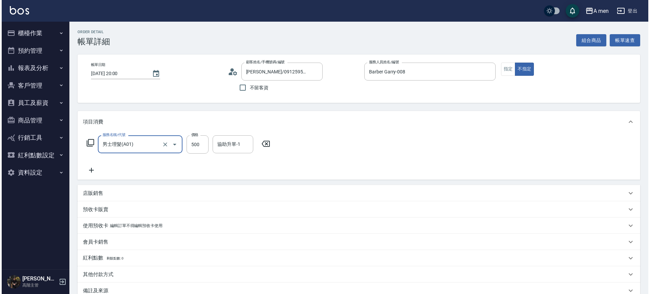
scroll to position [78, 0]
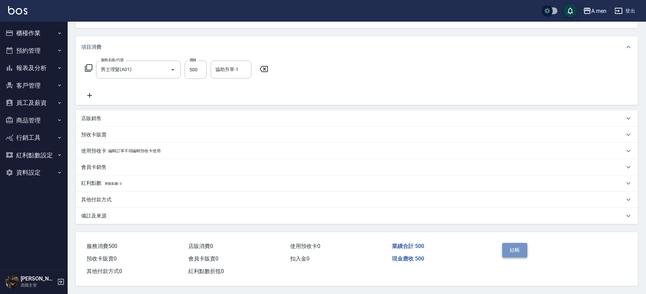
click at [517, 253] on button "結帳" at bounding box center [515, 250] width 25 height 14
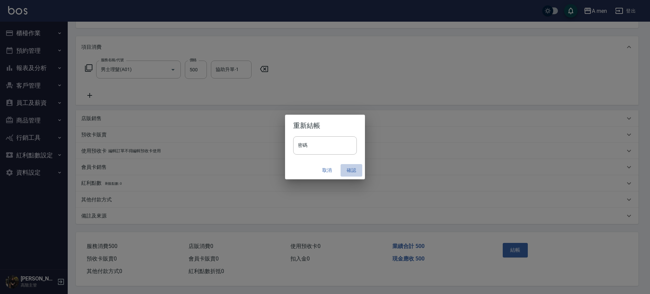
click at [349, 164] on button "確認" at bounding box center [351, 170] width 22 height 13
